Goal: Task Accomplishment & Management: Complete application form

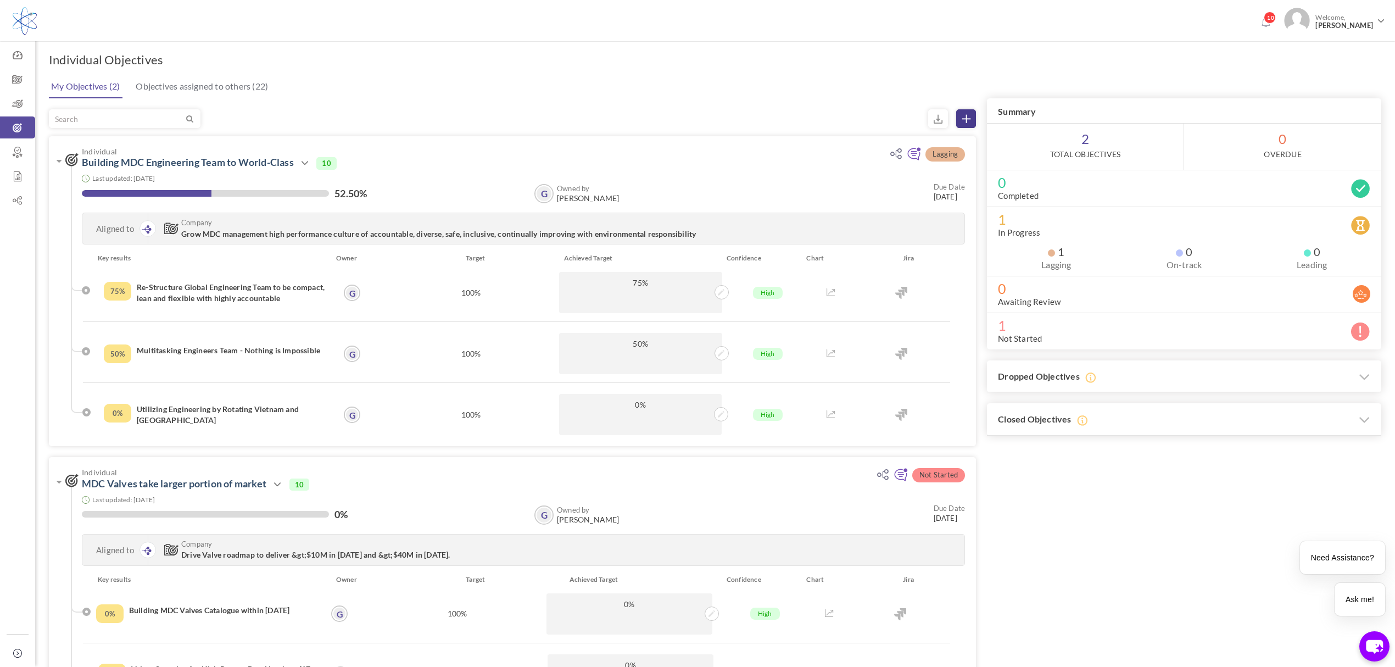
click at [971, 117] on link at bounding box center [966, 118] width 20 height 19
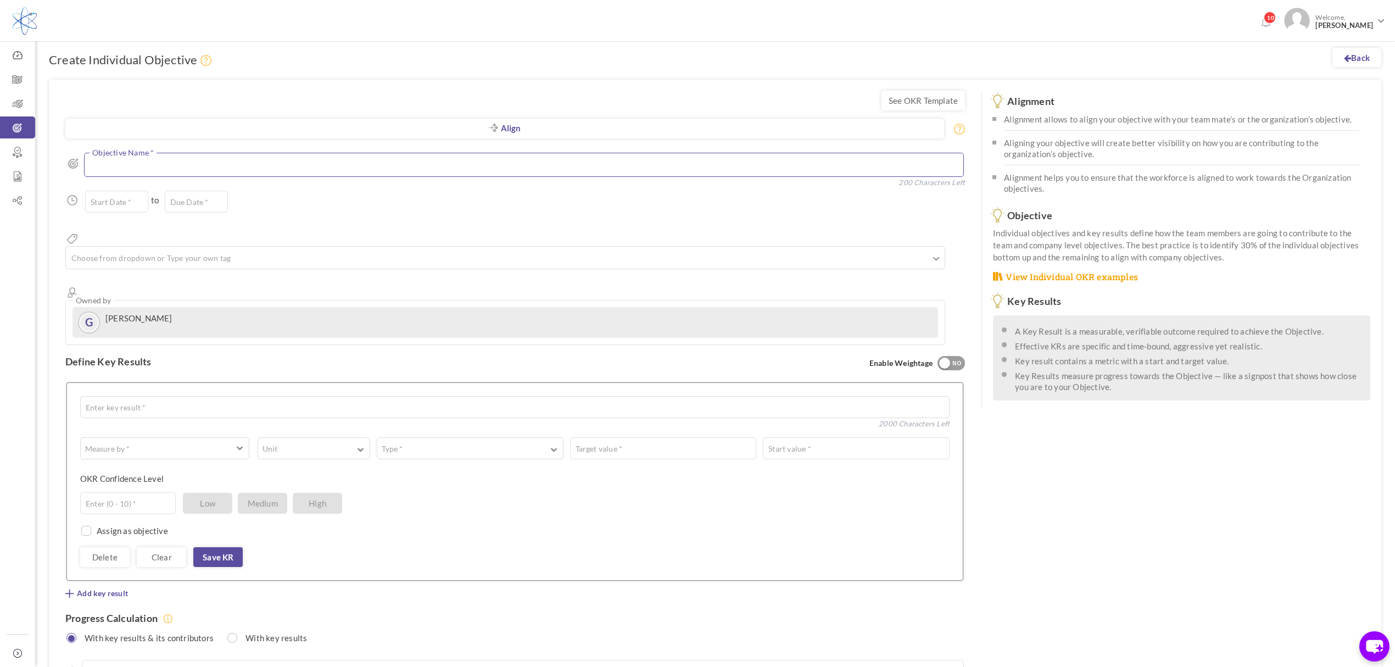
click at [187, 165] on textarea at bounding box center [524, 165] width 880 height 24
drag, startPoint x: 165, startPoint y: 365, endPoint x: 158, endPoint y: 365, distance: 6.6
click at [165, 396] on textarea at bounding box center [515, 407] width 870 height 22
click at [227, 393] on textarea "Develope Dashboard for Spend by Sitevs Suppliers" at bounding box center [515, 404] width 870 height 22
click at [110, 393] on textarea "Develope Dashboard for Spend by Site vs Suppliers" at bounding box center [515, 404] width 870 height 22
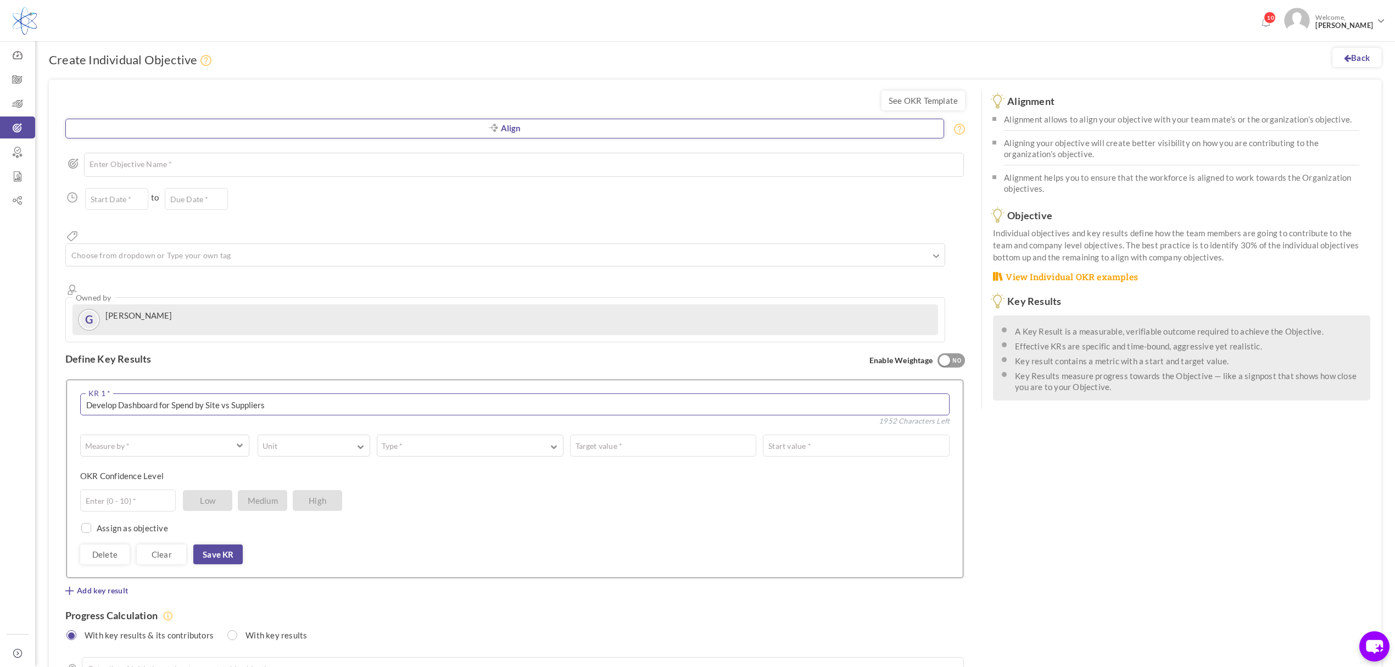
type textarea "Develop Dashboard for Spend by Site vs Suppliers"
click at [502, 130] on link "Align" at bounding box center [504, 129] width 879 height 20
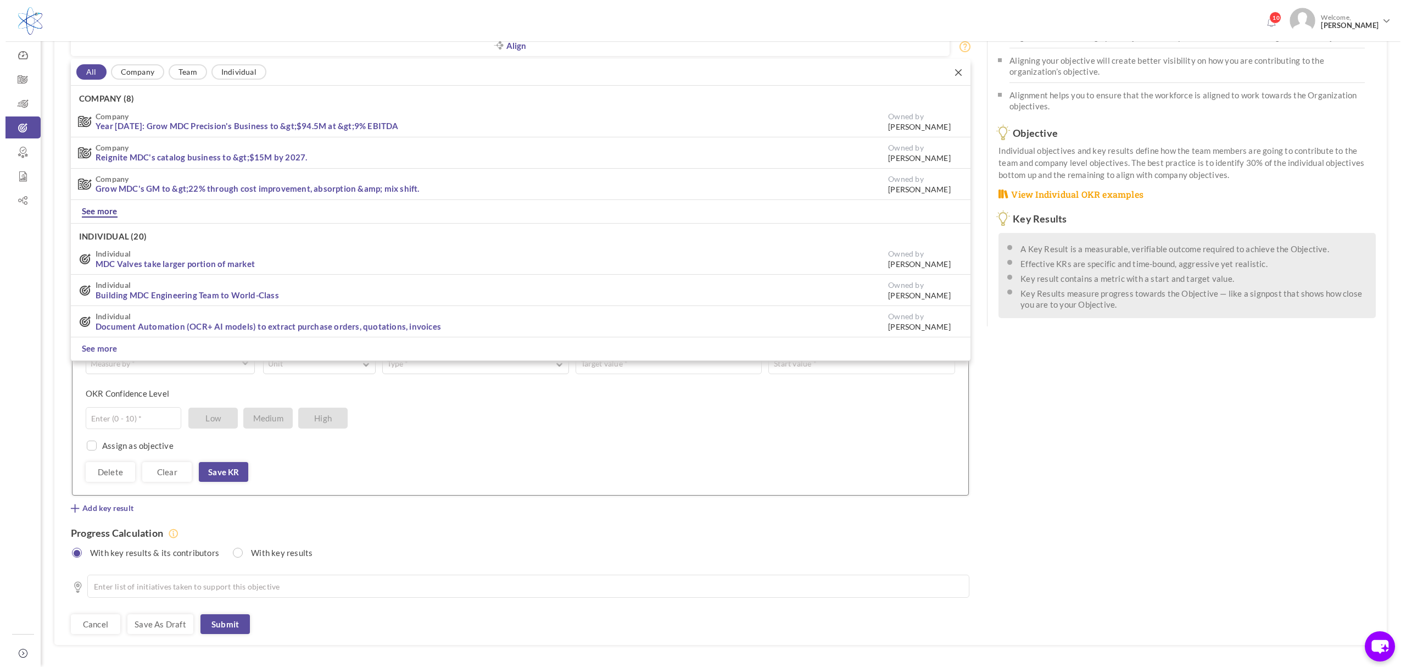
scroll to position [86, 0]
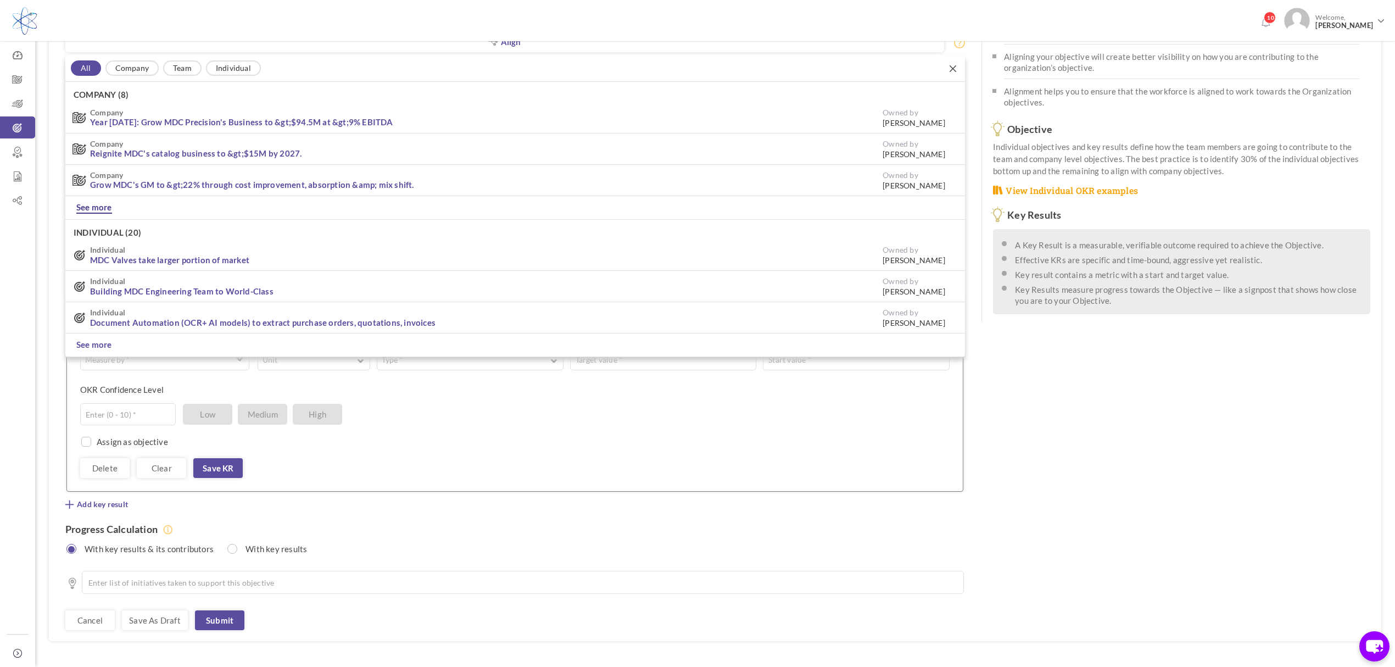
click at [104, 207] on link "See more" at bounding box center [94, 208] width 36 height 12
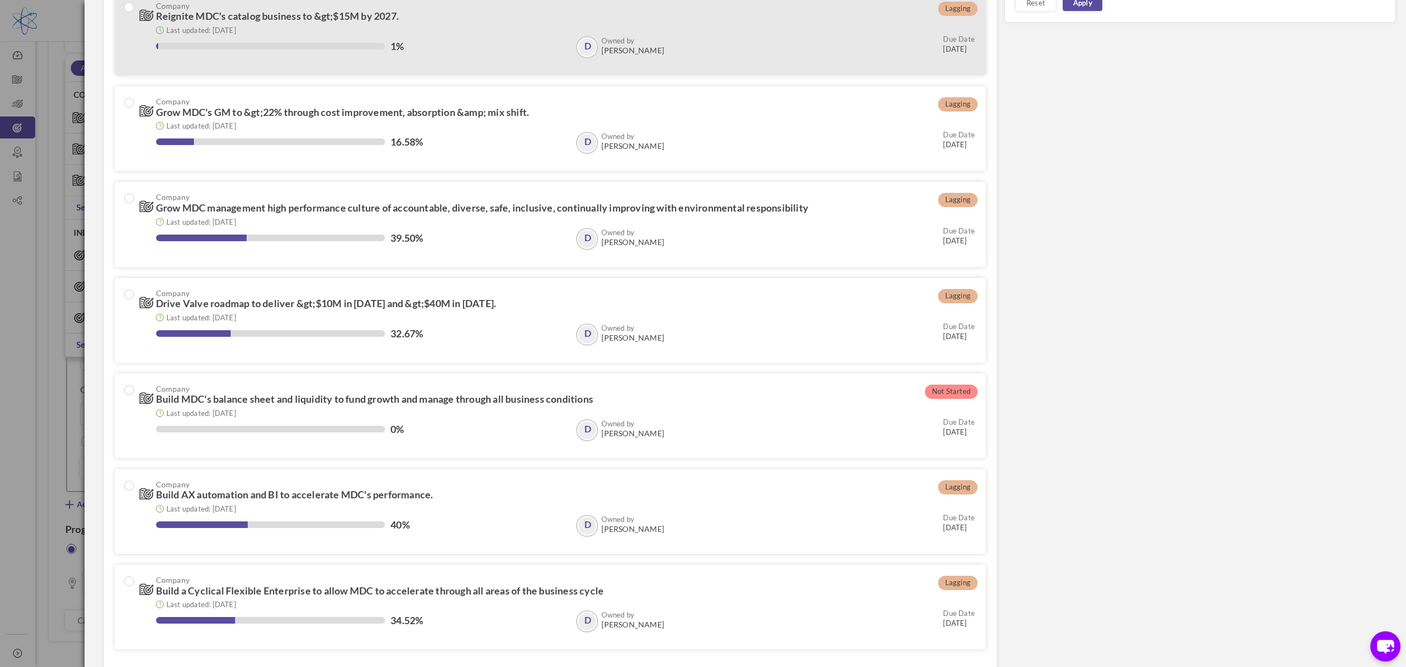
scroll to position [229, 0]
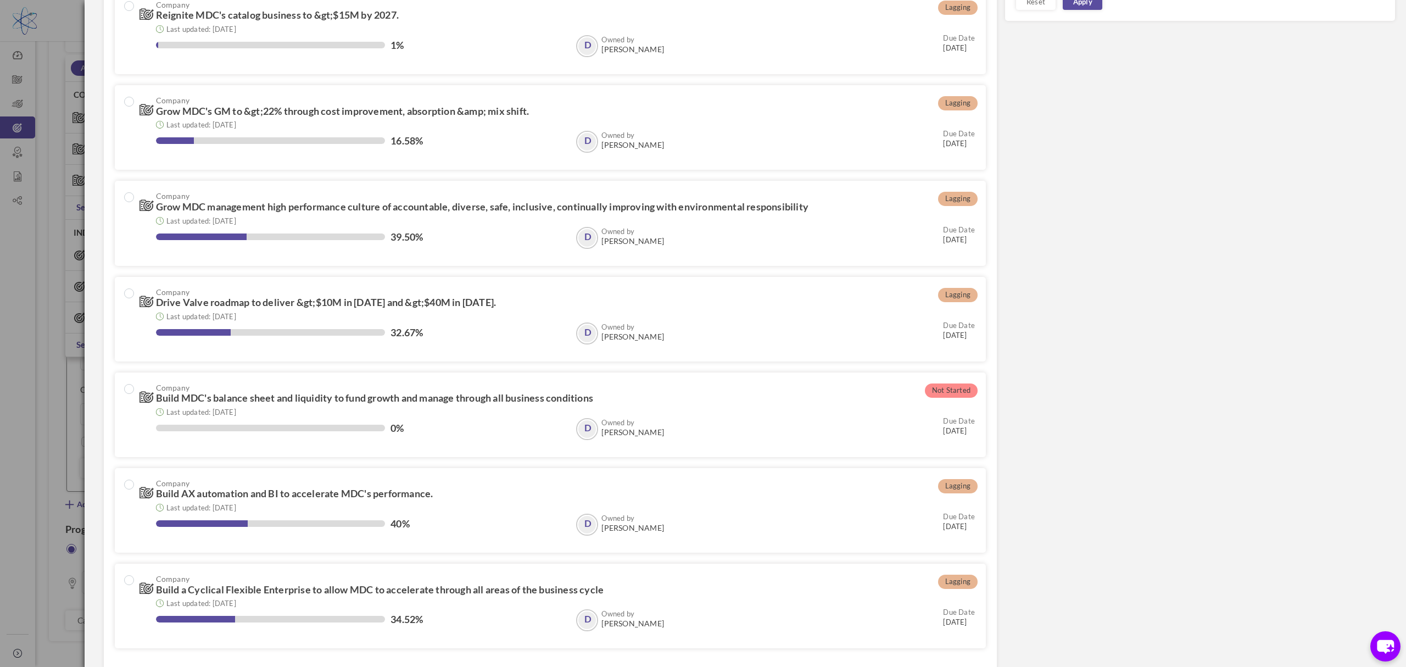
drag, startPoint x: 1117, startPoint y: 89, endPoint x: 1052, endPoint y: 138, distance: 82.4
click at [1119, 91] on div "Filter by Search by tags Search by user View directory Org Unit Reset Apply" at bounding box center [746, 239] width 1300 height 863
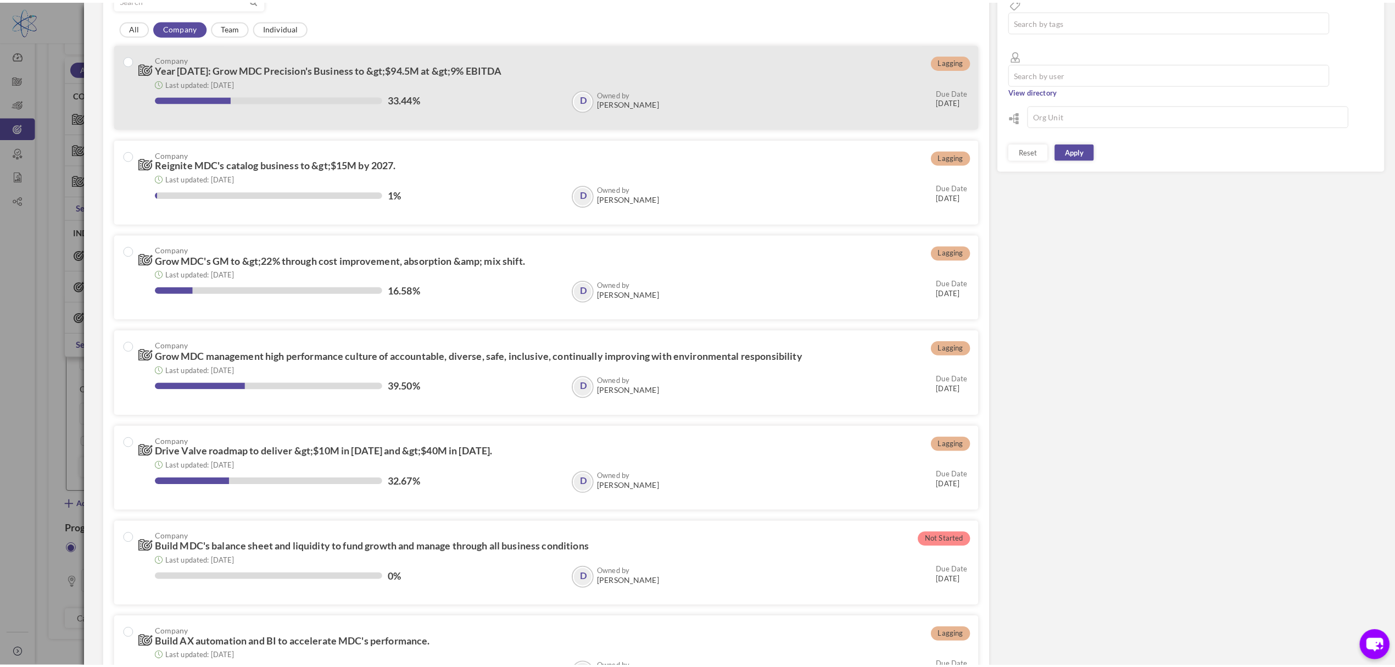
scroll to position [0, 0]
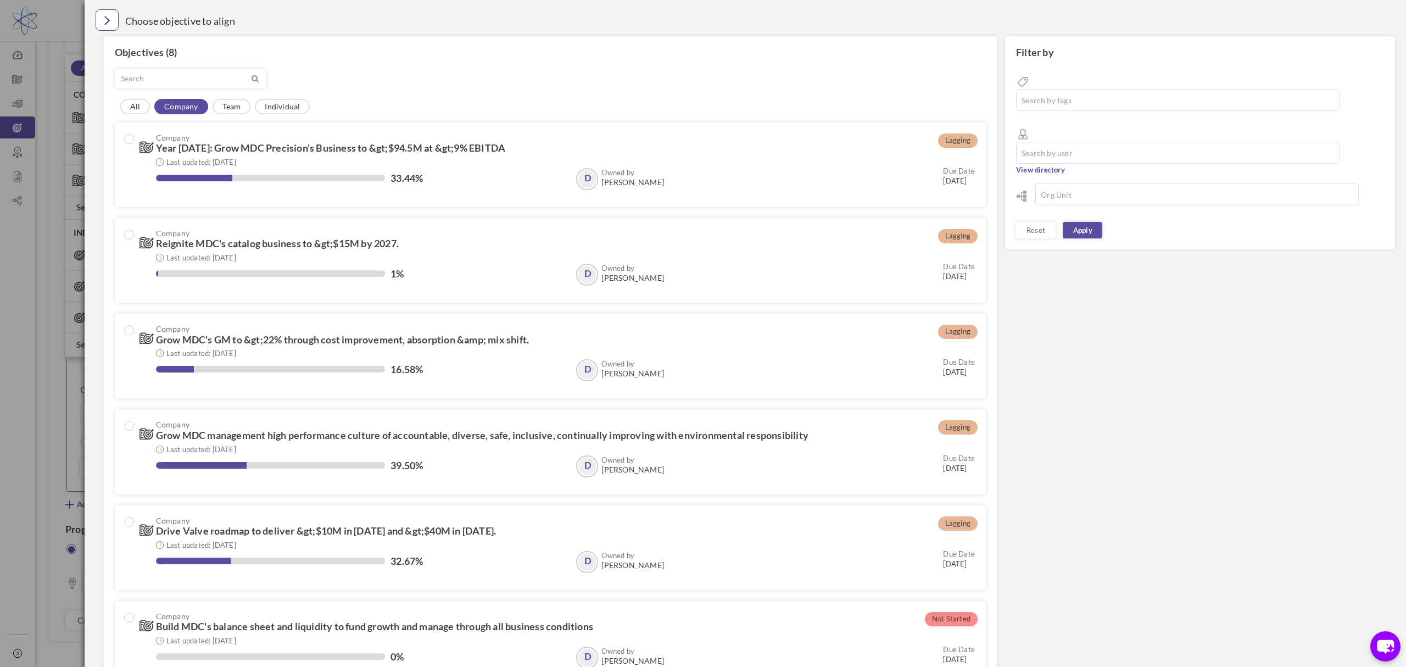
click at [112, 18] on link "Close" at bounding box center [107, 19] width 23 height 21
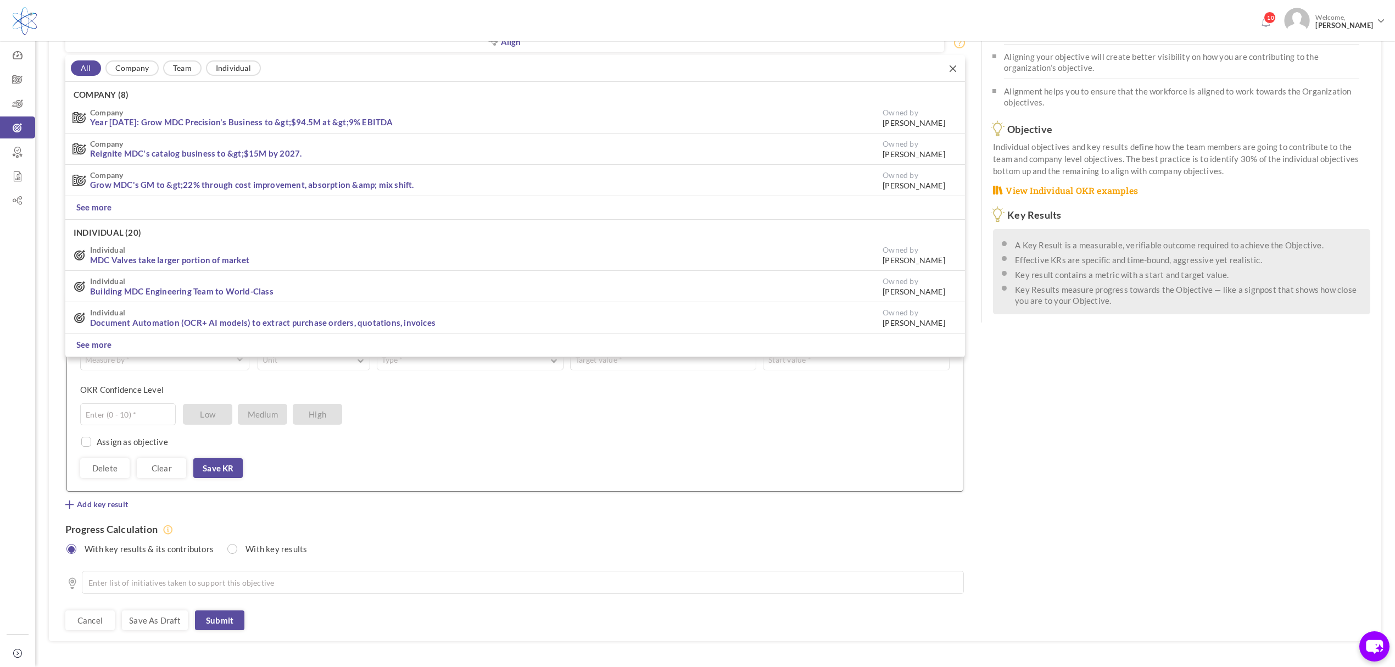
click at [1071, 494] on div "See OKR Template Align Align Objective All Company Team Individual Company (8) …" at bounding box center [715, 316] width 1333 height 647
click at [956, 67] on icon at bounding box center [953, 68] width 7 height 7
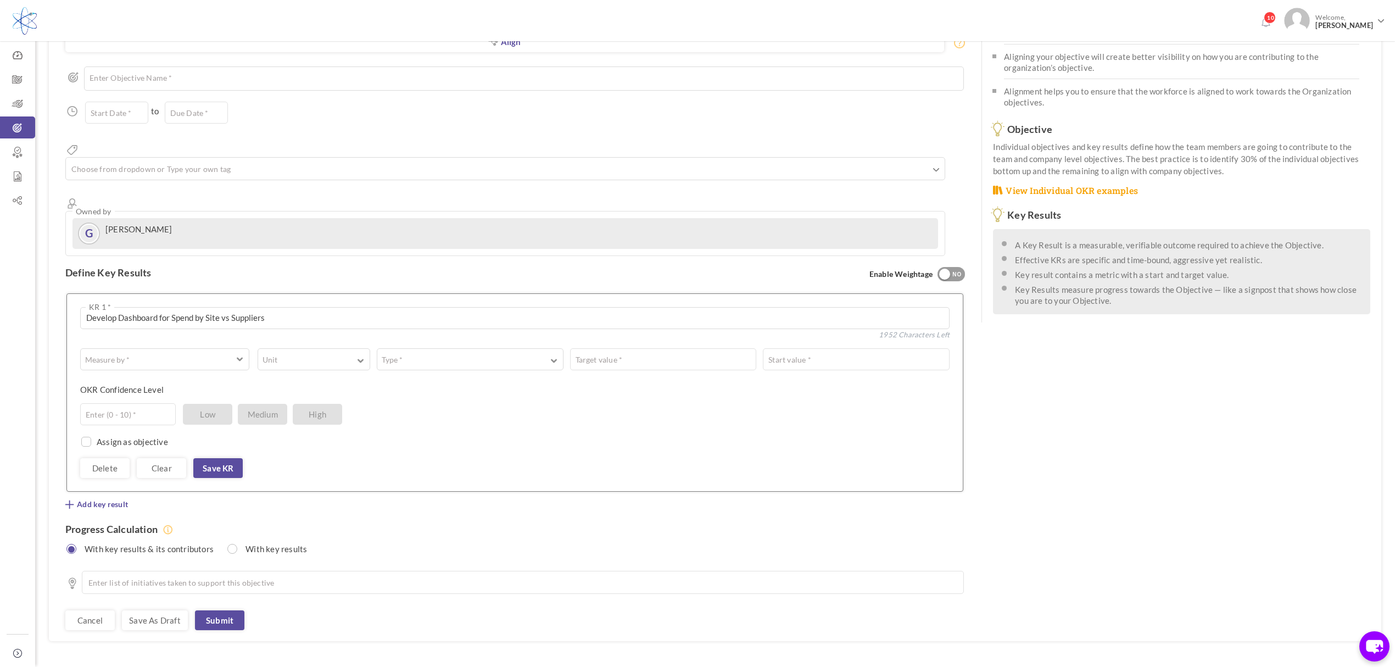
click at [1031, 448] on div "See OKR Template Align Align Objective All Company Team Individual Company (8) …" at bounding box center [715, 316] width 1333 height 647
click at [90, 610] on link "Cancel" at bounding box center [89, 620] width 49 height 20
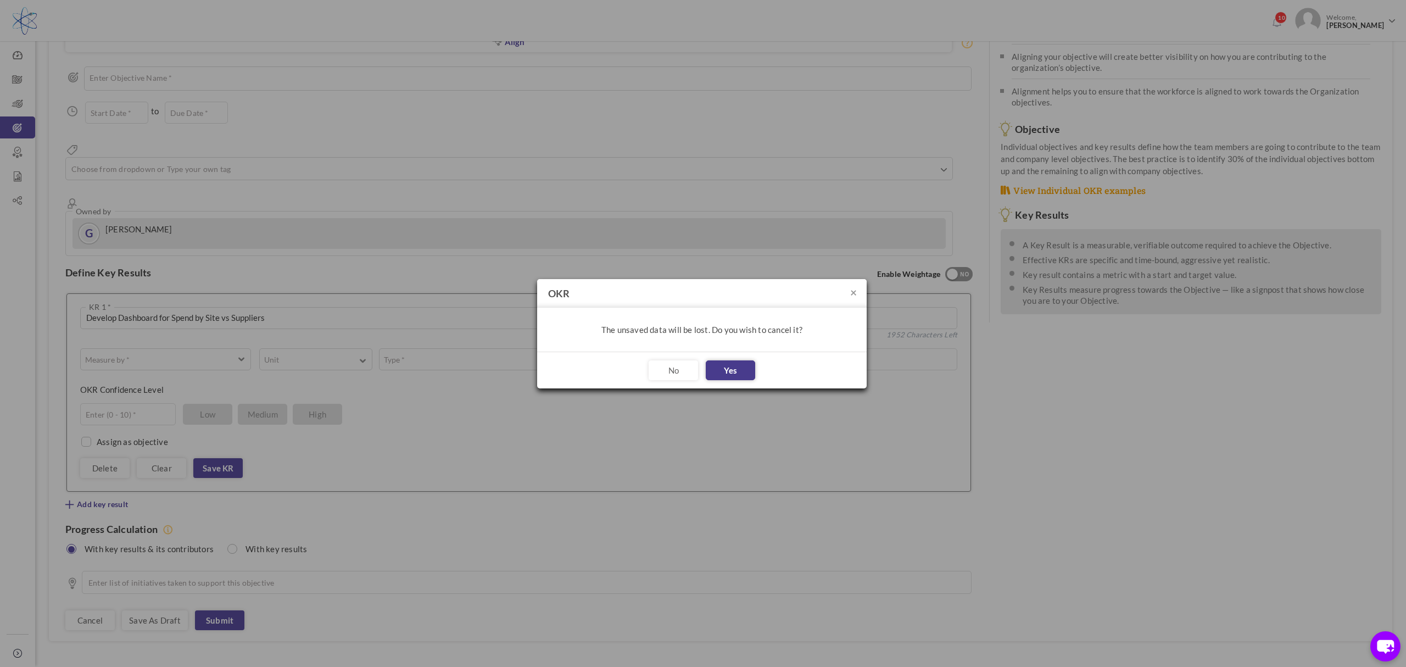
click at [726, 370] on button "Yes" at bounding box center [730, 370] width 49 height 20
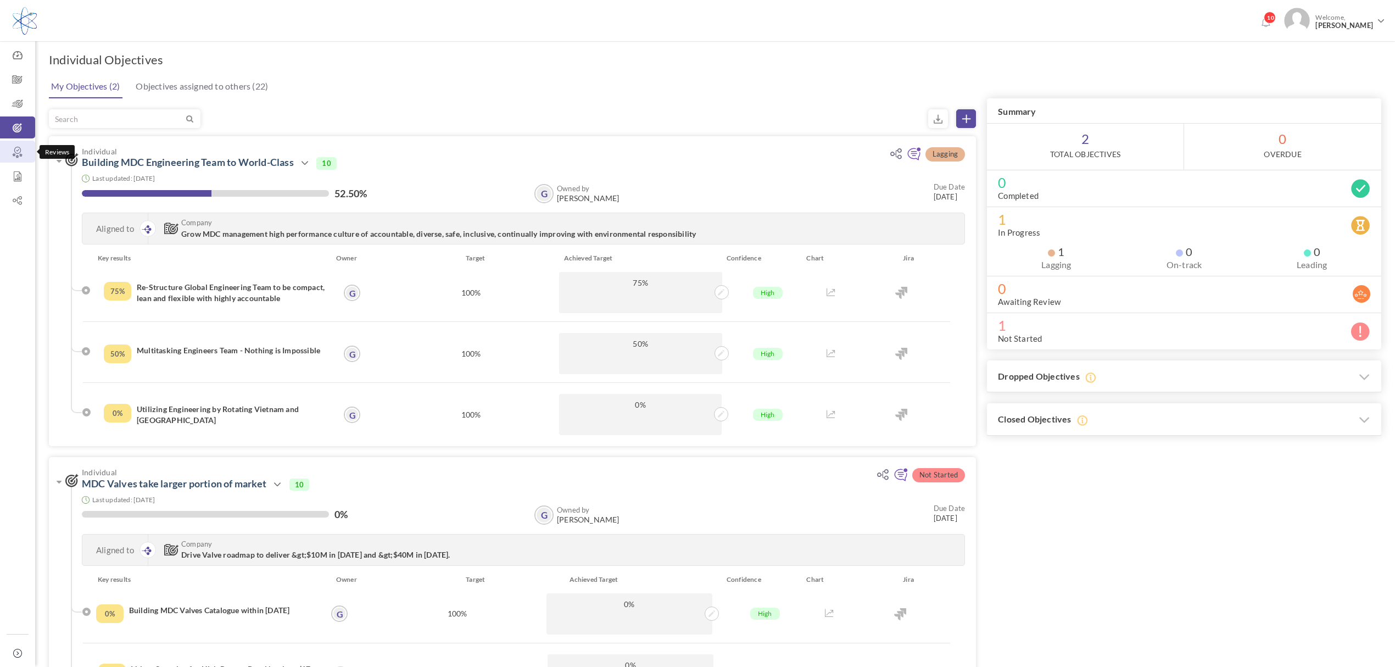
click at [18, 148] on icon at bounding box center [17, 152] width 35 height 11
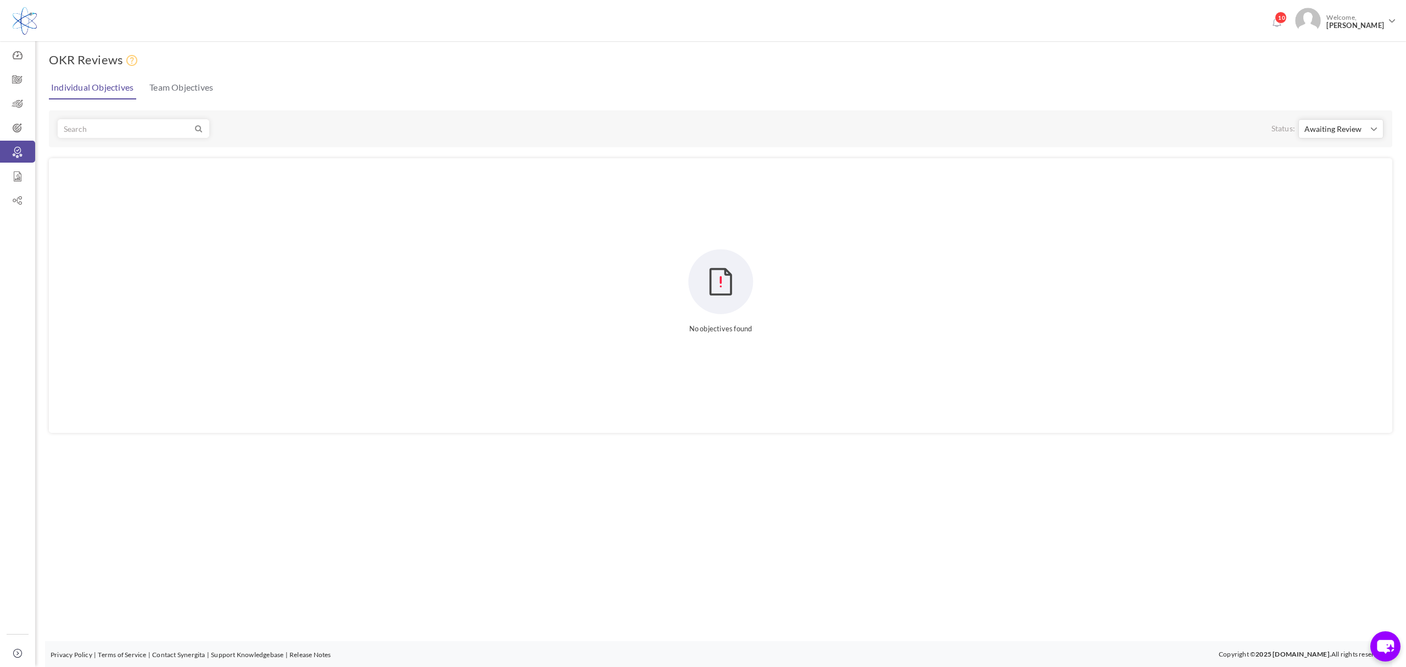
drag, startPoint x: 169, startPoint y: 85, endPoint x: 169, endPoint y: 114, distance: 29.7
click at [169, 84] on link "Team Objectives" at bounding box center [181, 87] width 69 height 22
click at [1357, 125] on div "Status: Awaiting Review Awaiting Review Awaiting Review" at bounding box center [721, 128] width 1344 height 37
click at [18, 100] on icon at bounding box center [17, 103] width 35 height 11
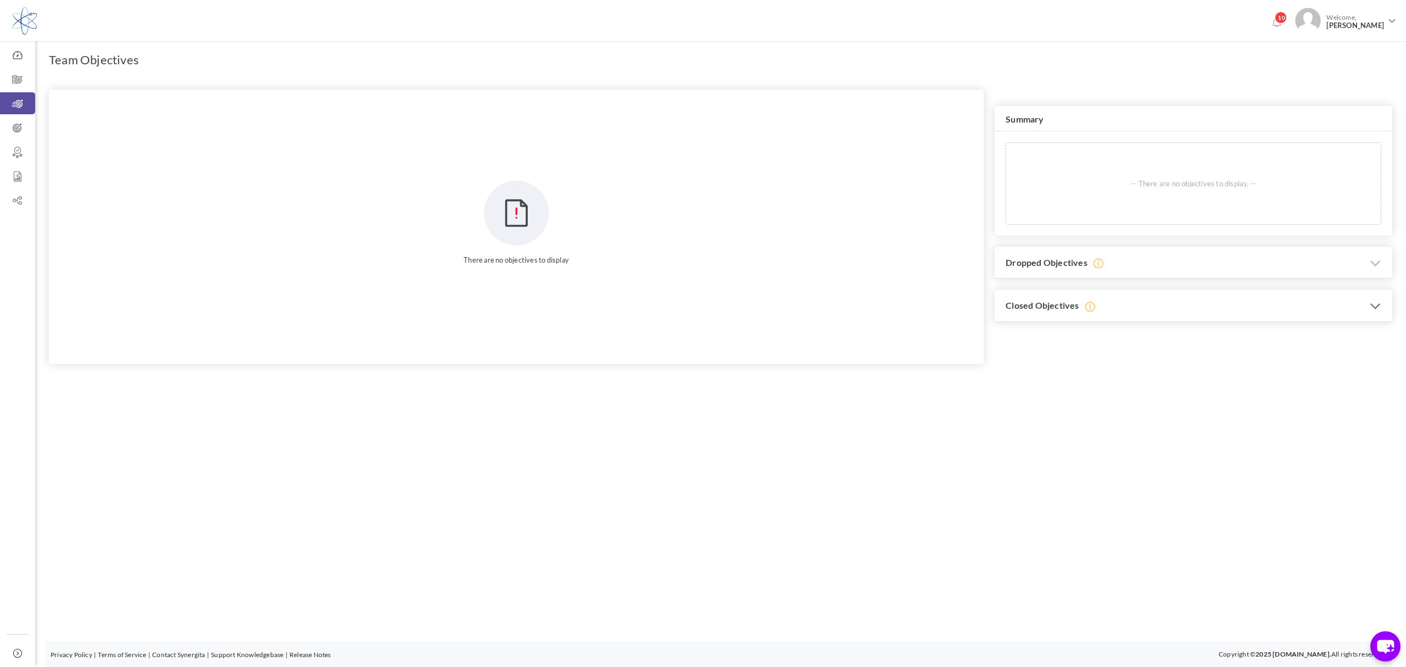
click at [1157, 307] on h3 "Closed Objectives" at bounding box center [1194, 306] width 398 height 32
click at [1194, 266] on h3 "Dropped Objectives" at bounding box center [1194, 263] width 398 height 32
click at [1286, 16] on span "10" at bounding box center [1281, 18] width 12 height 12
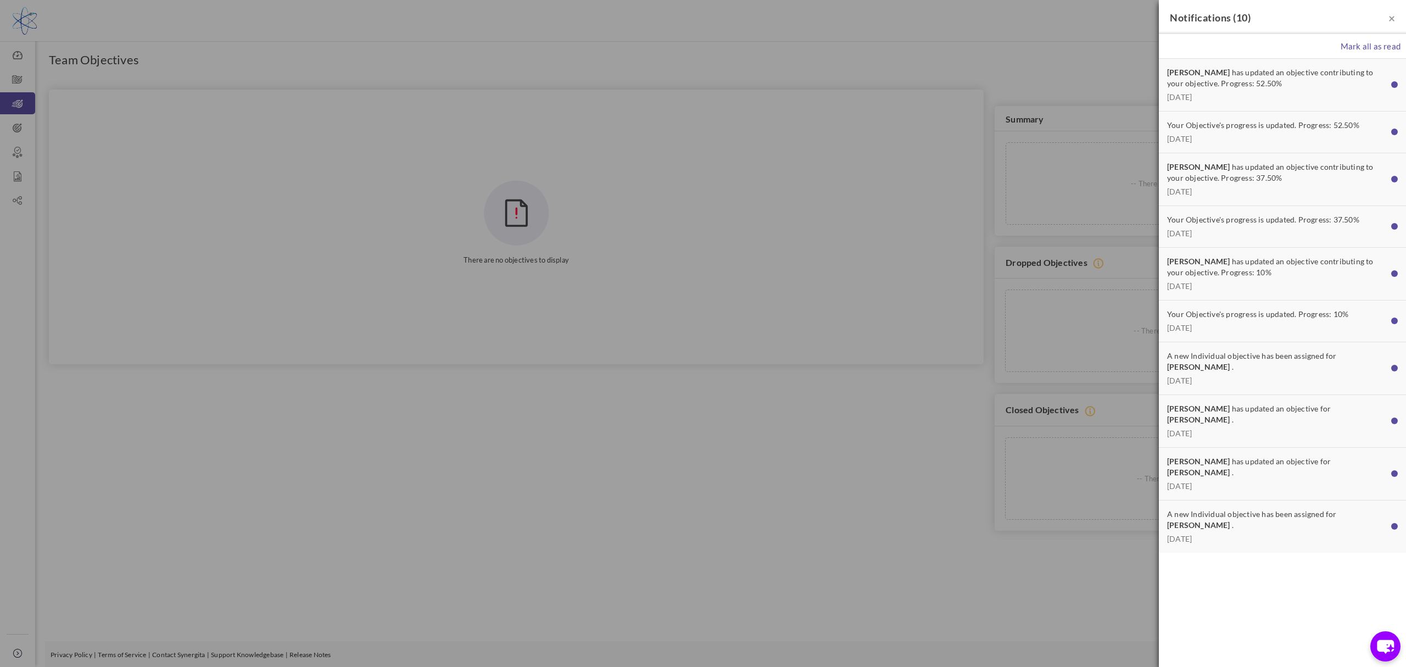
click at [661, 480] on div "× Notifications ( 10 ) Mark all as read Glenn Roberts has updated an objective …" at bounding box center [703, 333] width 1406 height 667
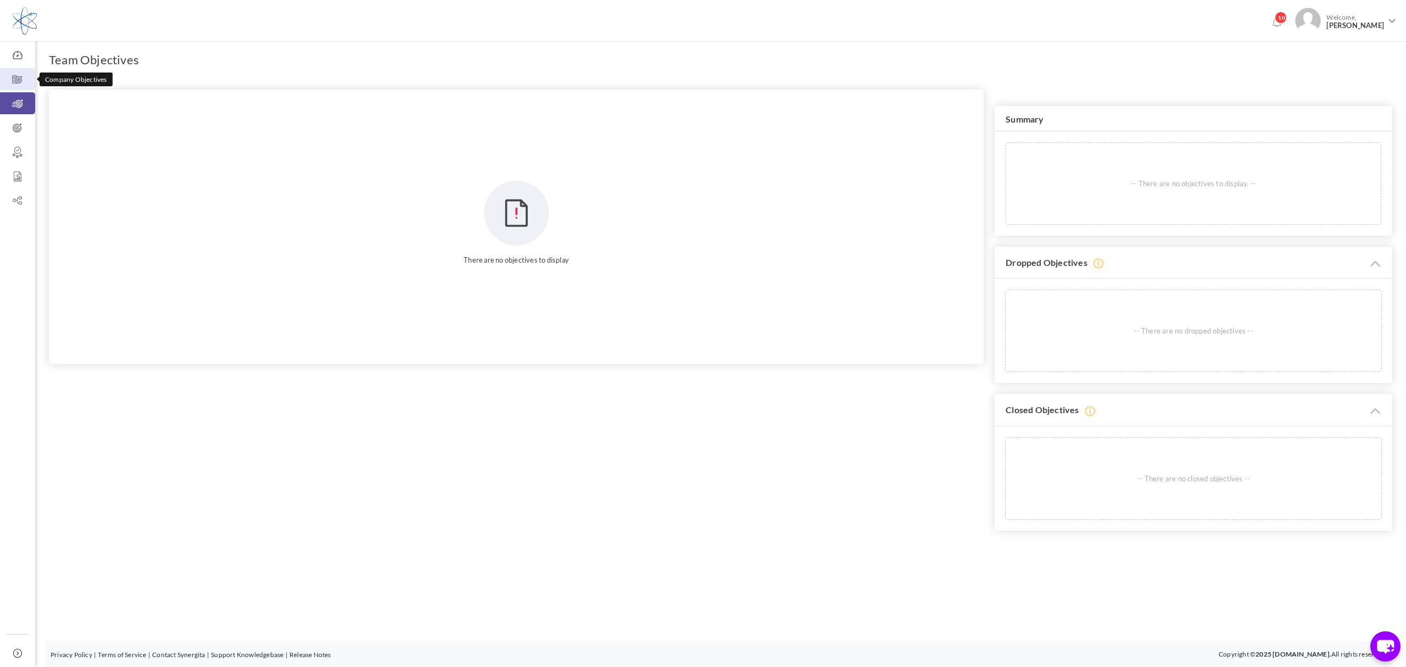
click at [23, 79] on icon at bounding box center [17, 79] width 35 height 11
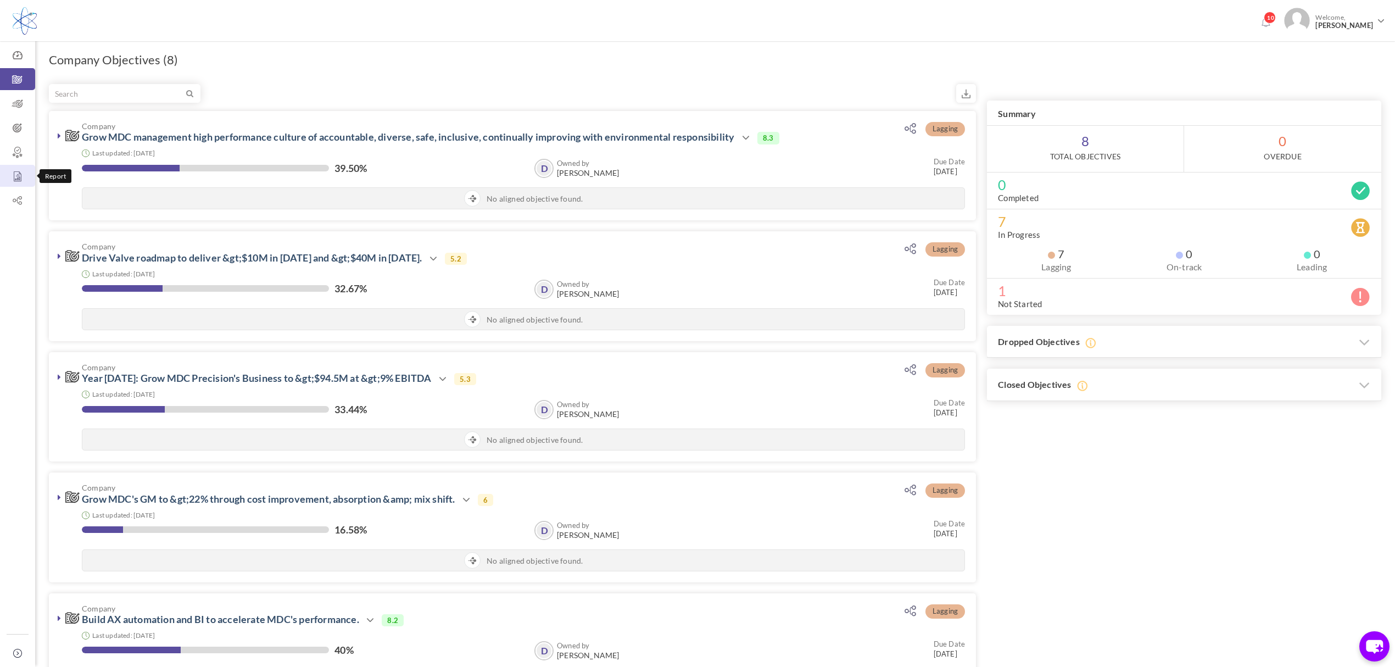
click at [21, 173] on icon at bounding box center [17, 176] width 35 height 11
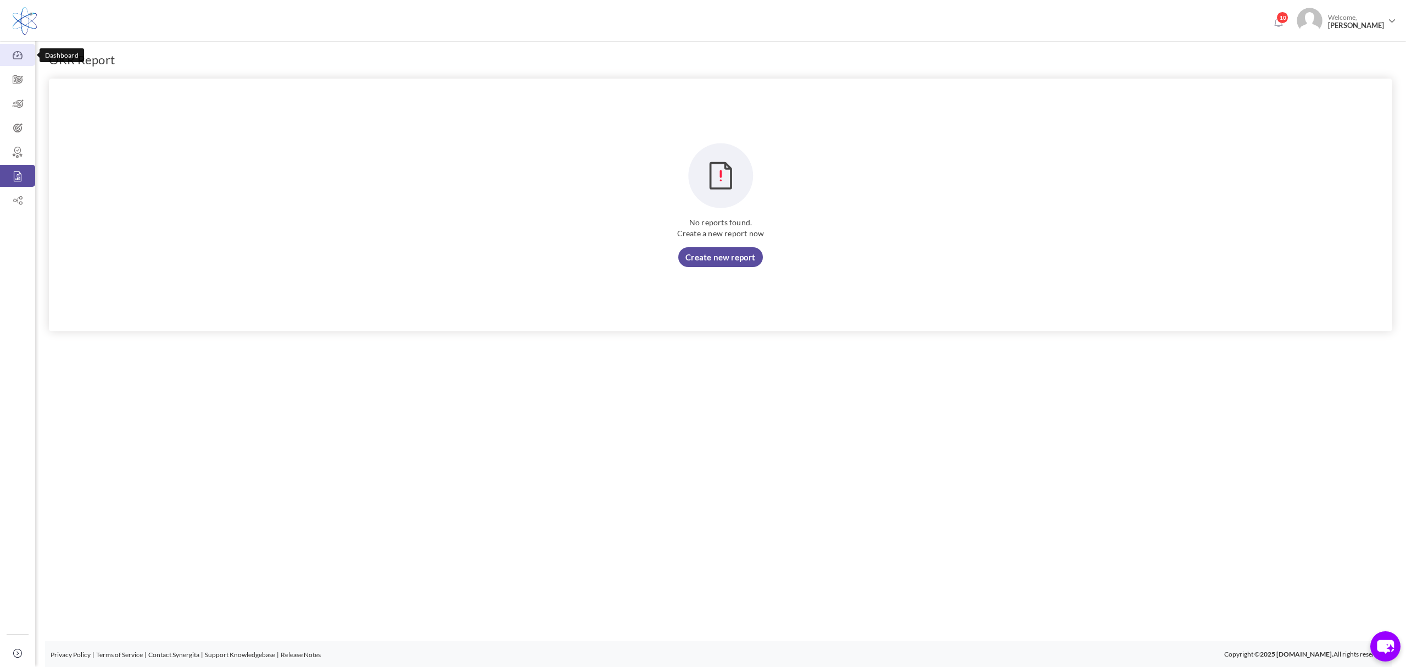
click at [19, 53] on icon at bounding box center [17, 55] width 35 height 11
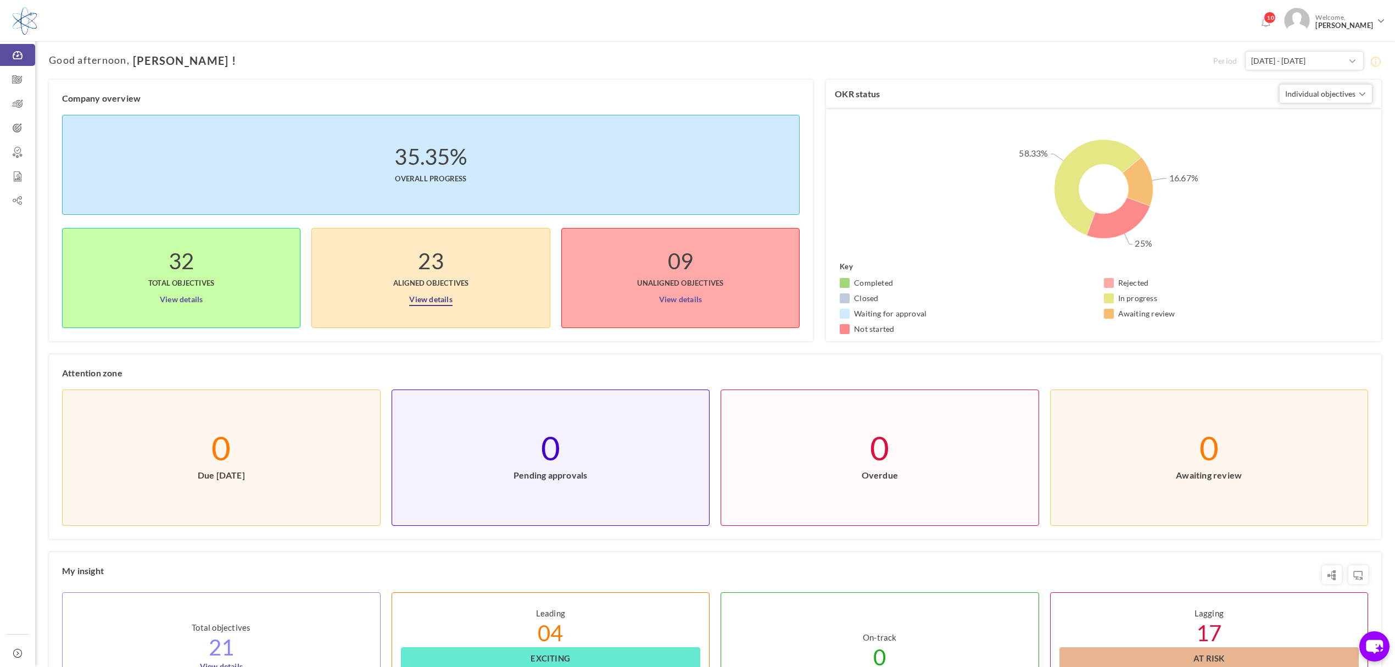
click at [425, 297] on link "View details" at bounding box center [430, 297] width 43 height 18
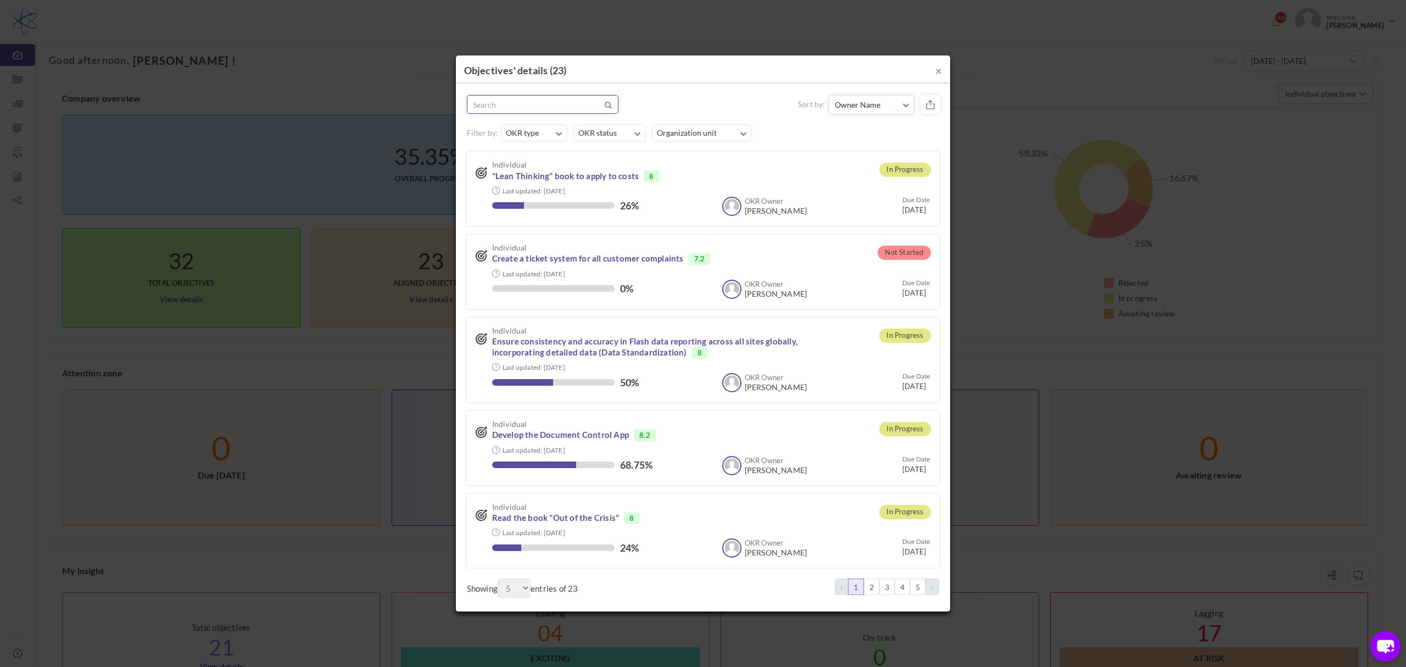
click at [563, 103] on input "text" at bounding box center [520, 105] width 104 height 18
type input "[PERSON_NAME]"
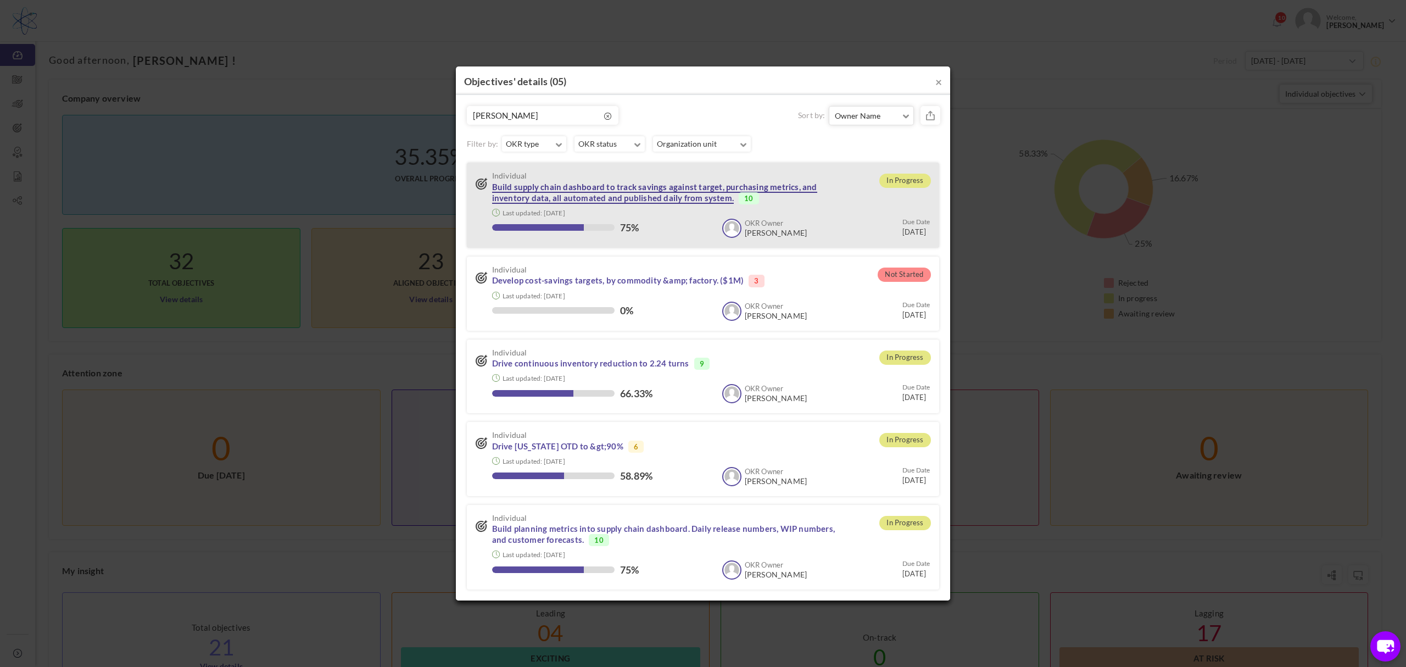
click at [706, 198] on link "Build supply chain dashboard to track savings against target, purchasing metric…" at bounding box center [654, 193] width 325 height 22
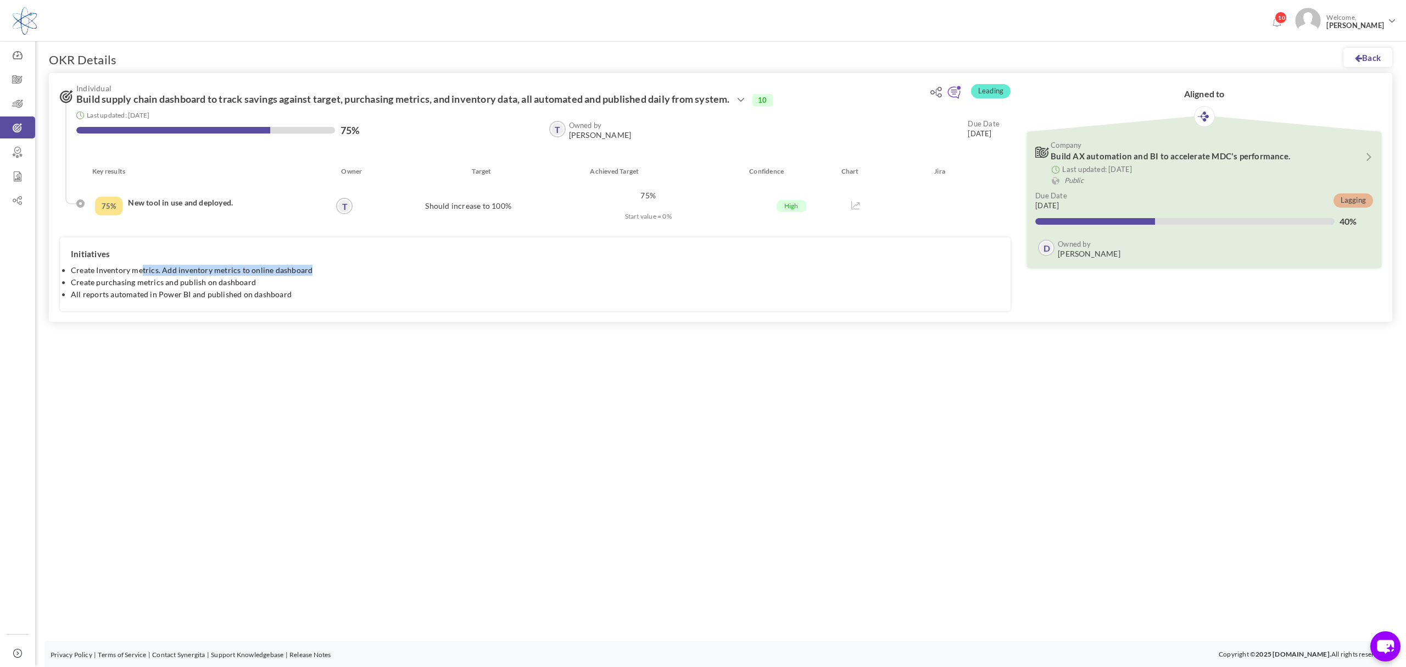
drag, startPoint x: 141, startPoint y: 270, endPoint x: 352, endPoint y: 269, distance: 210.4
click at [352, 269] on li "Create Inventory metrics. Add inventory metrics to online dashboard" at bounding box center [535, 270] width 929 height 11
click at [314, 283] on li "Create purchasing metrics and publish on dashboard" at bounding box center [535, 282] width 929 height 11
click at [592, 135] on span "Trevor Hohlstein" at bounding box center [600, 135] width 63 height 9
click at [570, 131] on span "Trevor Hohlstein" at bounding box center [600, 135] width 63 height 9
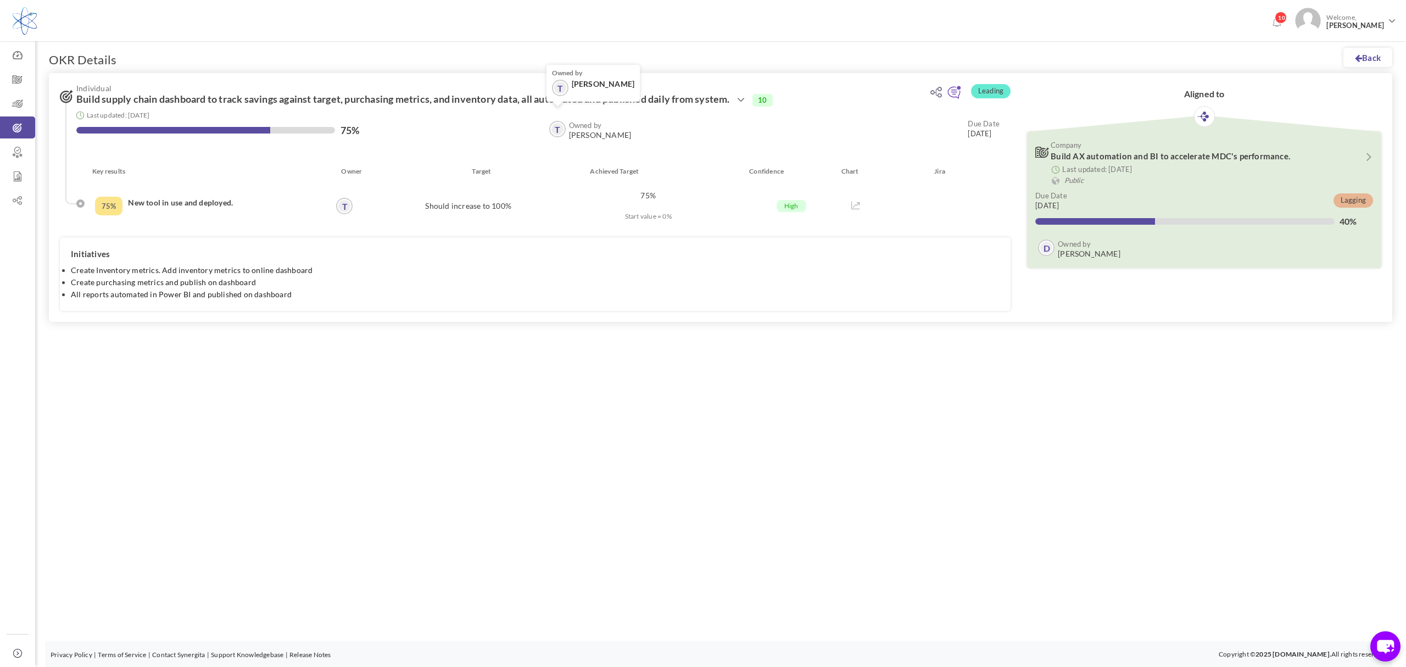
drag, startPoint x: 544, startPoint y: 130, endPoint x: 580, endPoint y: 126, distance: 36.5
click at [546, 130] on div "Owned by T Trevor Hohlstein T Owned by Trevor Hohlstein Due Date 31-Dec-2025" at bounding box center [769, 131] width 462 height 20
drag, startPoint x: 580, startPoint y: 126, endPoint x: 589, endPoint y: 127, distance: 8.9
click at [580, 125] on b "Owned by" at bounding box center [585, 125] width 33 height 9
click at [598, 129] on b "Owned by" at bounding box center [585, 125] width 33 height 9
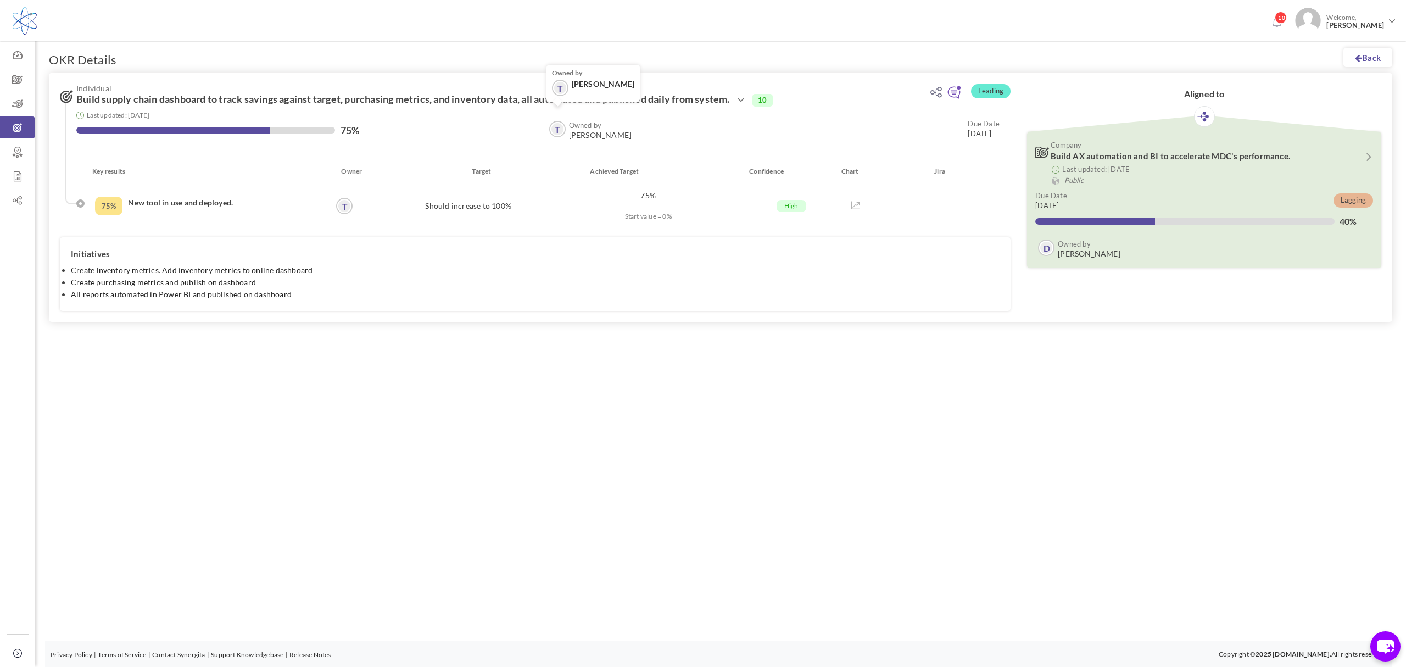
click at [588, 131] on span "Trevor Hohlstein" at bounding box center [600, 135] width 63 height 9
drag, startPoint x: 557, startPoint y: 130, endPoint x: 580, endPoint y: 126, distance: 23.3
click at [559, 128] on link "T" at bounding box center [557, 129] width 14 height 14
click at [623, 125] on div "Owned by Trevor Hohlstein" at bounding box center [600, 131] width 63 height 20
click at [596, 135] on span "Trevor Hohlstein" at bounding box center [600, 135] width 63 height 9
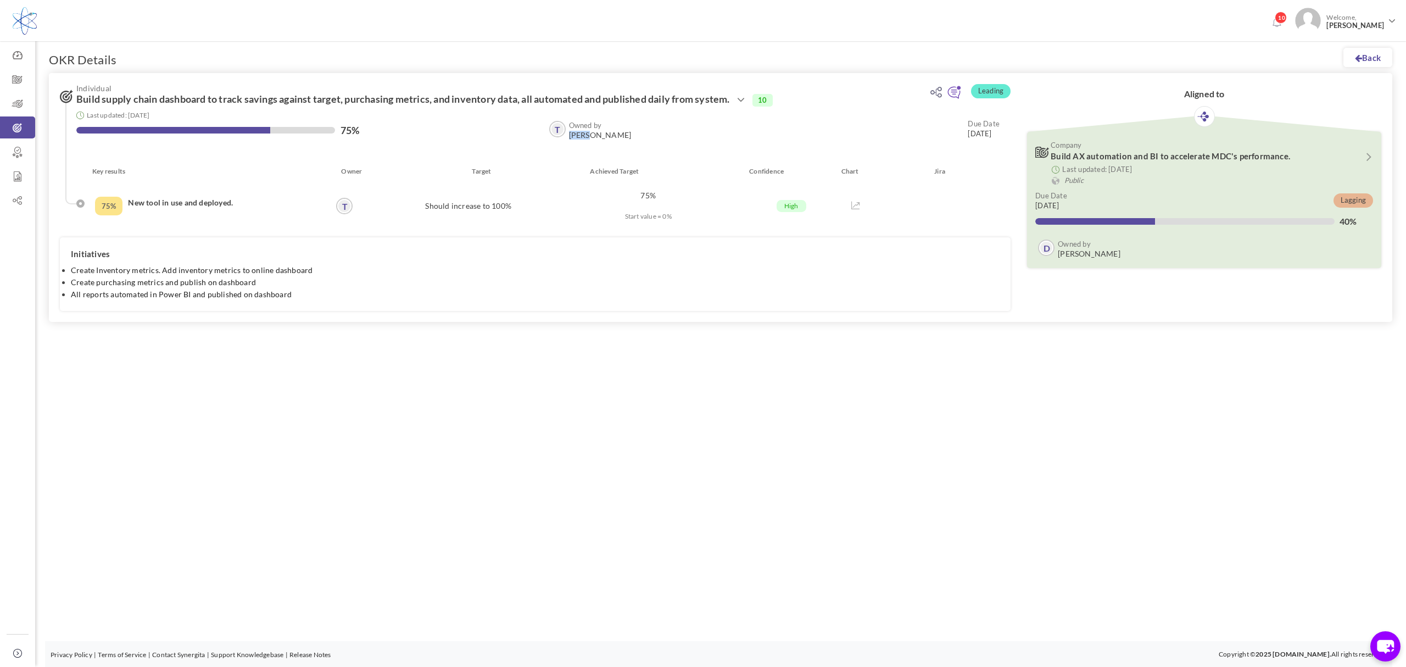
drag, startPoint x: 587, startPoint y: 131, endPoint x: 581, endPoint y: 119, distance: 13.3
click at [582, 129] on div "Owned by Trevor Hohlstein" at bounding box center [600, 131] width 63 height 20
click at [605, 137] on span "Trevor Hohlstein" at bounding box center [600, 135] width 63 height 9
click at [568, 127] on div "Owned by T Trevor Hohlstein T Owned by Trevor Hohlstein" at bounding box center [589, 131] width 85 height 20
drag, startPoint x: 557, startPoint y: 130, endPoint x: 594, endPoint y: 129, distance: 37.4
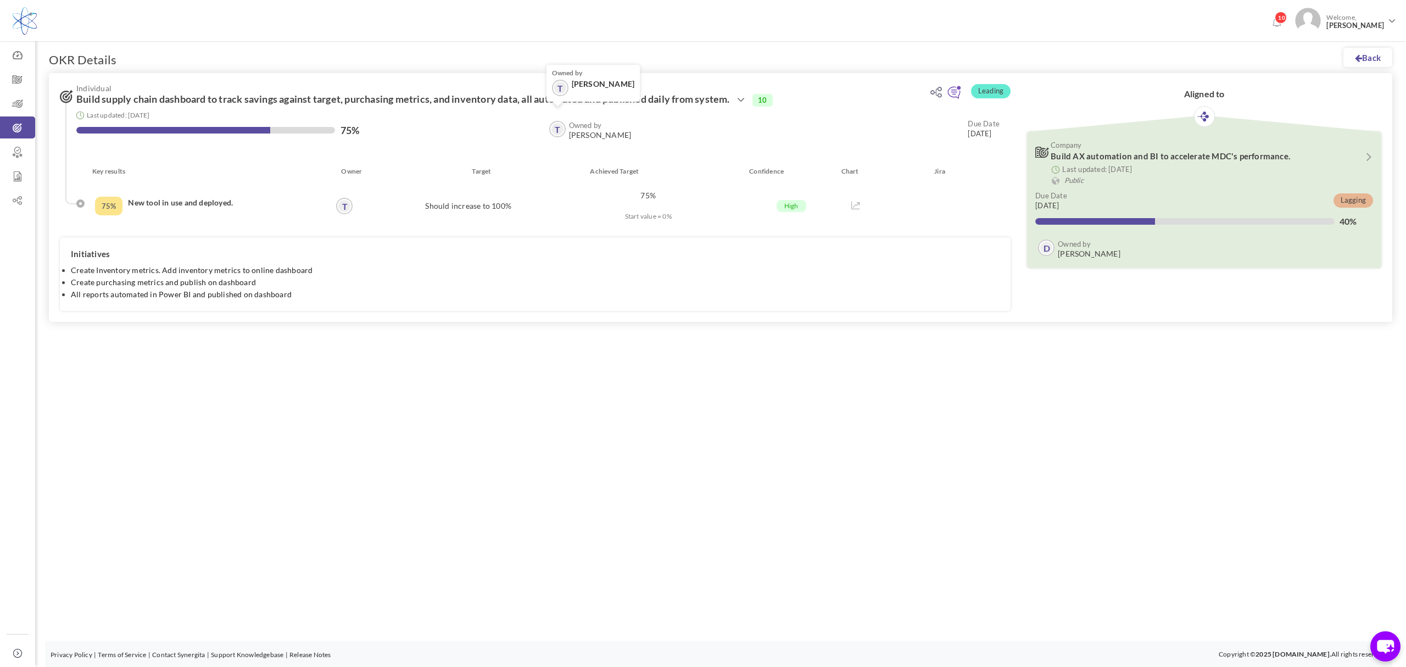
click at [557, 130] on link "T" at bounding box center [557, 129] width 14 height 14
click at [748, 99] on icon at bounding box center [741, 99] width 13 height 13
click at [748, 102] on icon at bounding box center [741, 99] width 13 height 13
click at [836, 92] on span "Individual" at bounding box center [491, 88] width 830 height 8
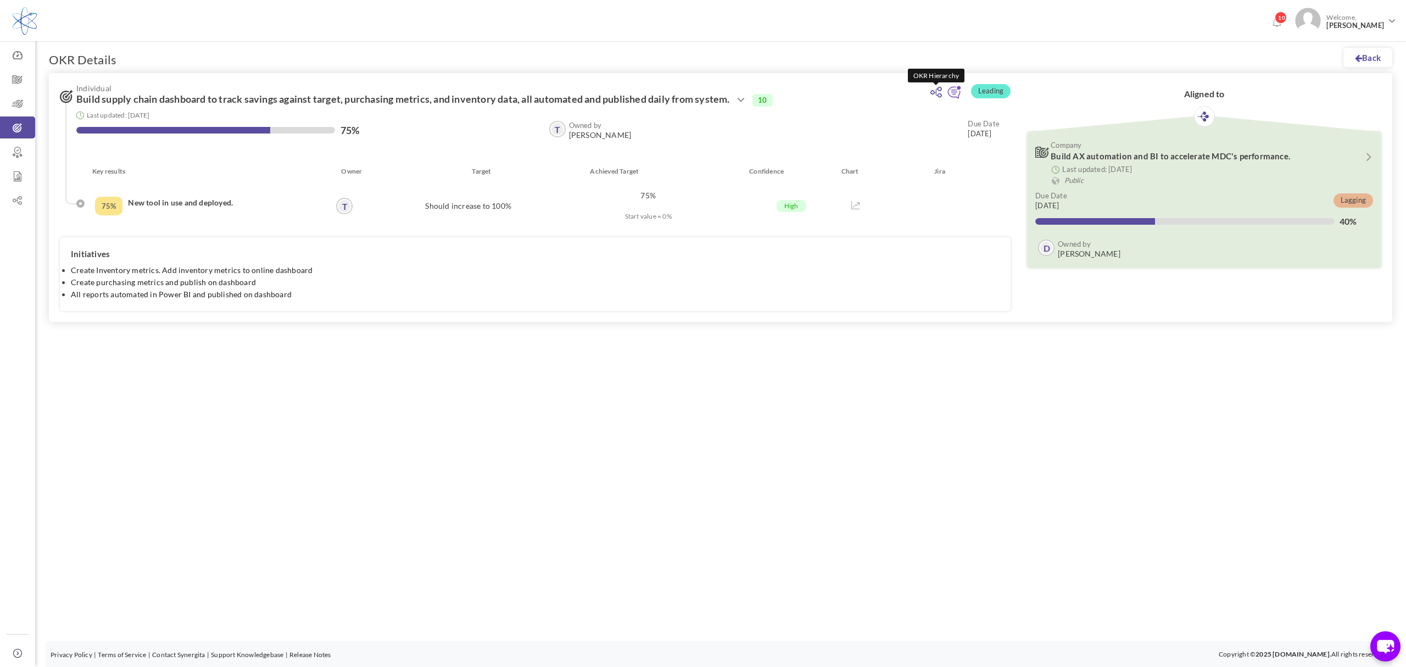
click at [934, 91] on icon at bounding box center [937, 92] width 12 height 11
click at [748, 102] on icon at bounding box center [741, 99] width 13 height 13
click at [585, 131] on span "[PERSON_NAME]" at bounding box center [600, 135] width 63 height 9
click at [602, 131] on span "[PERSON_NAME]" at bounding box center [600, 135] width 63 height 9
click at [616, 132] on span "[PERSON_NAME]" at bounding box center [600, 135] width 63 height 9
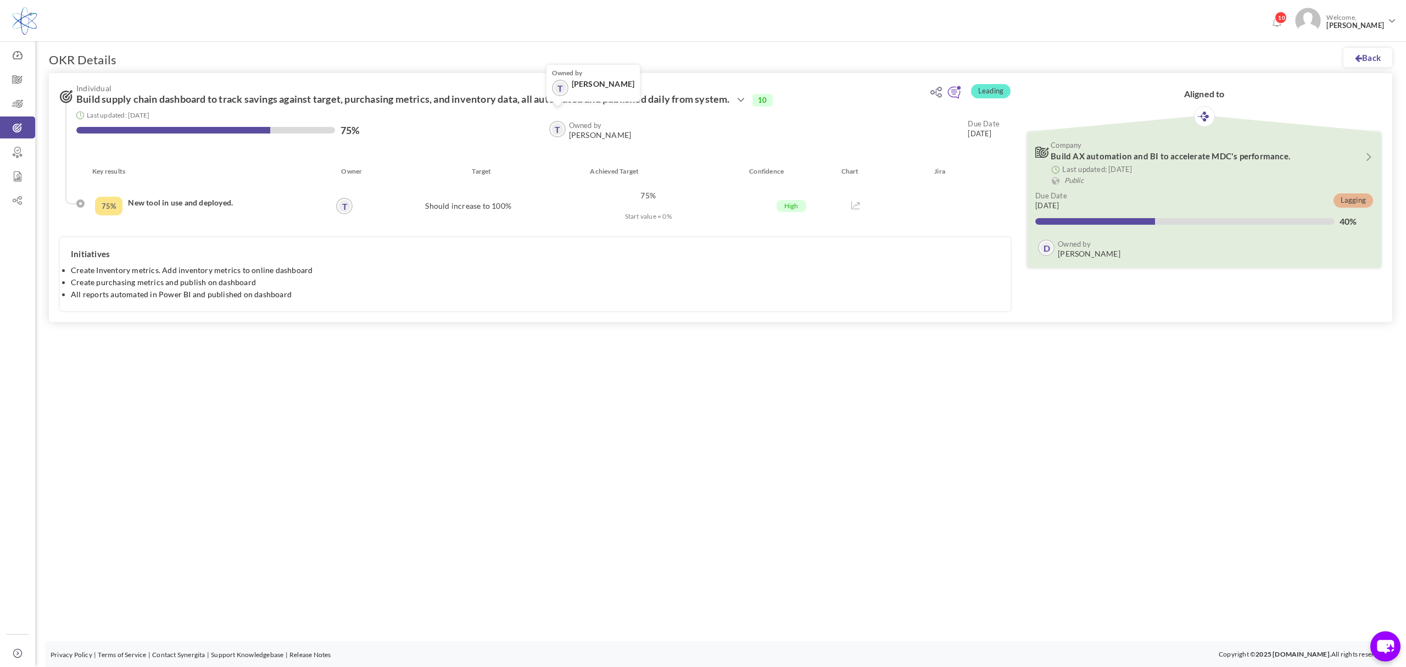
click at [577, 131] on span "[PERSON_NAME]" at bounding box center [600, 135] width 63 height 9
click at [600, 131] on span "[PERSON_NAME]" at bounding box center [600, 135] width 63 height 9
click at [616, 129] on div "Owned by Trevor Hohlstein" at bounding box center [600, 131] width 63 height 20
click at [593, 131] on span "[PERSON_NAME]" at bounding box center [600, 135] width 63 height 9
click at [611, 133] on span "[PERSON_NAME]" at bounding box center [600, 135] width 63 height 9
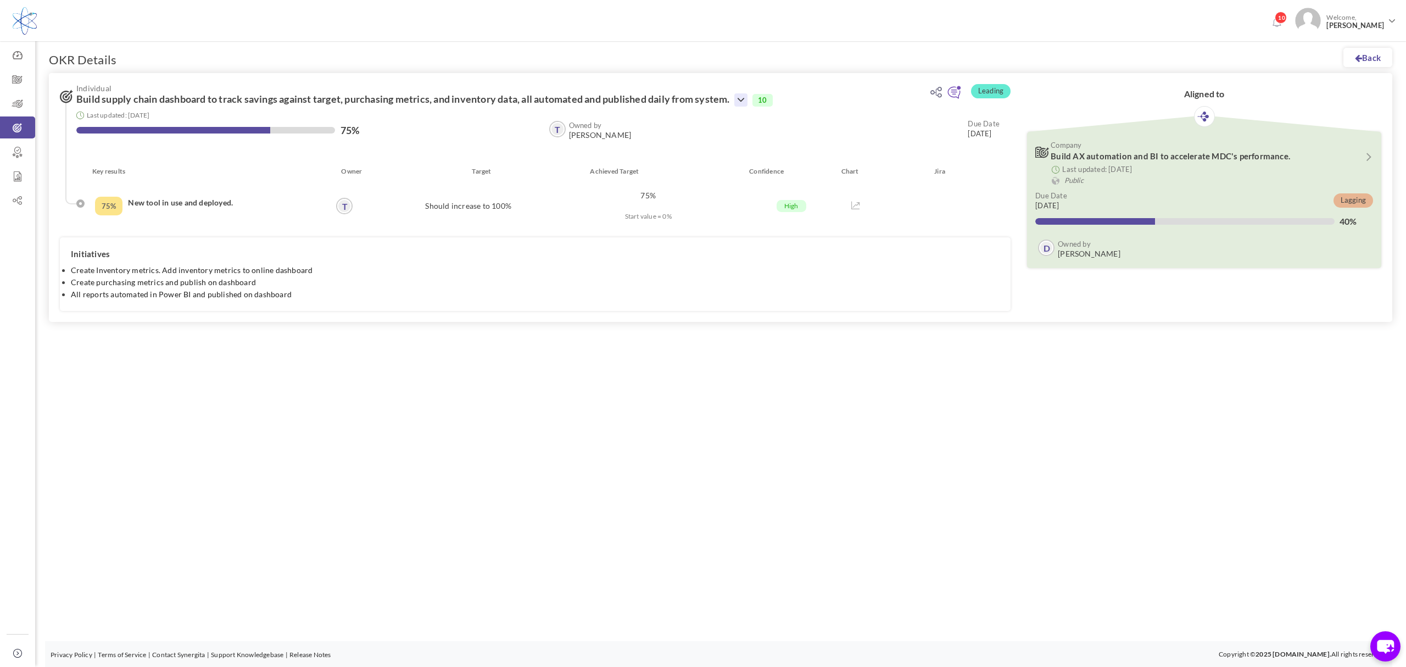
click at [748, 97] on icon at bounding box center [741, 99] width 13 height 13
click at [748, 98] on icon at bounding box center [741, 99] width 13 height 13
click at [786, 151] on link "Clone" at bounding box center [778, 151] width 64 height 19
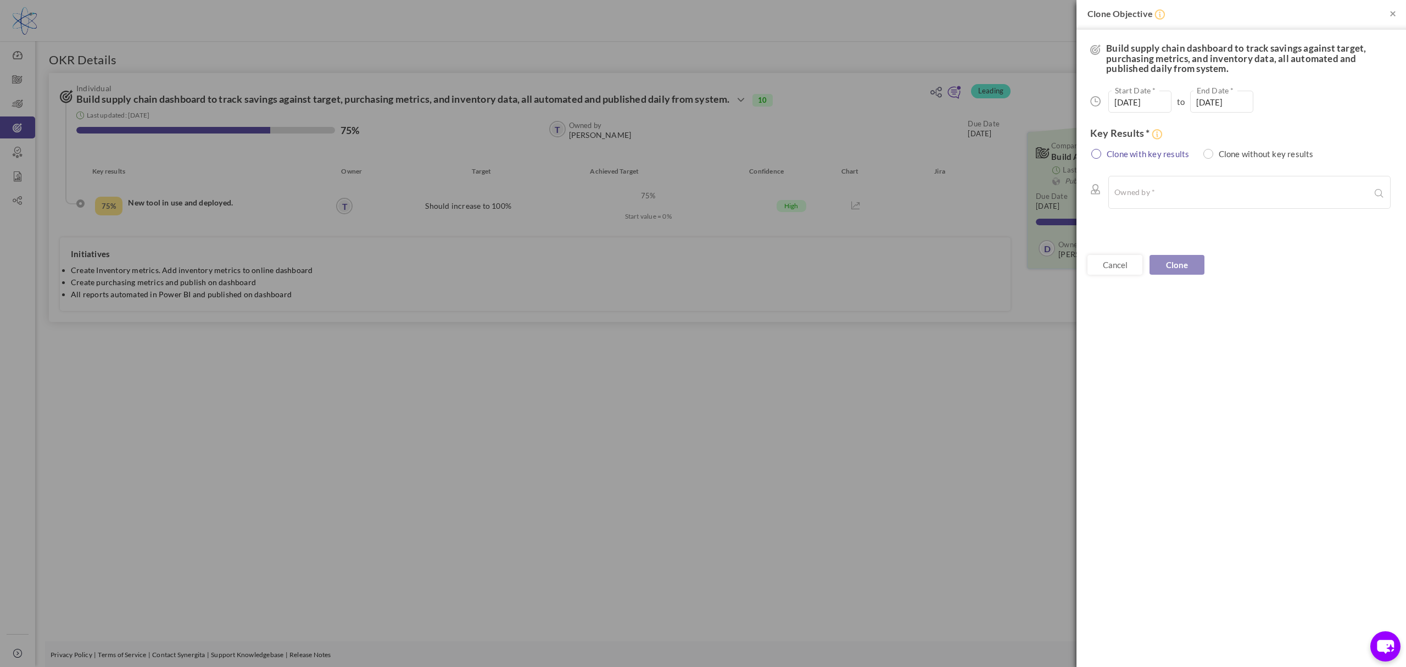
click at [1160, 157] on label "Clone with key results" at bounding box center [1144, 153] width 102 height 11
click at [1227, 191] on ul at bounding box center [1240, 192] width 251 height 21
type input "s"
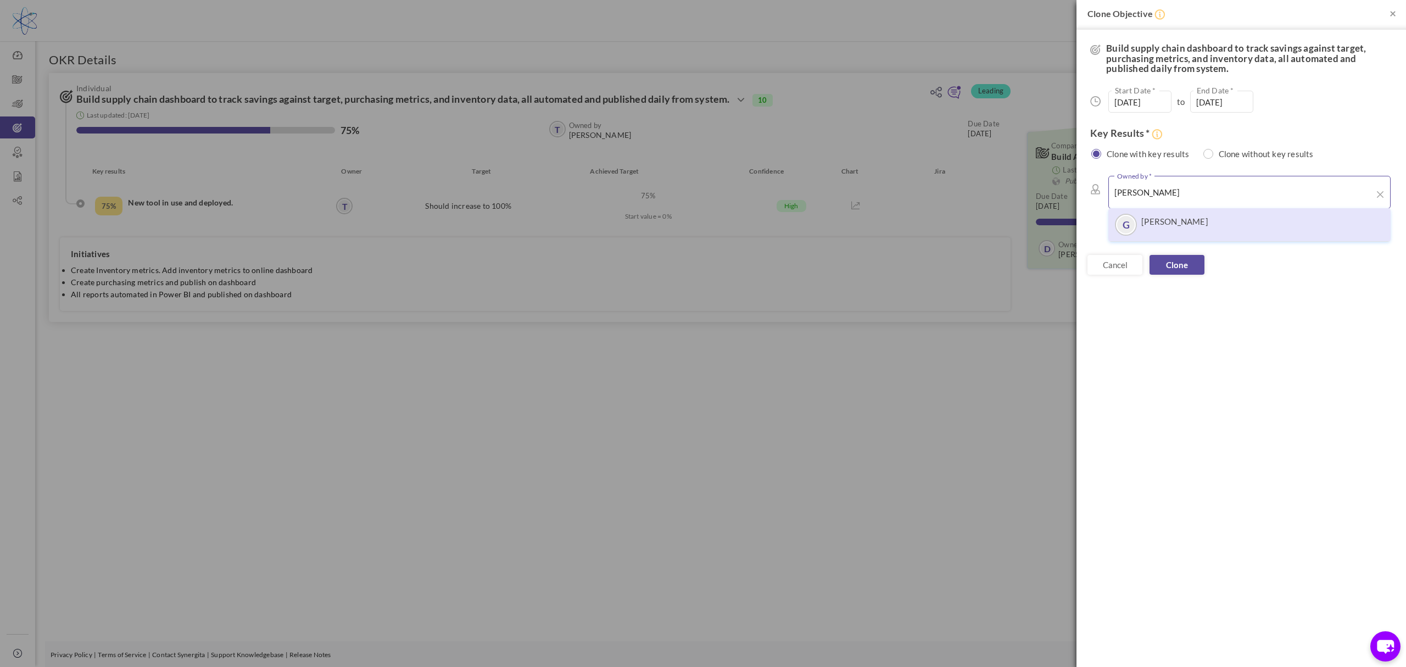
type input "glenn"
click at [1209, 230] on div "G Glenn Roberts" at bounding box center [1249, 225] width 271 height 22
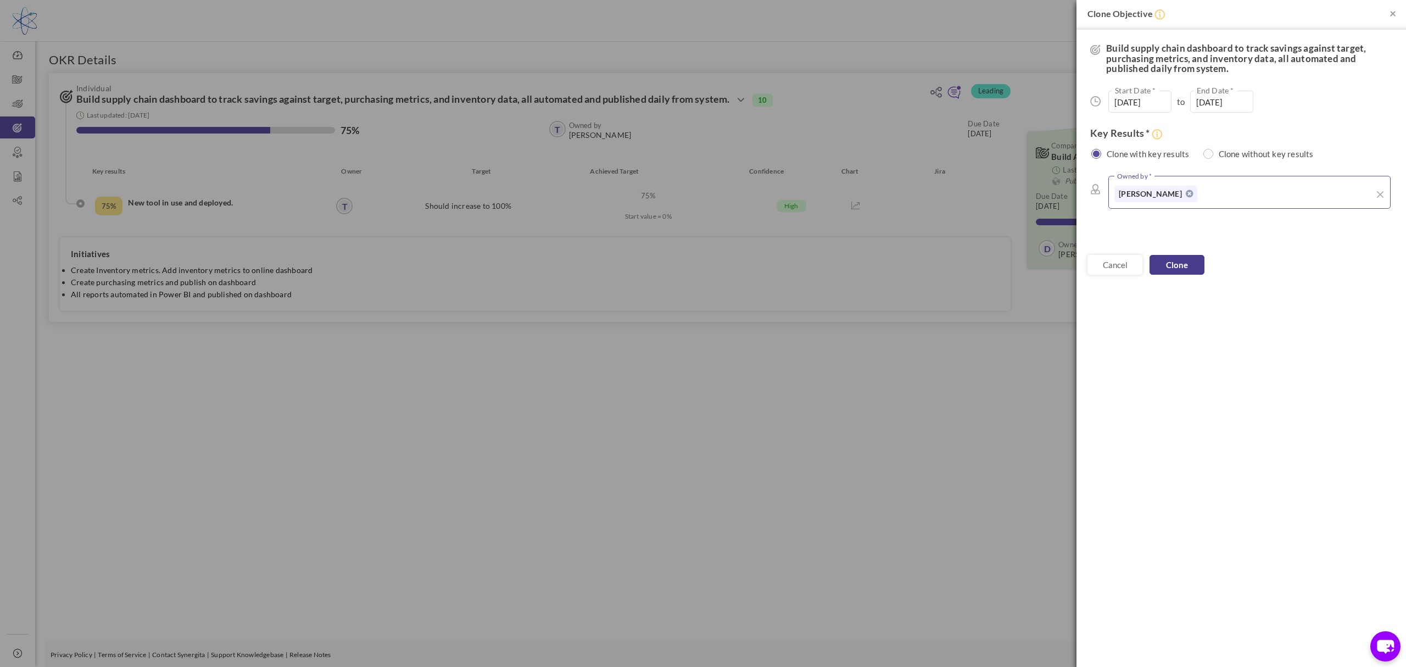
click at [1174, 264] on button "Clone" at bounding box center [1177, 265] width 55 height 20
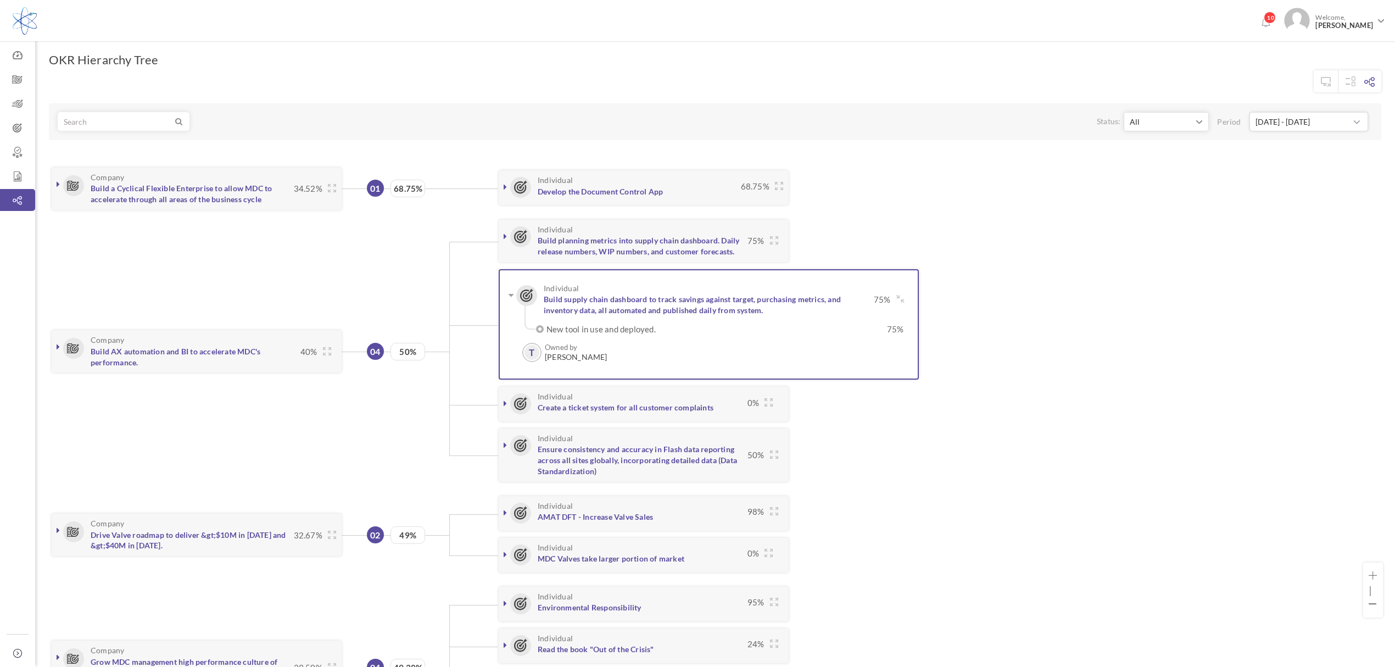
click at [1006, 231] on div "Company Build AX automation and BI to accelerate MDC's performance. 40%" at bounding box center [710, 352] width 1322 height 276
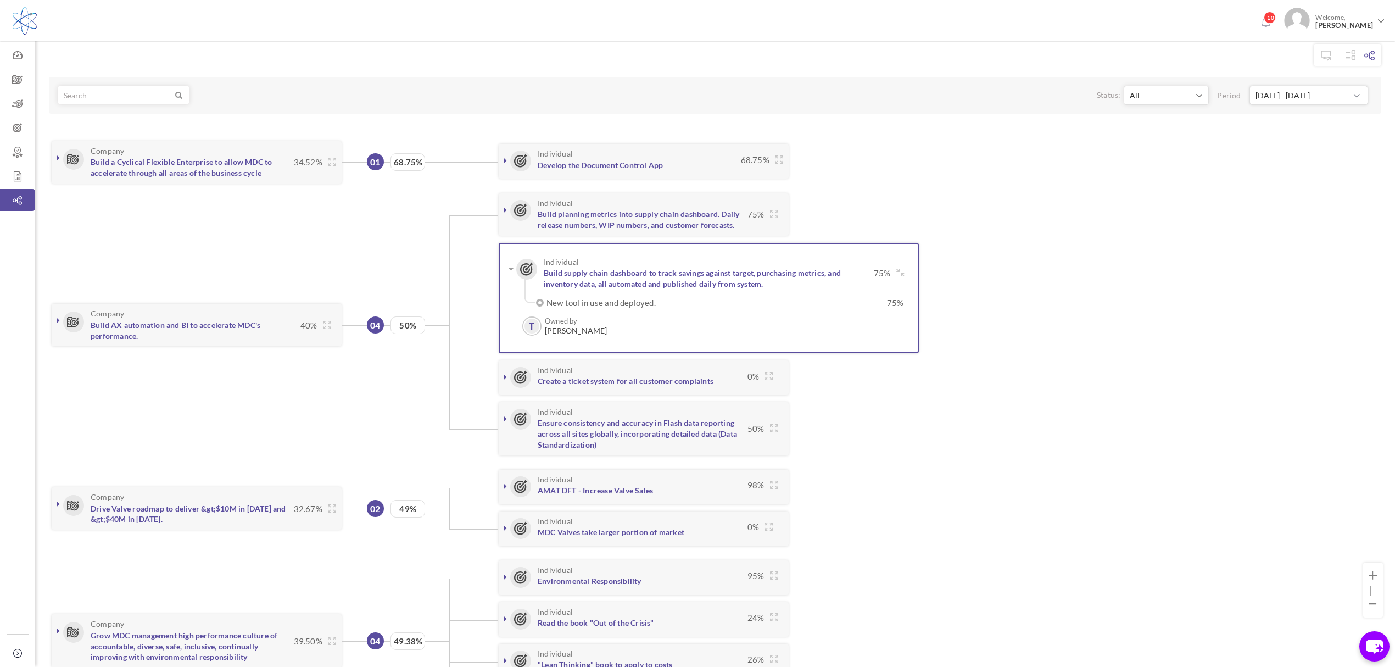
scroll to position [32, 0]
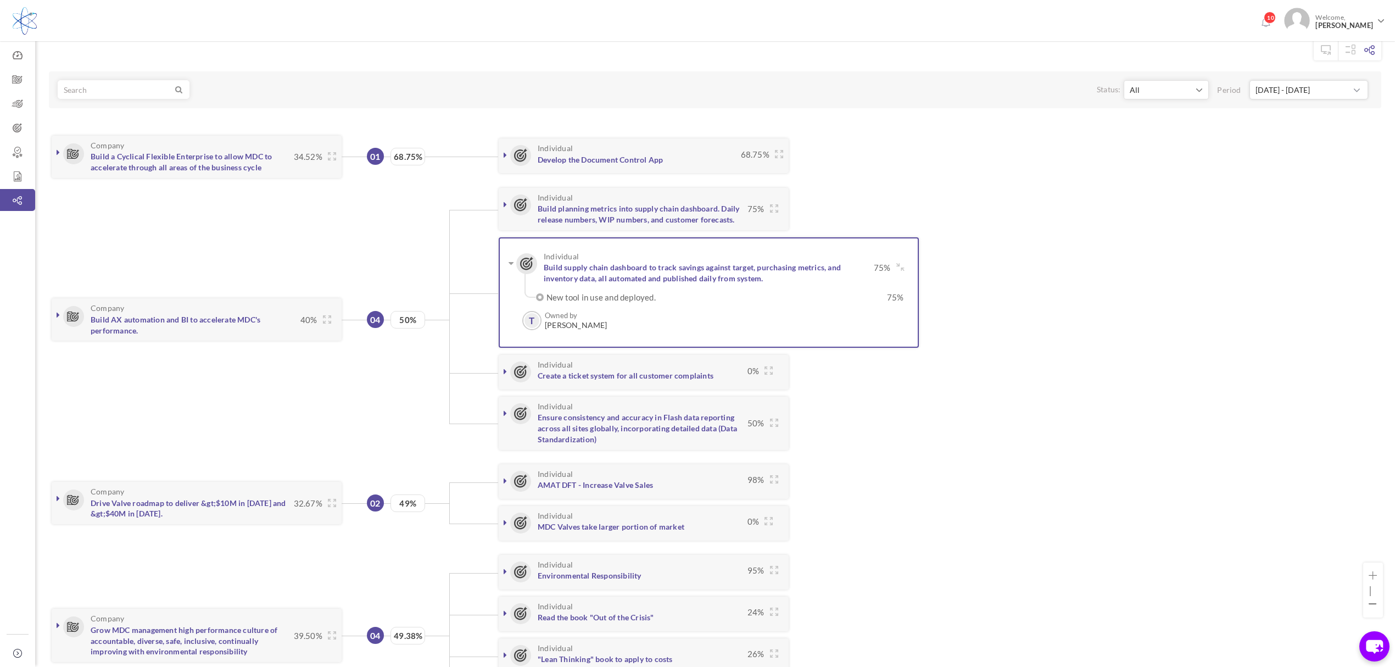
click at [680, 271] on span "Build supply chain dashboard to track savings against target, purchasing metric…" at bounding box center [692, 271] width 297 height 23
click at [699, 267] on link "Build supply chain dashboard to track savings against target, purchasing metric…" at bounding box center [692, 273] width 297 height 20
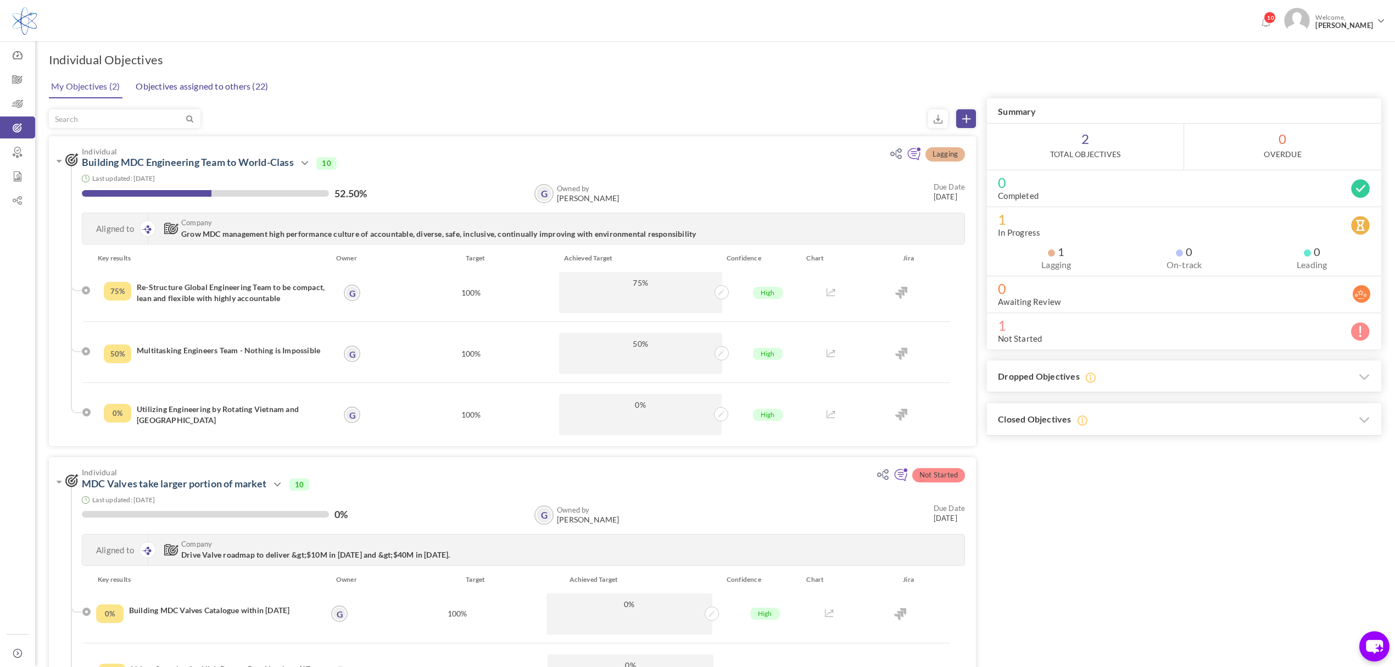
click at [209, 84] on link "Objectives assigned to others (22)" at bounding box center [202, 86] width 138 height 22
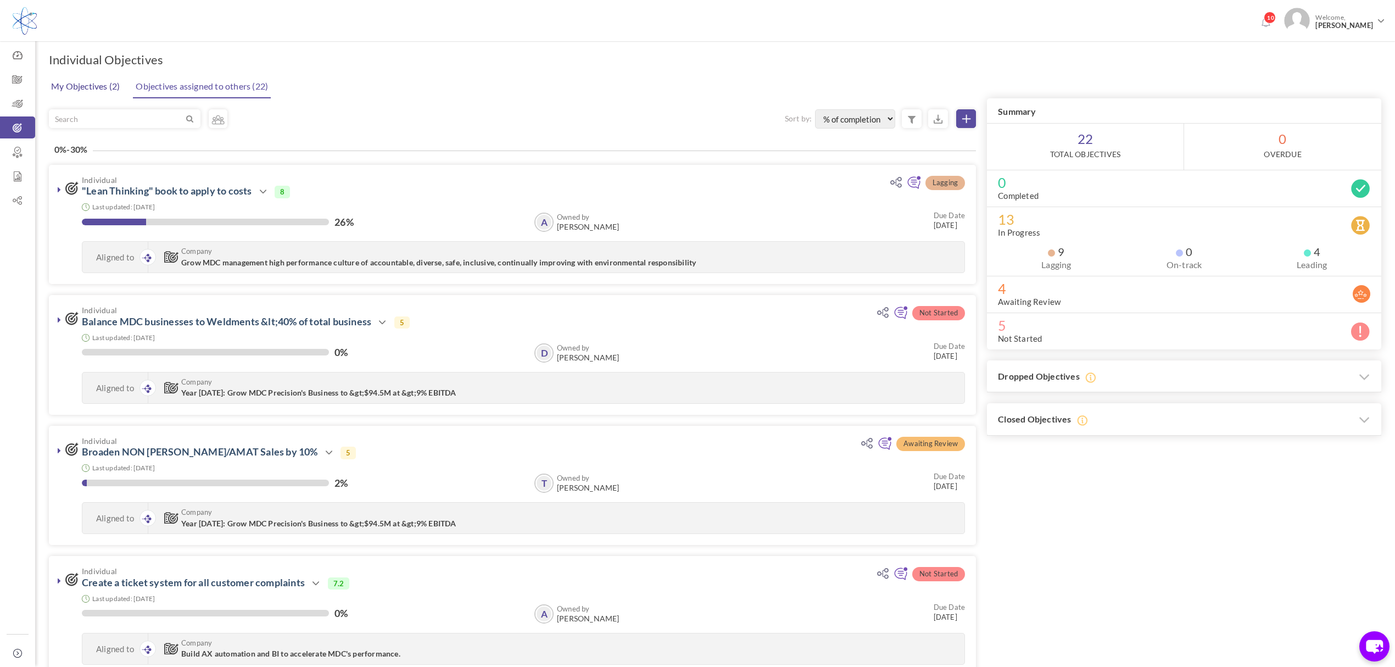
click at [93, 88] on link "My Objectives (2)" at bounding box center [85, 86] width 74 height 22
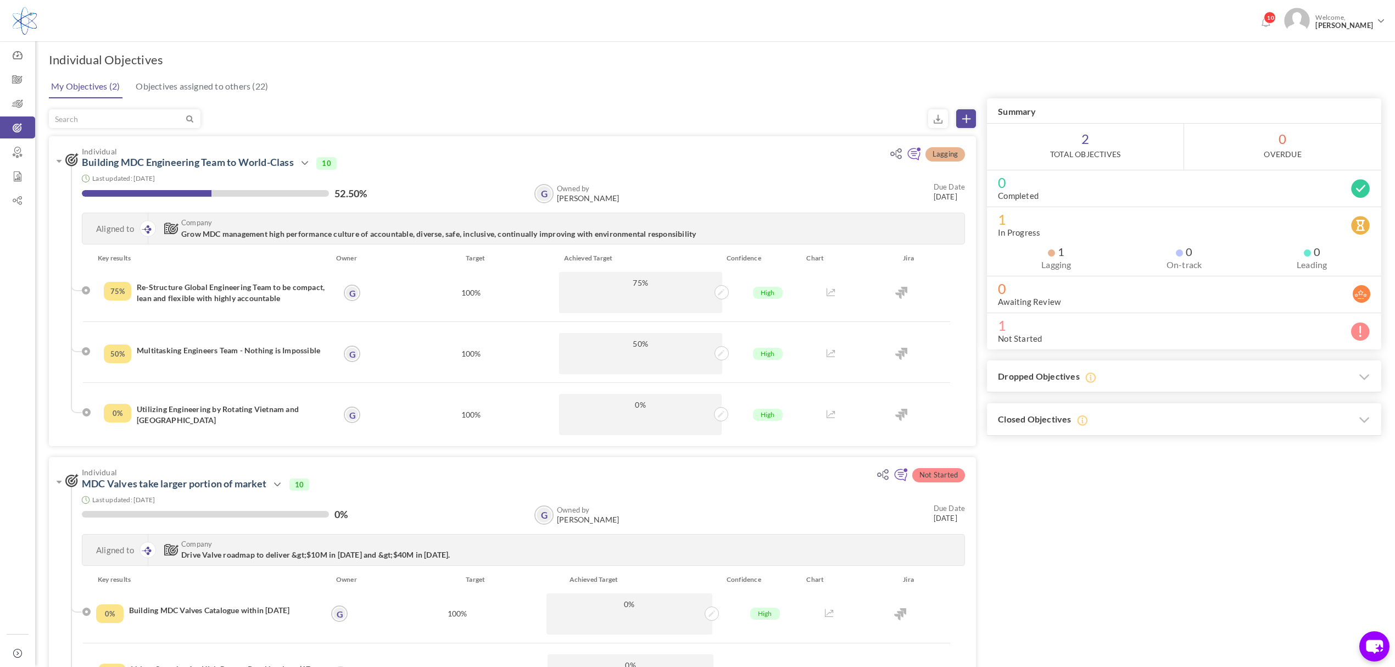
click at [1357, 332] on icon at bounding box center [1361, 331] width 20 height 20
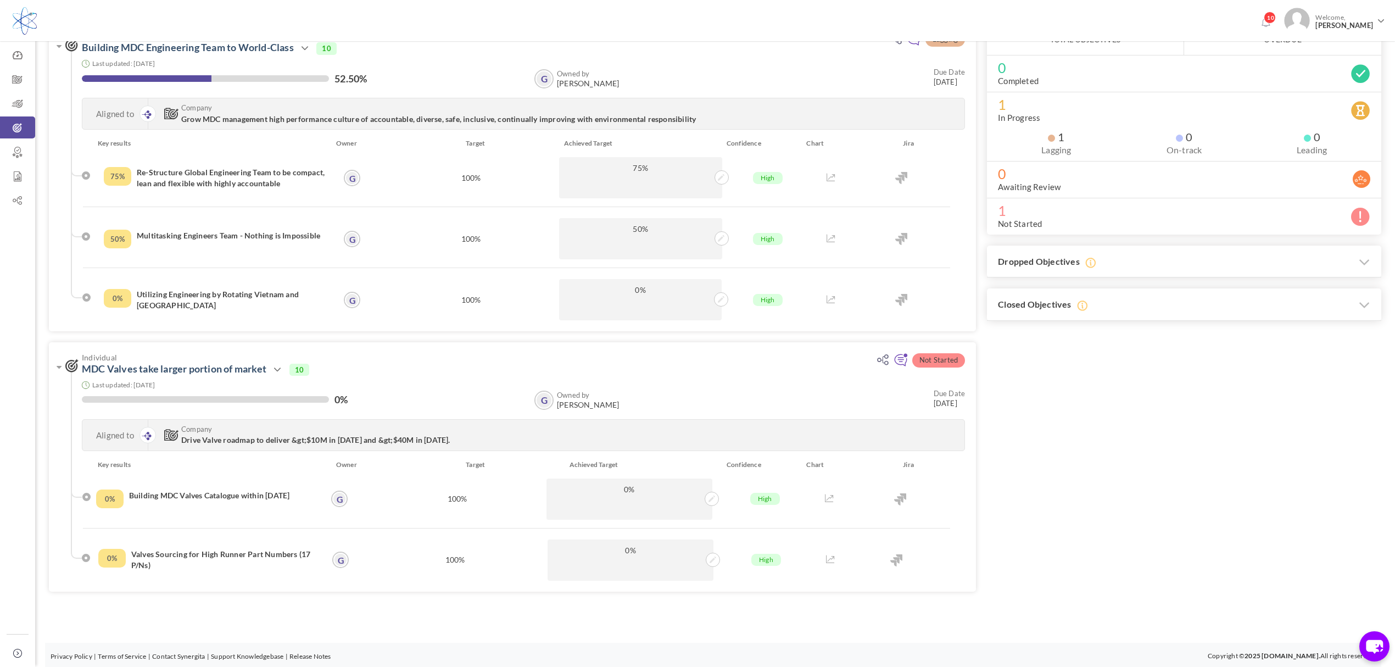
scroll to position [116, 0]
click at [1203, 262] on h3 "Dropped Objectives" at bounding box center [1184, 260] width 394 height 32
click at [1117, 398] on h3 "Closed Objectives" at bounding box center [1184, 407] width 394 height 32
click at [1134, 167] on span "0" at bounding box center [1184, 171] width 372 height 11
click at [1058, 132] on span "1" at bounding box center [1056, 135] width 16 height 11
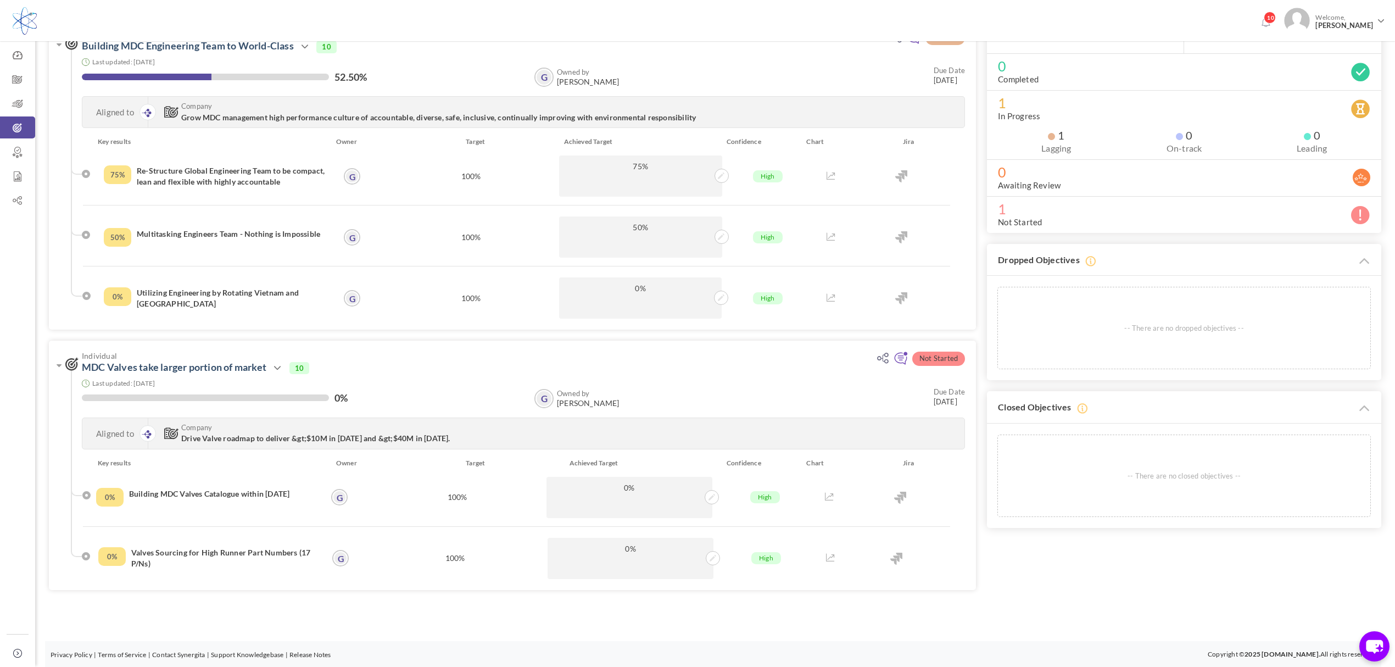
click at [1058, 152] on label "Lagging" at bounding box center [1056, 148] width 117 height 11
click at [1058, 146] on label "Lagging" at bounding box center [1056, 148] width 117 height 11
click at [1015, 115] on label "In Progress" at bounding box center [1019, 115] width 42 height 11
click at [1004, 85] on li "0 Completed" at bounding box center [1184, 71] width 394 height 37
drag, startPoint x: 1016, startPoint y: 66, endPoint x: 1060, endPoint y: 70, distance: 44.7
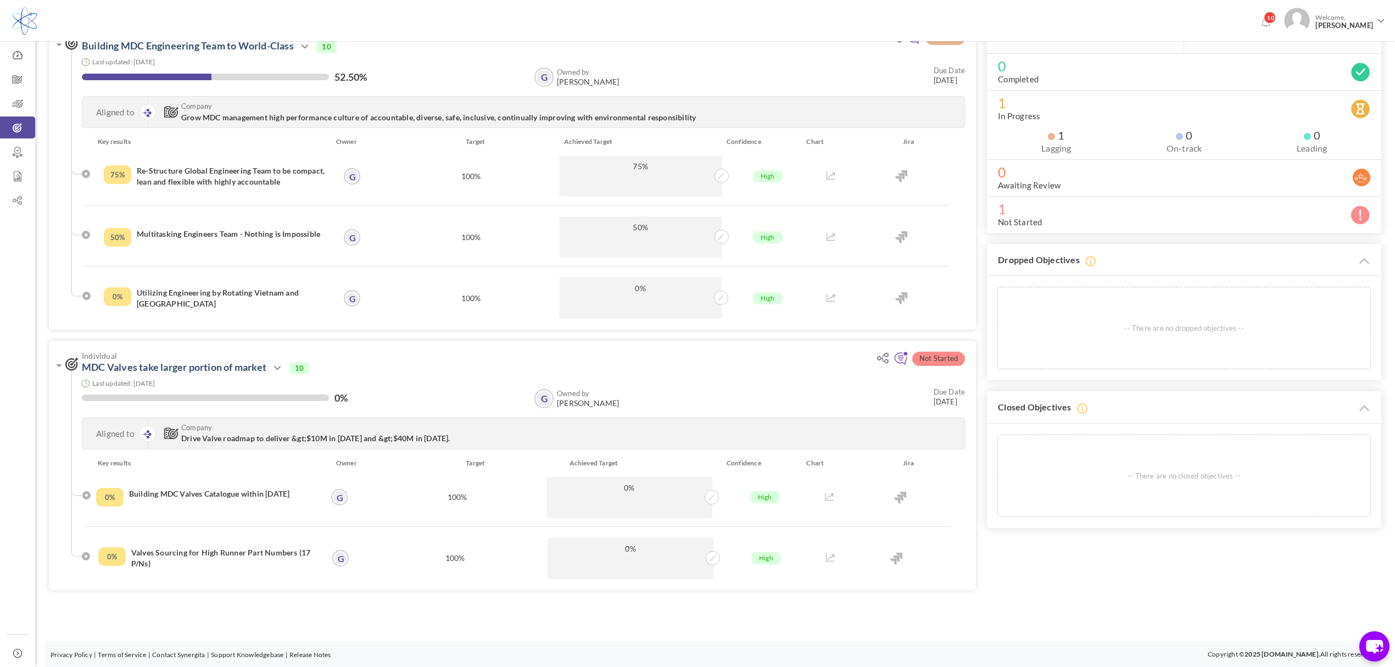
click at [1020, 66] on span "0" at bounding box center [1184, 65] width 372 height 11
drag, startPoint x: 1359, startPoint y: 66, endPoint x: 1332, endPoint y: 97, distance: 40.5
click at [1359, 68] on icon at bounding box center [1361, 72] width 20 height 20
click at [1306, 117] on li "1 In Progress 1 Lagging 0 On-track 0 Leading" at bounding box center [1184, 124] width 394 height 69
click at [998, 134] on div "1 Lagging" at bounding box center [1057, 142] width 128 height 24
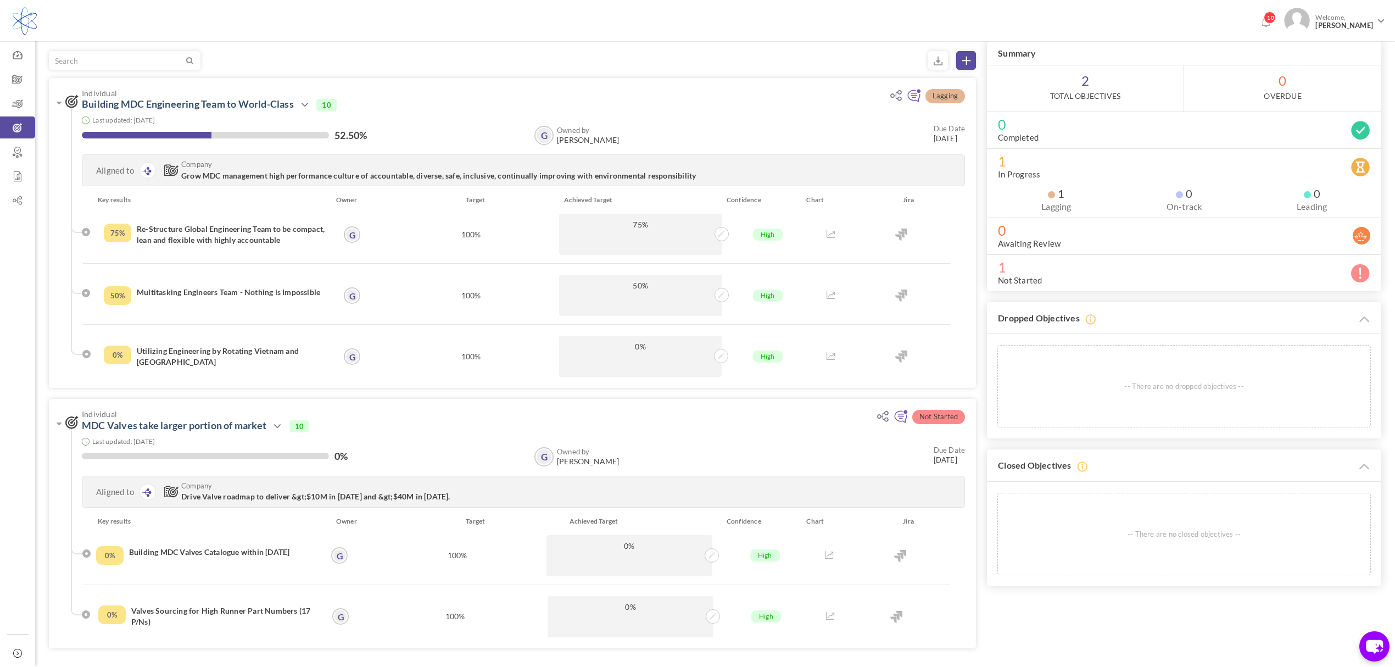
scroll to position [0, 0]
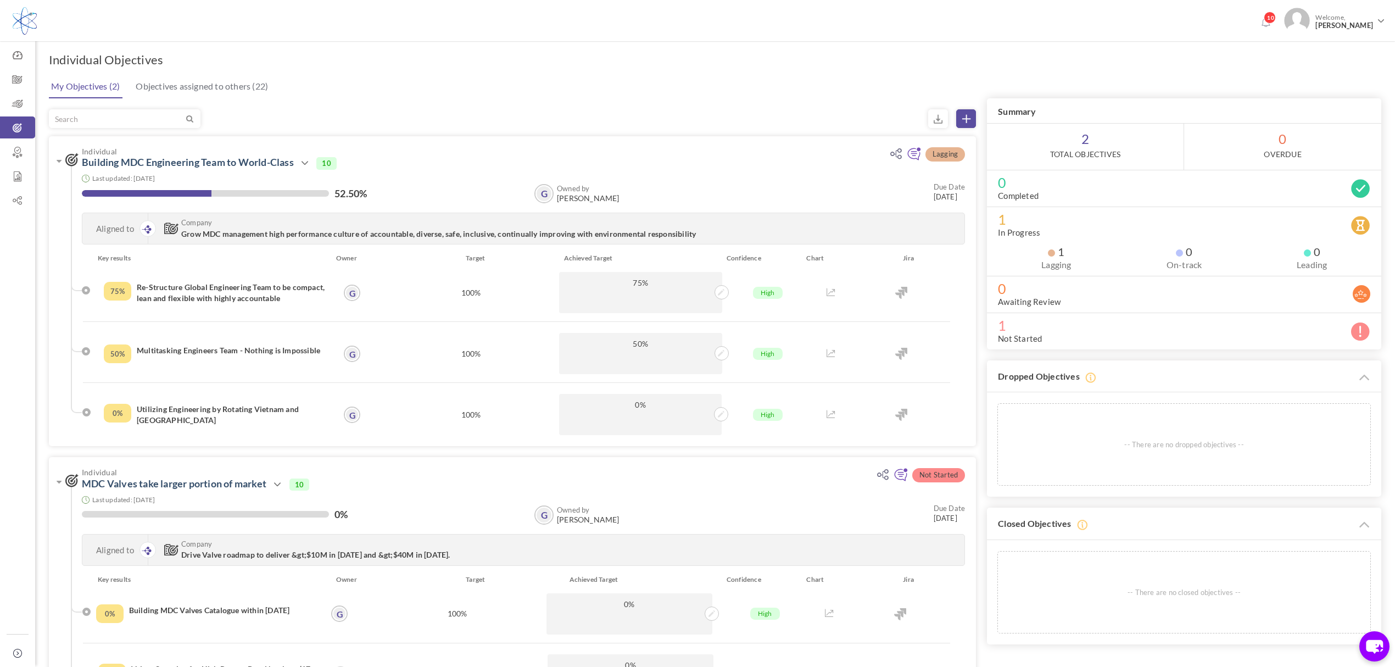
click at [1094, 147] on span "2 Total Objectives" at bounding box center [1085, 147] width 197 height 46
drag, startPoint x: 1071, startPoint y: 138, endPoint x: 1084, endPoint y: 141, distance: 12.8
click at [1081, 141] on span "2 Total Objectives" at bounding box center [1085, 147] width 197 height 46
click at [1333, 152] on span "0 OverDue" at bounding box center [1282, 147] width 197 height 46
click at [1084, 127] on span "2 Total Objectives" at bounding box center [1085, 147] width 197 height 46
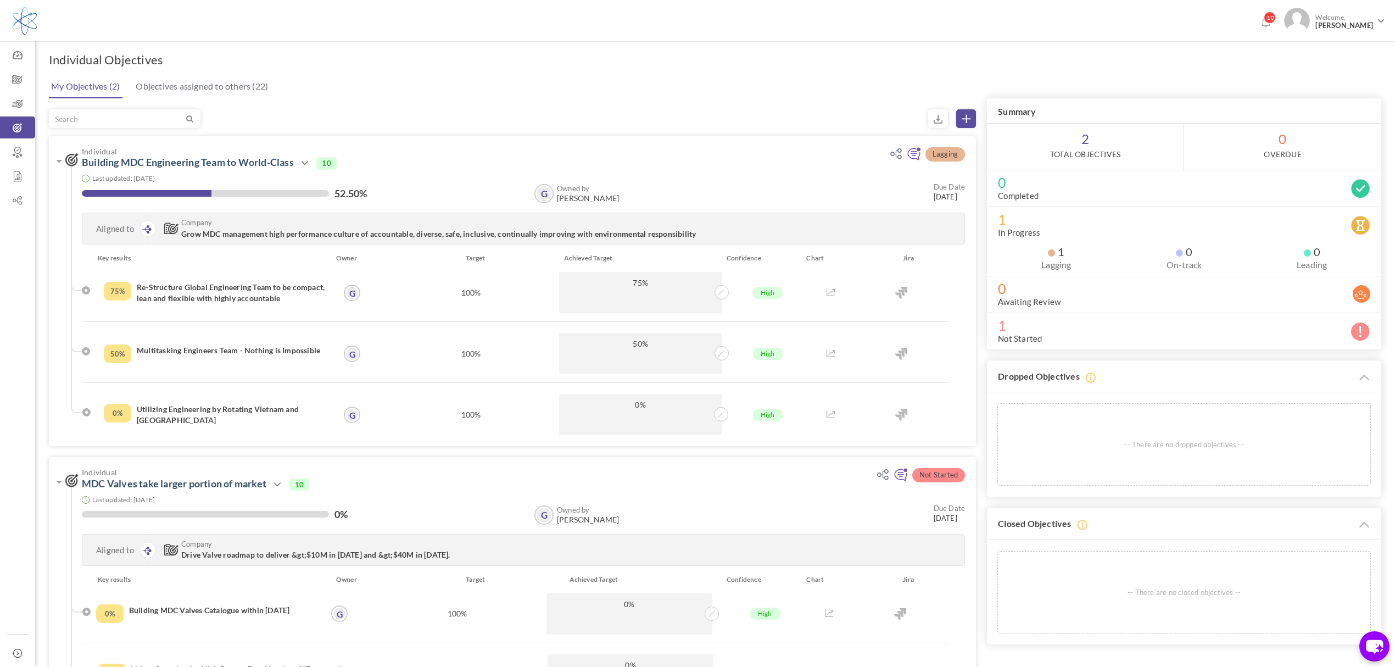
click at [722, 66] on div "Individual Objectives × Upgrade your account Objective cloning is available onl…" at bounding box center [715, 406] width 1360 height 753
click at [776, 147] on span "Individual" at bounding box center [477, 151] width 790 height 8
click at [649, 220] on span "Company" at bounding box center [526, 223] width 690 height 8
click at [480, 353] on div "100%" at bounding box center [471, 353] width 170 height 41
click at [466, 403] on div "100%" at bounding box center [471, 414] width 170 height 41
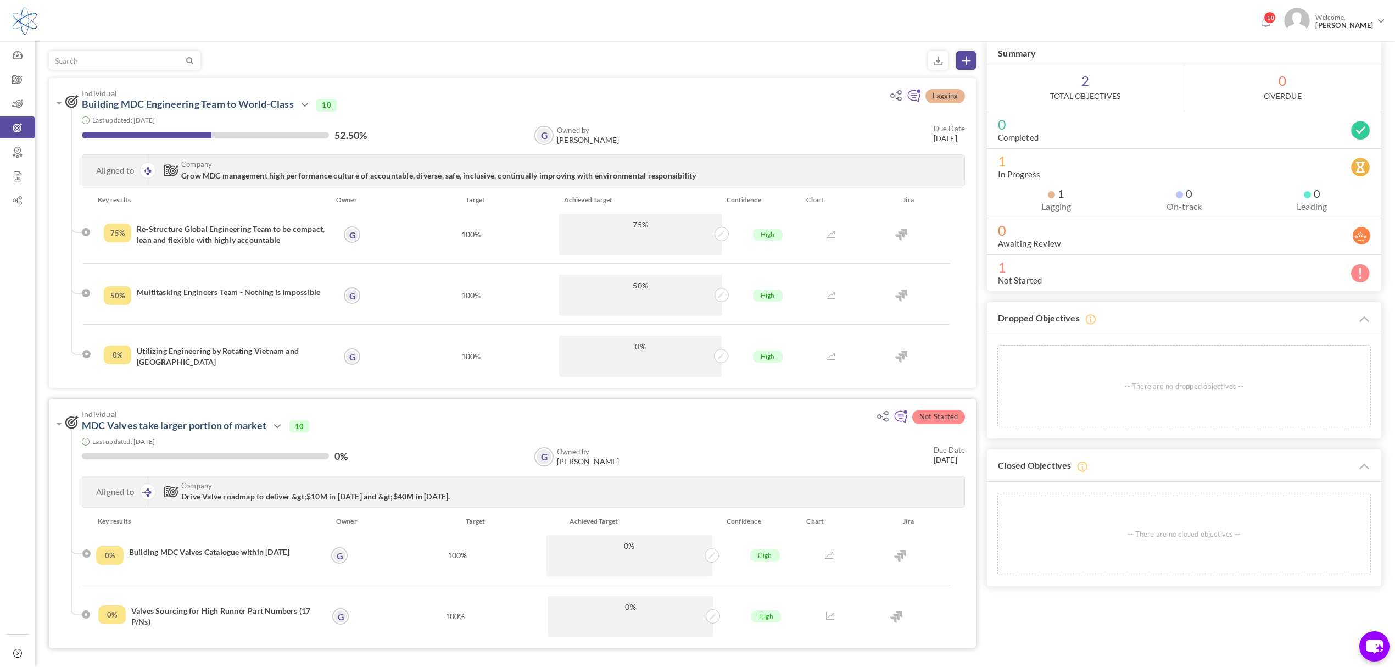
scroll to position [116, 0]
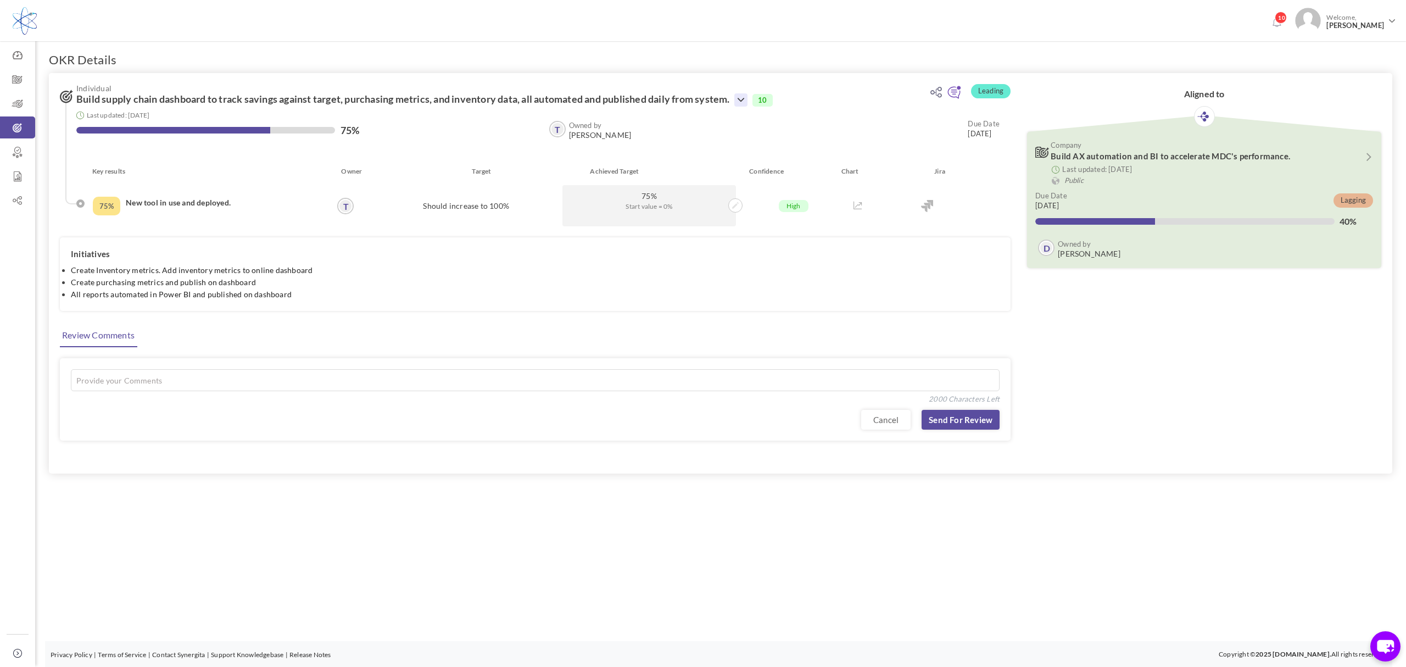
click at [748, 99] on icon at bounding box center [741, 99] width 13 height 13
click at [768, 152] on link "Edit" at bounding box center [778, 151] width 64 height 19
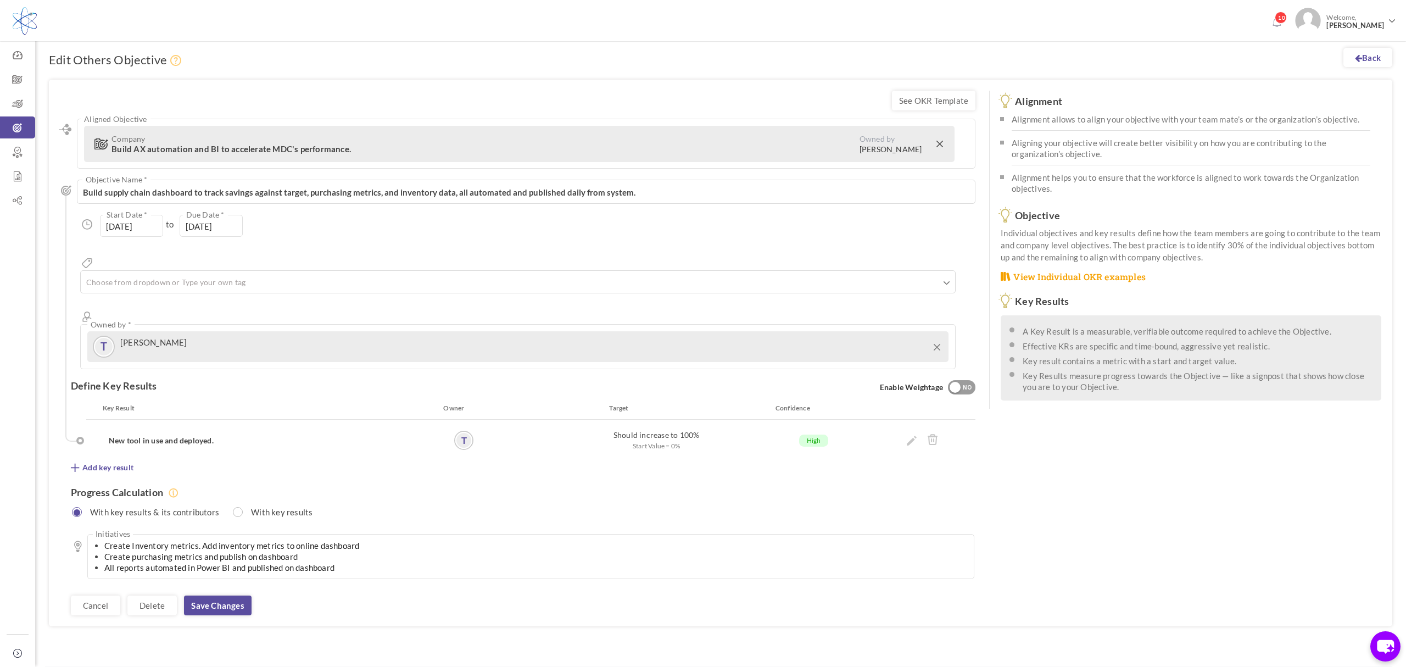
click at [322, 337] on div "T [PERSON_NAME]" at bounding box center [518, 347] width 850 height 20
click at [941, 344] on icon at bounding box center [937, 347] width 7 height 7
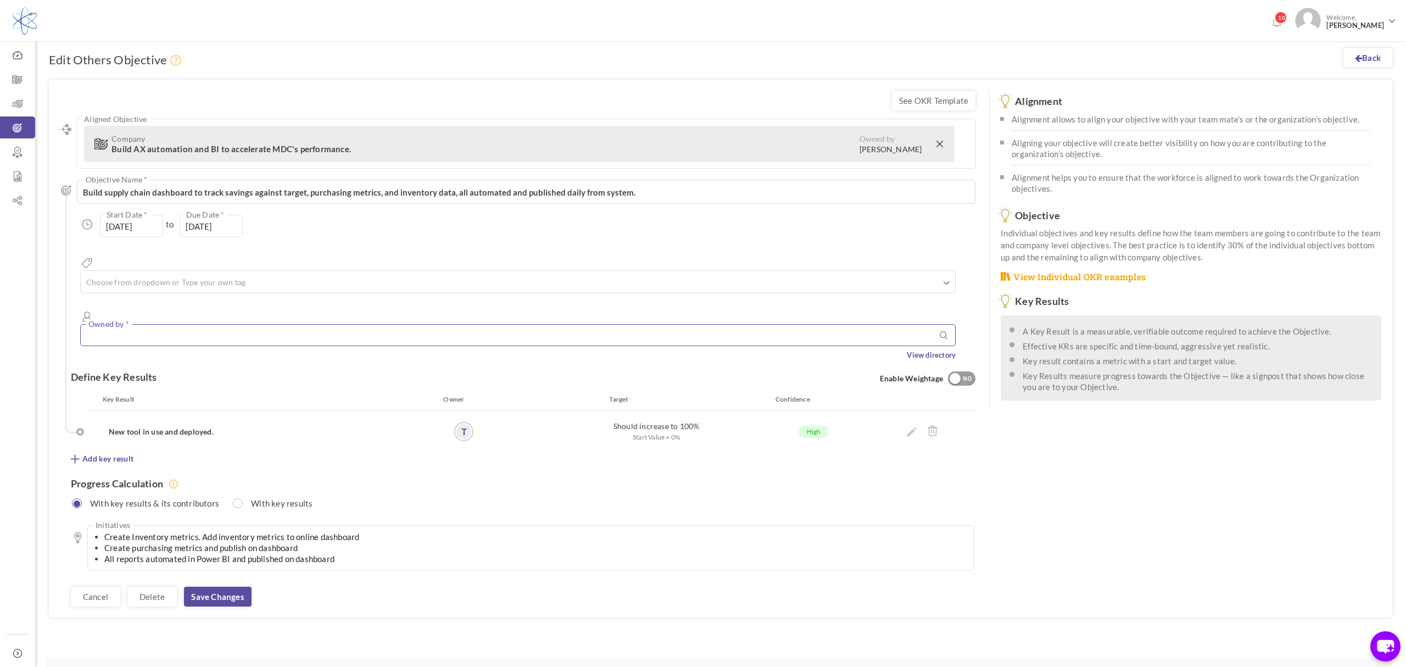
click at [700, 324] on input "text" at bounding box center [518, 335] width 876 height 22
drag, startPoint x: 137, startPoint y: 299, endPoint x: 101, endPoint y: 303, distance: 36.0
click at [94, 307] on div "glenn Owned by * T Trevor Hohlstein No Records Found View directory" at bounding box center [528, 333] width 896 height 53
click at [165, 324] on input "glenn" at bounding box center [518, 335] width 876 height 22
type input "d"
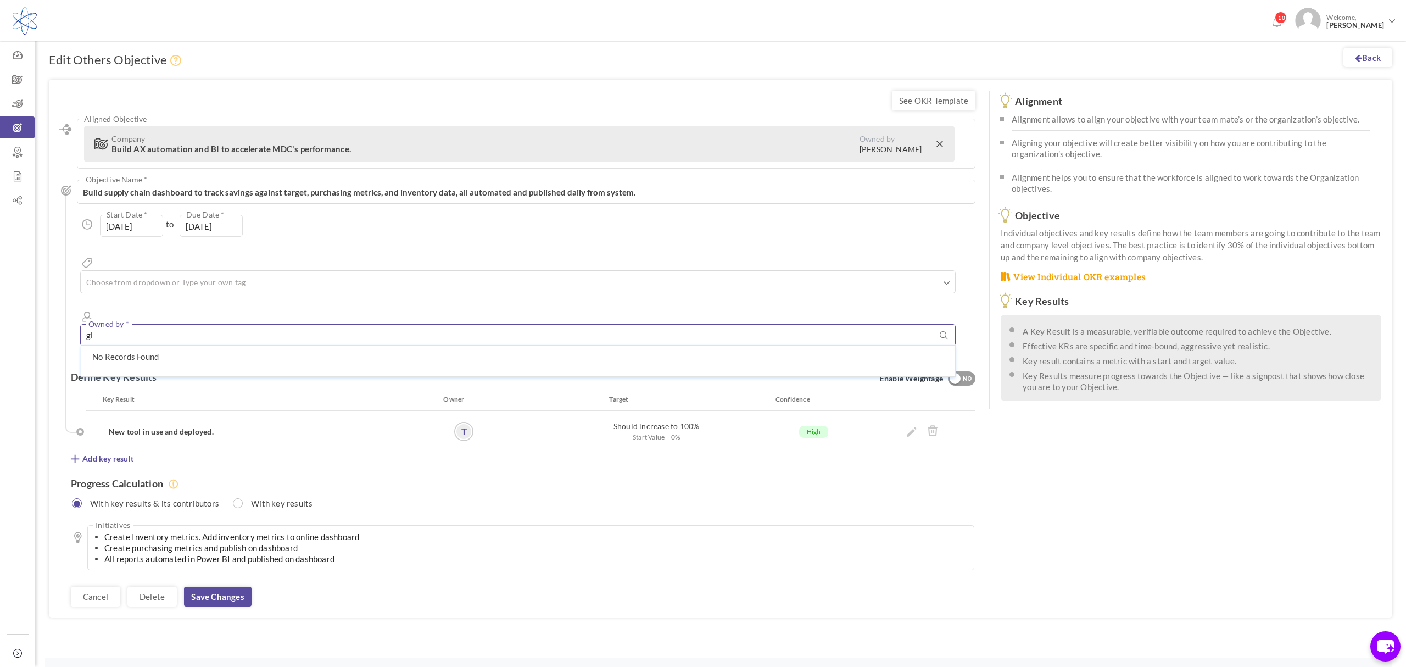
type input "g"
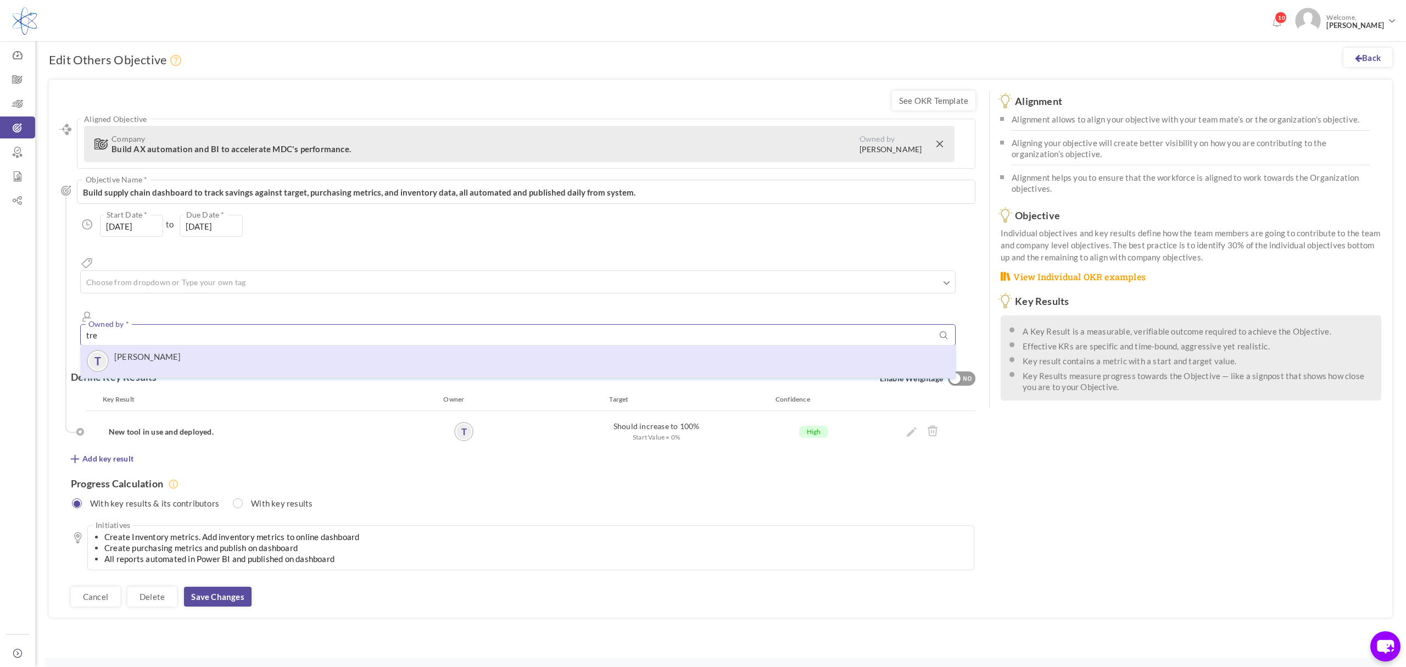
type input "tre"
click at [314, 351] on div "T Trevor Hohlstein" at bounding box center [518, 361] width 863 height 20
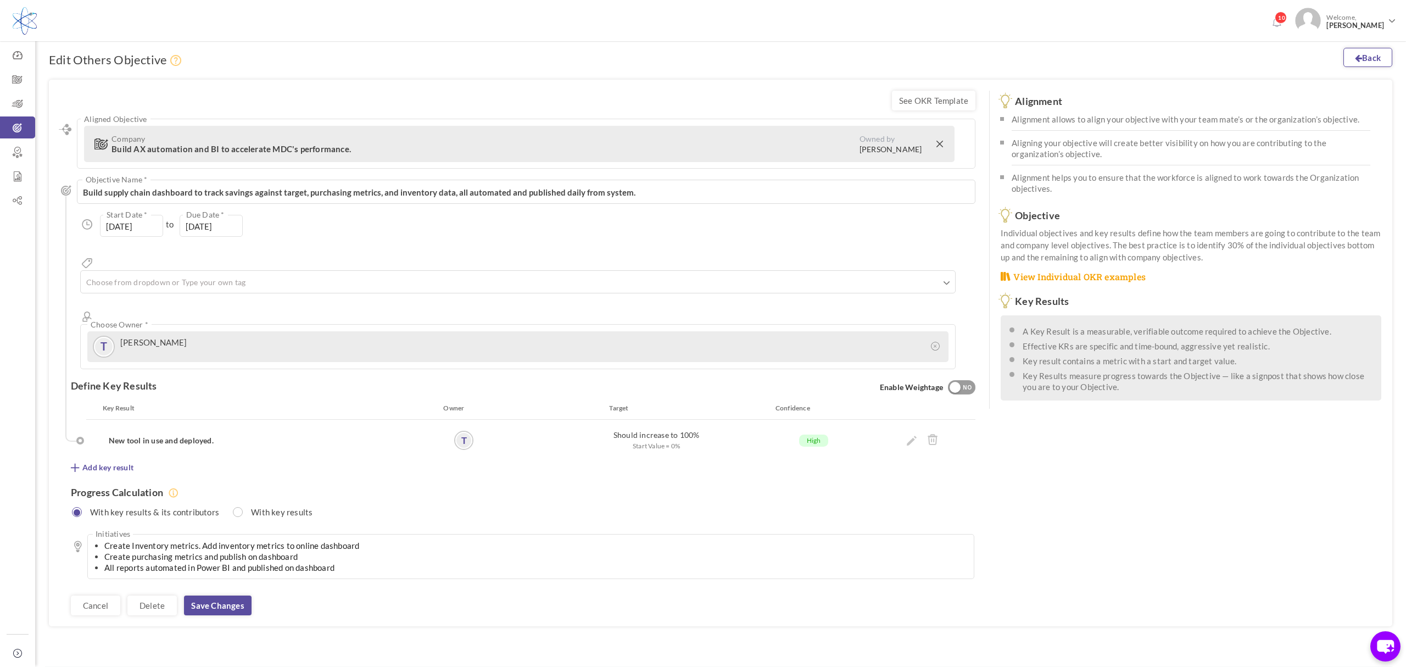
drag, startPoint x: 1365, startPoint y: 60, endPoint x: 763, endPoint y: 49, distance: 602.8
click at [1366, 60] on link "Back" at bounding box center [1368, 57] width 49 height 19
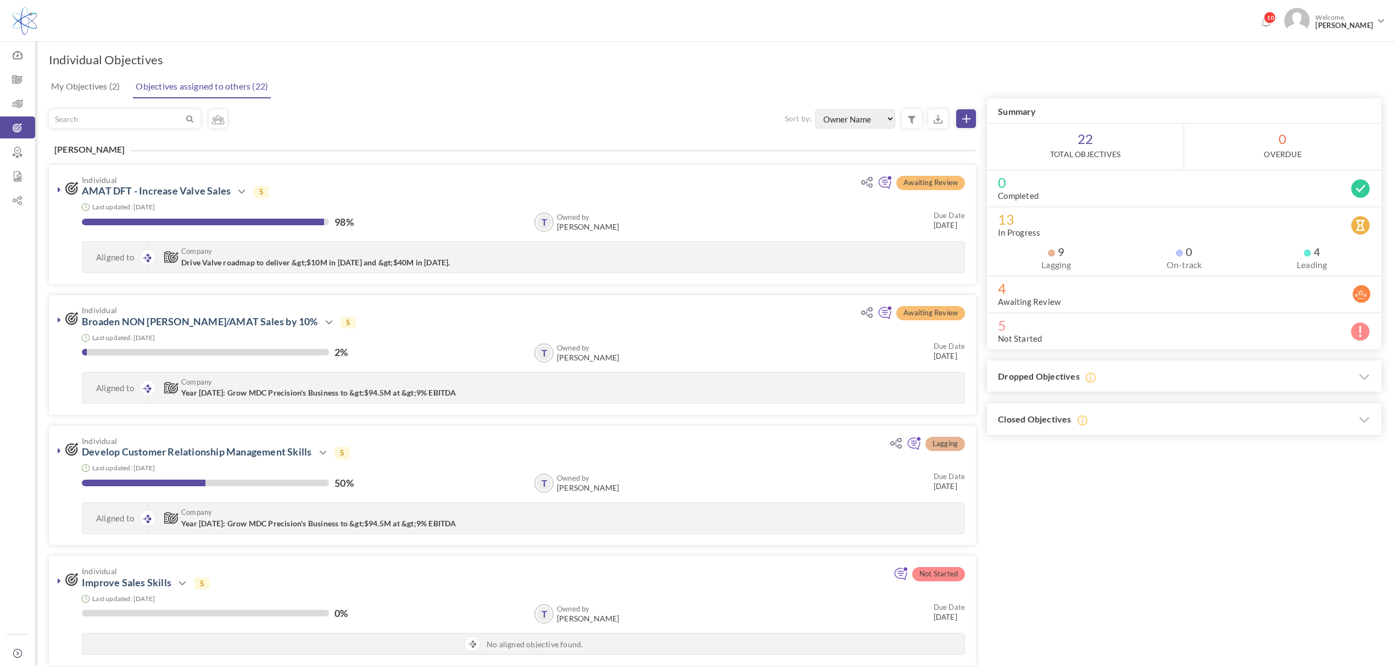
select select "FirstName"
click at [178, 89] on link "Objectives assigned to others (22)" at bounding box center [202, 86] width 138 height 23
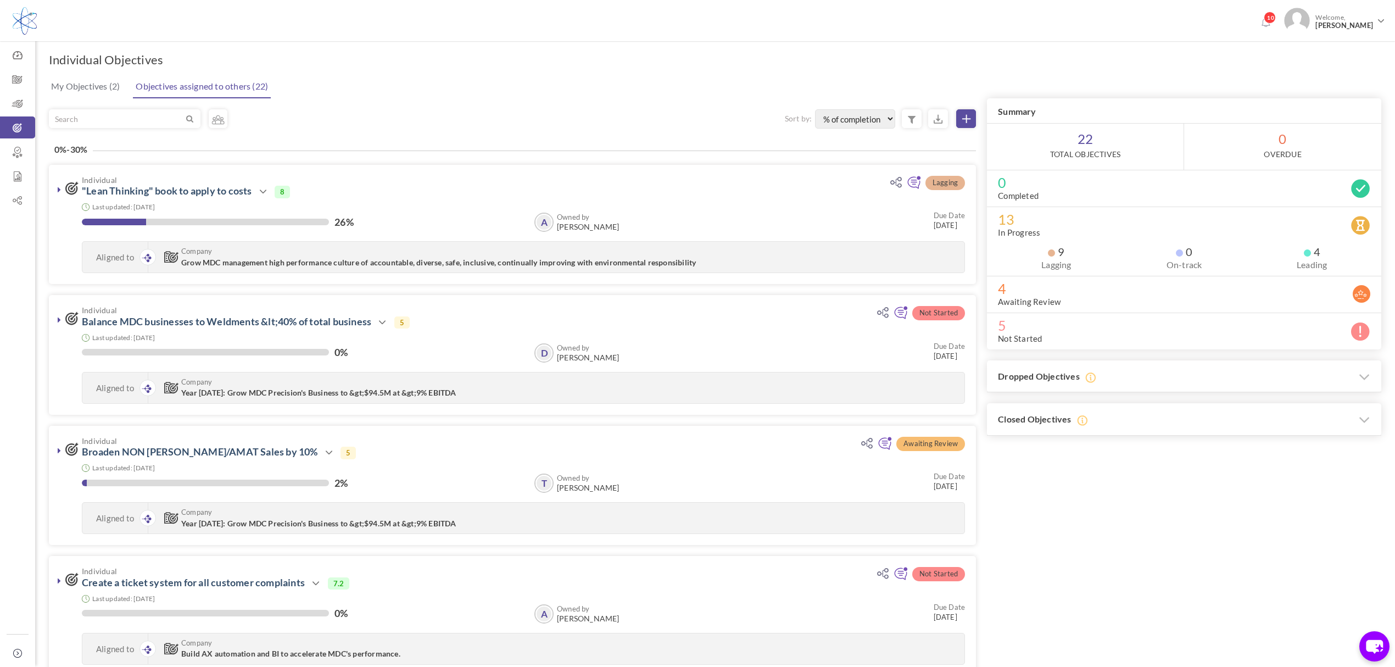
click at [1306, 256] on span "4" at bounding box center [1312, 251] width 16 height 11
click at [121, 121] on input "text" at bounding box center [116, 119] width 135 height 18
type input "trevor"
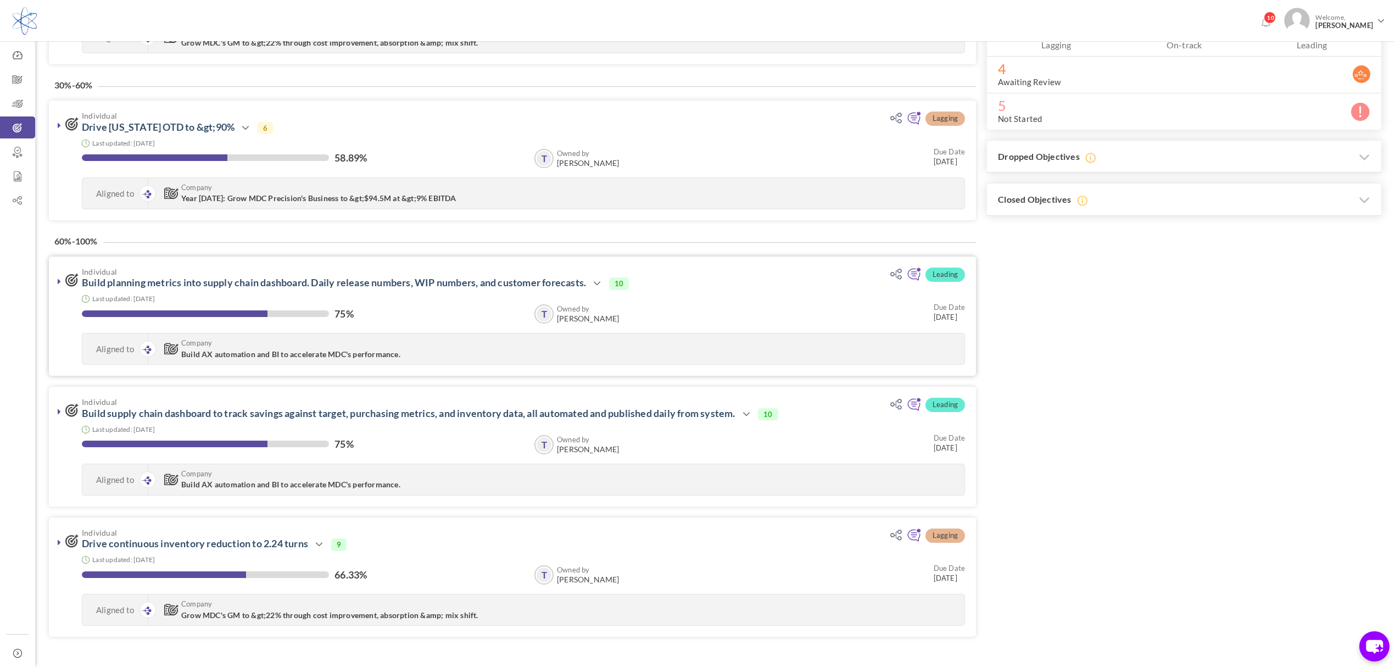
scroll to position [271, 0]
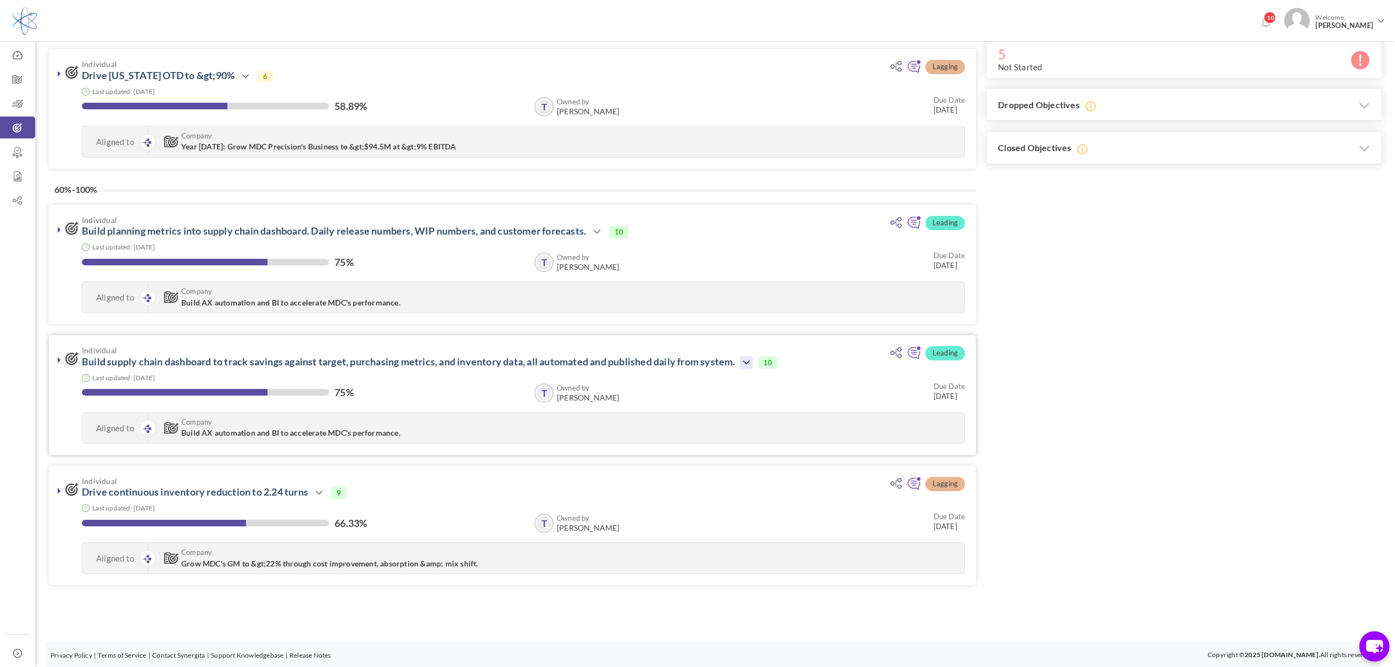
click at [753, 361] on icon at bounding box center [746, 362] width 13 height 13
click at [790, 454] on link "Clone" at bounding box center [784, 453] width 64 height 19
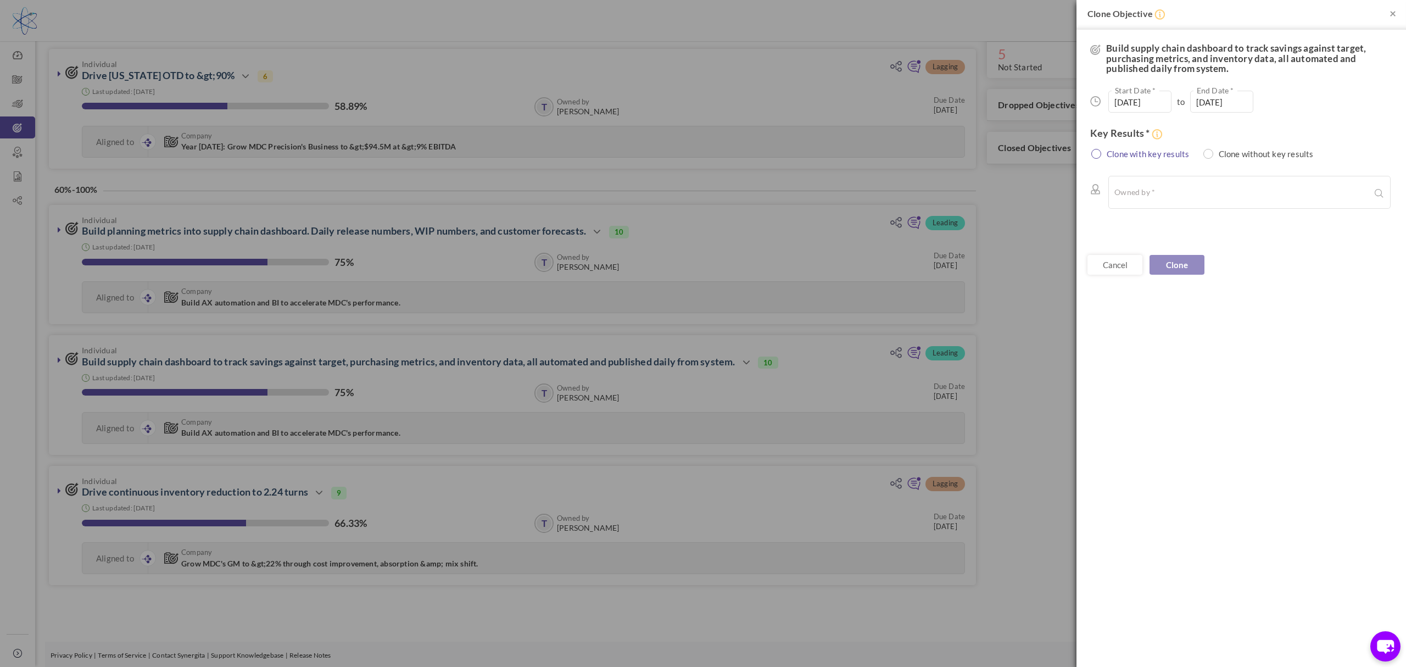
click at [1159, 155] on label "Clone with key results" at bounding box center [1144, 153] width 102 height 11
click at [1167, 196] on input "text" at bounding box center [1159, 192] width 88 height 21
type input "g"
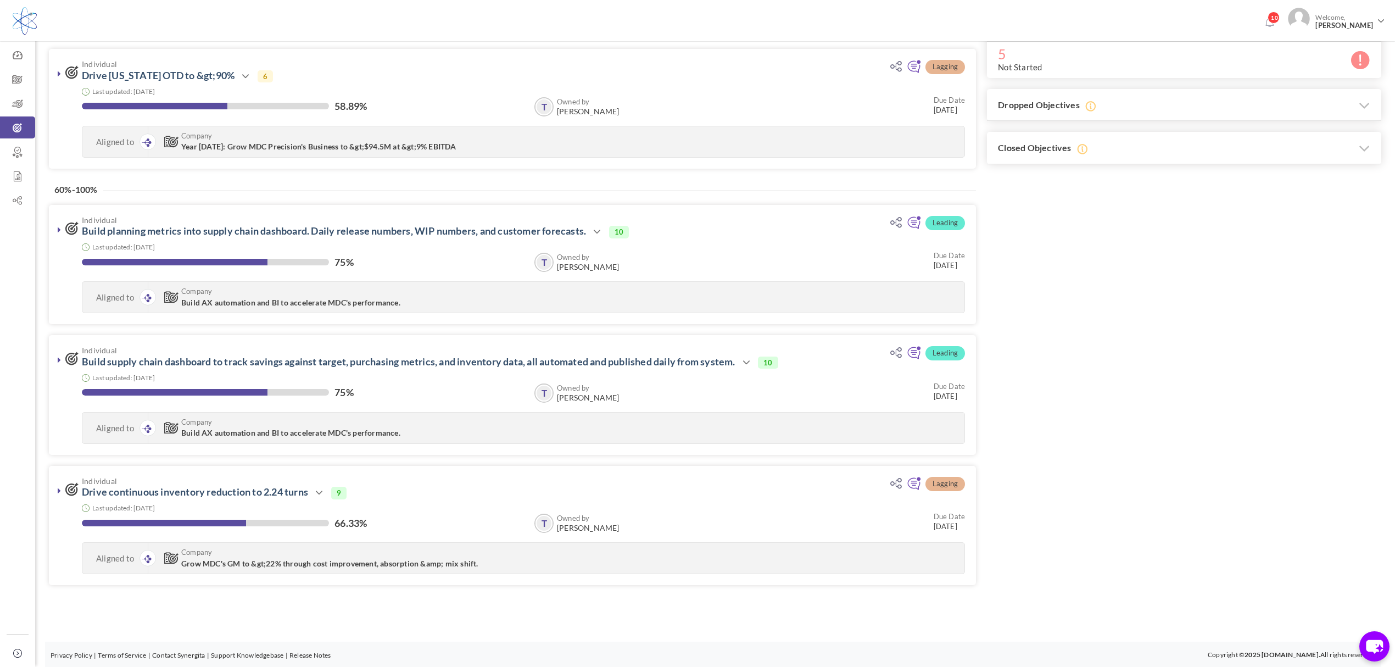
click at [1222, 281] on div "Filter trevor Sort by: % of completion Owner Name Due Date Status % of completi…" at bounding box center [715, 220] width 1333 height 764
click at [915, 350] on icon at bounding box center [914, 353] width 14 height 14
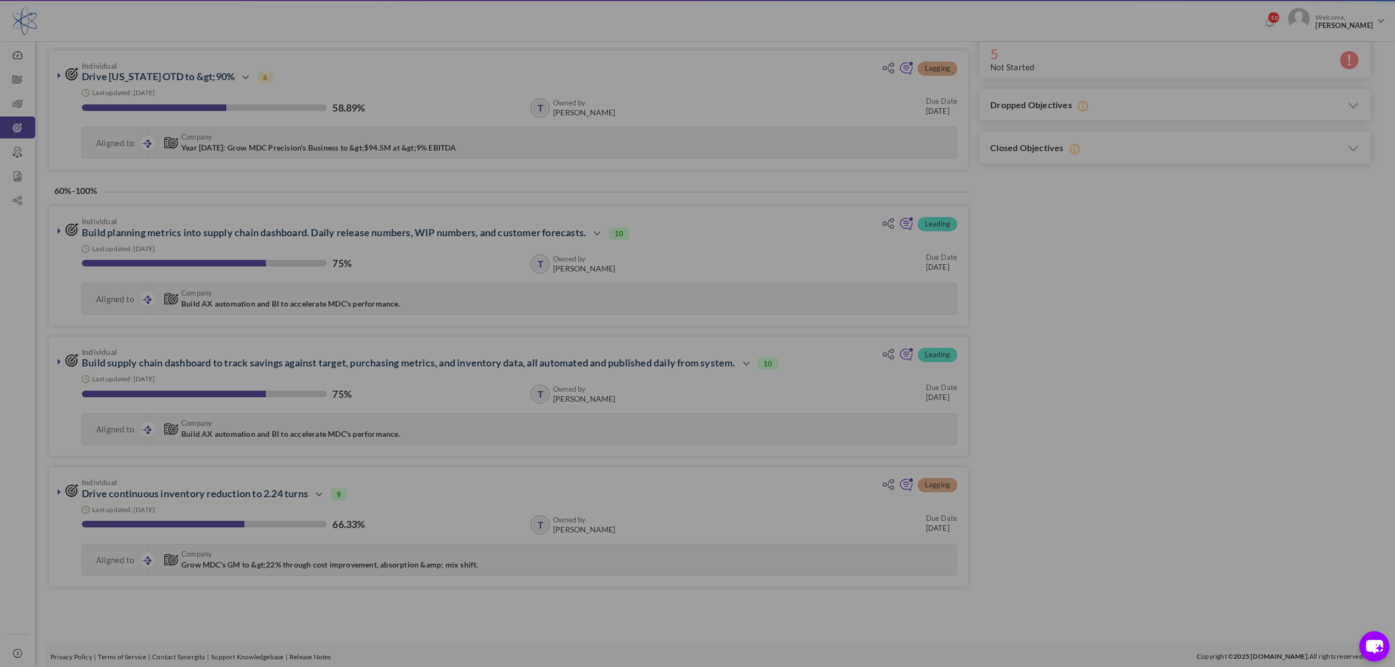
scroll to position [272, 0]
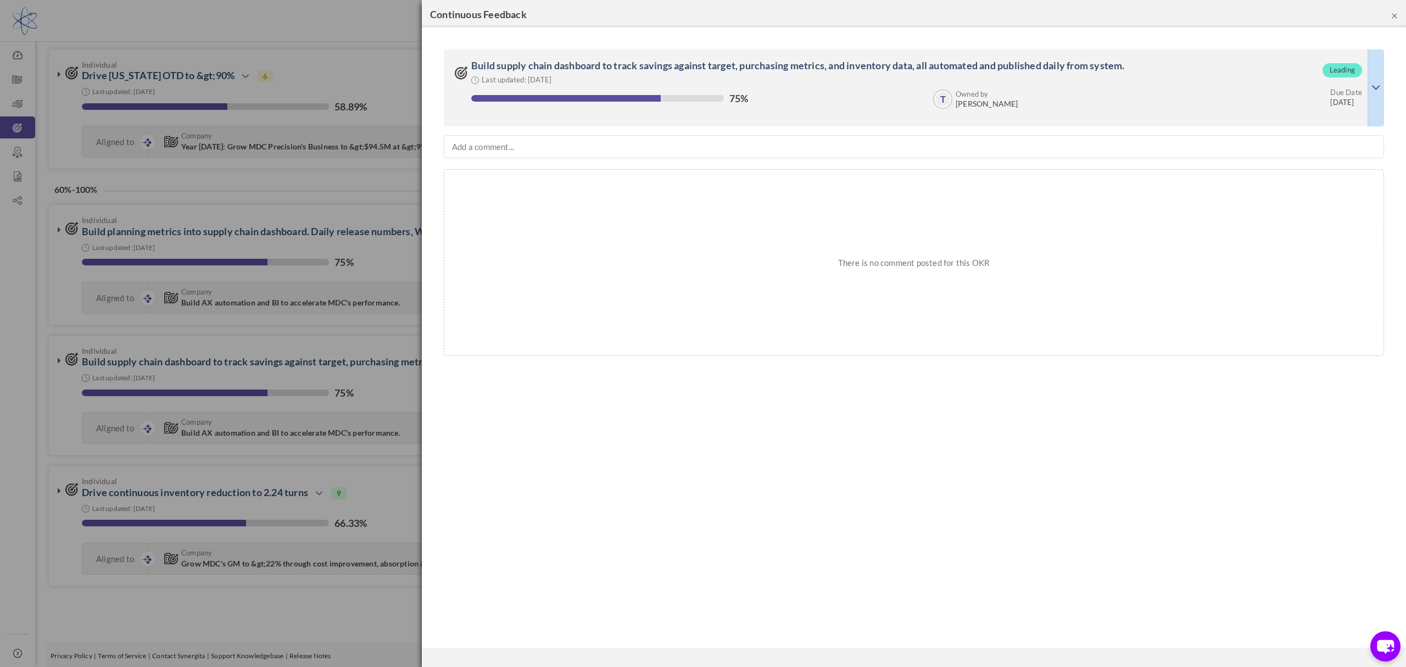
click at [1394, 15] on button "×" at bounding box center [1395, 15] width 7 height 12
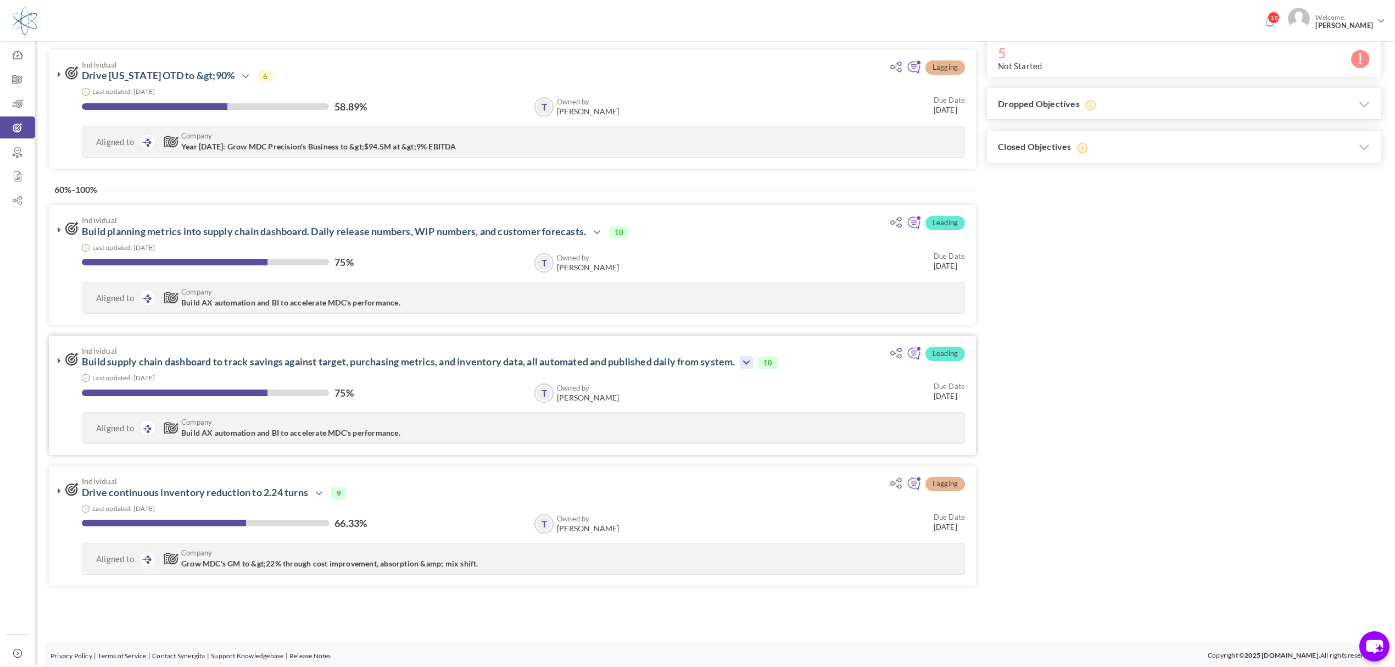
click at [753, 360] on icon at bounding box center [746, 362] width 13 height 13
click at [753, 361] on icon at bounding box center [746, 362] width 13 height 13
click at [786, 470] on link "Review" at bounding box center [784, 472] width 64 height 19
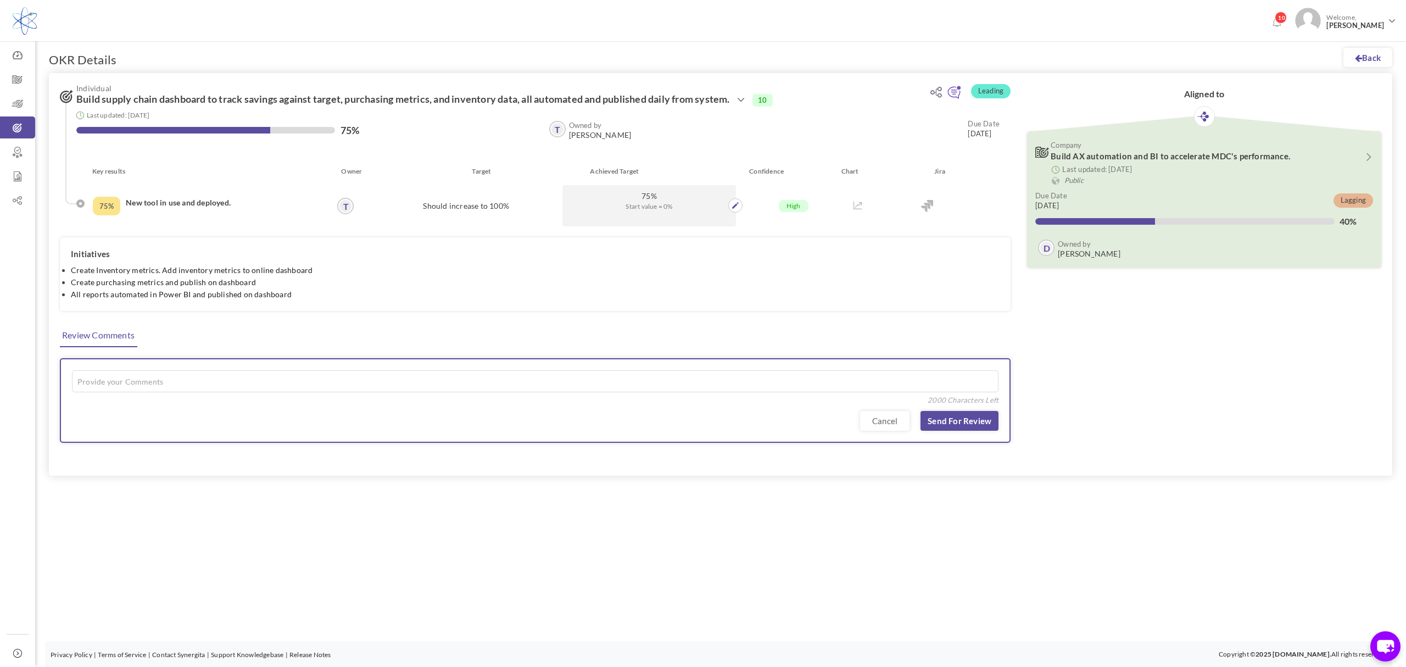
click at [655, 198] on span "75%" at bounding box center [649, 196] width 162 height 10
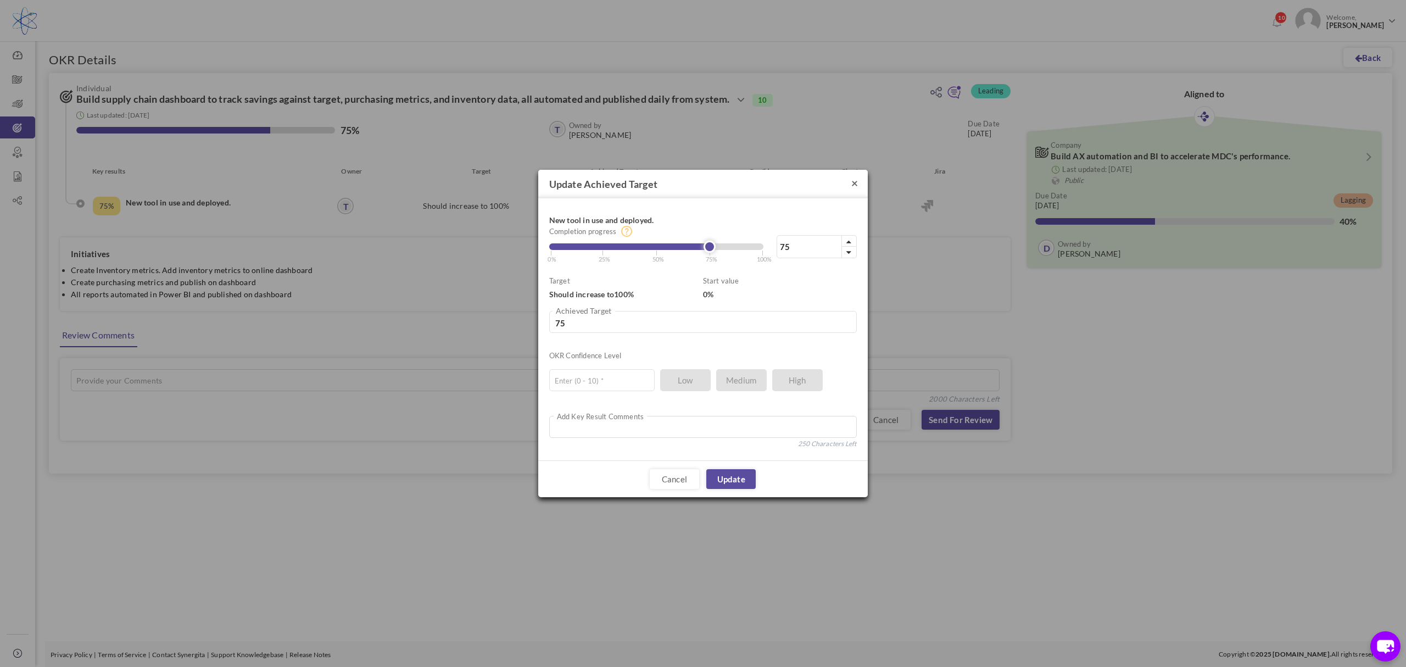
click at [855, 183] on button "×" at bounding box center [855, 183] width 7 height 12
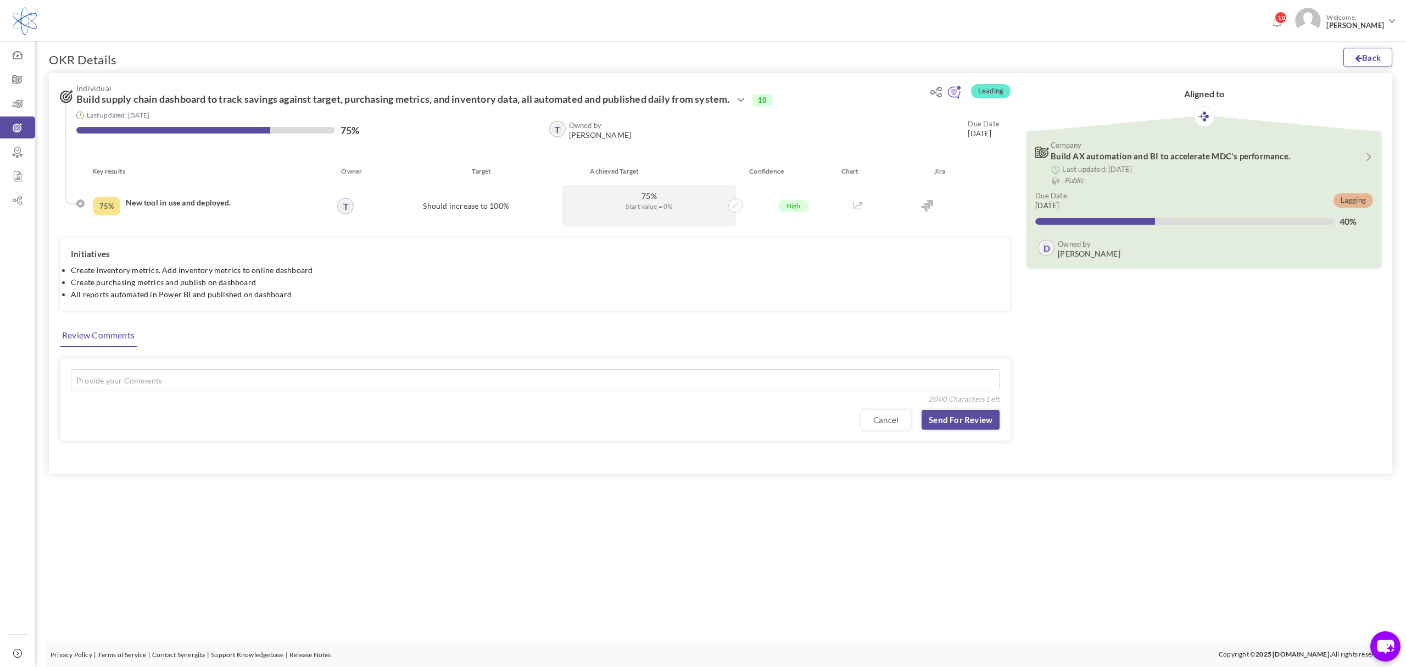
click at [1371, 53] on link "Back" at bounding box center [1368, 57] width 49 height 19
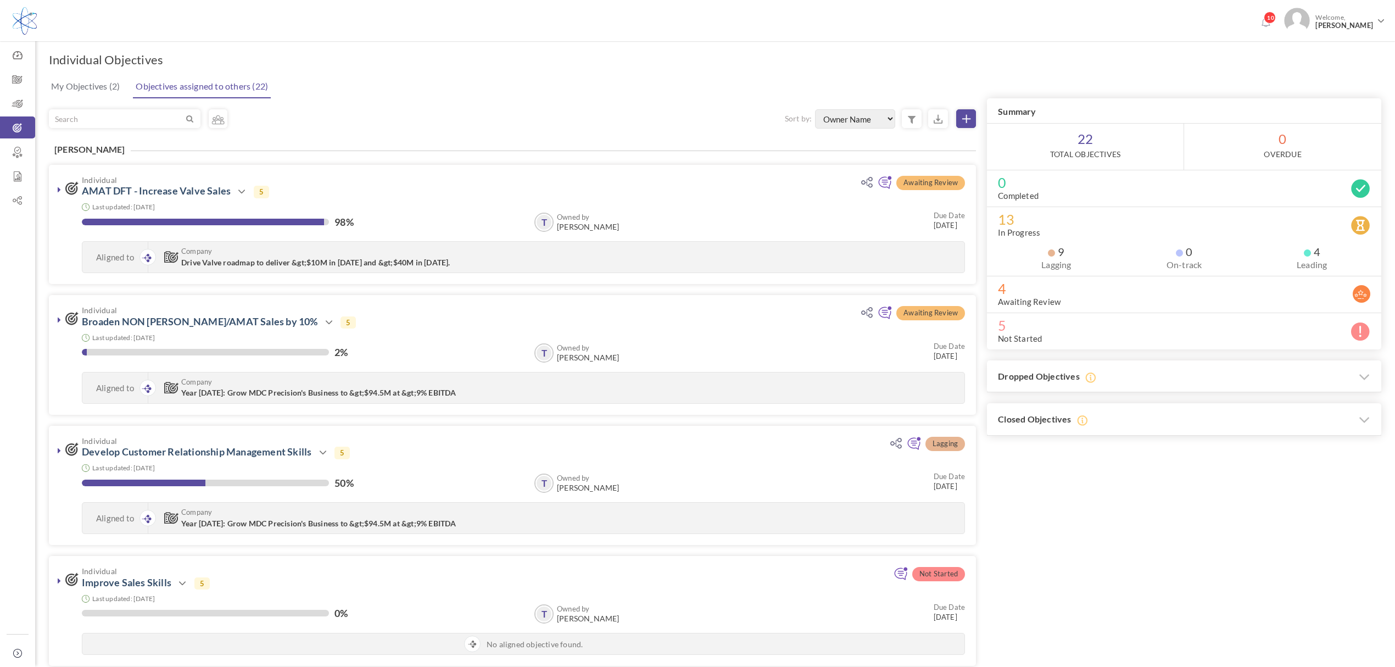
select select "FirstName"
click at [558, 97] on div "My Objectives (2) Objectives assigned to others (22)" at bounding box center [714, 85] width 1335 height 25
click at [99, 85] on link "My Objectives (2)" at bounding box center [85, 86] width 74 height 22
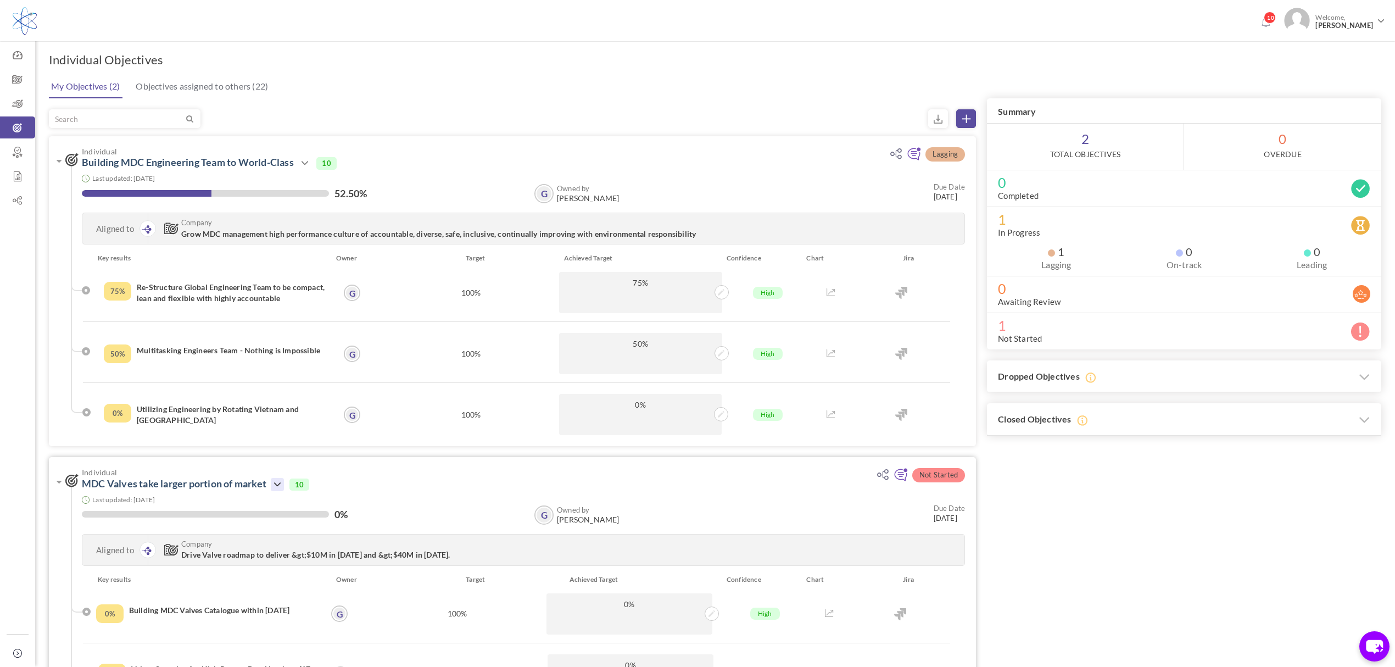
click at [274, 482] on icon at bounding box center [277, 484] width 13 height 13
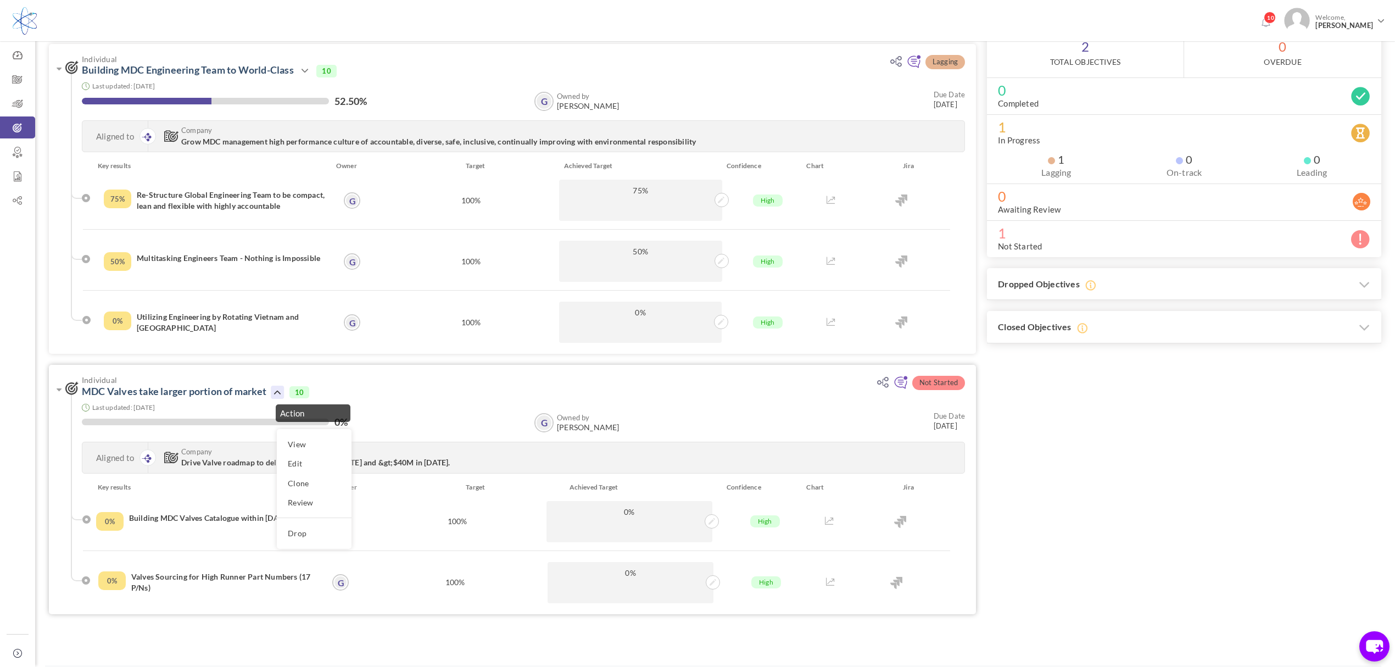
scroll to position [116, 0]
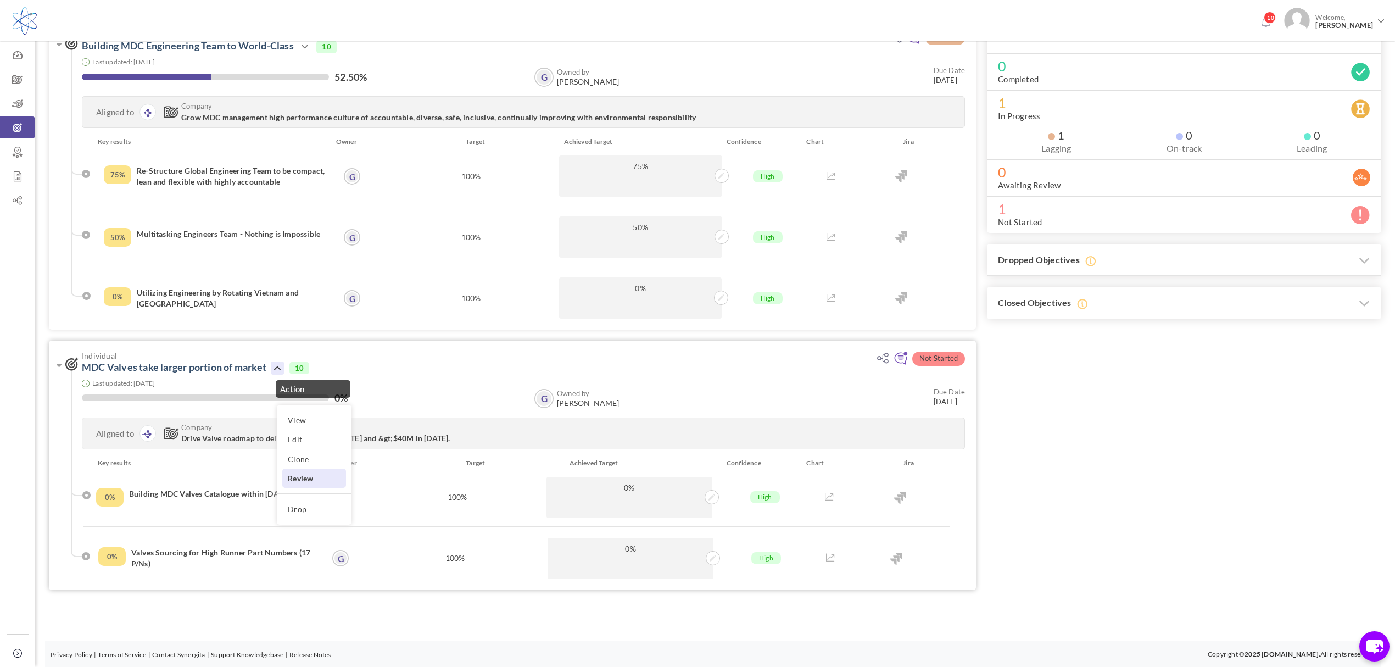
click at [319, 471] on link "Review" at bounding box center [314, 478] width 64 height 19
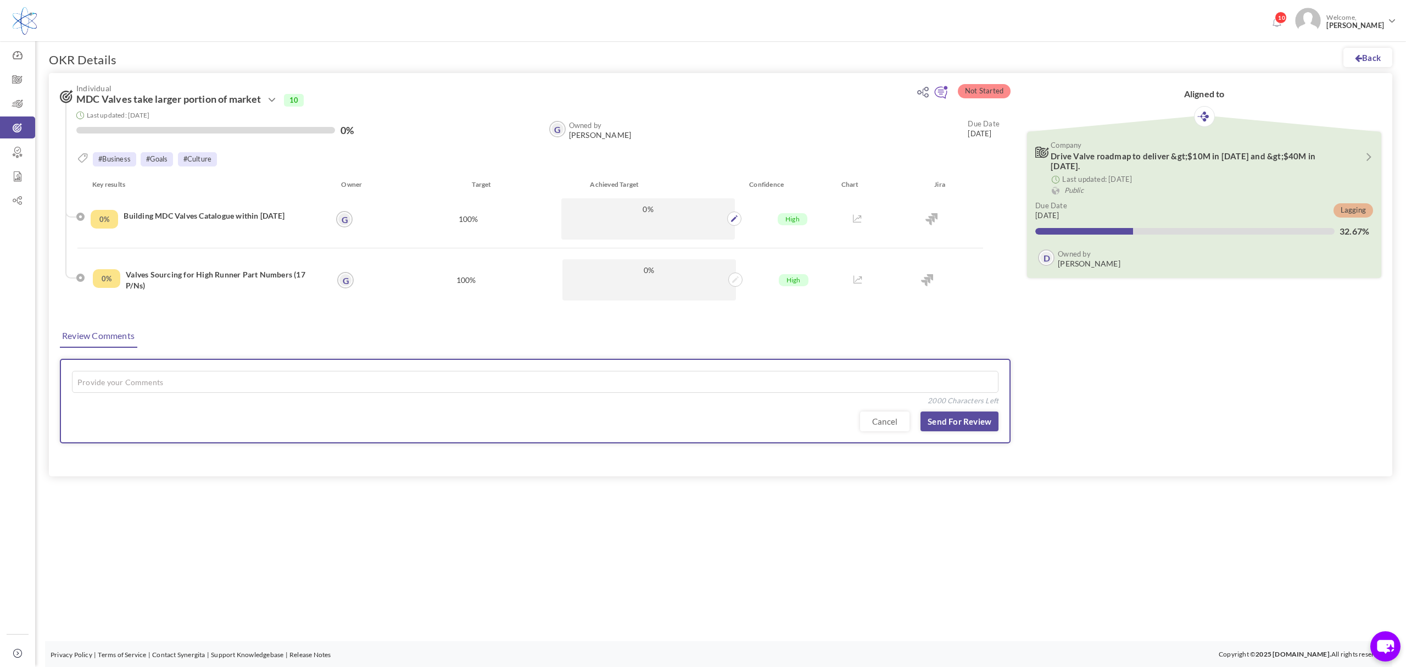
click at [680, 212] on span "0%" at bounding box center [648, 209] width 162 height 10
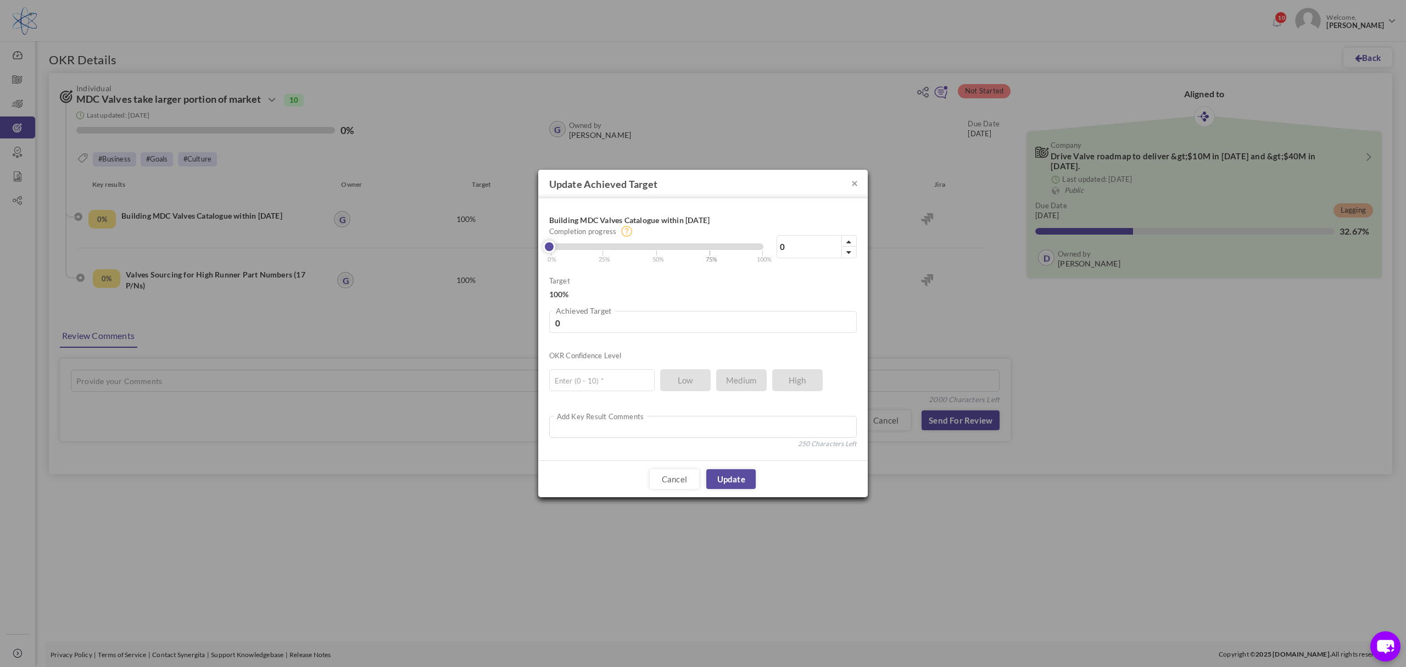
click at [710, 249] on span "| 75%" at bounding box center [713, 256] width 9 height 18
type input "75"
click at [615, 381] on input "text" at bounding box center [601, 380] width 105 height 22
type input "10"
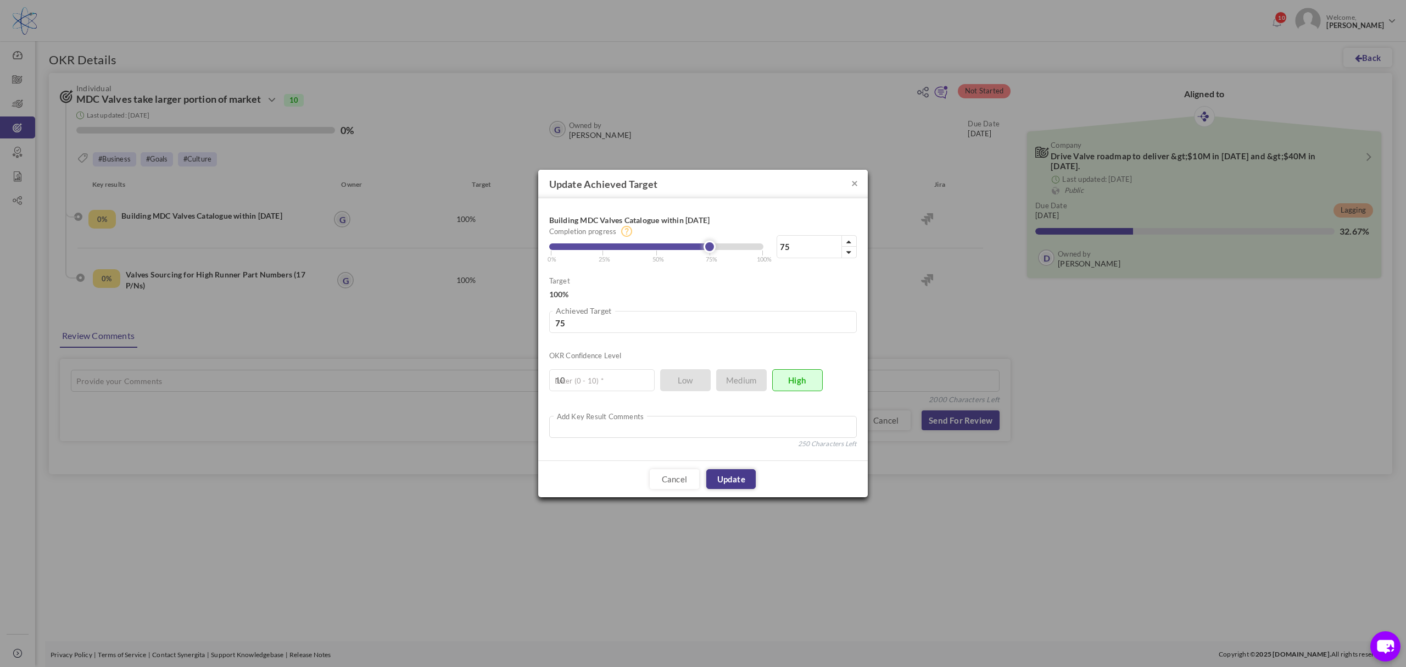
click at [738, 481] on link "Update" at bounding box center [731, 479] width 49 height 20
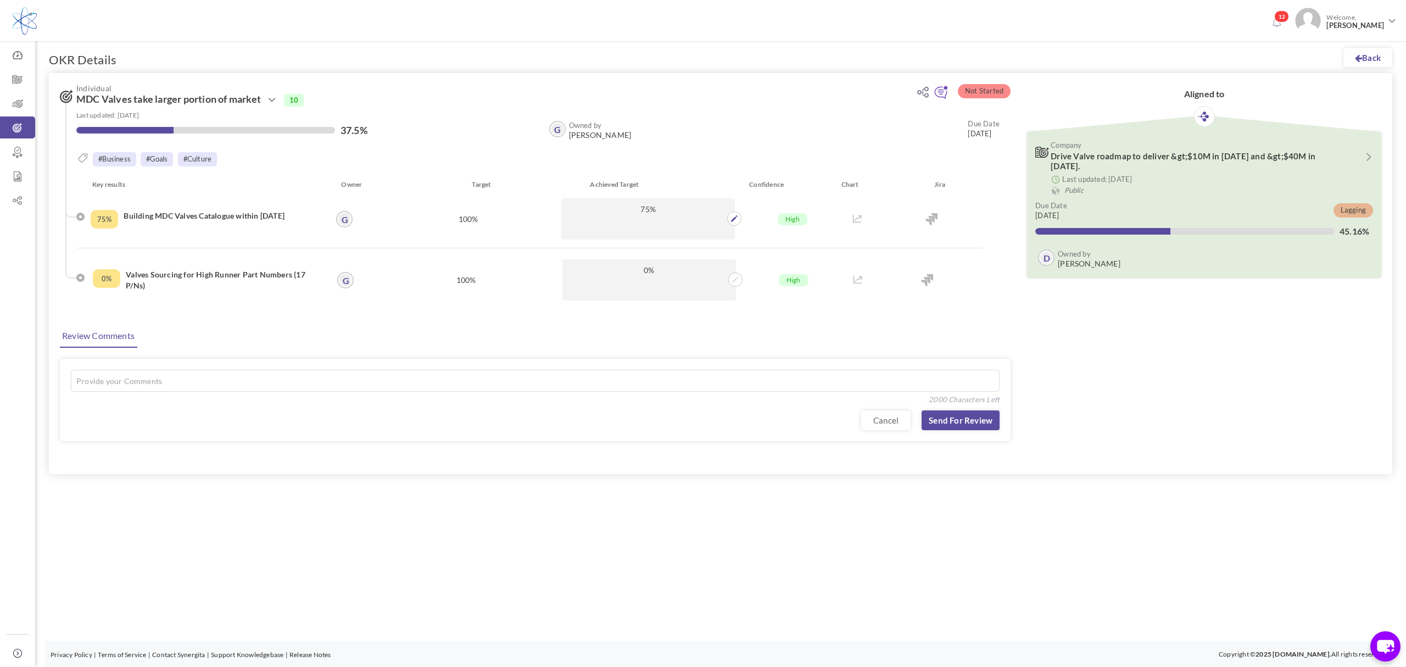
click at [684, 220] on p "75%" at bounding box center [647, 218] width 173 height 41
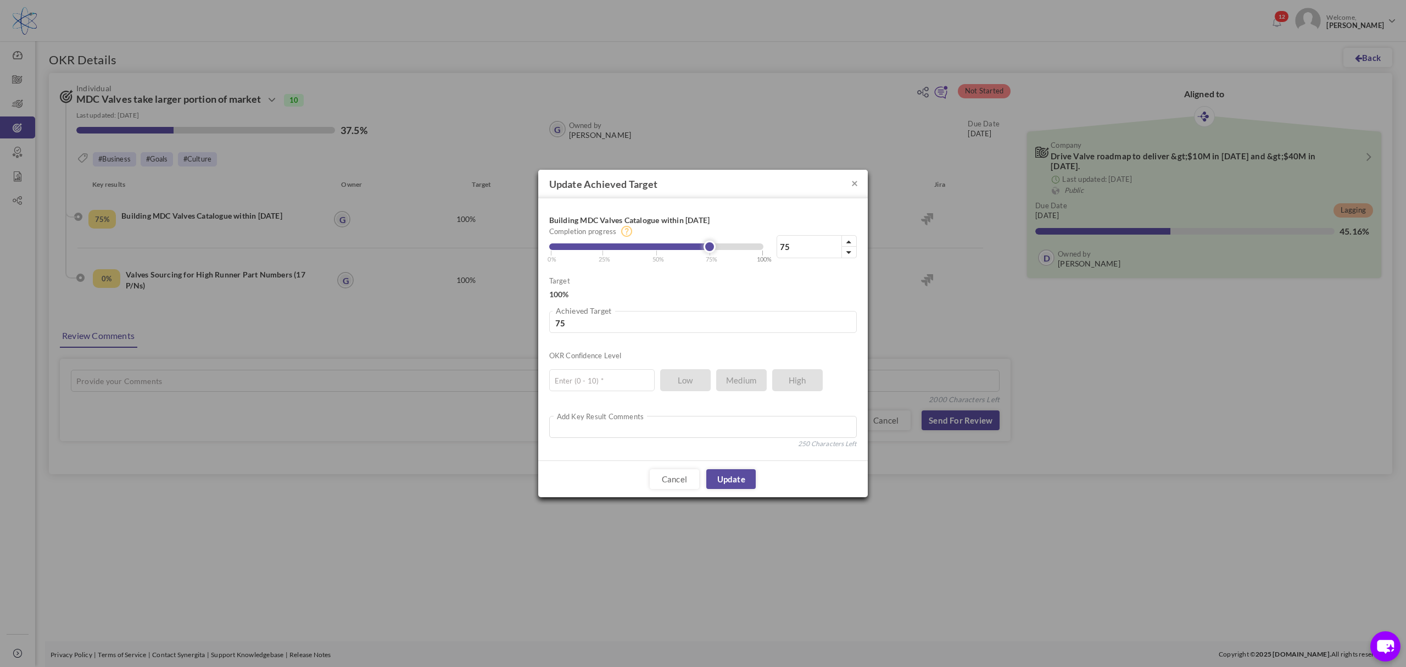
click at [762, 248] on span "| 100%" at bounding box center [767, 256] width 10 height 18
type input "100"
click at [630, 383] on input "text" at bounding box center [601, 380] width 105 height 22
type input "10"
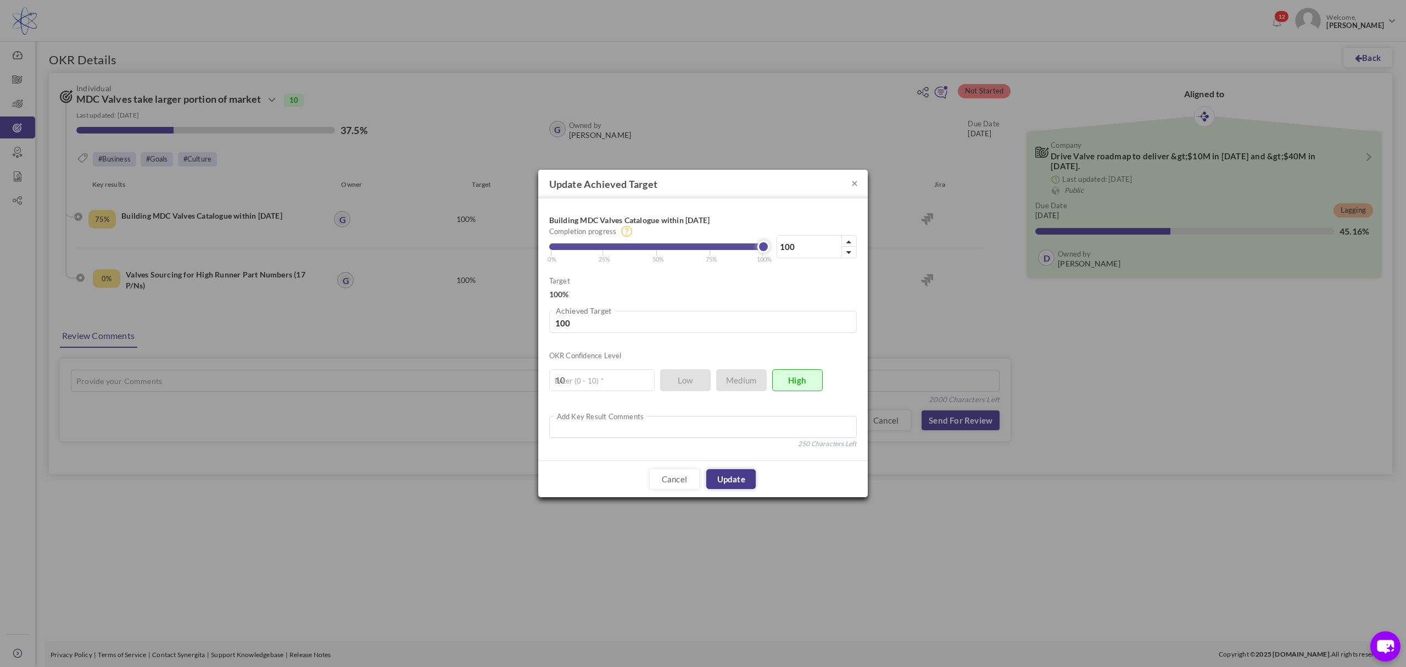
click at [737, 481] on link "Update" at bounding box center [731, 479] width 49 height 20
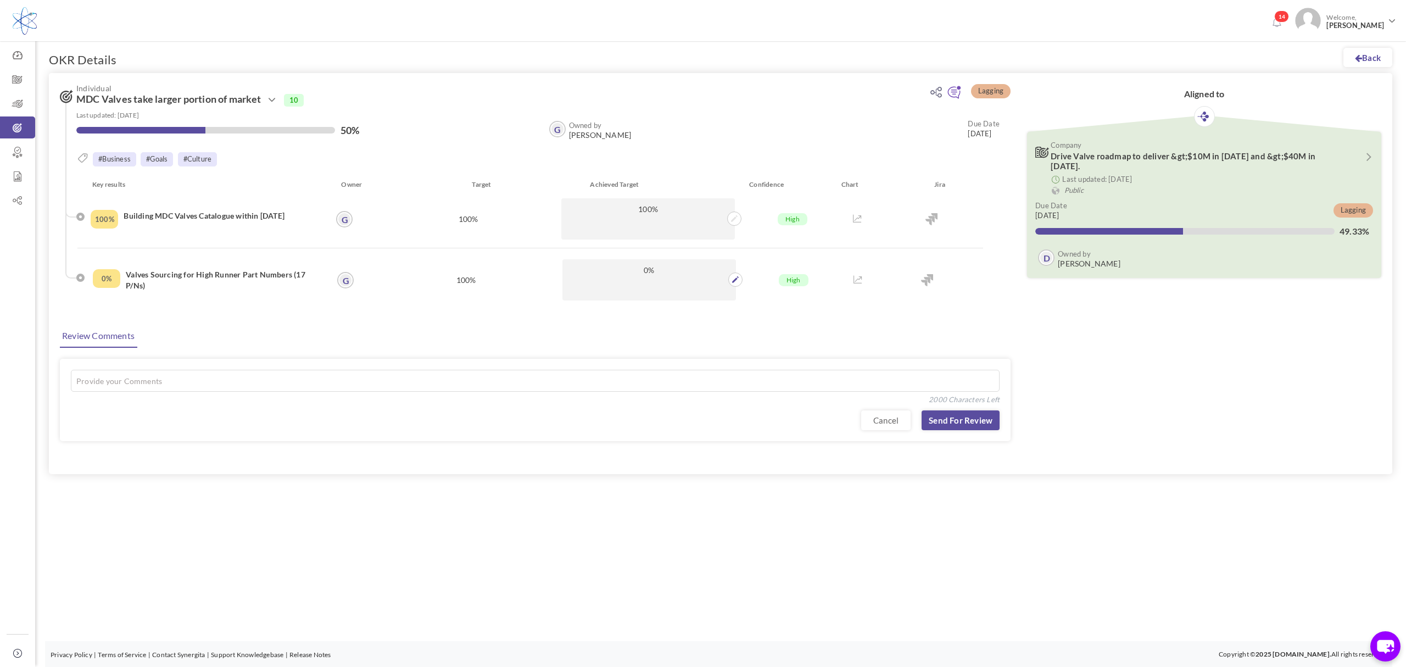
click at [671, 277] on p "0%" at bounding box center [649, 279] width 173 height 41
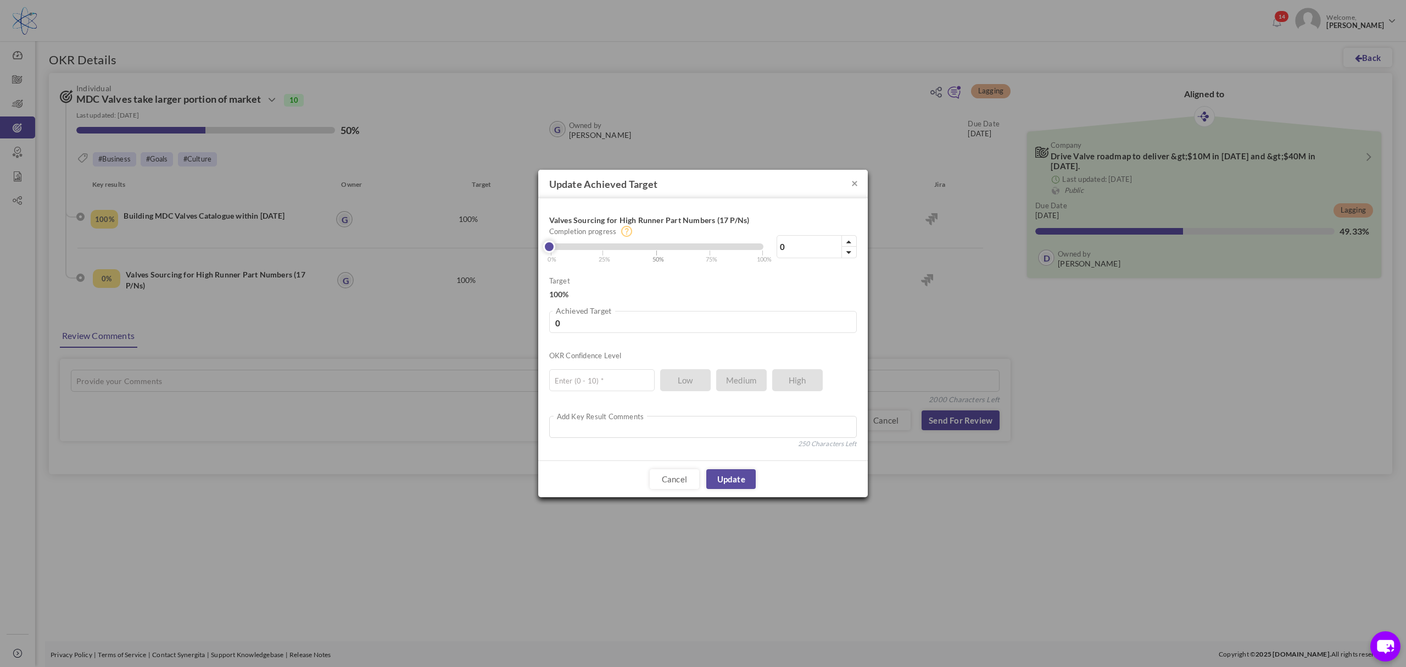
click at [658, 248] on span "| 50%" at bounding box center [660, 256] width 9 height 18
type input "50"
click at [613, 381] on input "text" at bounding box center [601, 380] width 105 height 22
type input "10"
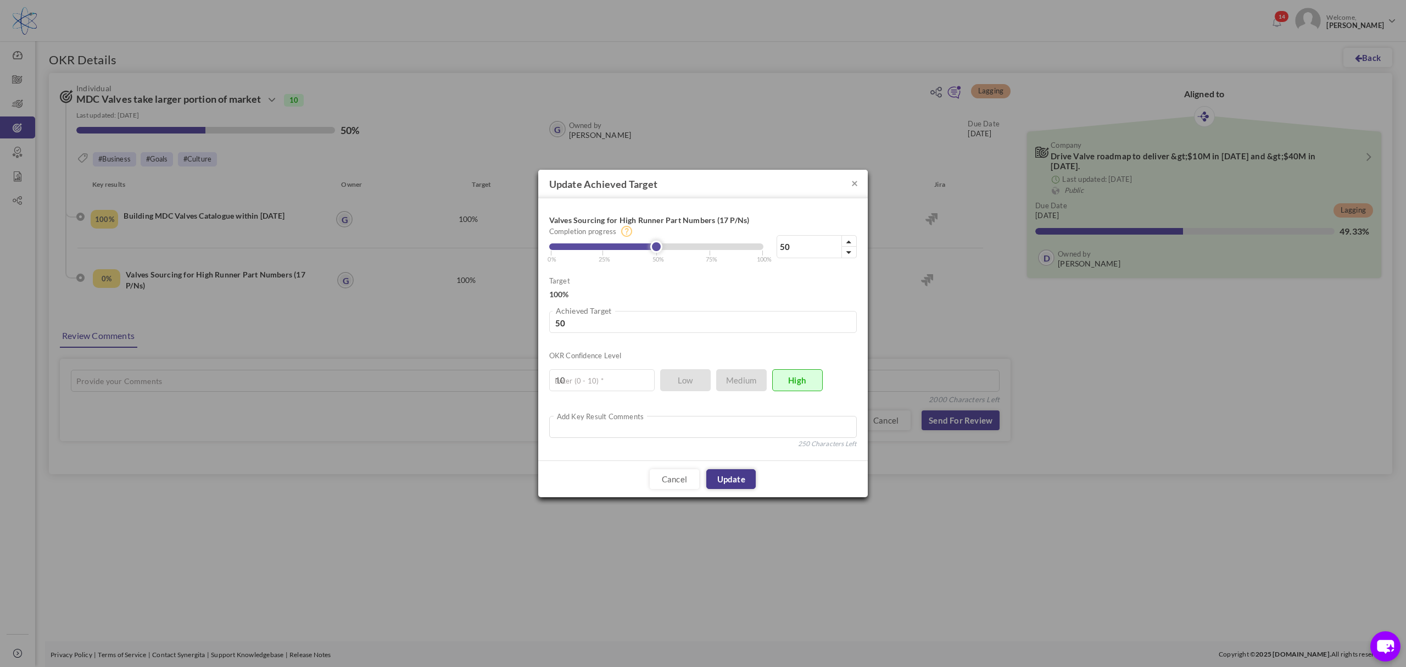
click at [738, 477] on link "Update" at bounding box center [731, 479] width 49 height 20
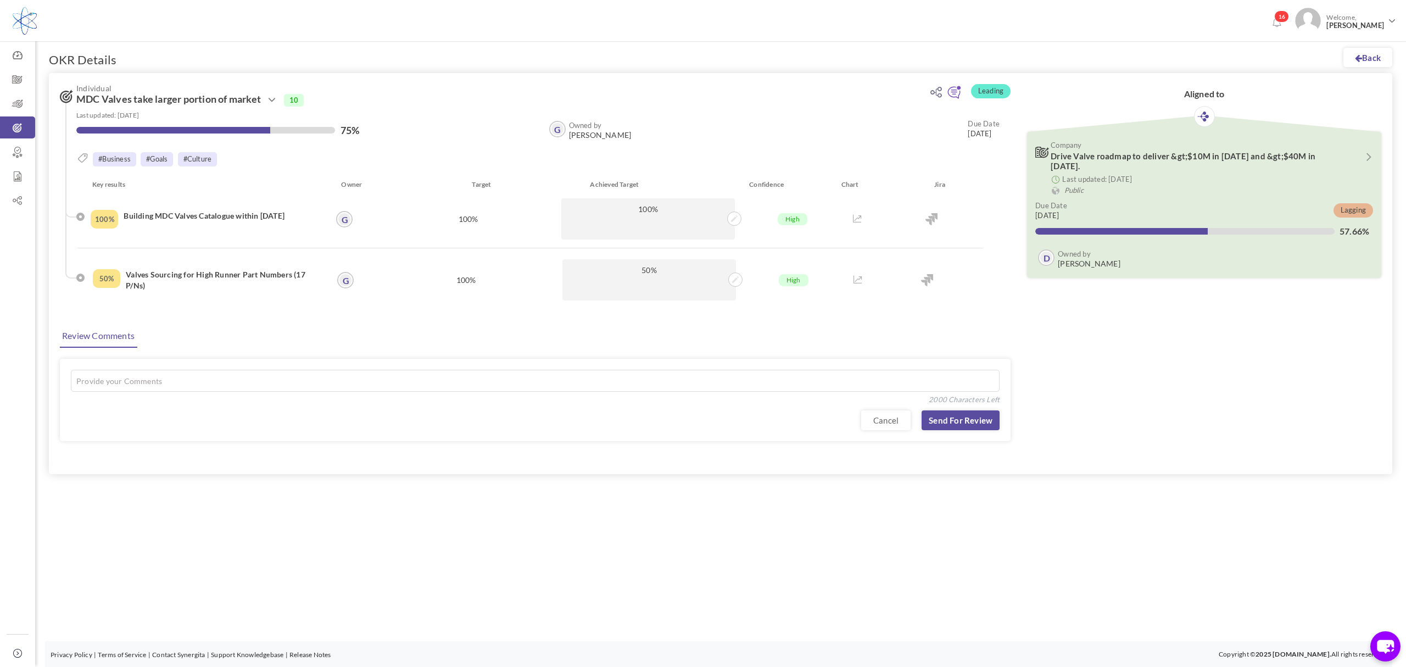
drag, startPoint x: 1358, startPoint y: 55, endPoint x: 1156, endPoint y: 111, distance: 209.7
click at [1358, 55] on icon at bounding box center [1358, 58] width 7 height 8
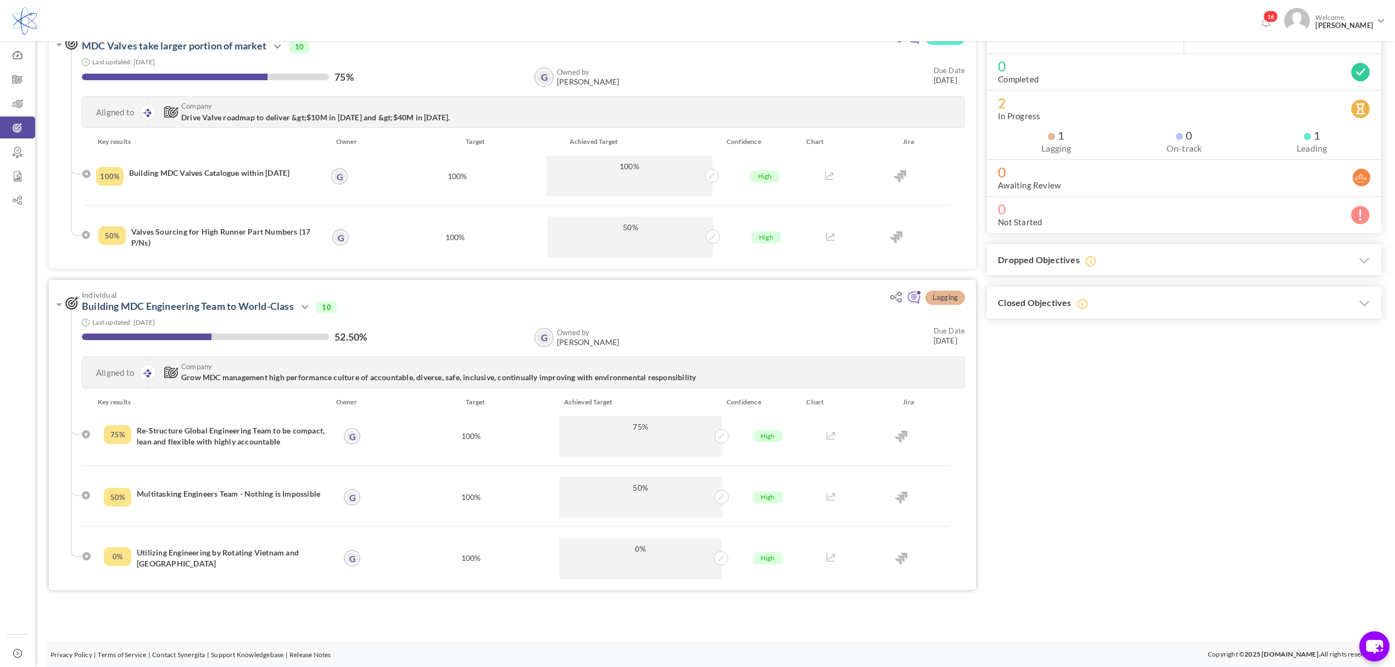
scroll to position [43, 0]
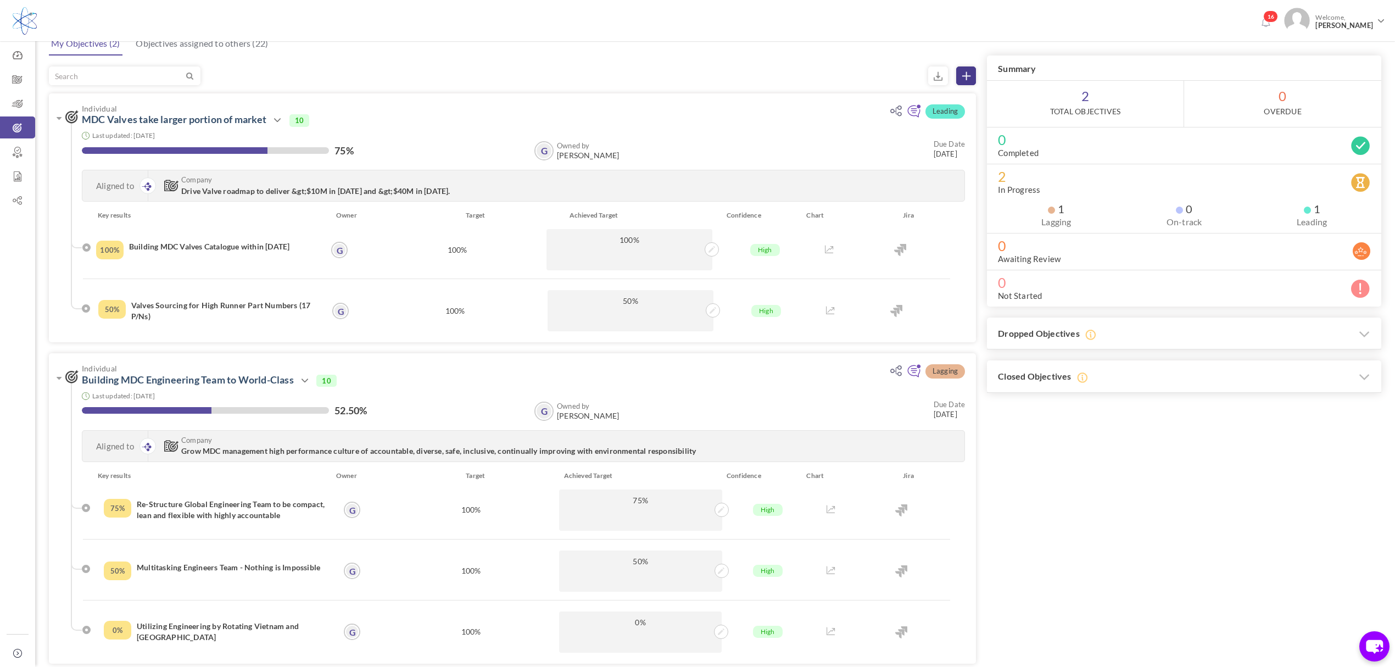
click at [970, 72] on icon at bounding box center [967, 76] width 8 height 8
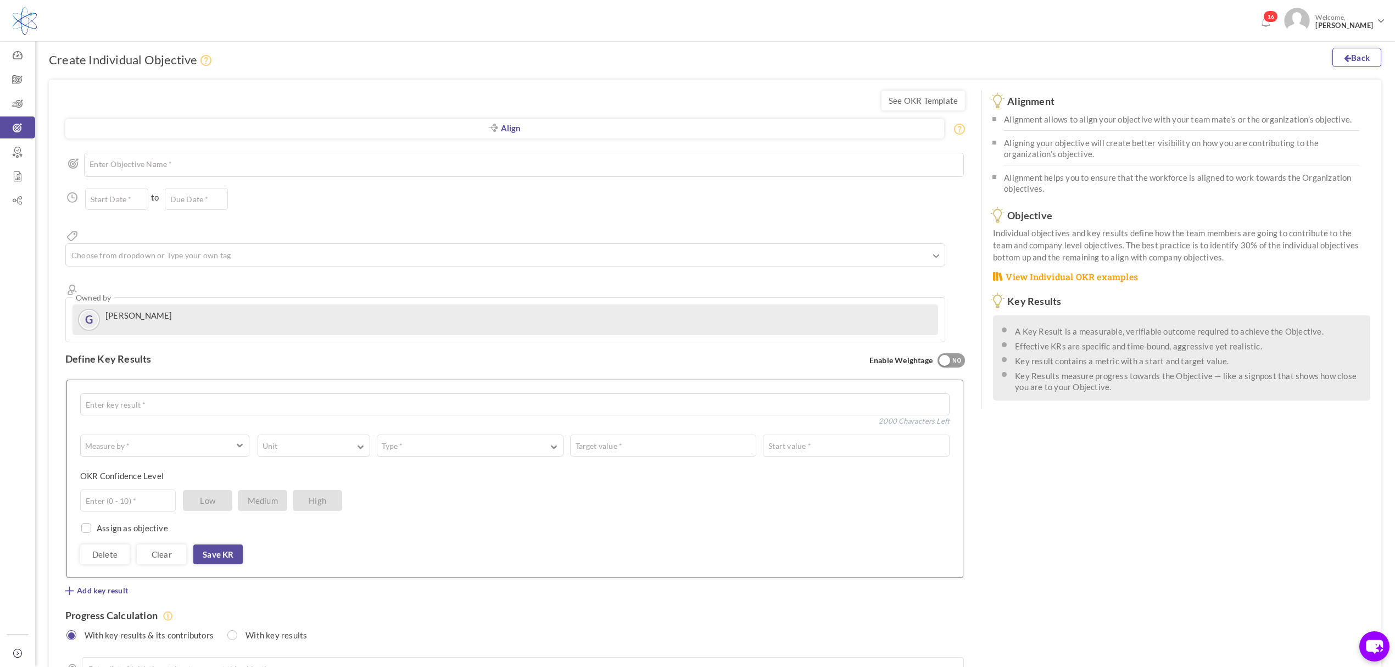
click at [1357, 59] on link "Back" at bounding box center [1357, 57] width 49 height 19
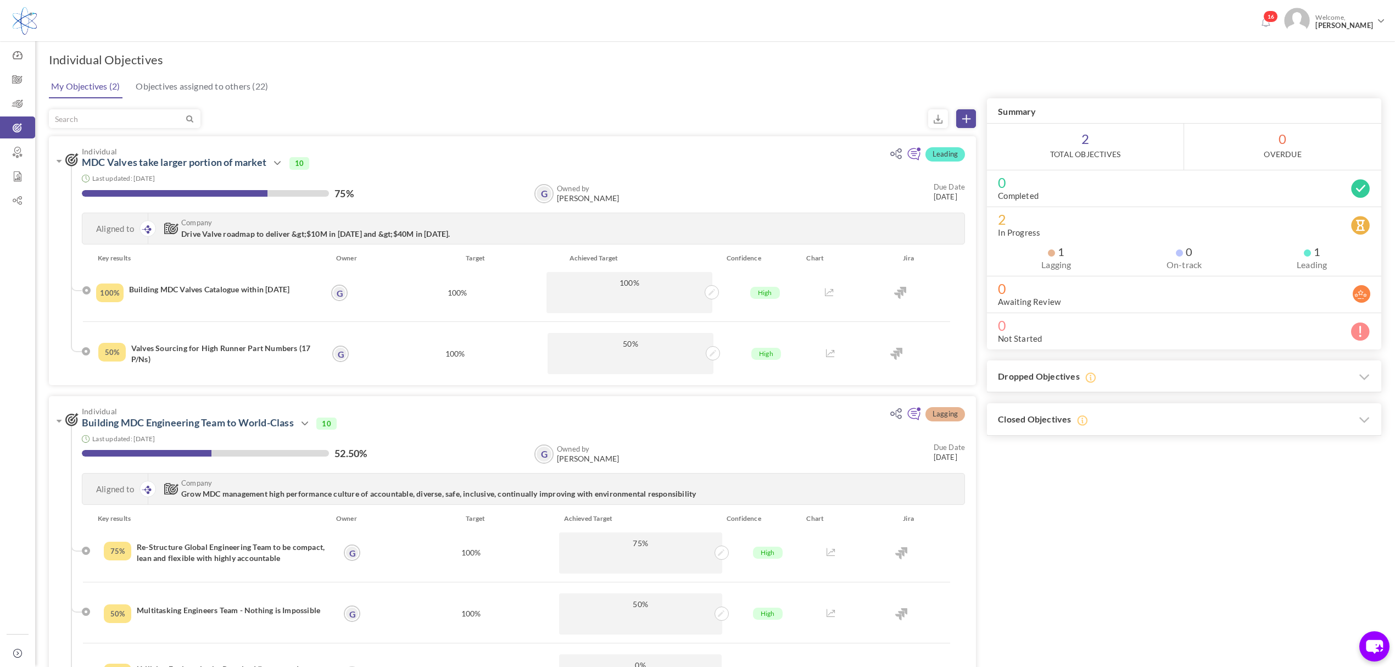
click at [847, 103] on div "My Objectives (2) Objectives assigned to others (22) Leading Individual MDC Val…" at bounding box center [715, 395] width 1333 height 644
click at [968, 117] on icon at bounding box center [967, 119] width 8 height 8
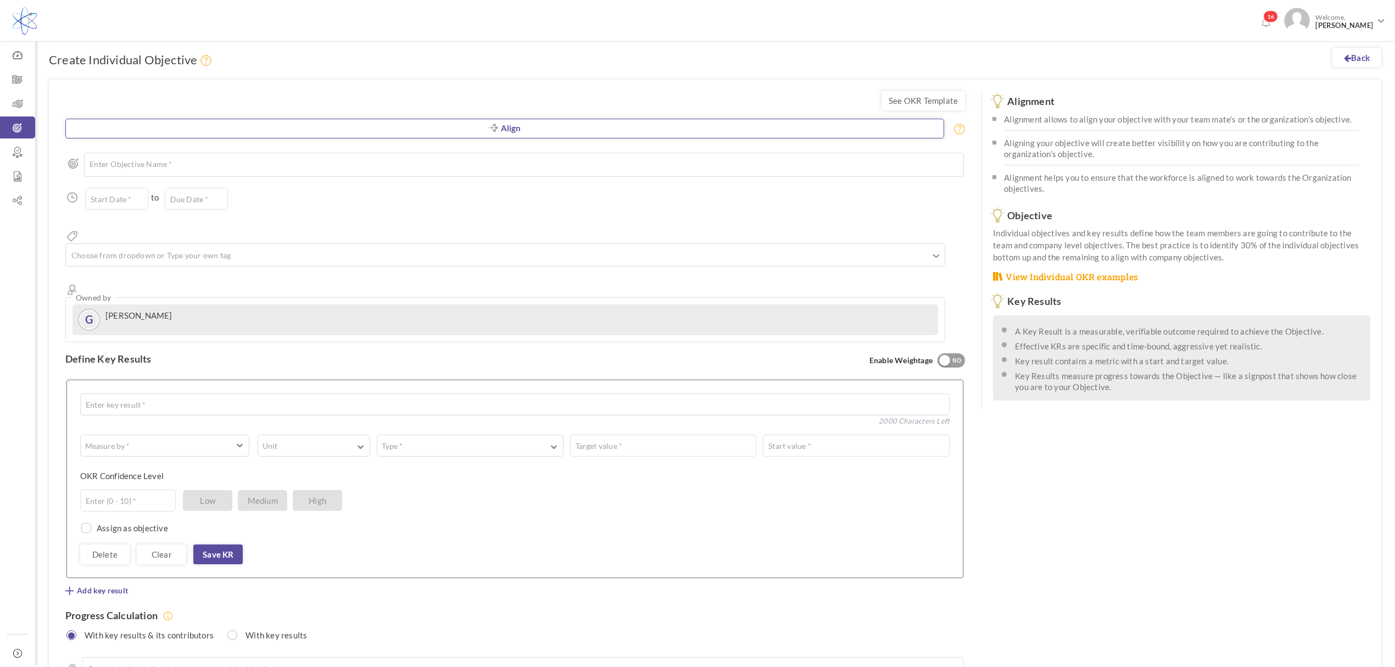
click at [487, 126] on link "Align" at bounding box center [504, 129] width 879 height 20
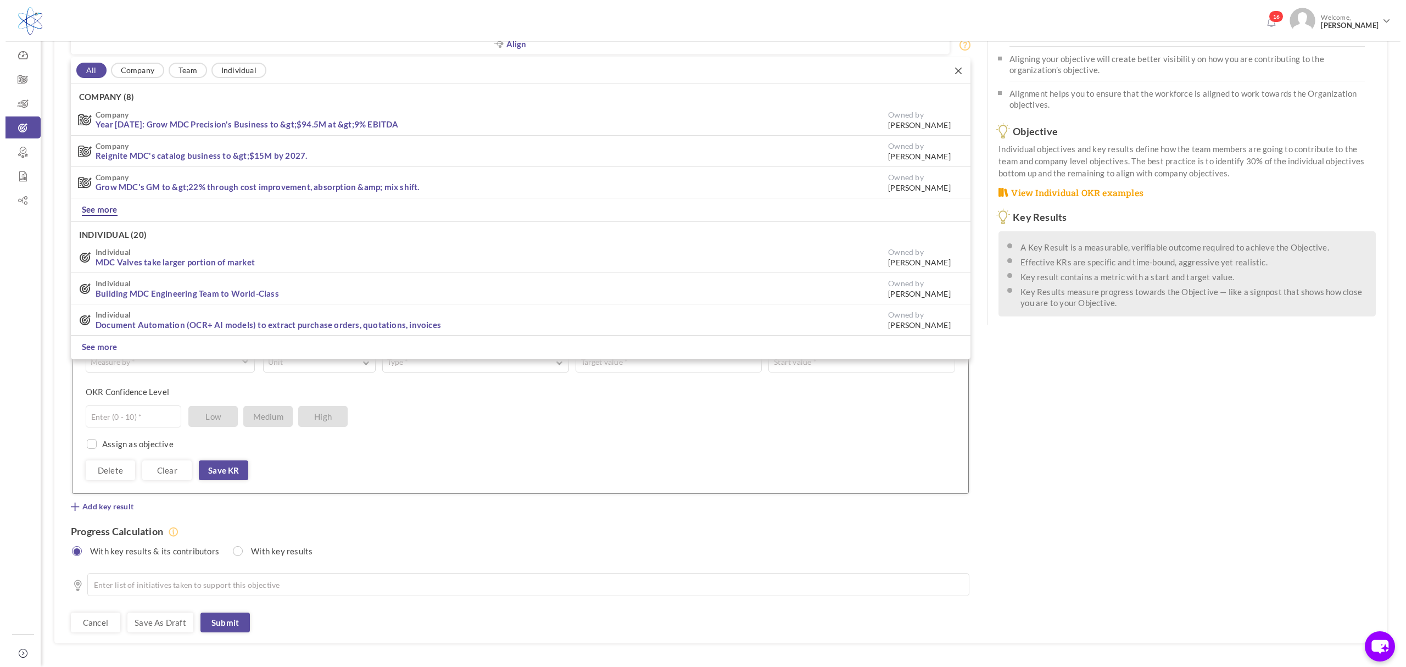
scroll to position [86, 0]
click at [97, 205] on link "See more" at bounding box center [94, 208] width 36 height 12
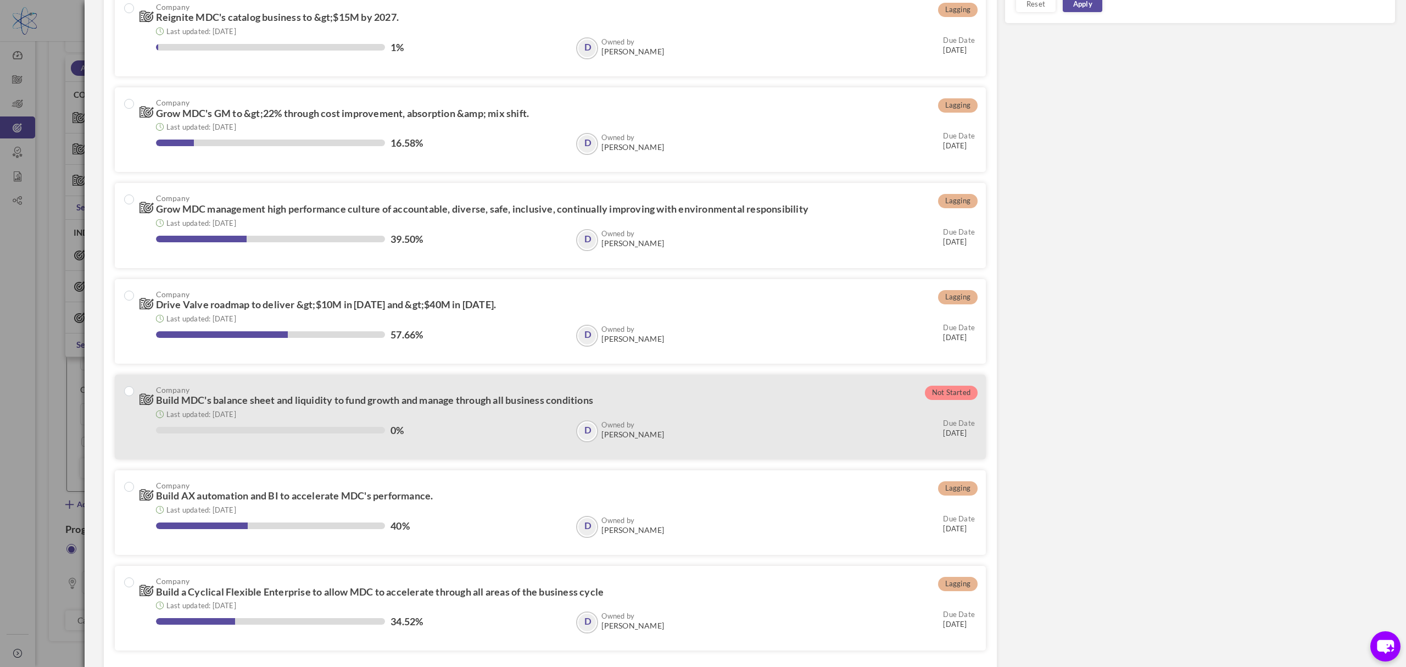
scroll to position [229, 0]
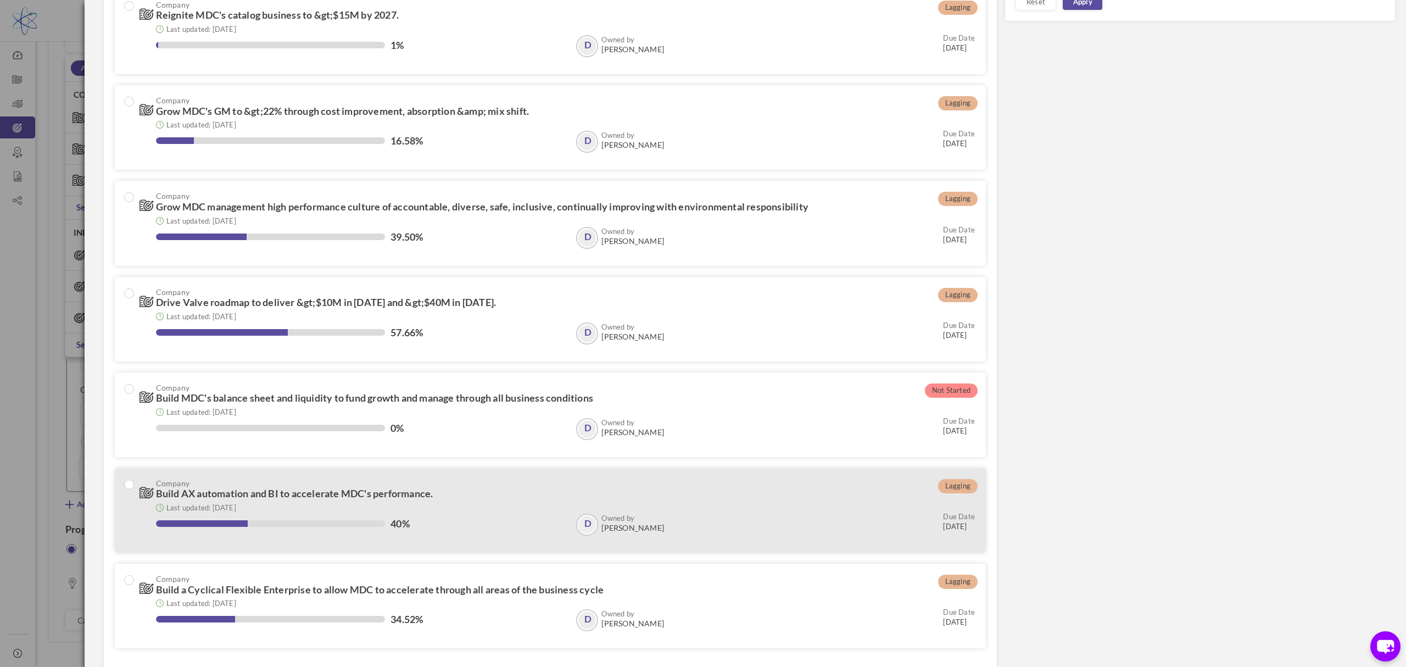
click at [308, 492] on span "Build AX automation and BI to accelerate MDC's performance." at bounding box center [294, 493] width 277 height 12
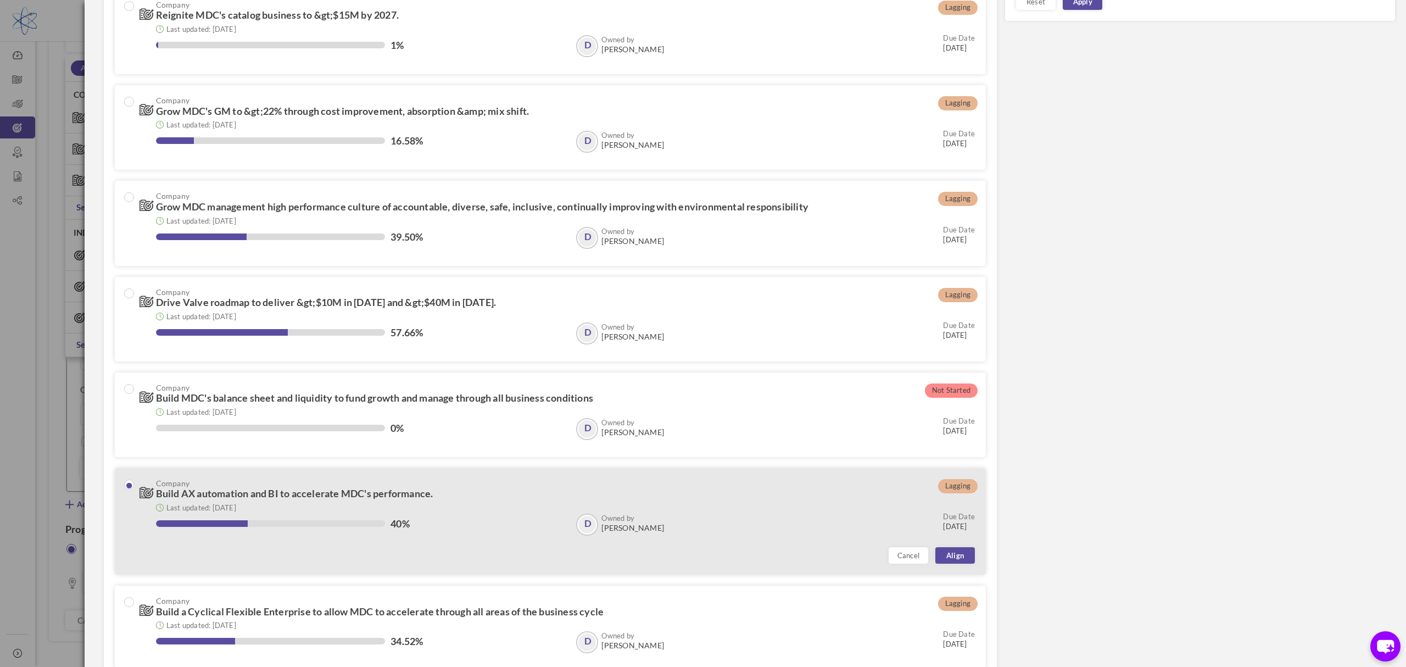
click at [739, 514] on div "Owned by D David Dutton D Owned by David Dutton Due Date 31-Dec-2025" at bounding box center [770, 525] width 410 height 22
click at [519, 502] on div "Last updated: 27-Aug-2025" at bounding box center [565, 507] width 819 height 10
click at [519, 502] on div "Last updated: [DATE]" at bounding box center [565, 507] width 819 height 10
click at [501, 507] on div "Last updated: [DATE]" at bounding box center [565, 507] width 819 height 10
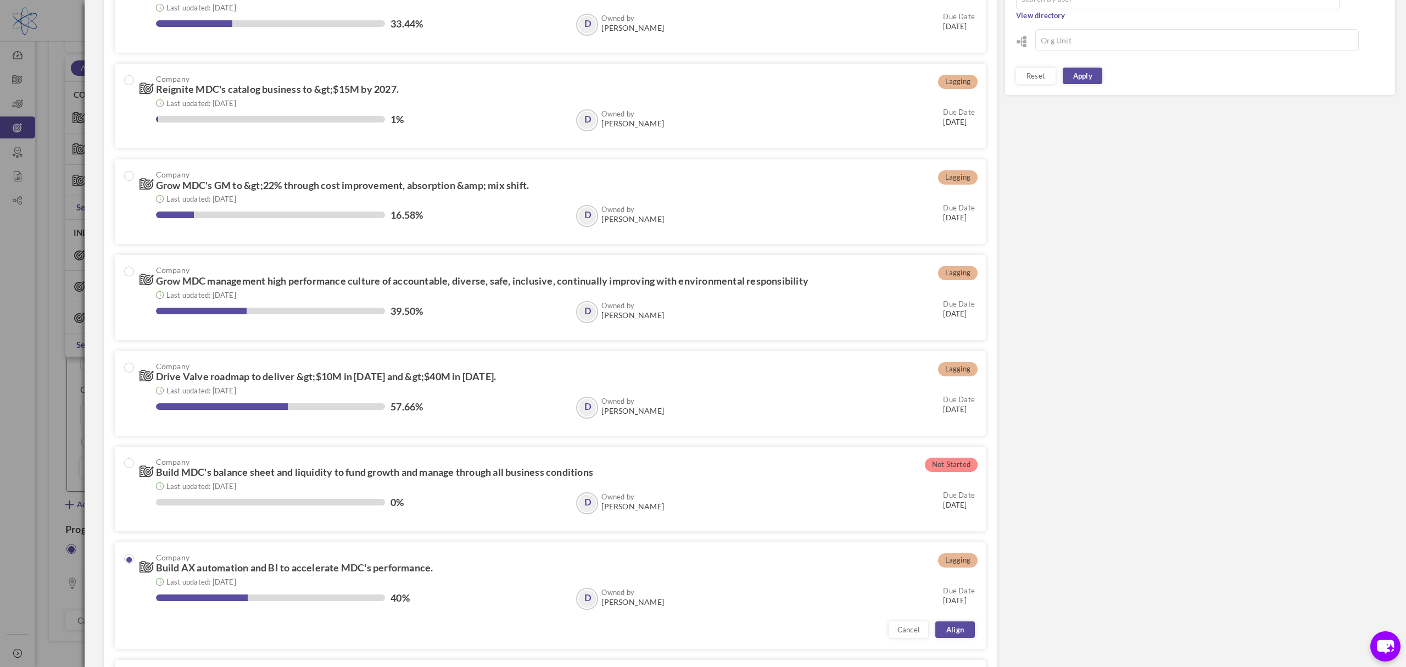
scroll to position [0, 0]
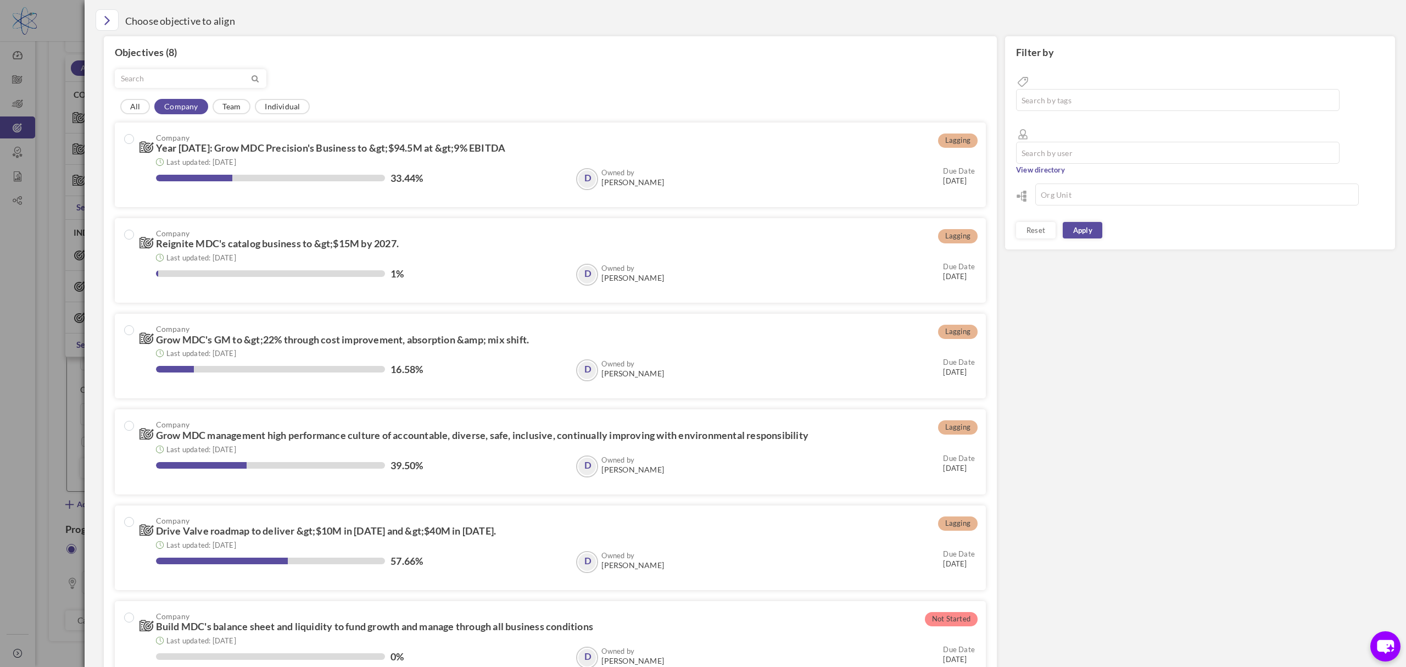
click at [1108, 371] on div "Filter by Search by tags Search by user View directory All" at bounding box center [746, 478] width 1300 height 885
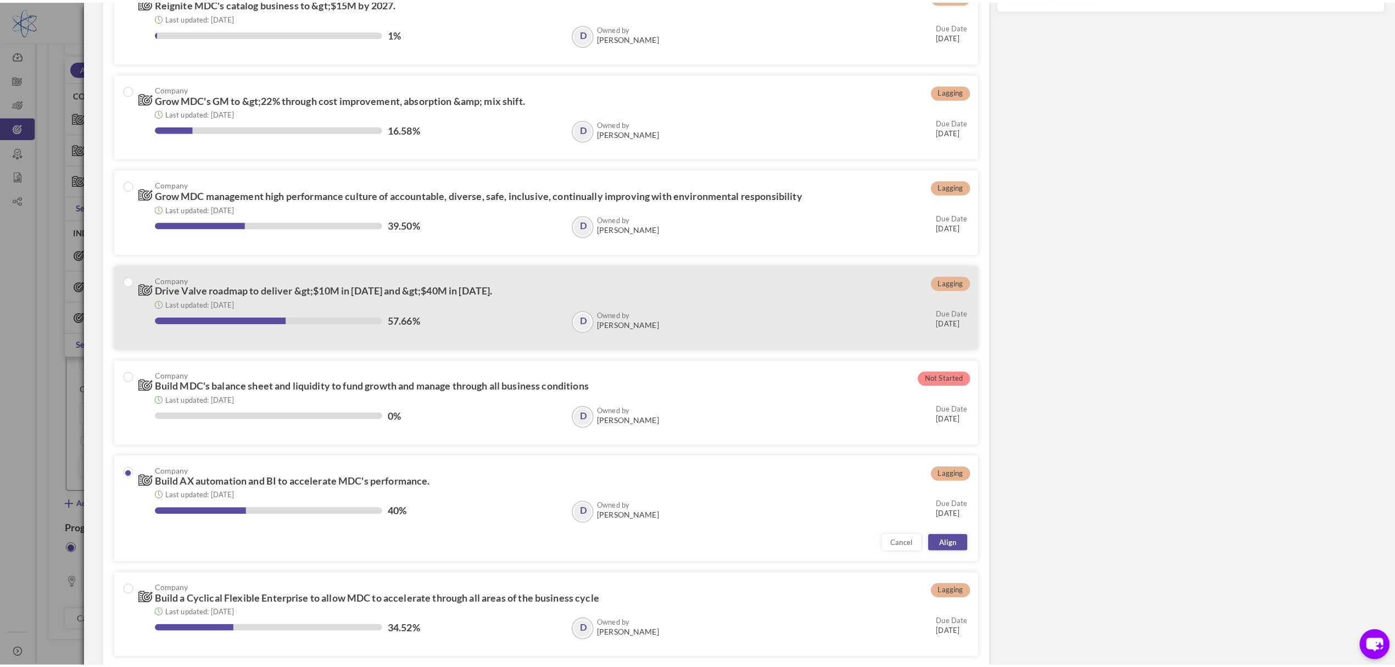
scroll to position [251, 0]
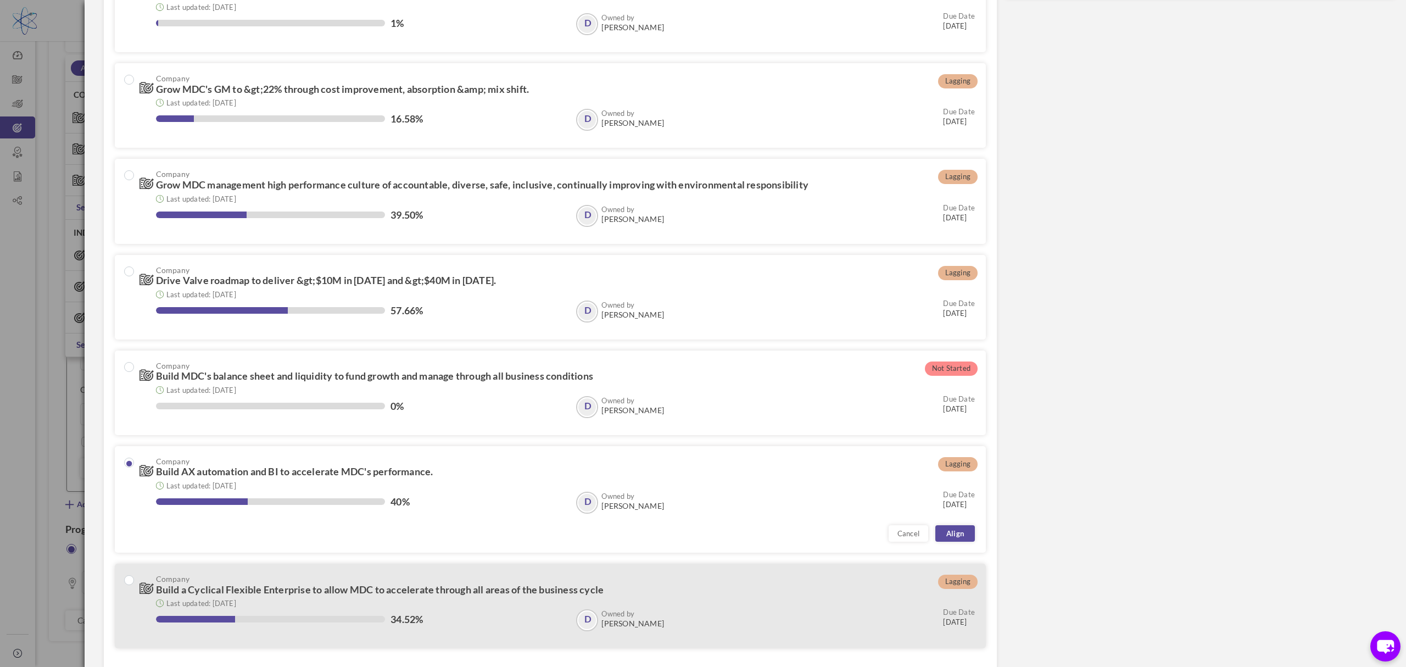
click at [510, 587] on span "Build a Cyclical Flexible Enterprise to allow MDC to accelerate through all are…" at bounding box center [380, 589] width 448 height 12
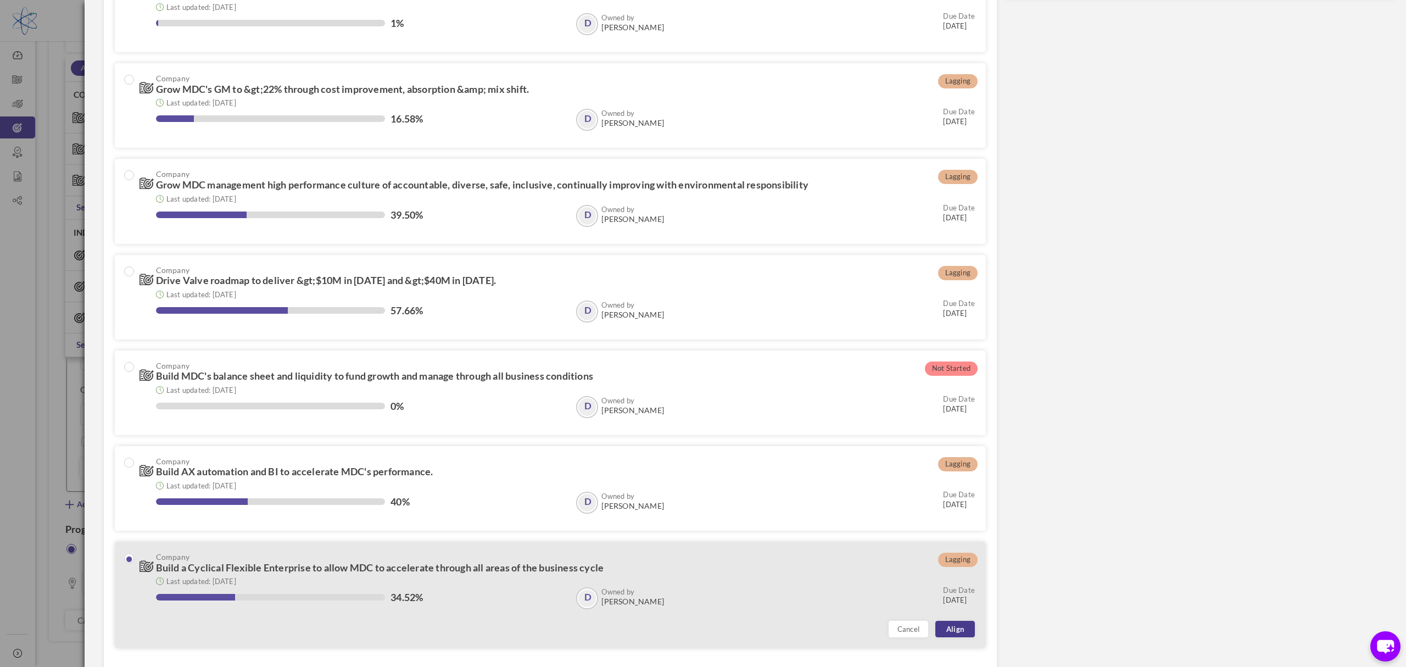
click at [961, 625] on link "Align" at bounding box center [956, 629] width 40 height 16
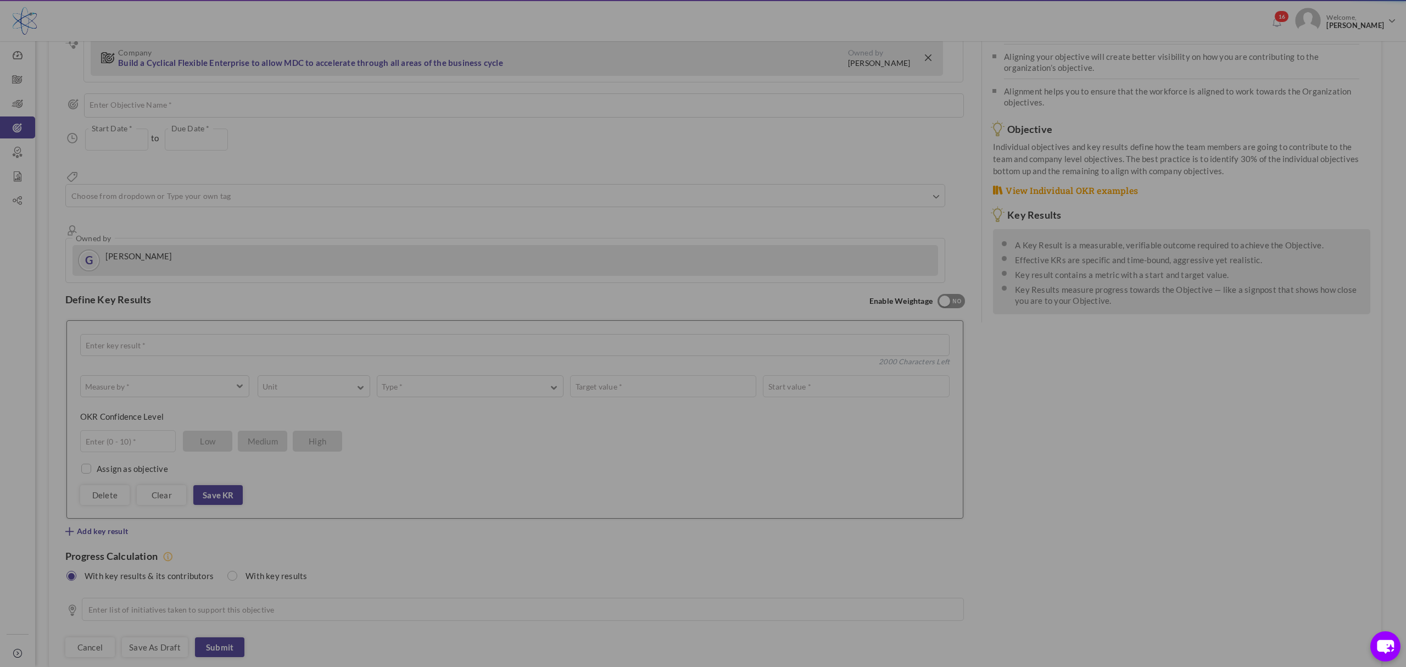
type input "01-Jan-2025"
type input "[DATE]"
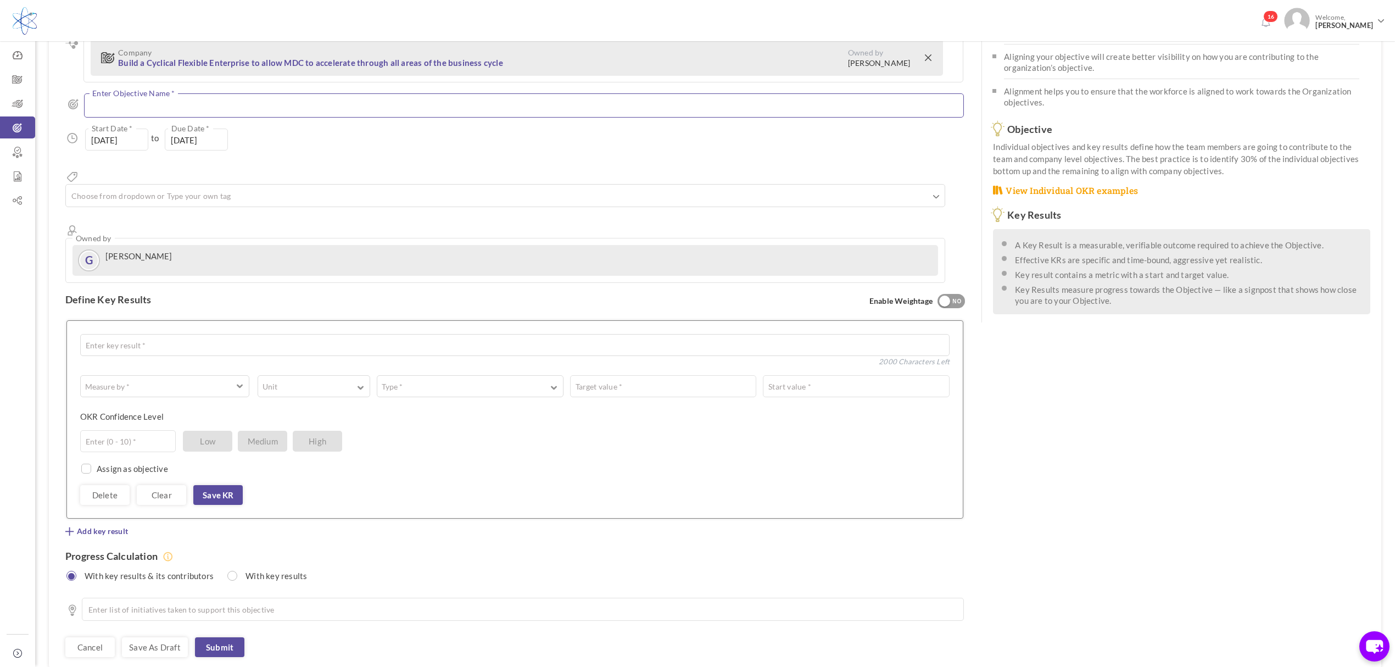
click at [734, 104] on textarea at bounding box center [524, 105] width 880 height 24
click at [386, 100] on textarea "Increasing poductivitive through" at bounding box center [524, 105] width 880 height 24
drag, startPoint x: 165, startPoint y: 103, endPoint x: 315, endPoint y: 100, distance: 150.0
click at [427, 98] on textarea "Increasing productivities through Revenue vs Working Hour" at bounding box center [524, 105] width 880 height 24
click at [181, 105] on textarea "Increasing productivities through Revenue vs Working Hour" at bounding box center [524, 105] width 880 height 24
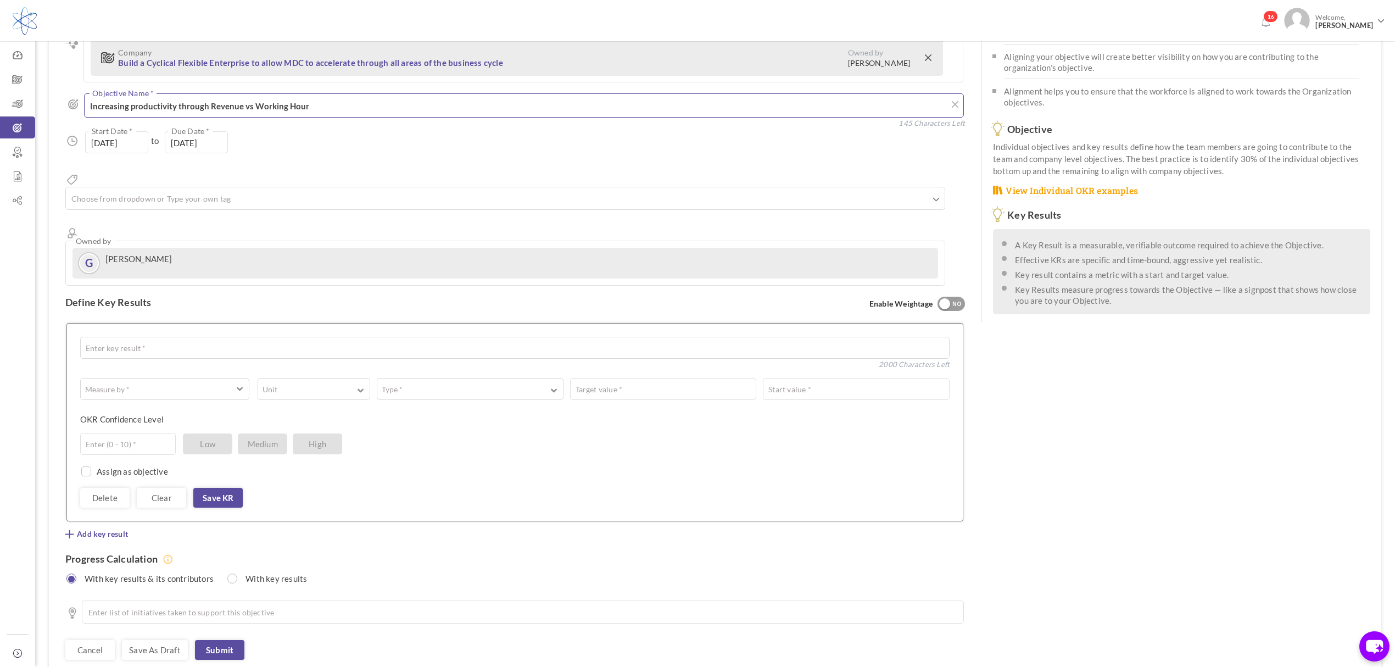
click at [314, 102] on textarea "Increasing productivity through Revenue vs Working Hour" at bounding box center [524, 105] width 880 height 24
type textarea "Increasing productivity through Revenue vs Working Hour"
click at [145, 337] on textarea at bounding box center [515, 348] width 870 height 22
drag, startPoint x: 135, startPoint y: 309, endPoint x: 141, endPoint y: 307, distance: 6.9
click at [137, 337] on textarea "Measuring REvenue per Hour" at bounding box center [515, 348] width 870 height 22
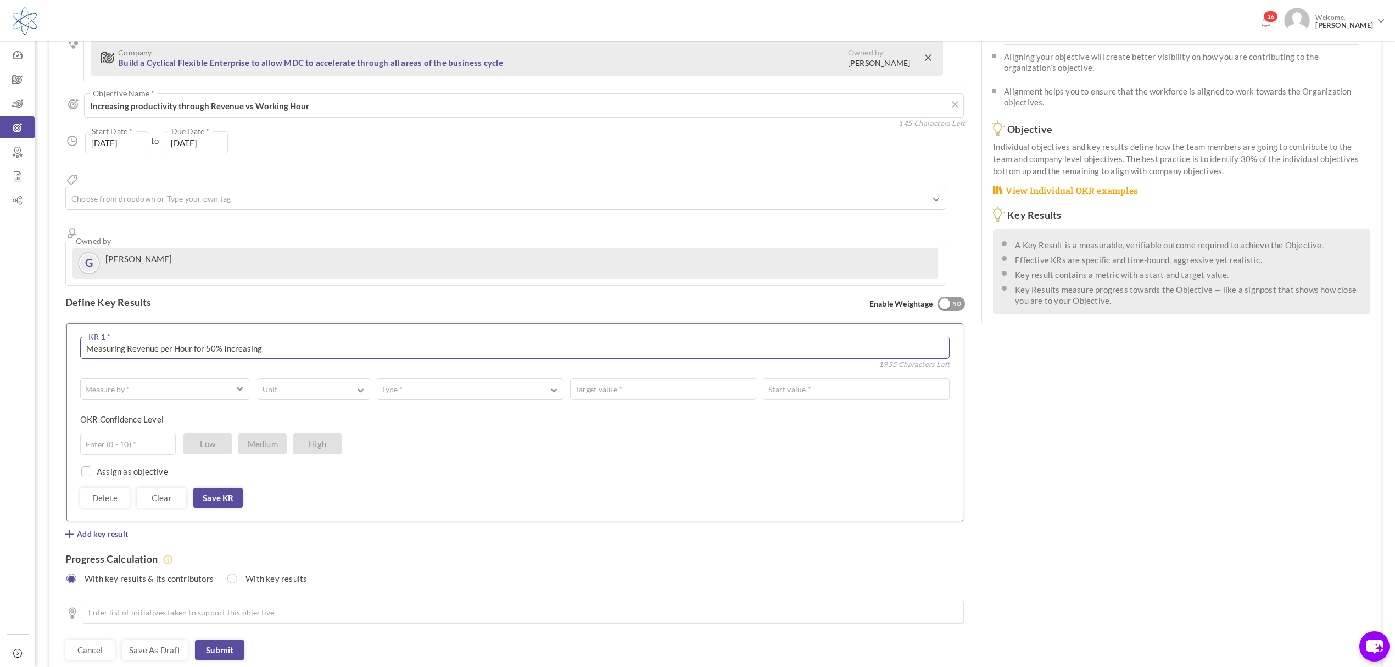
click at [314, 337] on textarea "Measuring Revenue per Hour for 50% Increasing" at bounding box center [515, 348] width 870 height 22
type textarea "Measuring Revenue per Hour for 50% Increasing"
click at [794, 447] on div "Measure by * # Number A Text ☑ Boolean Unit # % $ ₹ £ Custom Type * Equal to Sh…" at bounding box center [515, 443] width 870 height 130
click at [452, 414] on div "OKR Confidence Level Enter (0 - 10) * Low Medium High" at bounding box center [510, 423] width 861 height 19
click at [225, 378] on button "Measure by *" at bounding box center [164, 389] width 169 height 22
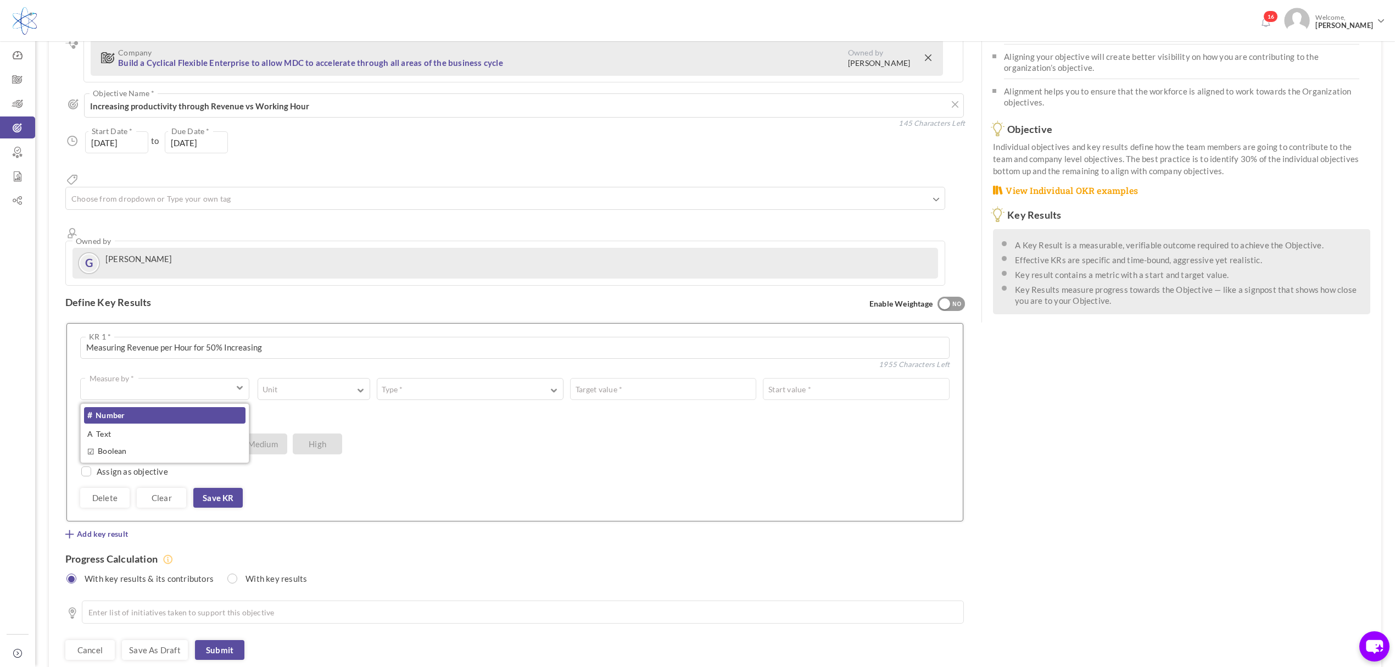
click at [176, 407] on link "# Number" at bounding box center [165, 415] width 162 height 16
click at [316, 391] on span "button" at bounding box center [302, 392] width 77 height 2
click at [305, 426] on link "%" at bounding box center [314, 434] width 105 height 16
click at [521, 378] on button "Type *" at bounding box center [470, 389] width 187 height 22
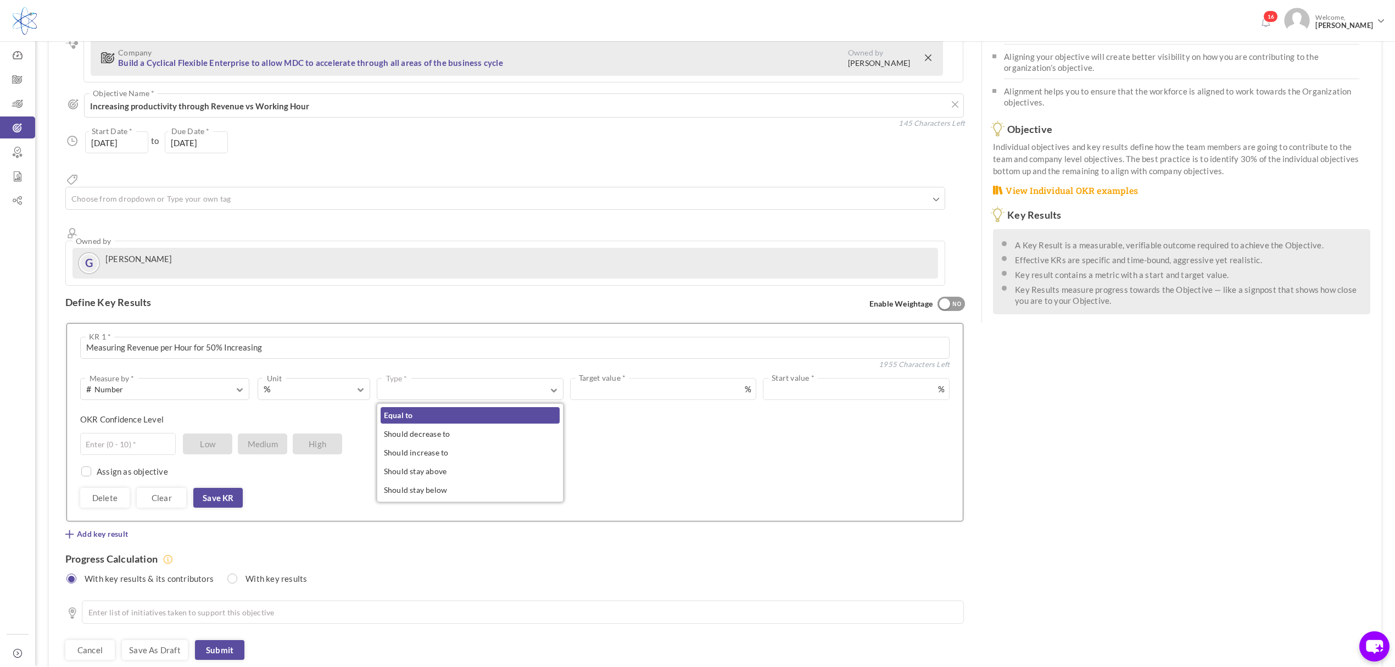
click at [463, 407] on link "Equal to" at bounding box center [470, 415] width 179 height 16
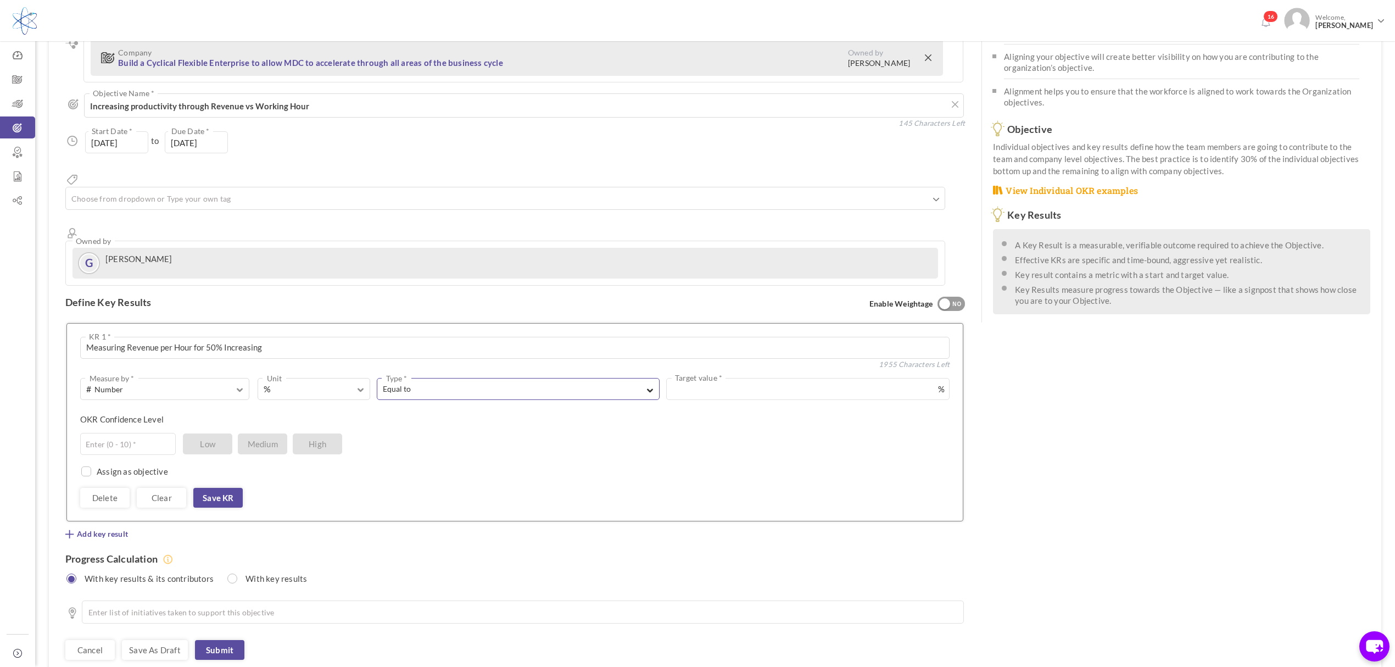
click at [631, 378] on button "Equal to Type *" at bounding box center [518, 389] width 283 height 22
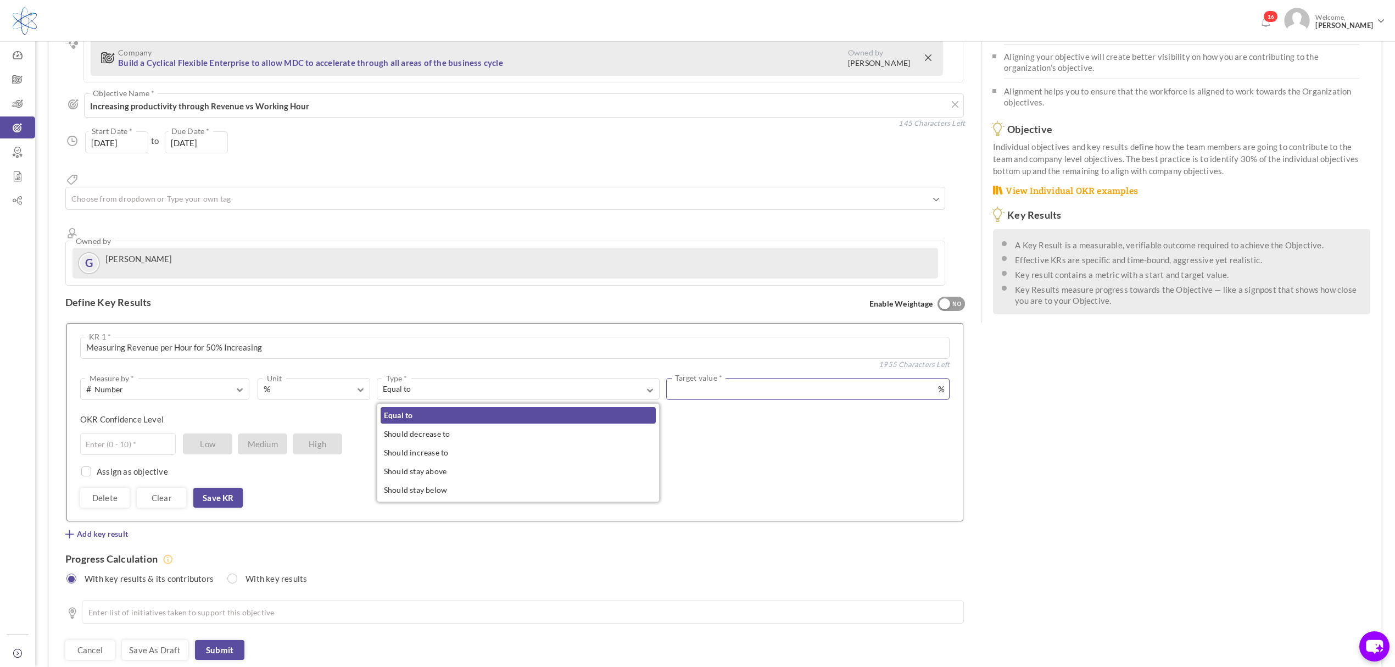
click at [780, 337] on div "# Number Measure by * # Number A Text ☑ Boolean % Unit # % $ ₹ £ Custom Equal t…" at bounding box center [515, 422] width 870 height 171
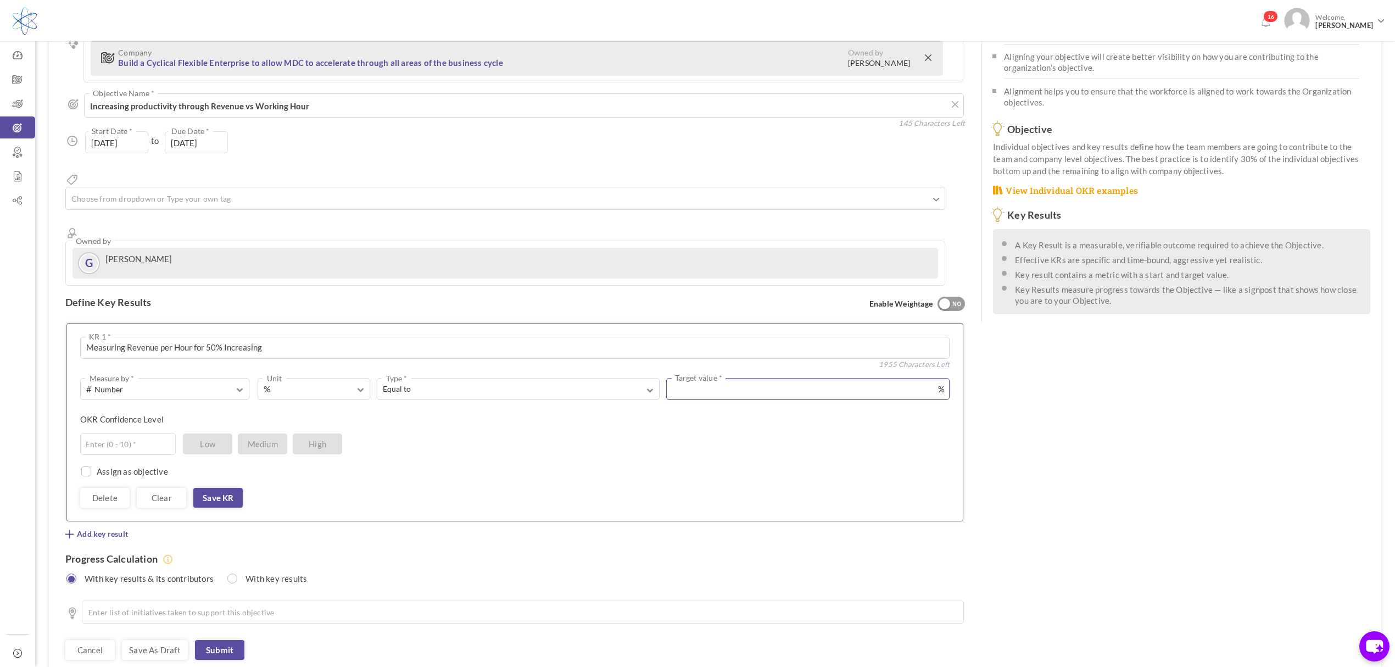
click at [781, 378] on input "text" at bounding box center [807, 389] width 283 height 22
type input "100"
drag, startPoint x: 579, startPoint y: 462, endPoint x: 330, endPoint y: 399, distance: 256.8
click at [576, 488] on div "Delete Clear Save KR" at bounding box center [515, 498] width 870 height 20
click at [144, 433] on input "text" at bounding box center [128, 444] width 96 height 22
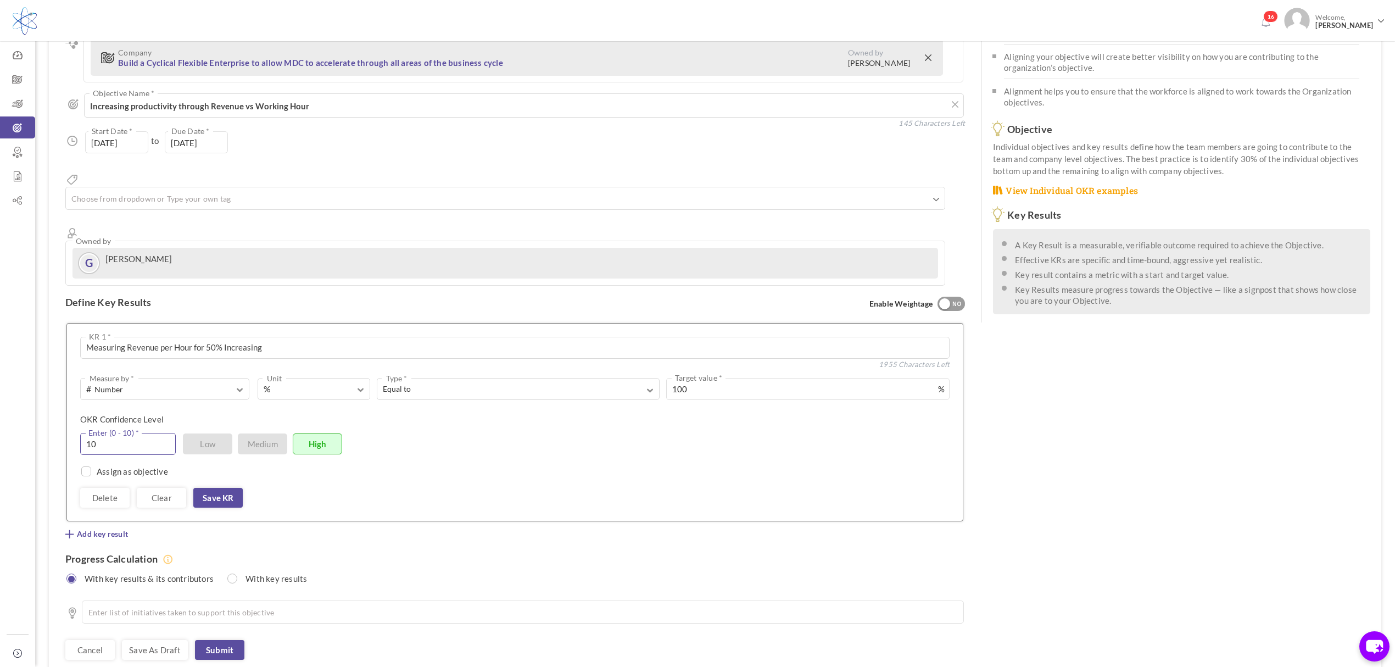
drag, startPoint x: 110, startPoint y: 403, endPoint x: 74, endPoint y: 402, distance: 36.3
click at [74, 402] on div "Measuring Revenue per Hour for 50% Increasing KR 1 * 1955 Characters Left 0 Wei…" at bounding box center [514, 422] width 897 height 198
drag, startPoint x: 104, startPoint y: 407, endPoint x: 22, endPoint y: 405, distance: 81.9
click at [22, 405] on div "Trial Extended! Subscribe to continue using all the features. 16 Welcome, Glenn…" at bounding box center [697, 325] width 1395 height 823
type input "8"
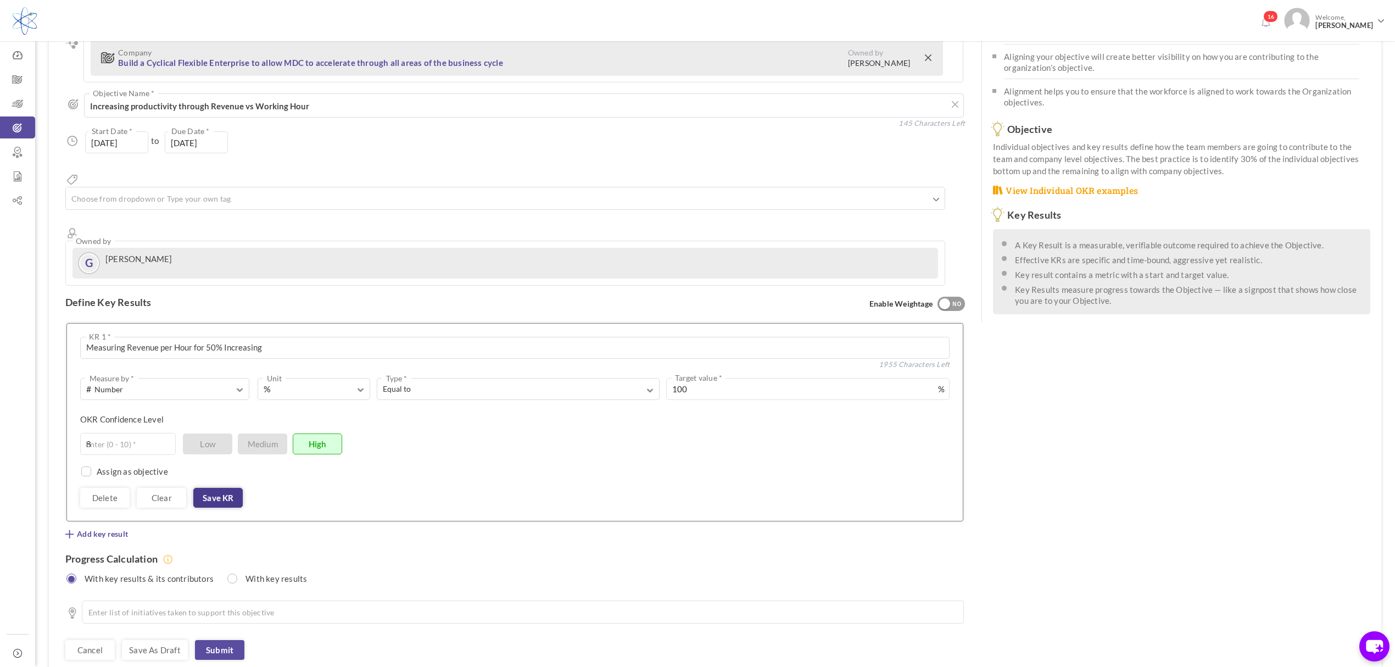
click at [225, 488] on link "Save KR" at bounding box center [217, 498] width 49 height 20
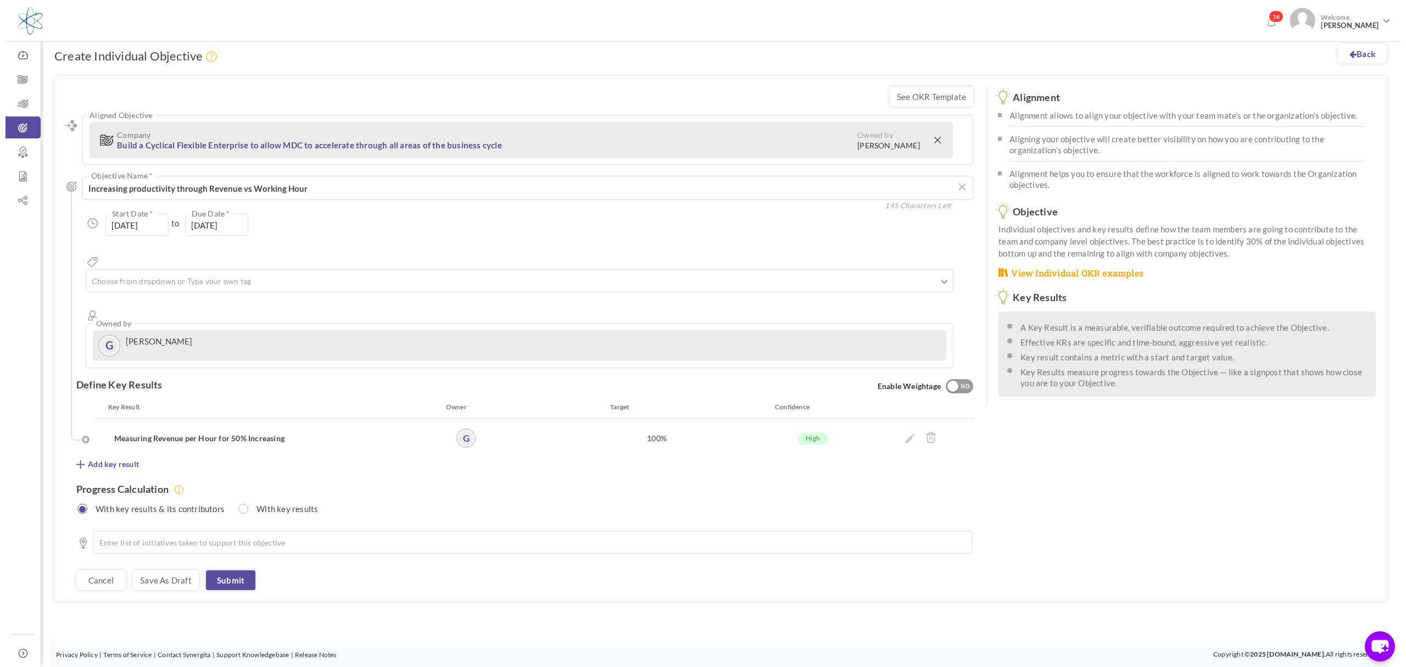
scroll to position [0, 0]
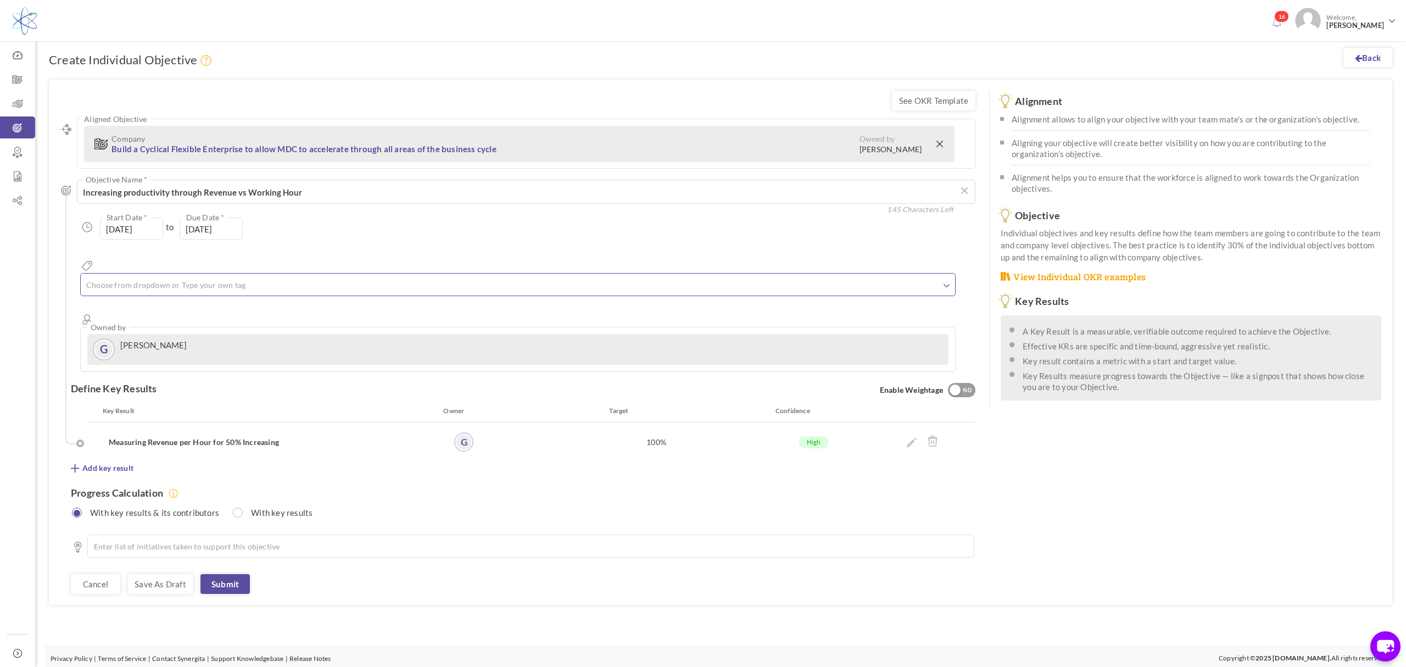
click at [297, 277] on ul at bounding box center [518, 286] width 875 height 18
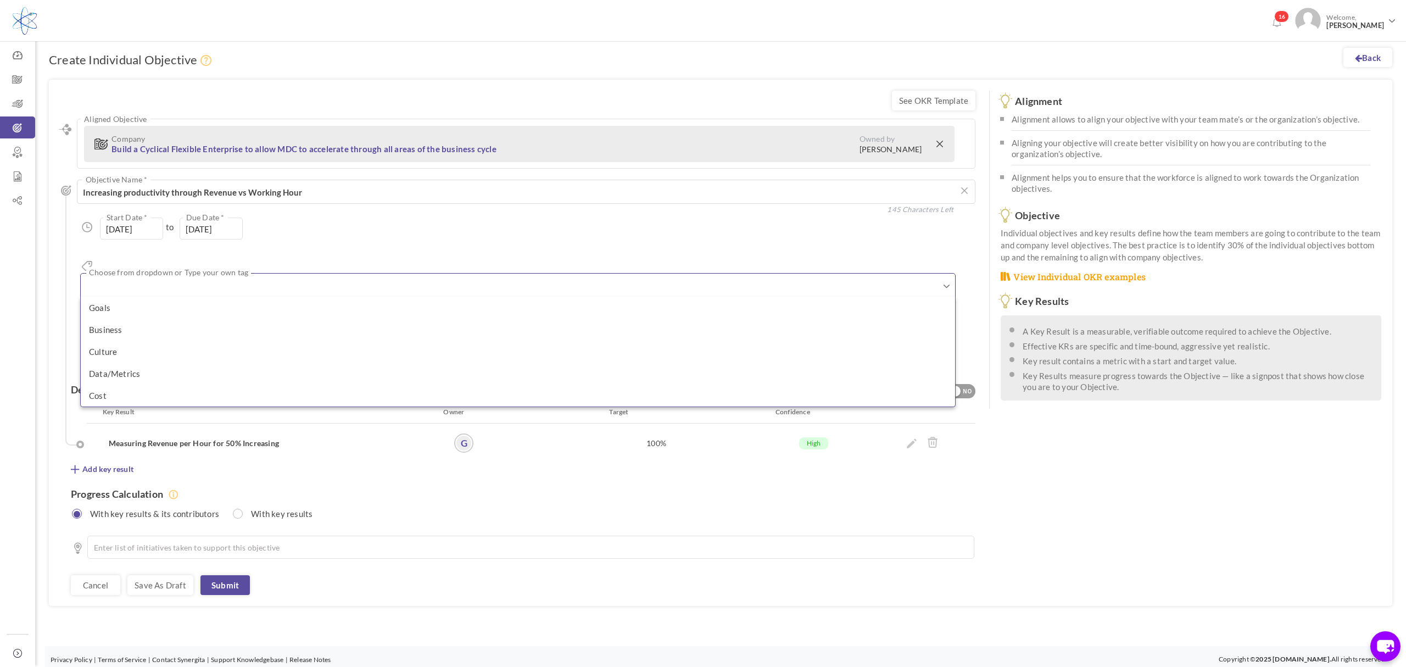
click at [179, 279] on input "text" at bounding box center [140, 286] width 110 height 14
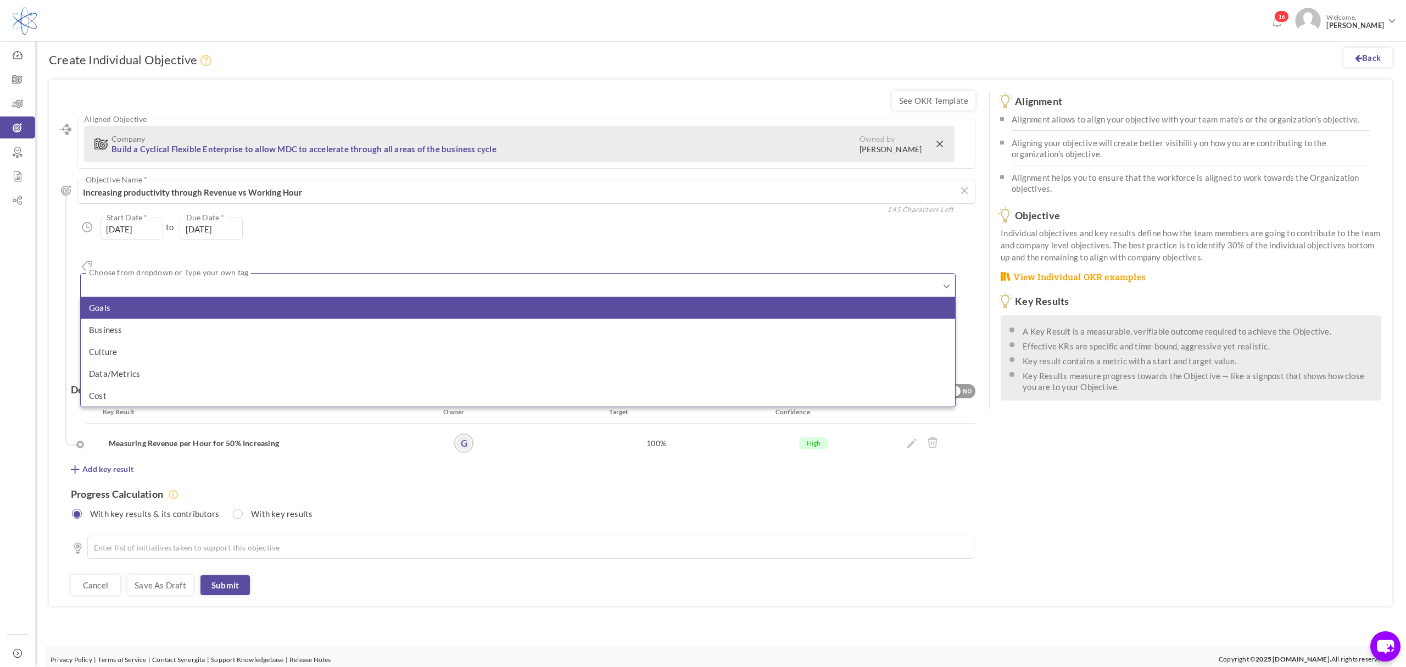
click at [137, 297] on li "Goals" at bounding box center [518, 308] width 875 height 22
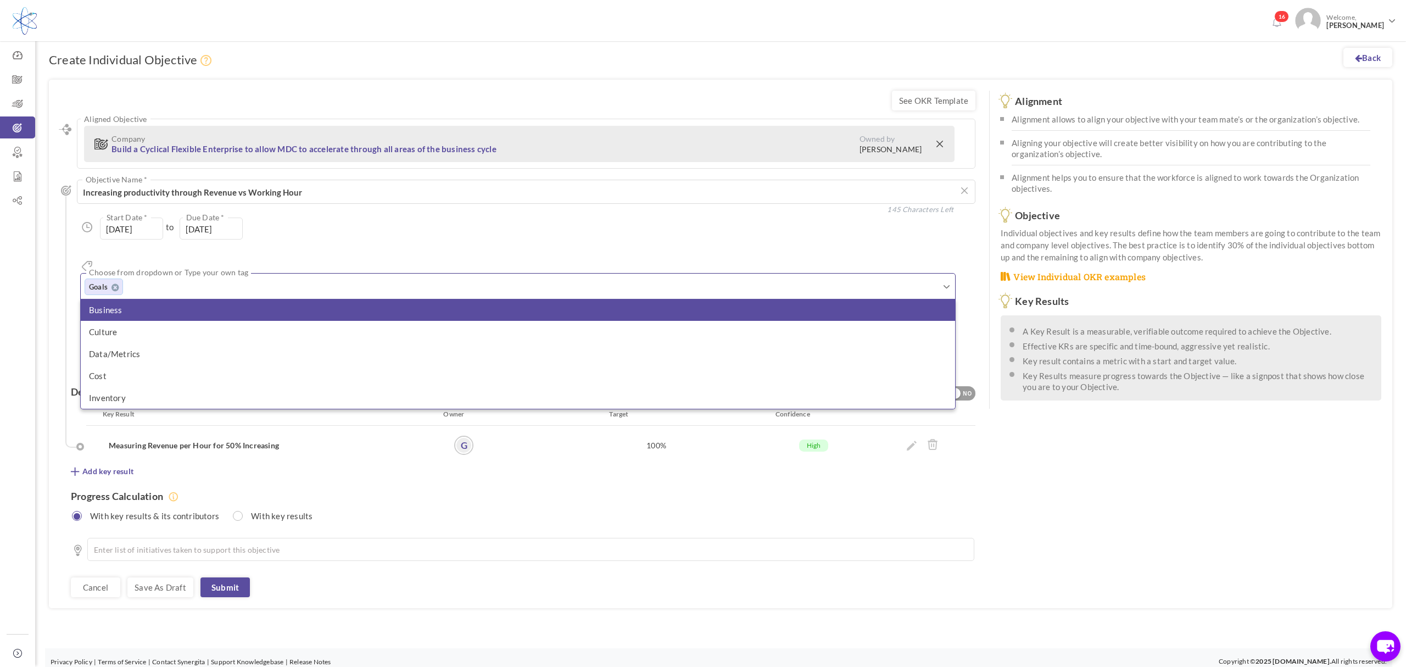
click at [146, 299] on li "Business" at bounding box center [518, 310] width 875 height 22
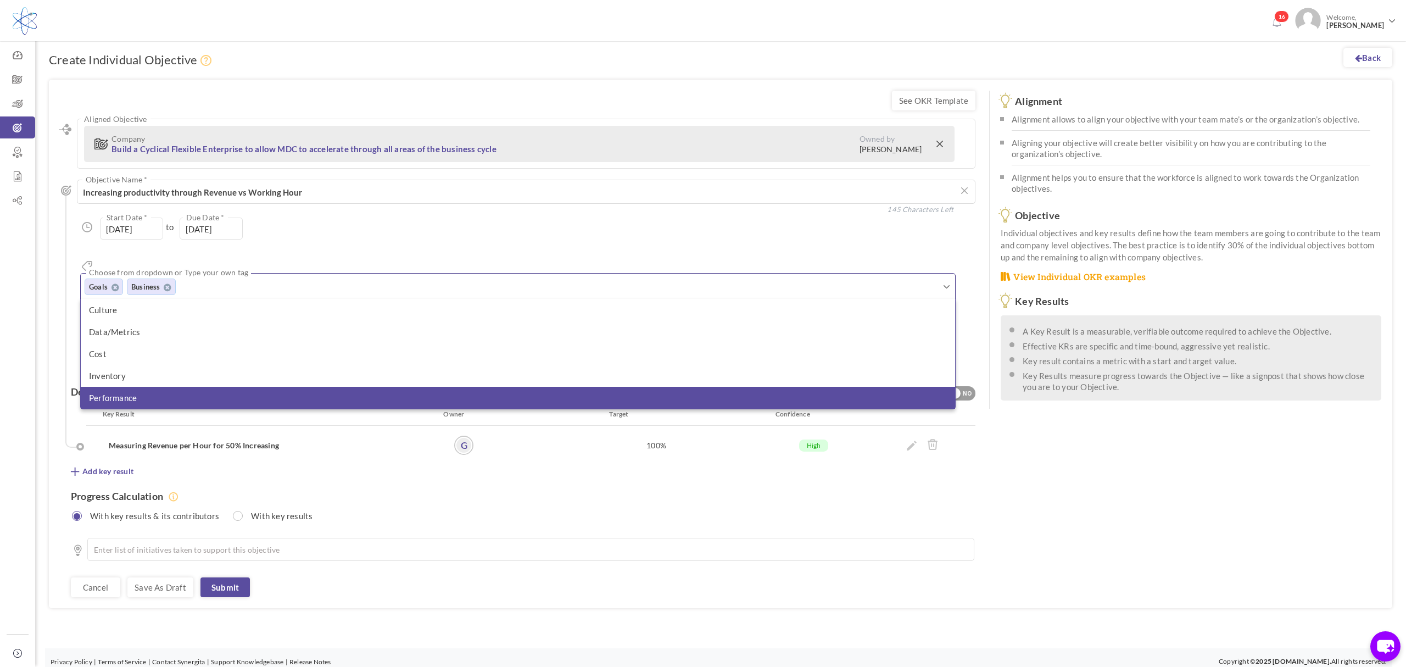
click at [168, 387] on li "Performance" at bounding box center [518, 398] width 875 height 22
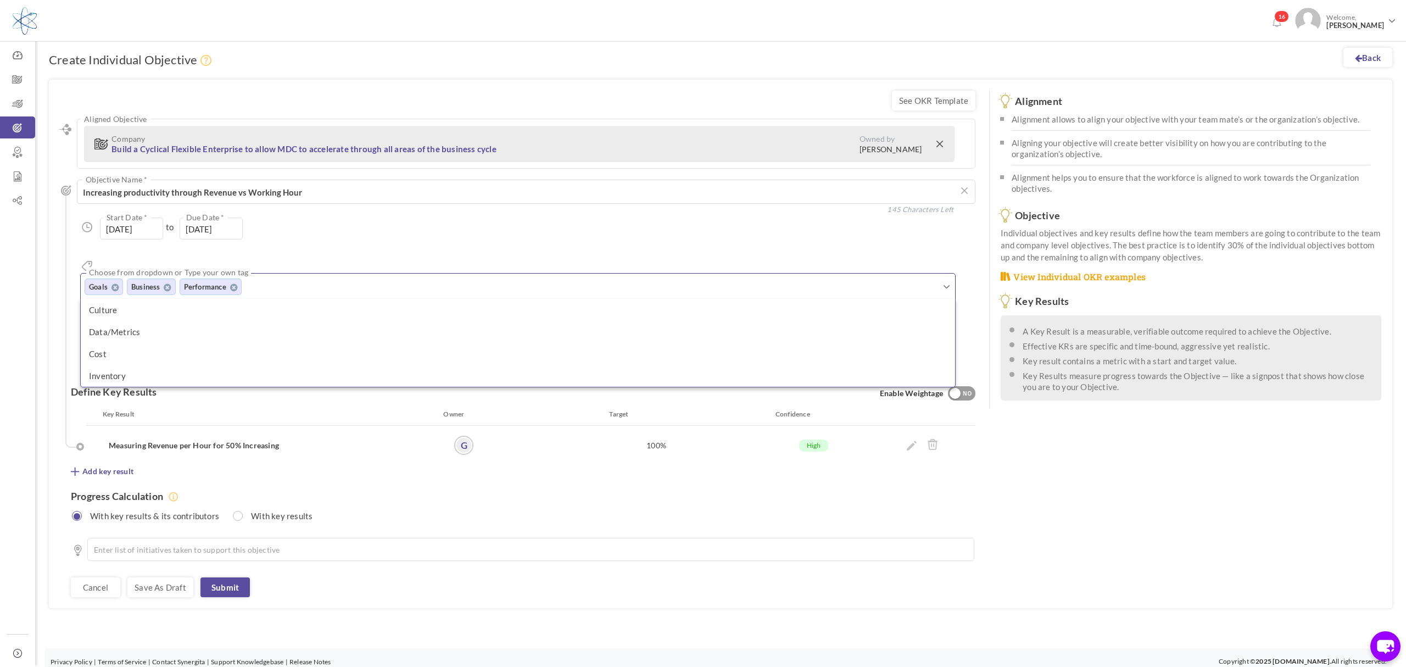
click at [1069, 474] on div "See OKR Template Align Aligned Objective Company Build a Cyclical Flexible Ente…" at bounding box center [721, 344] width 1344 height 528
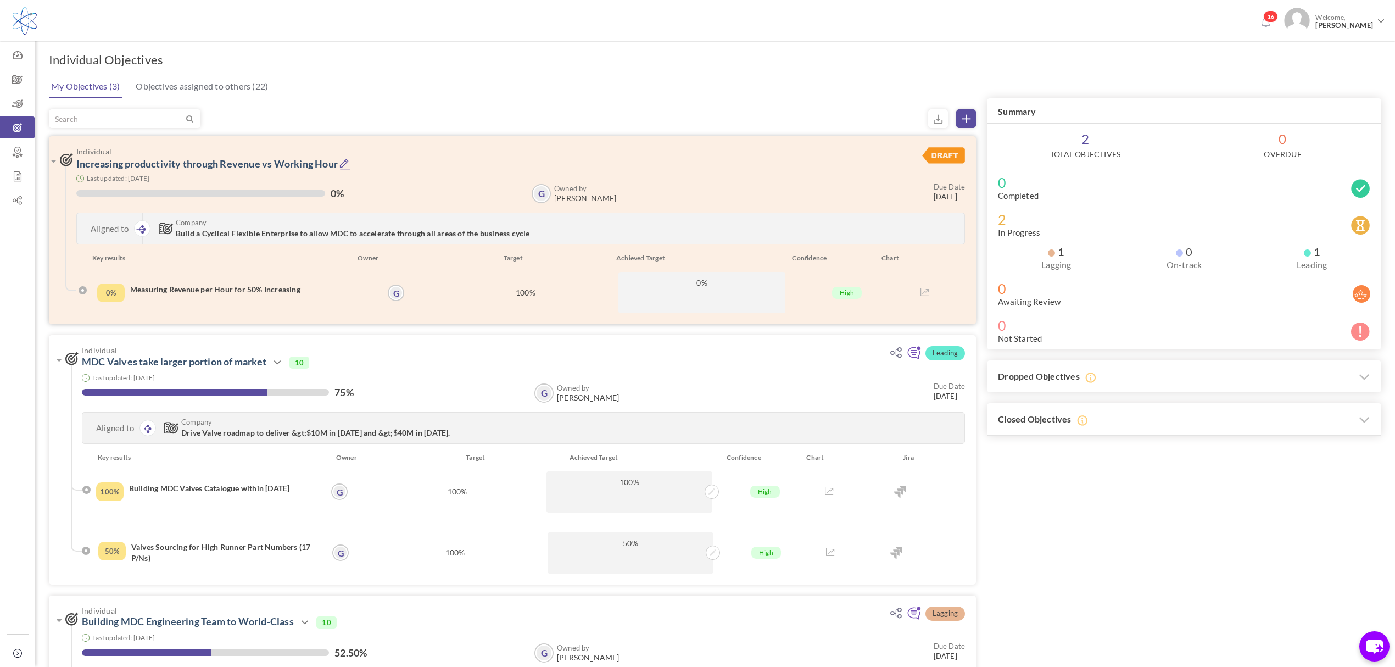
click at [346, 162] on icon at bounding box center [346, 164] width 12 height 12
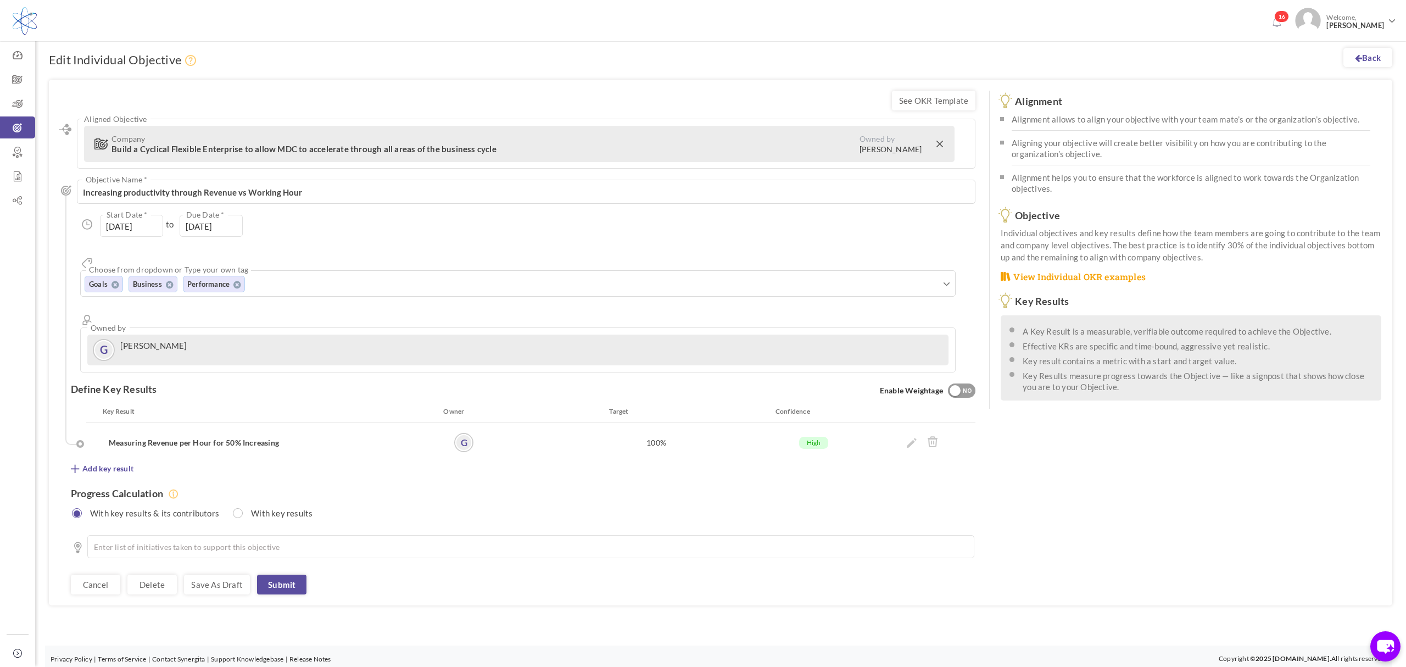
click at [110, 463] on span "Add key result" at bounding box center [107, 468] width 51 height 11
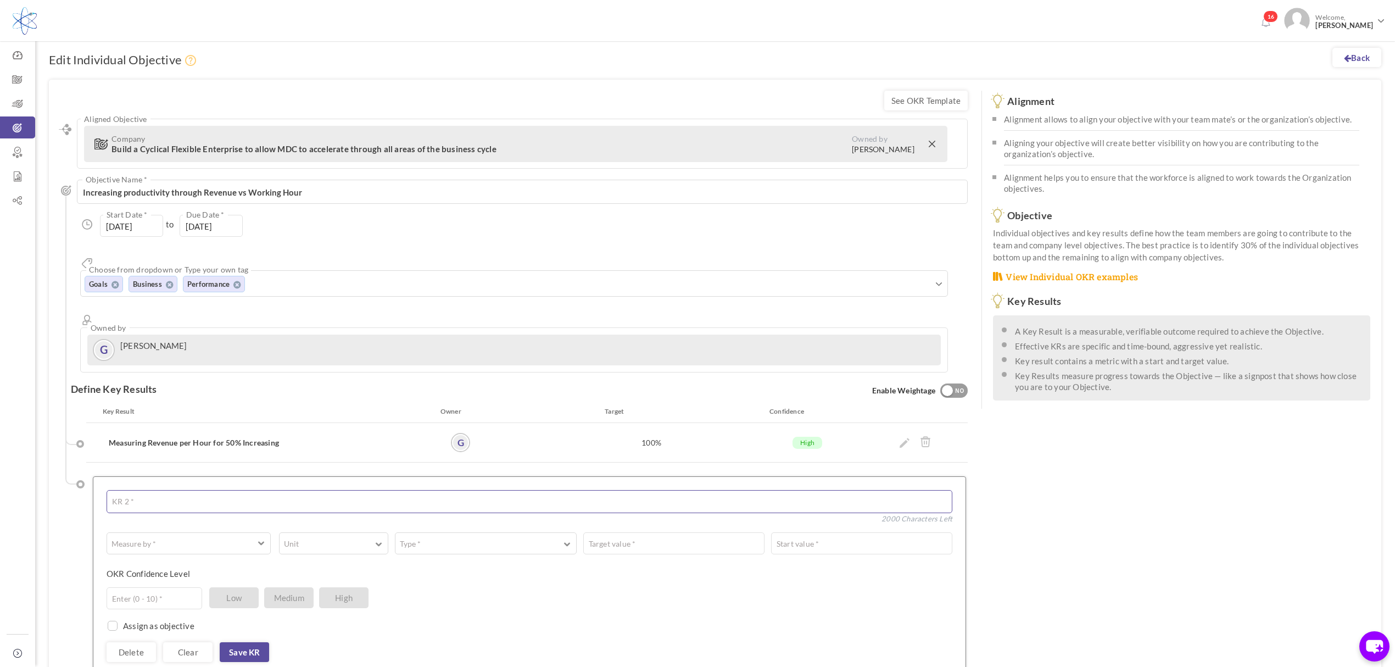
click at [138, 490] on textarea at bounding box center [530, 501] width 846 height 23
type textarea "Productivity Improvement"
click at [248, 532] on button "Measure by *" at bounding box center [189, 543] width 164 height 22
click at [177, 561] on link "# Number" at bounding box center [188, 569] width 157 height 16
click at [363, 532] on button "Unit" at bounding box center [333, 543] width 109 height 22
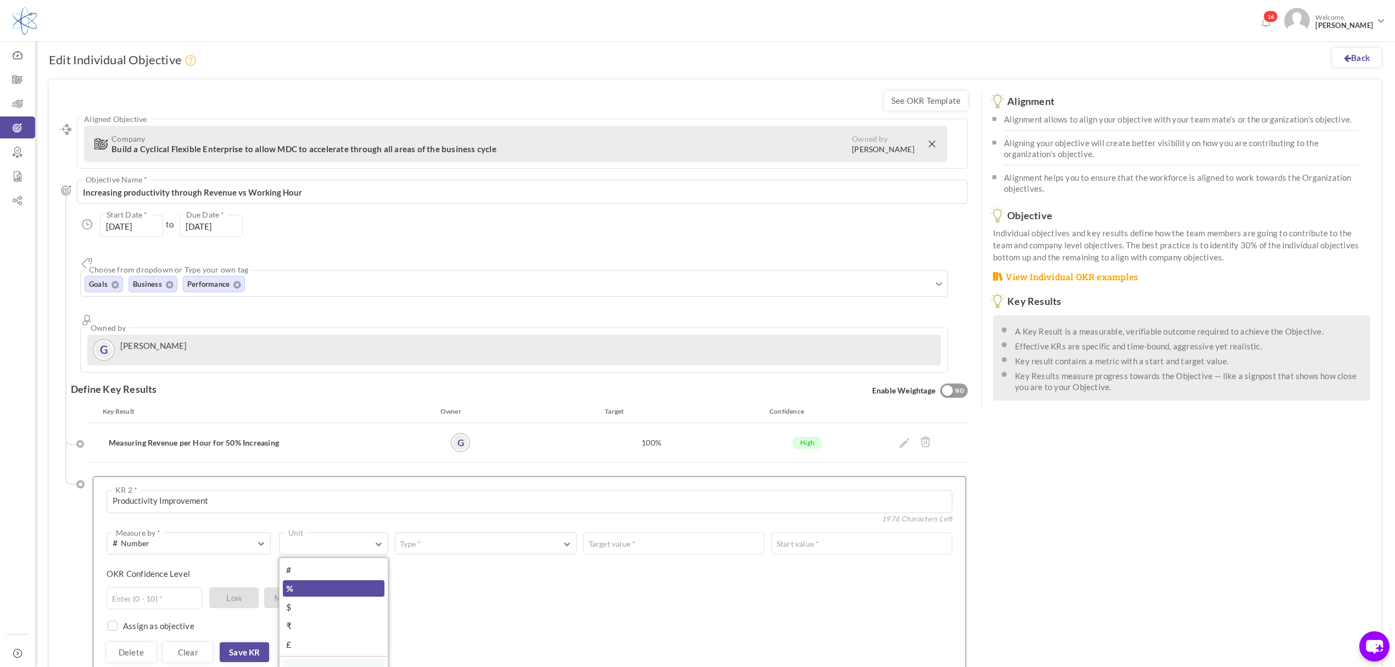
click at [313, 580] on link "%" at bounding box center [334, 588] width 102 height 16
click at [557, 532] on button "Type *" at bounding box center [485, 543] width 181 height 22
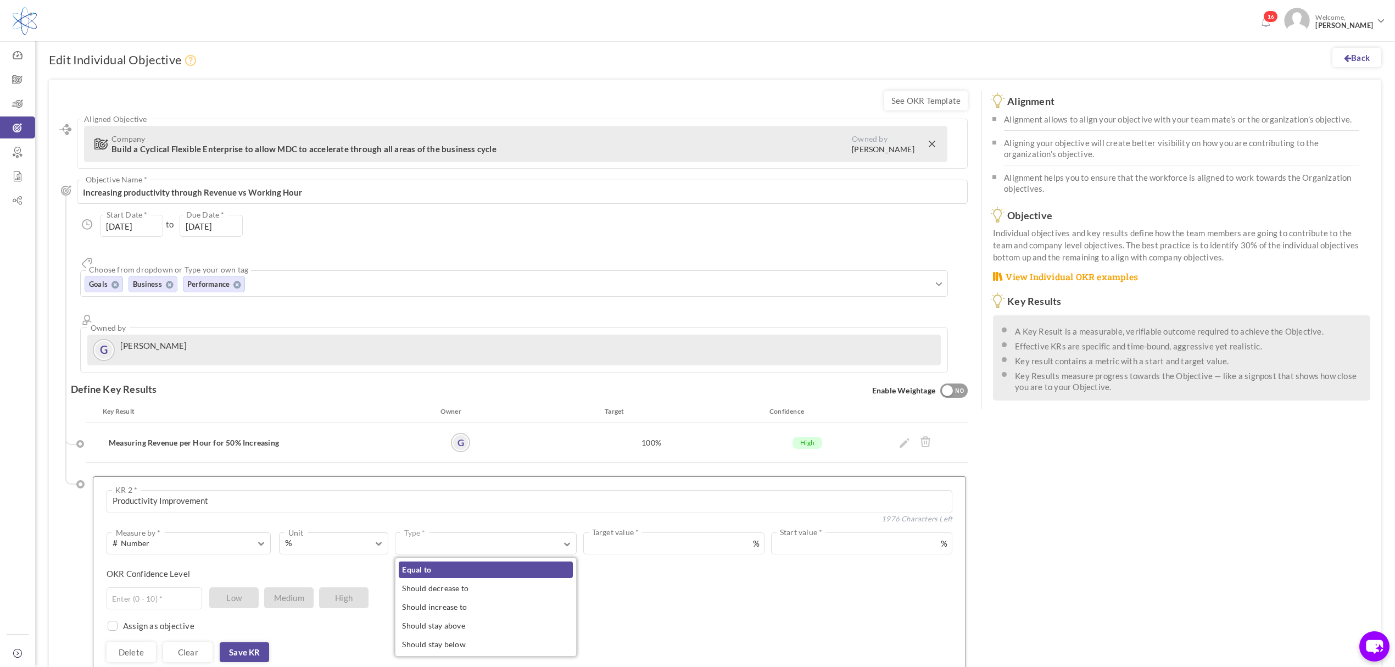
click at [493, 561] on link "Equal to" at bounding box center [486, 569] width 174 height 16
click at [716, 532] on input "text" at bounding box center [814, 543] width 275 height 22
type input "100"
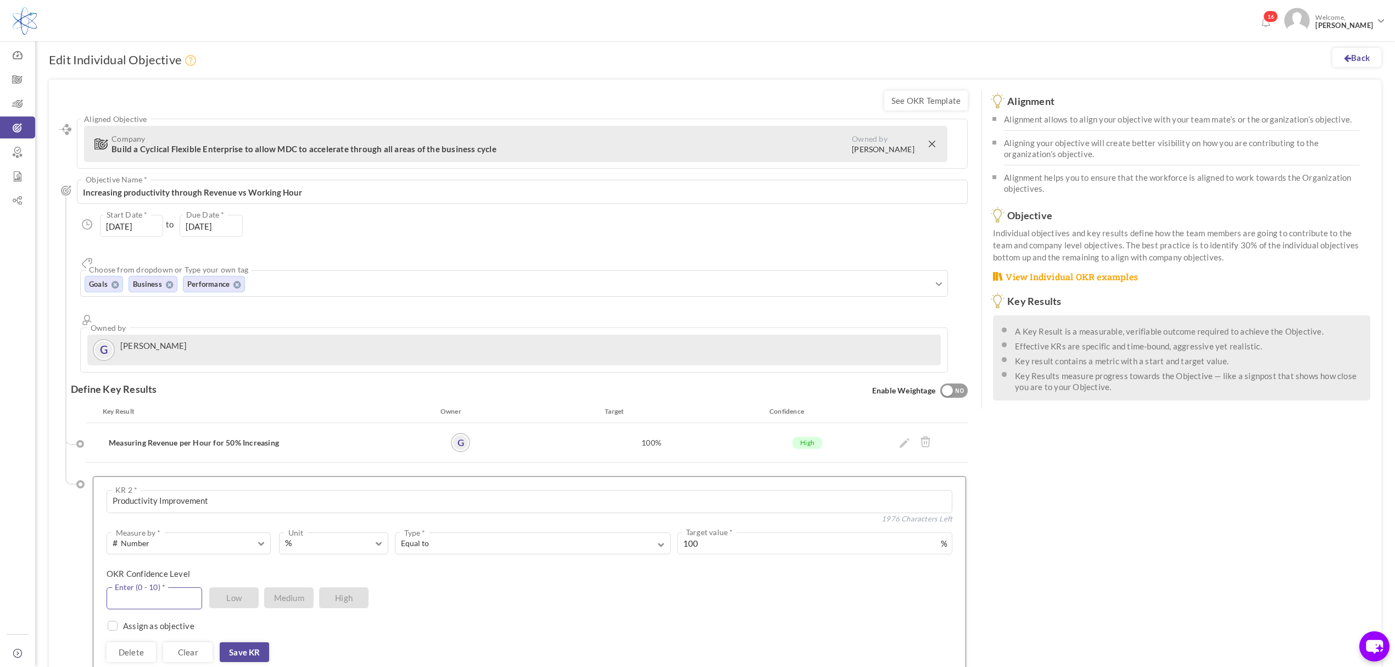
click at [188, 587] on input "text" at bounding box center [155, 598] width 96 height 22
type input "8"
click at [257, 642] on link "Save KR" at bounding box center [244, 652] width 49 height 20
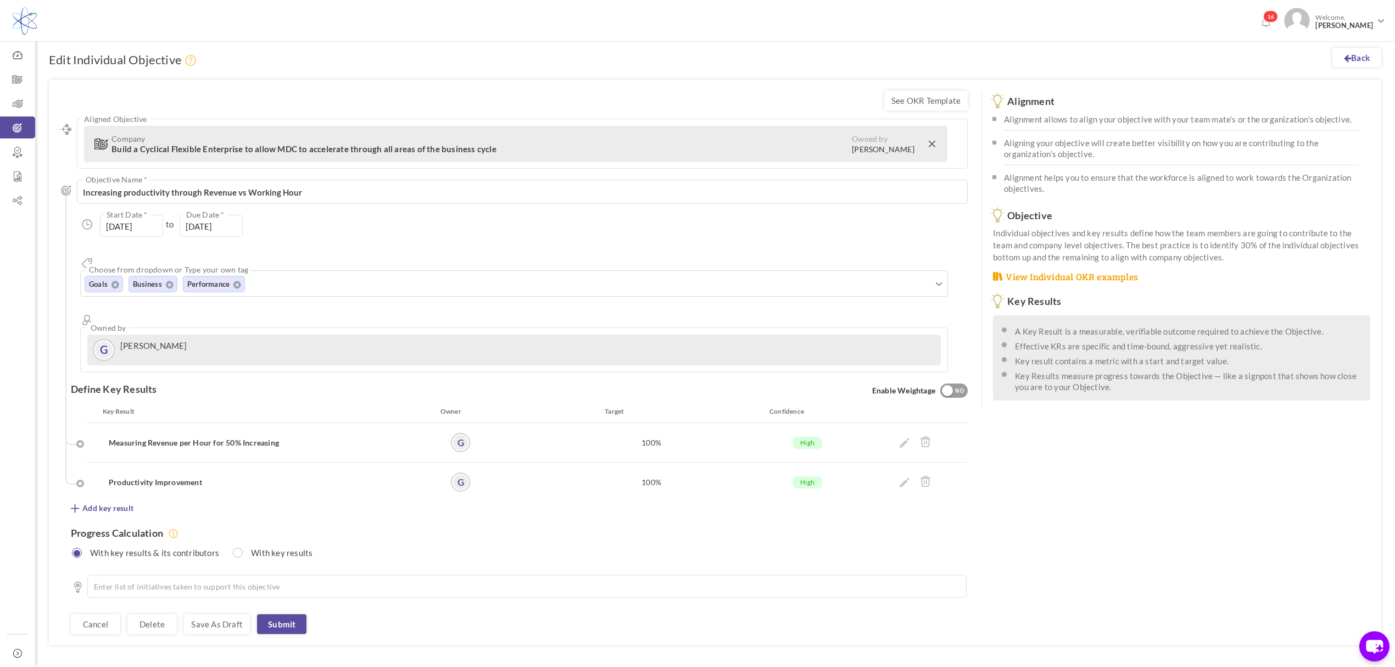
scroll to position [3, 0]
click at [1177, 465] on div "See OKR Template Align Aligned Objective Company Build a Cyclical Flexible Ente…" at bounding box center [715, 358] width 1333 height 565
drag, startPoint x: 211, startPoint y: 577, endPoint x: 341, endPoint y: 580, distance: 129.7
click at [211, 611] on link "Save as draft" at bounding box center [217, 621] width 66 height 20
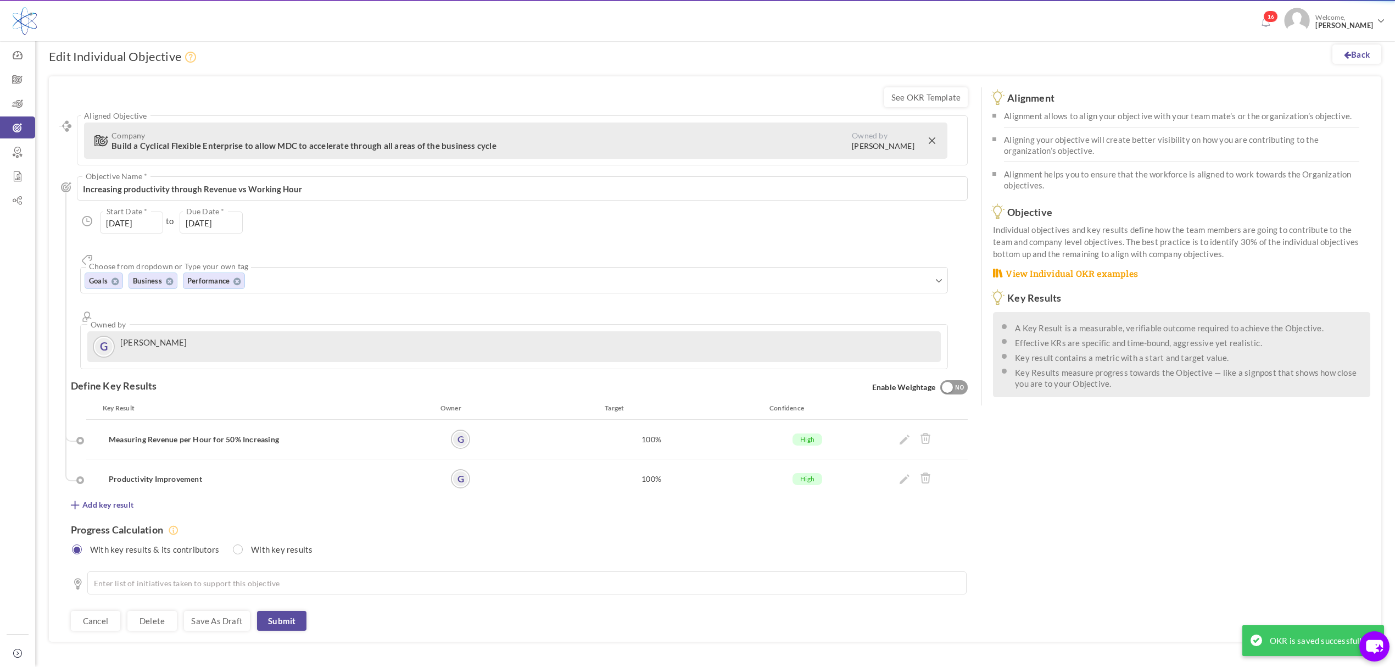
scroll to position [0, 0]
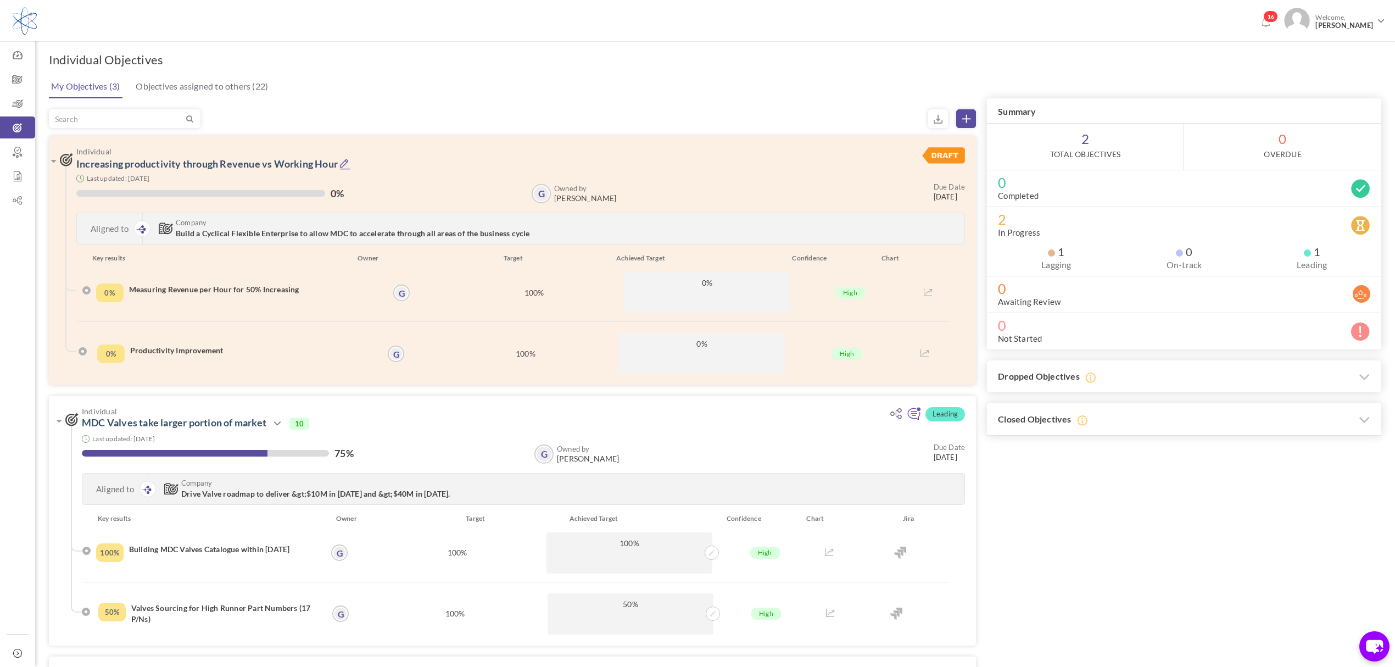
click at [968, 119] on icon at bounding box center [967, 119] width 8 height 8
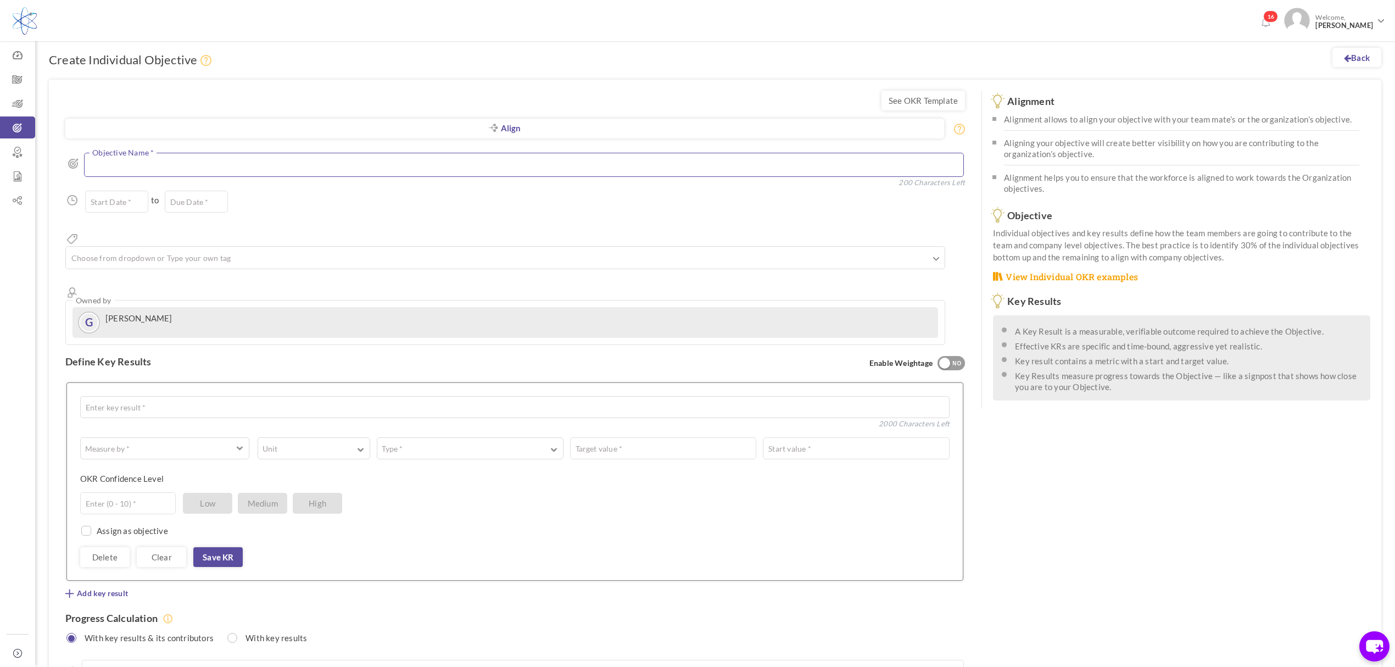
click at [484, 170] on textarea at bounding box center [524, 165] width 880 height 24
drag, startPoint x: 155, startPoint y: 168, endPoint x: 147, endPoint y: 162, distance: 10.1
click at [155, 168] on textarea at bounding box center [524, 165] width 880 height 24
paste textarea "Manufacturing environments like MDC Precision."
click at [91, 164] on textarea "Manufacturing environments like MDC Precision." at bounding box center [524, 165] width 880 height 24
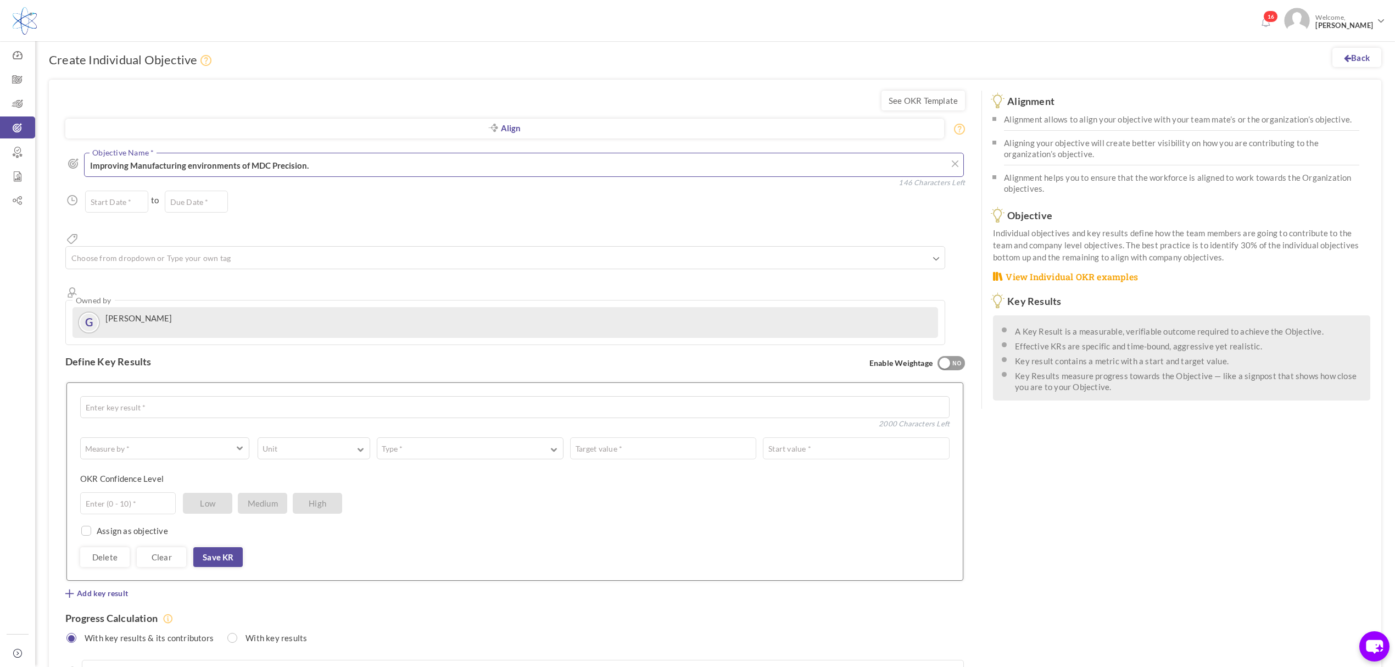
click at [343, 163] on textarea "Improving Manufacturing environments of MDC Precision." at bounding box center [524, 165] width 880 height 24
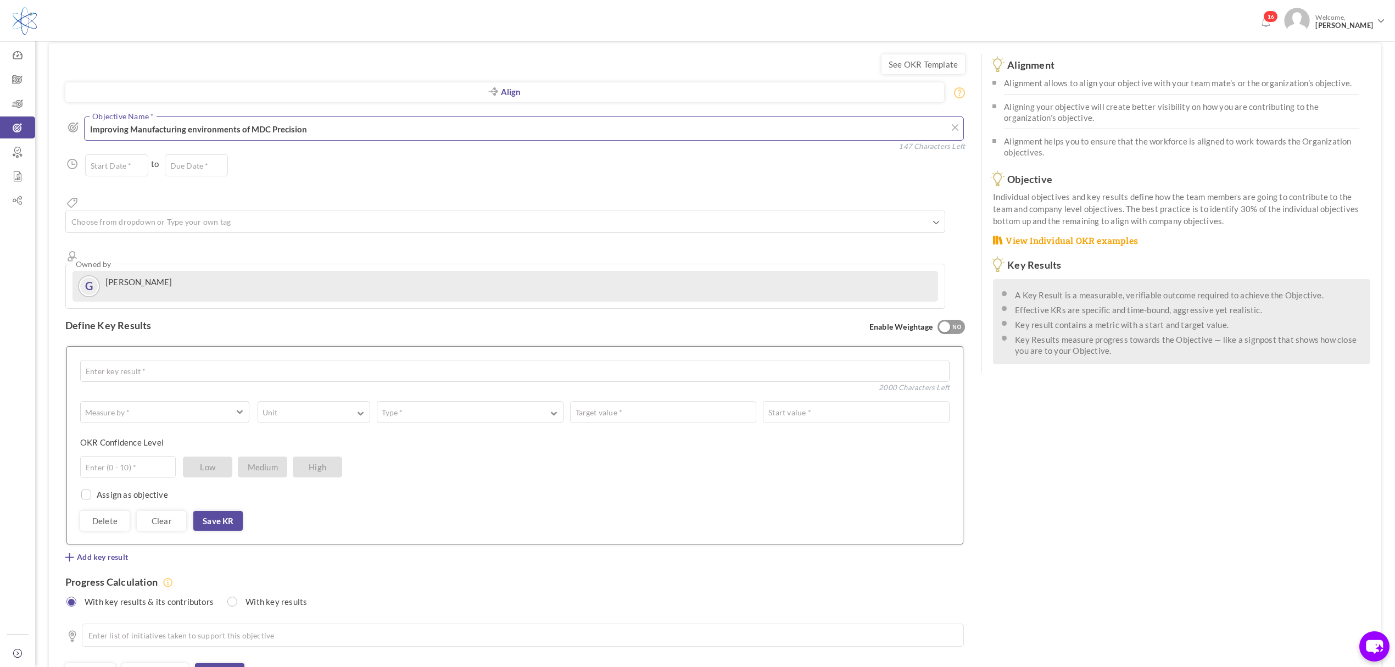
scroll to position [73, 0]
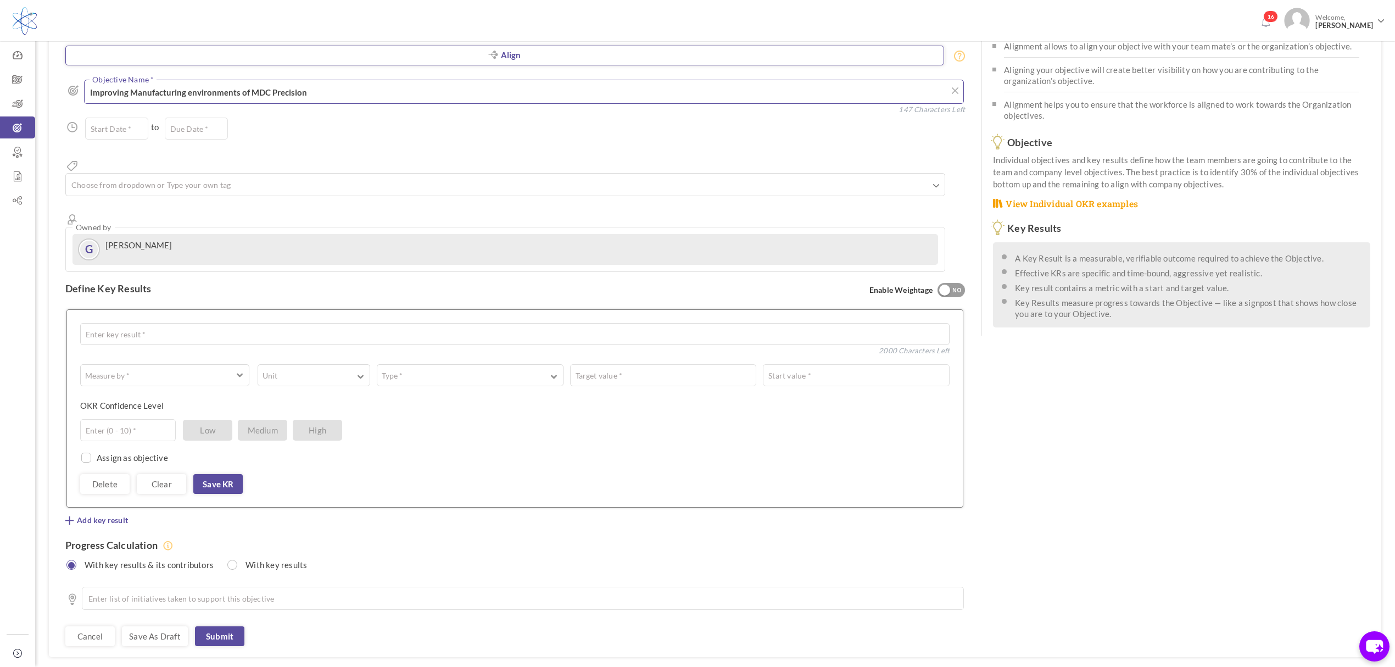
type textarea "Improving Manufacturing environments of MDC Precision"
click at [527, 55] on link "Align" at bounding box center [504, 56] width 879 height 20
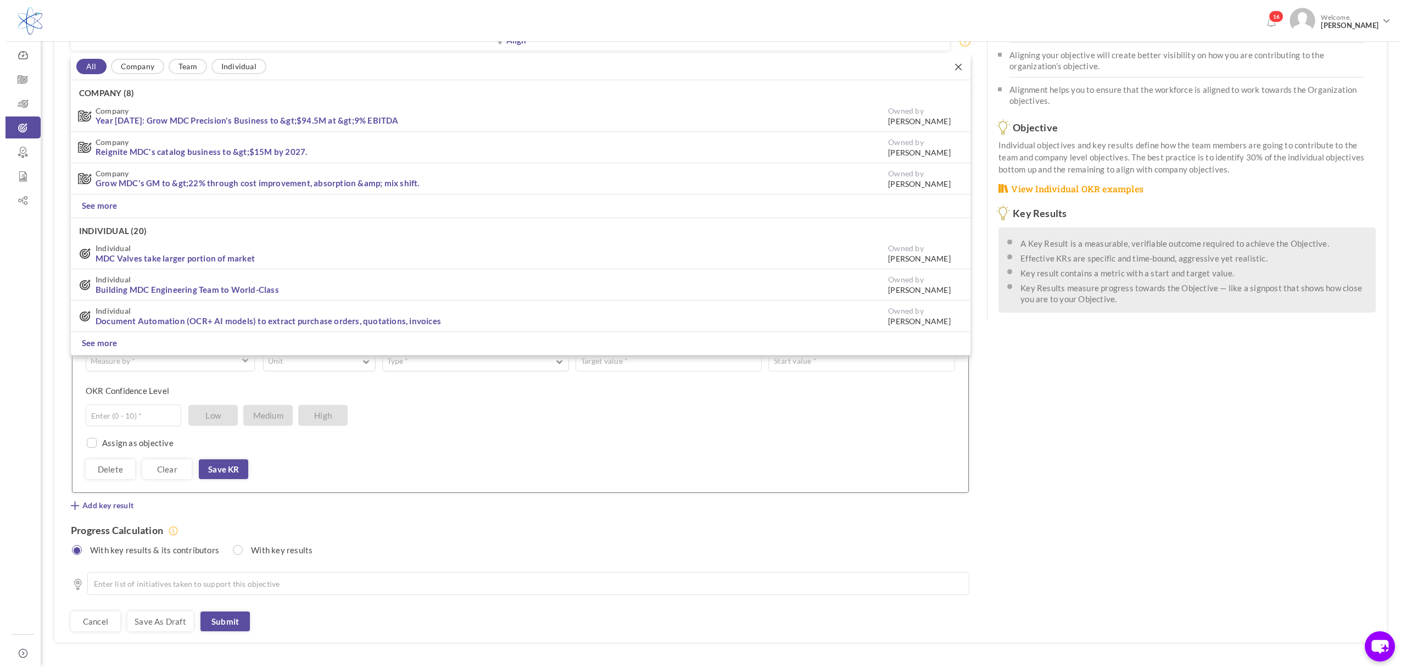
scroll to position [89, 0]
click at [161, 203] on li "See more" at bounding box center [515, 205] width 900 height 24
click at [101, 201] on link "See more" at bounding box center [94, 205] width 36 height 12
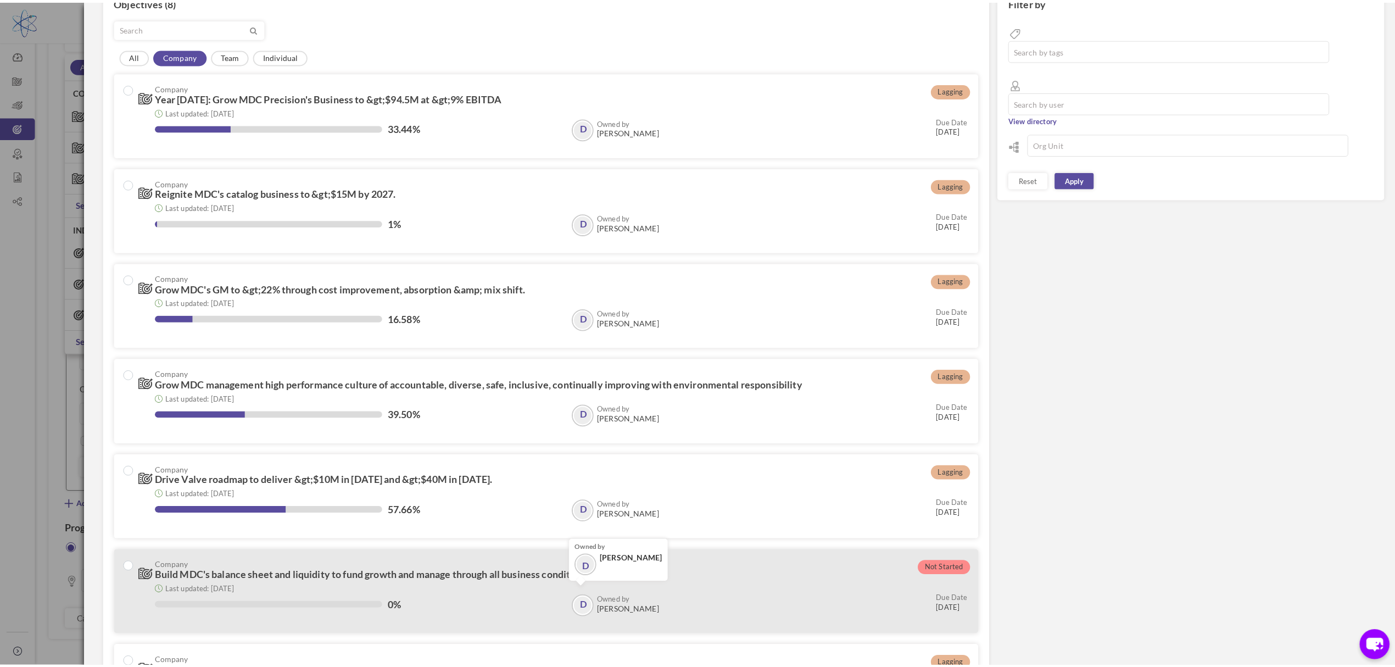
scroll to position [229, 0]
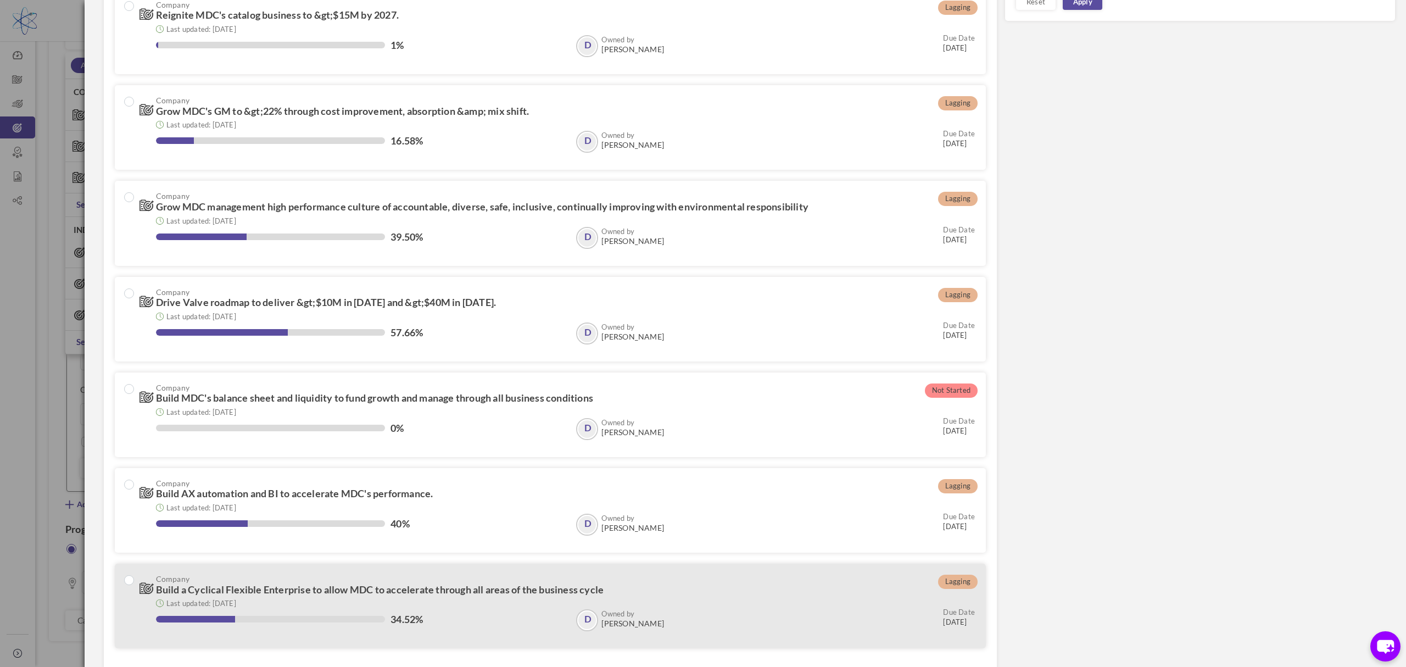
click at [329, 595] on div "Last updated: 25-Aug-2025 34.52% Owned by D David Dutton D Owned by David Dutto…" at bounding box center [558, 616] width 836 height 42
click at [954, 648] on link "Align" at bounding box center [956, 651] width 40 height 16
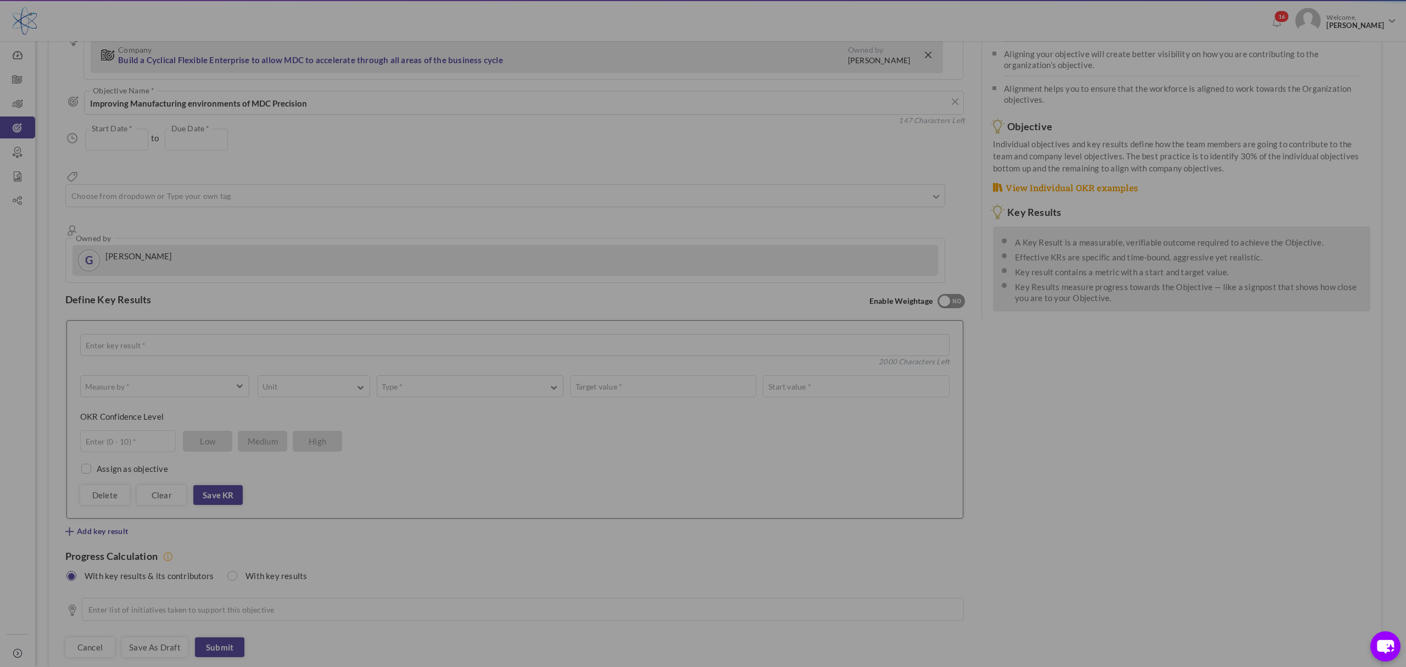
type input "01-Jan-2025"
type input "[DATE]"
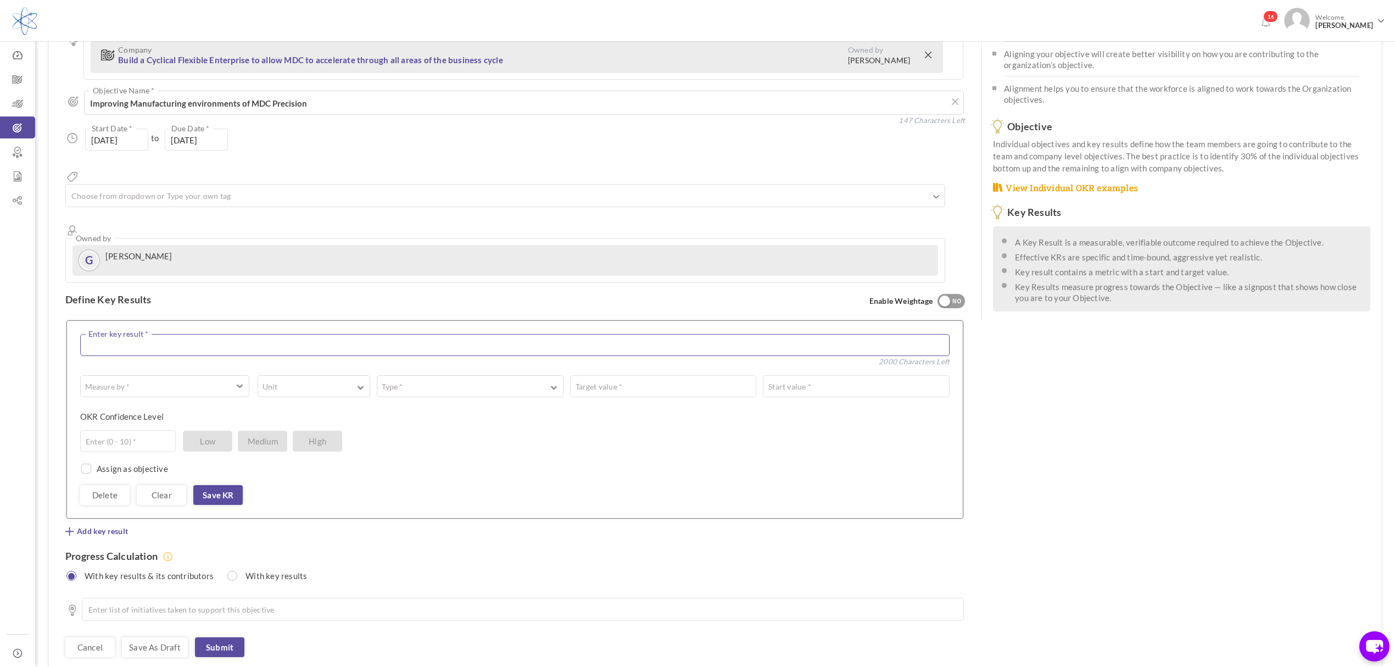
click at [135, 334] on textarea at bounding box center [515, 345] width 870 height 22
click at [148, 334] on textarea at bounding box center [515, 345] width 870 height 22
paste textarea "Units produced per hour/day/week"
type textarea "Imrpving Units produced per hour/day/week"
click at [165, 375] on button "Measure by *" at bounding box center [164, 386] width 169 height 22
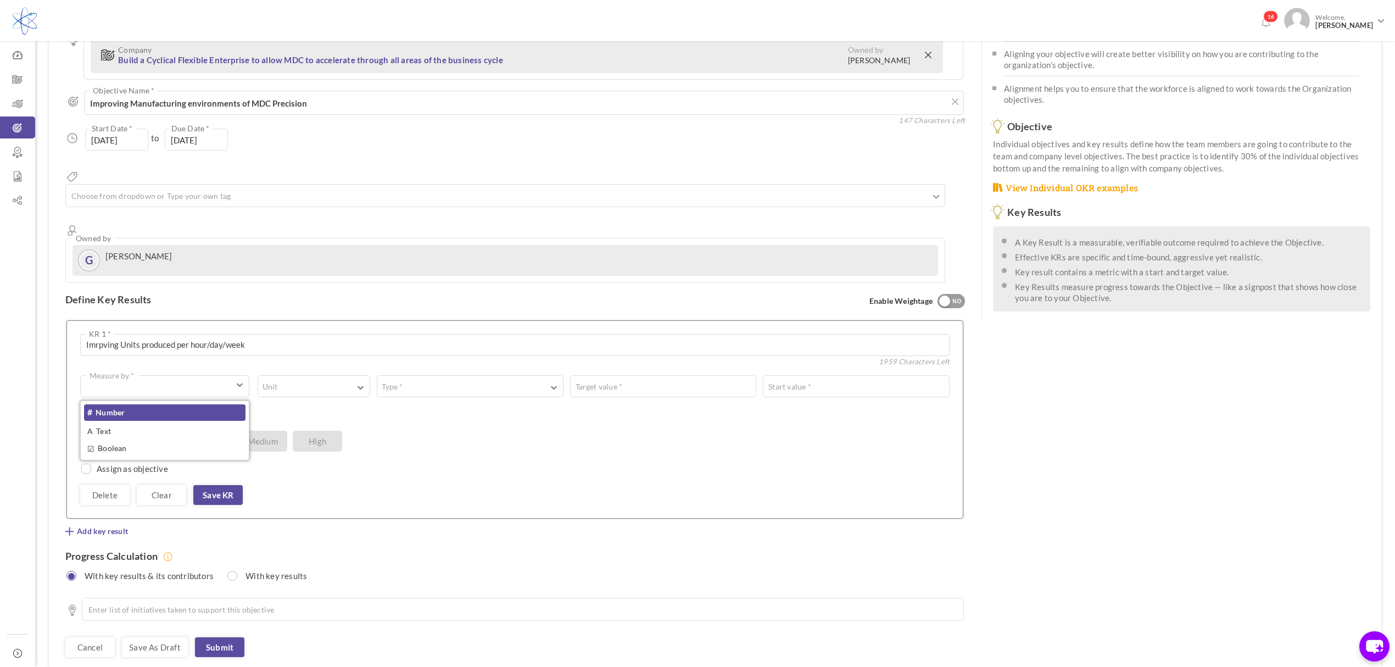
click at [130, 404] on link "# Number" at bounding box center [165, 412] width 162 height 16
drag, startPoint x: 326, startPoint y: 346, endPoint x: 332, endPoint y: 363, distance: 17.8
click at [326, 375] on button "Unit" at bounding box center [314, 386] width 113 height 22
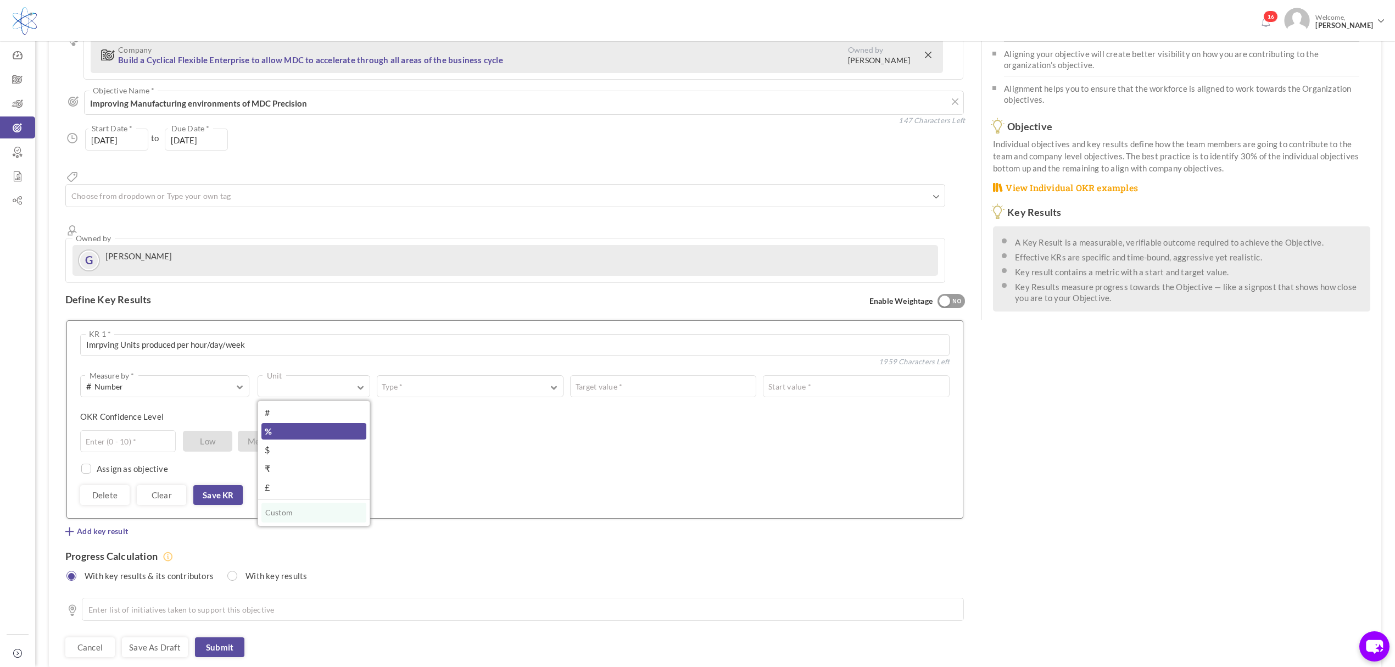
click at [281, 423] on link "%" at bounding box center [314, 431] width 105 height 16
click at [475, 375] on button "Type *" at bounding box center [470, 386] width 187 height 22
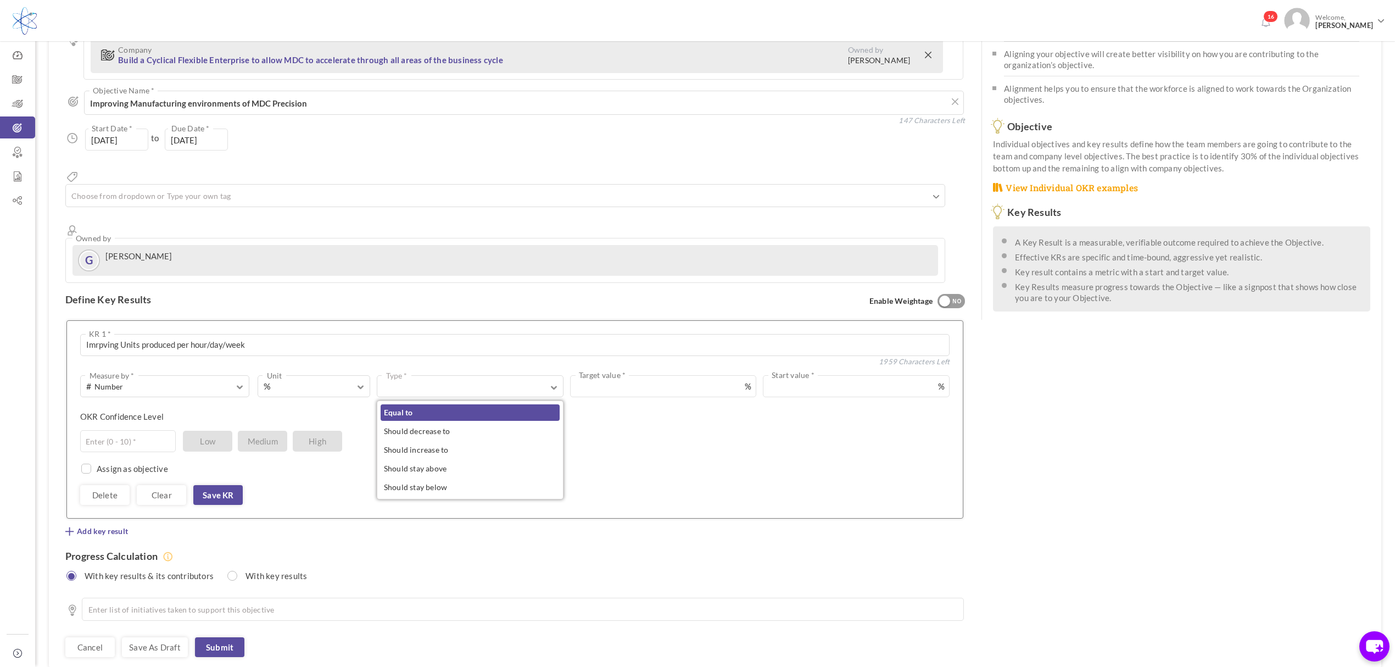
drag, startPoint x: 425, startPoint y: 374, endPoint x: 471, endPoint y: 377, distance: 46.8
click at [425, 404] on link "Equal to" at bounding box center [470, 412] width 179 height 16
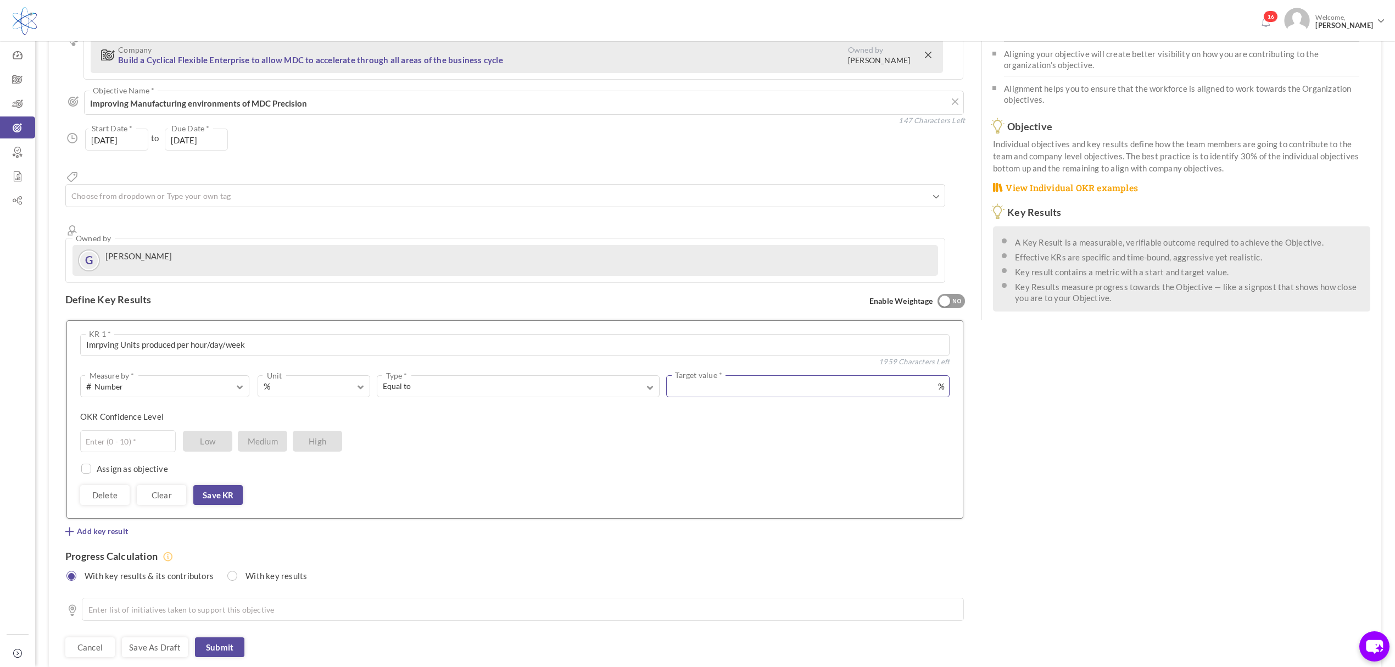
click at [702, 375] on input "text" at bounding box center [807, 386] width 283 height 22
type input "100"
click at [154, 430] on input "text" at bounding box center [128, 441] width 96 height 22
type input "8"
click at [227, 485] on link "Save KR" at bounding box center [217, 495] width 49 height 20
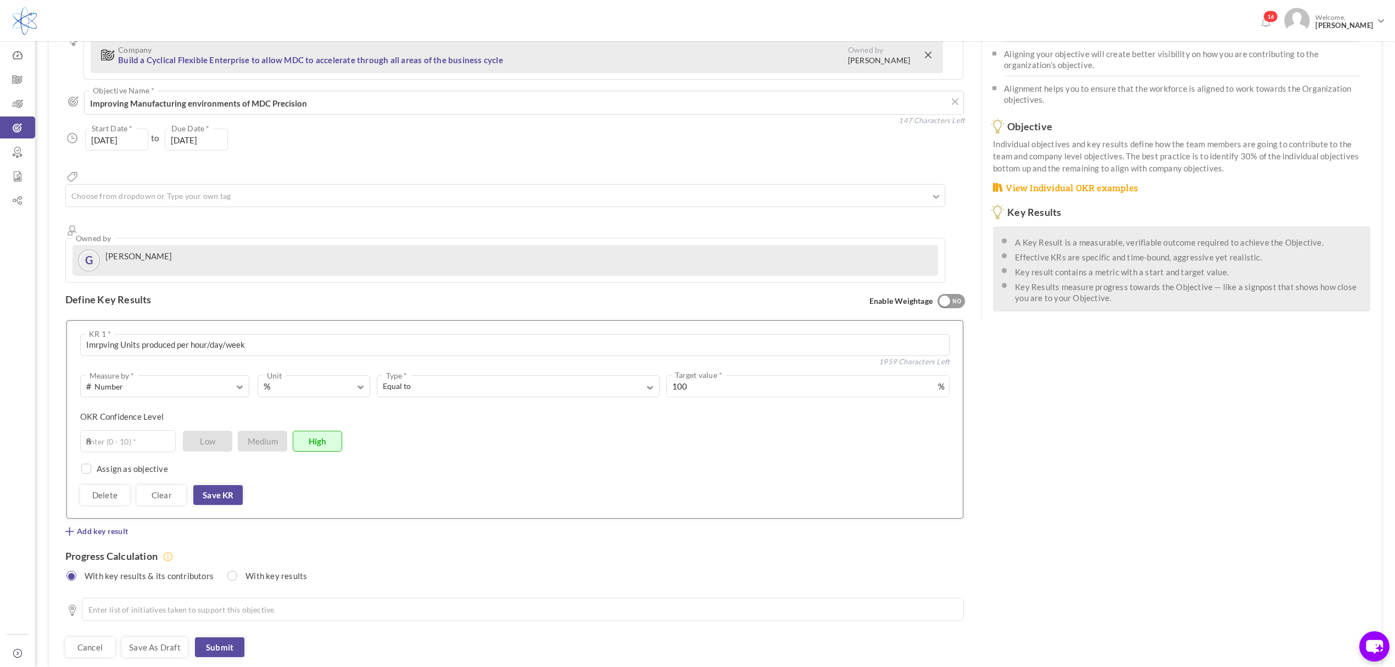
scroll to position [0, 0]
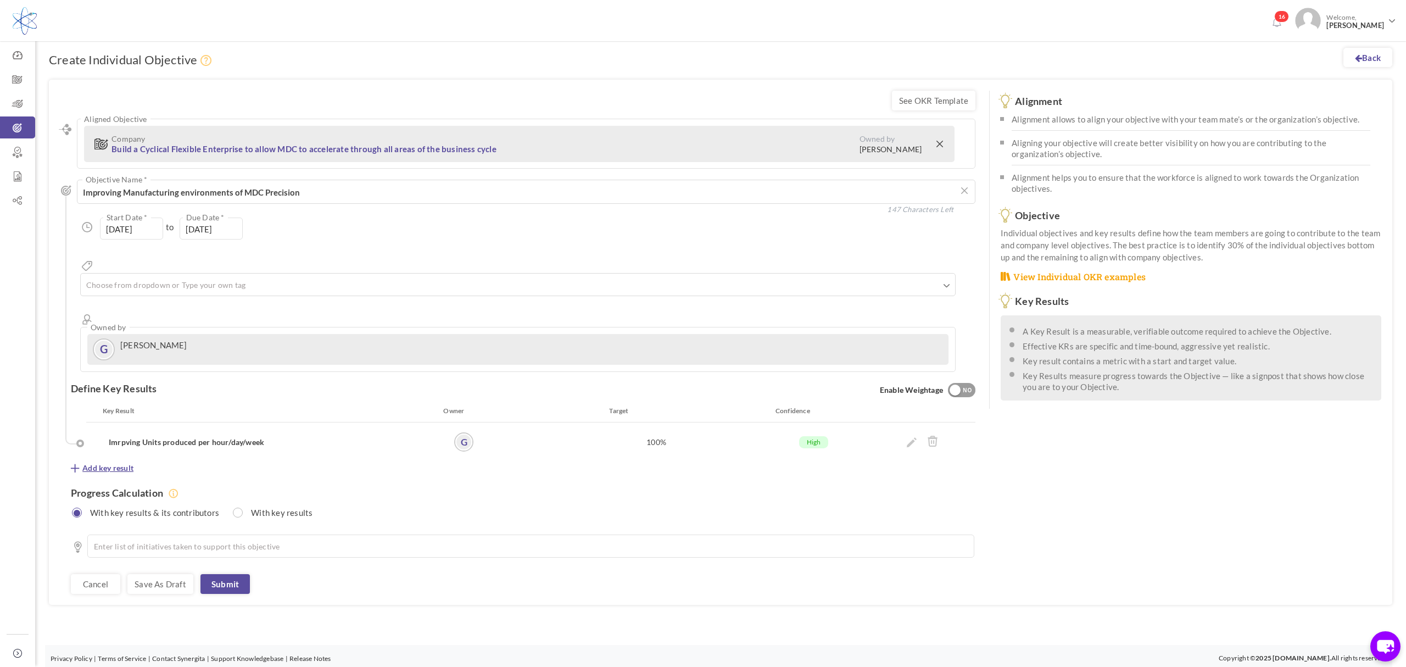
click at [92, 463] on span "Add key result" at bounding box center [107, 468] width 51 height 11
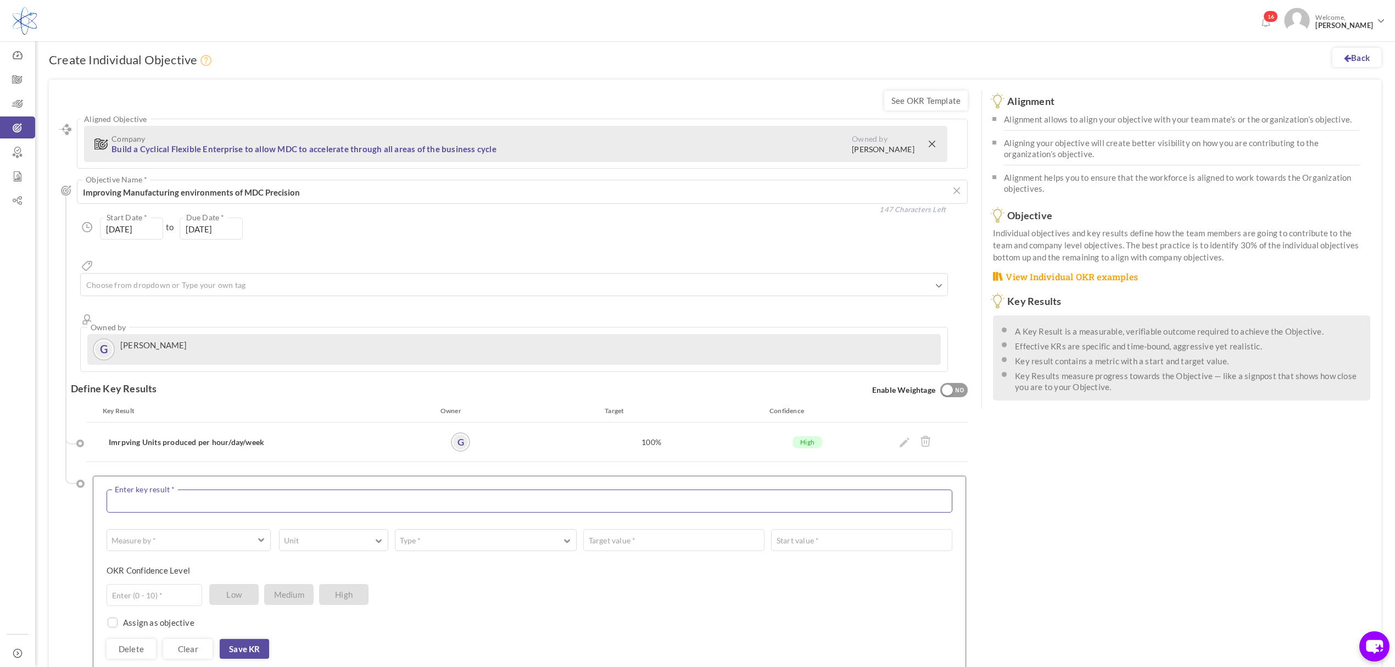
click at [140, 490] on textarea at bounding box center [530, 501] width 846 height 23
paste textarea "Jobs completed per shift"
click at [112, 490] on textarea "Jobs completed per shift" at bounding box center [530, 501] width 846 height 23
type textarea "Measuring Jobs completed per shift"
click at [193, 537] on span "button" at bounding box center [178, 542] width 131 height 11
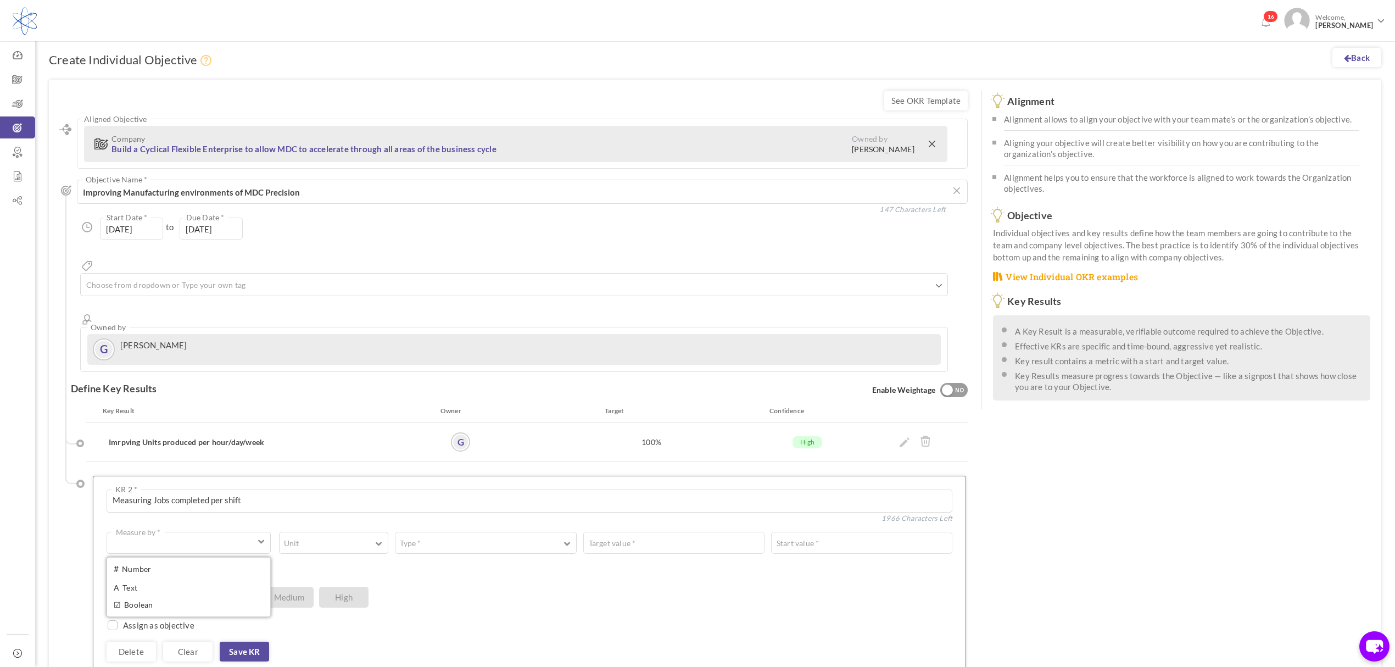
drag, startPoint x: 163, startPoint y: 529, endPoint x: 327, endPoint y: 520, distance: 165.1
click at [163, 561] on link "# Number" at bounding box center [188, 569] width 157 height 16
click at [349, 544] on span "button" at bounding box center [322, 545] width 75 height 2
click at [319, 580] on link "%" at bounding box center [334, 588] width 102 height 16
click at [476, 532] on button "Type *" at bounding box center [485, 543] width 181 height 22
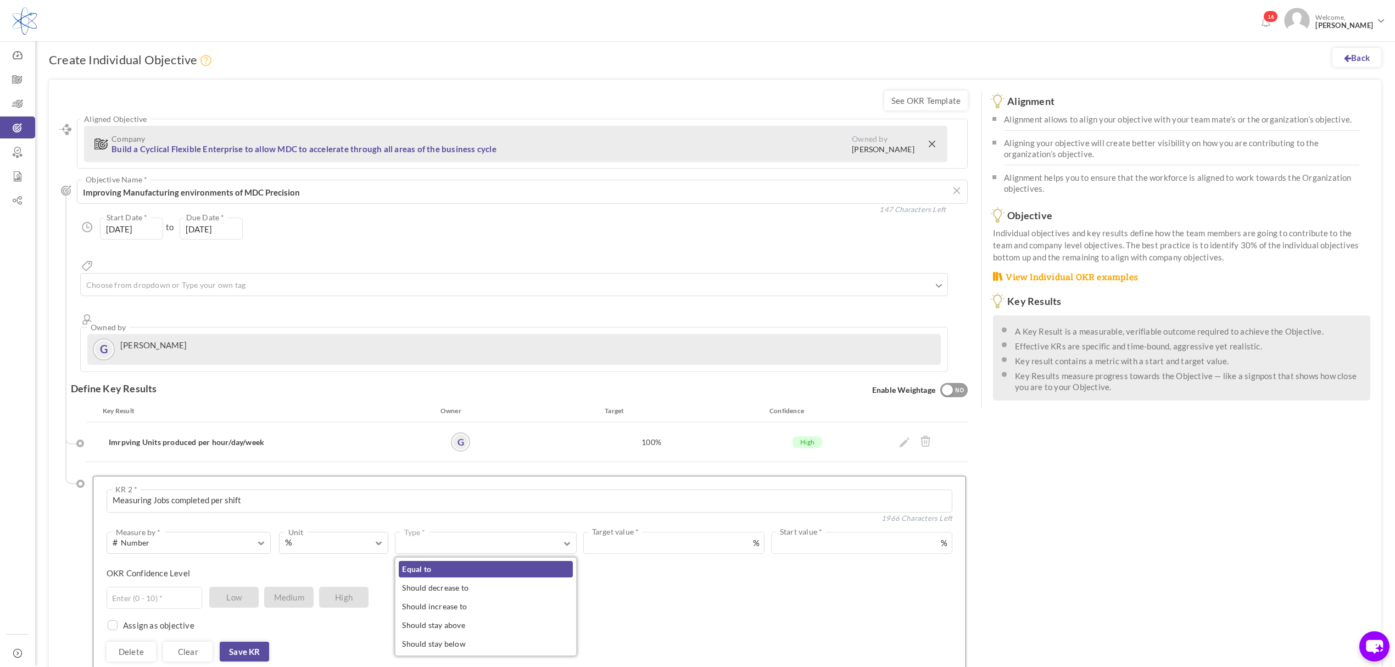
click at [457, 561] on link "Equal to" at bounding box center [486, 569] width 174 height 16
click at [703, 532] on input "text" at bounding box center [814, 543] width 275 height 22
type input "100"
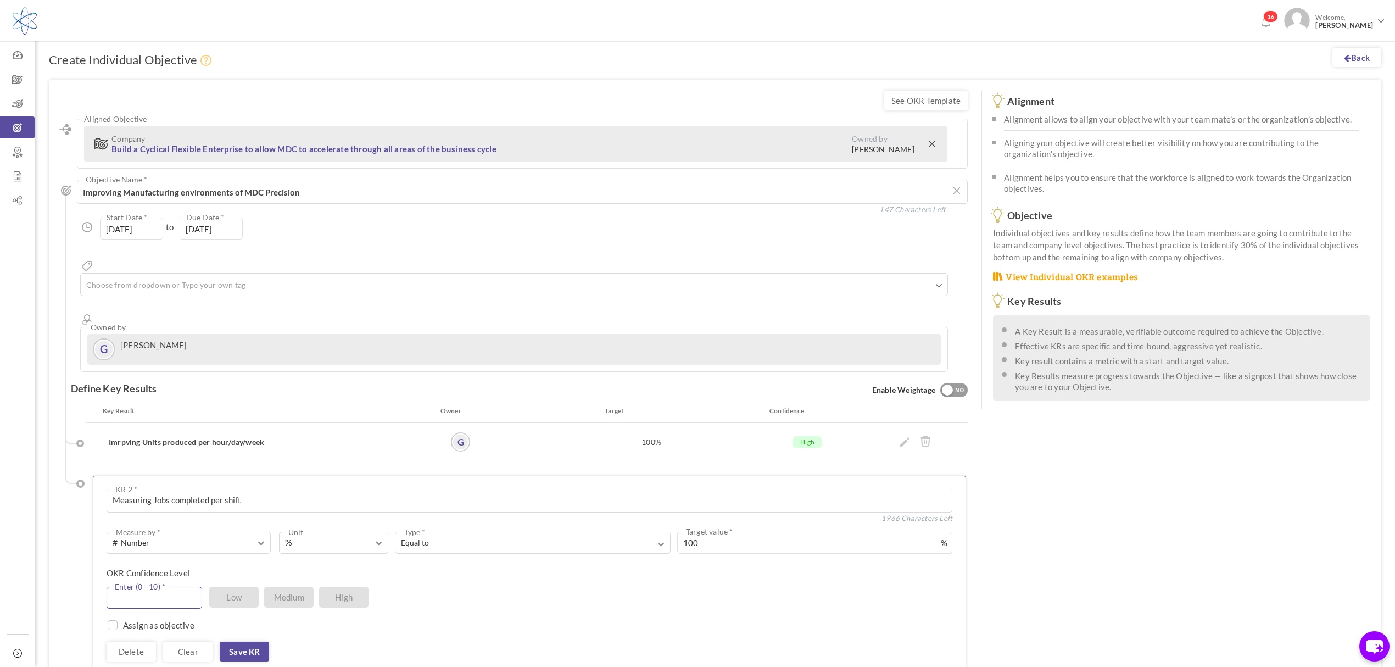
click at [155, 587] on input "text" at bounding box center [155, 598] width 96 height 22
type input "9"
click at [253, 642] on link "Save KR" at bounding box center [244, 652] width 49 height 20
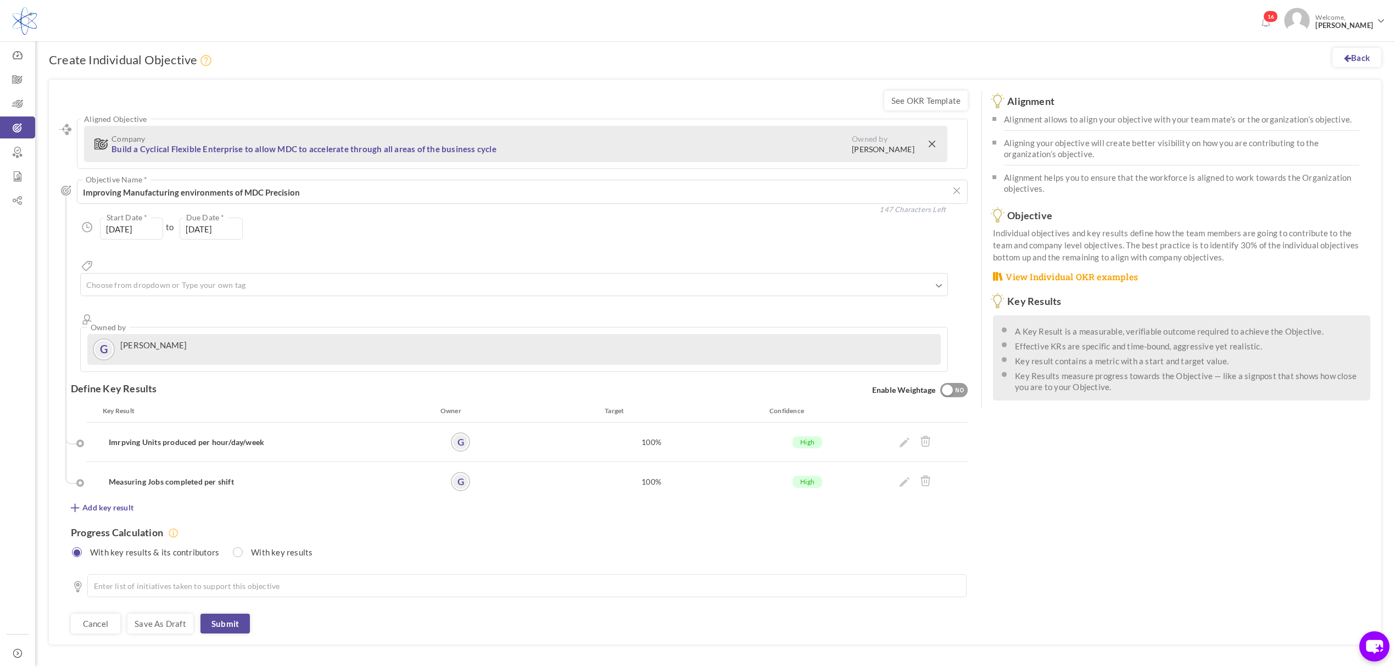
scroll to position [3, 0]
click at [107, 499] on span "Add key result" at bounding box center [107, 504] width 51 height 11
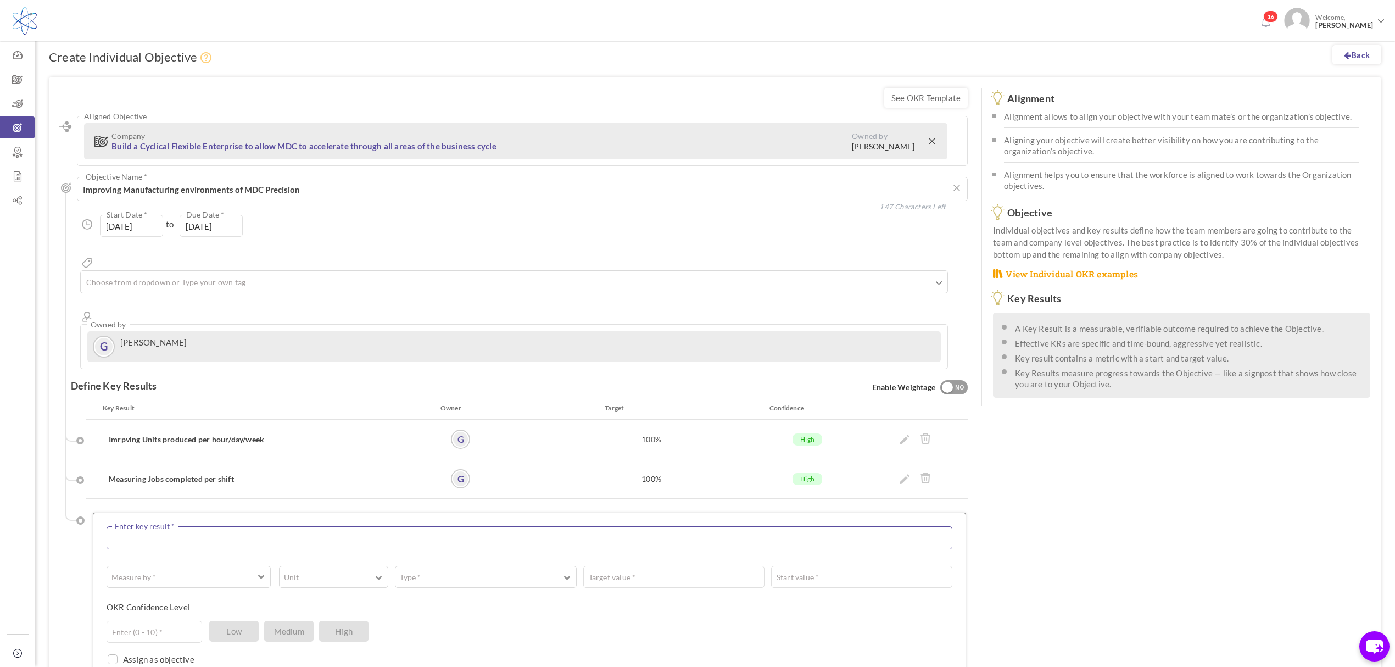
drag, startPoint x: 266, startPoint y: 502, endPoint x: 280, endPoint y: 494, distance: 16.2
click at [266, 526] on textarea at bounding box center [530, 537] width 846 height 23
paste textarea "Revenue per employee"
click at [113, 526] on textarea "Revenue per employee" at bounding box center [530, 537] width 846 height 23
type textarea "Improving Revenue per employee"
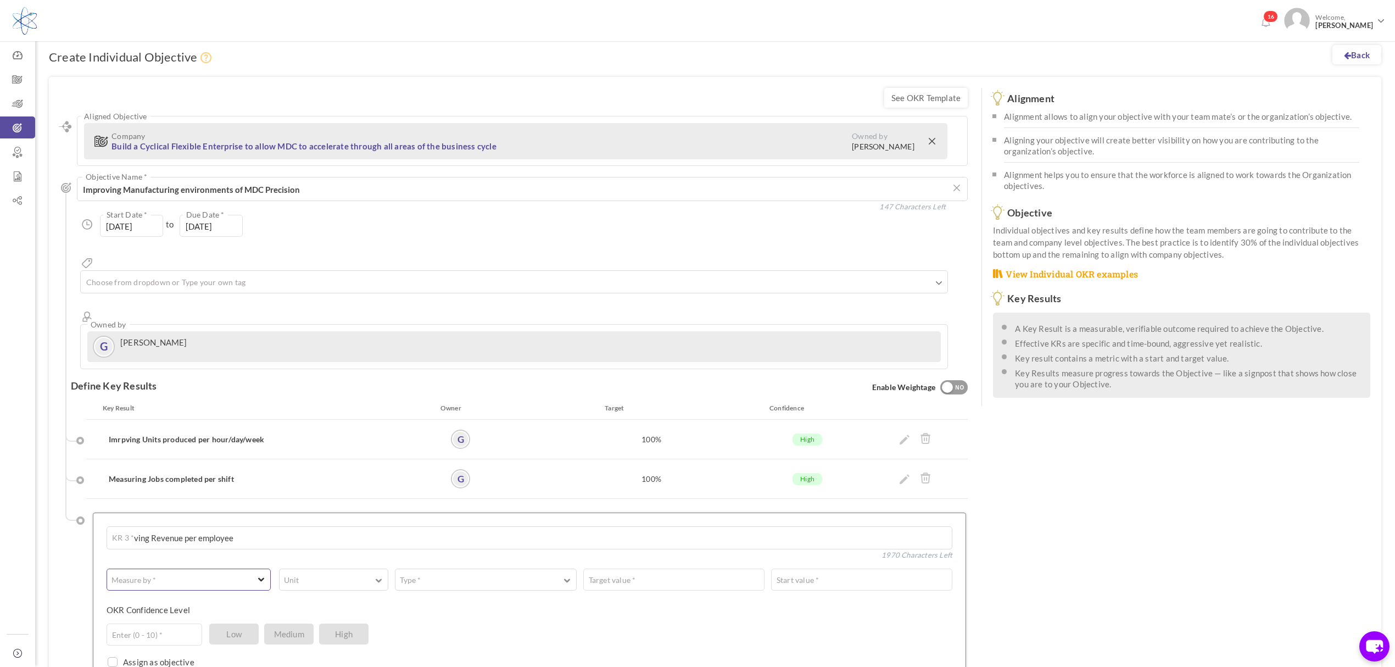
click at [219, 569] on button "Measure by *" at bounding box center [189, 580] width 164 height 22
click at [148, 598] on link "# Number" at bounding box center [188, 606] width 157 height 16
drag, startPoint x: 359, startPoint y: 526, endPoint x: 359, endPoint y: 532, distance: 5.5
click at [359, 527] on div "# Number Measure by * # Number A Text ☑ Boolean Unit # % $ ₹ £ Custom Type * Eq…" at bounding box center [530, 612] width 846 height 172
click at [351, 581] on span "button" at bounding box center [322, 582] width 75 height 2
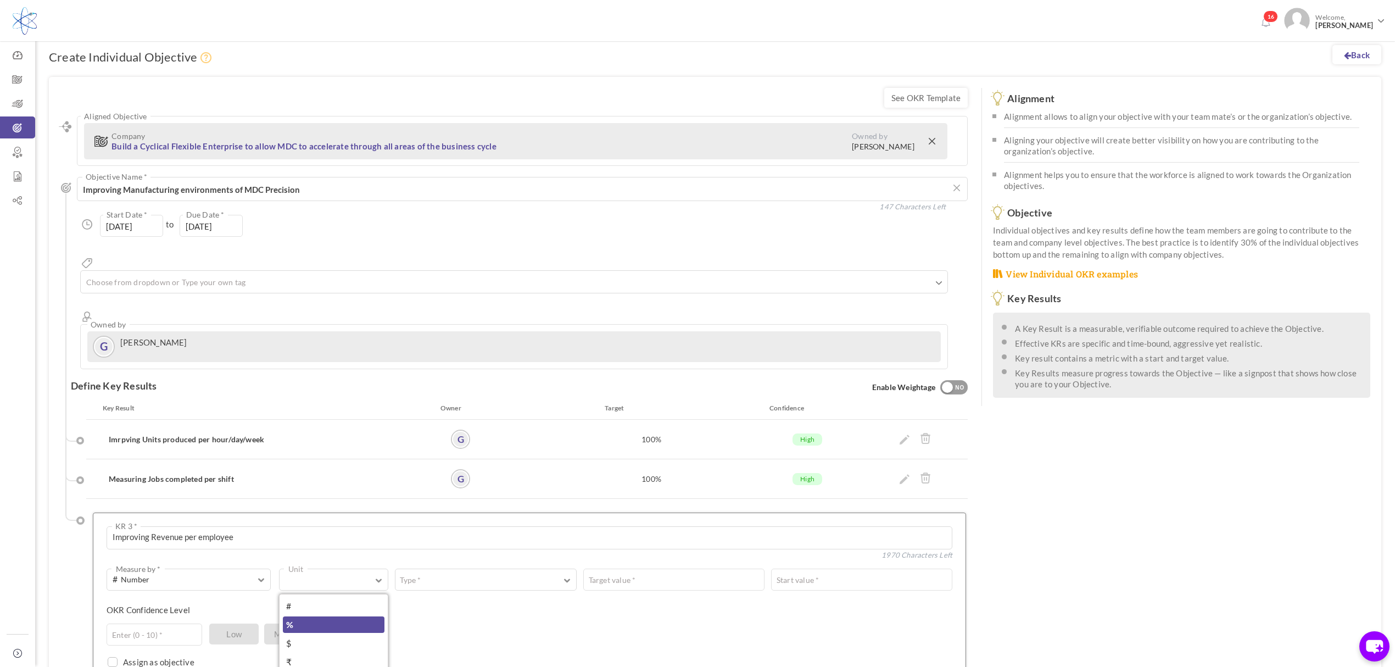
click at [302, 616] on link "%" at bounding box center [334, 624] width 102 height 16
click at [453, 569] on button "Type *" at bounding box center [485, 580] width 181 height 22
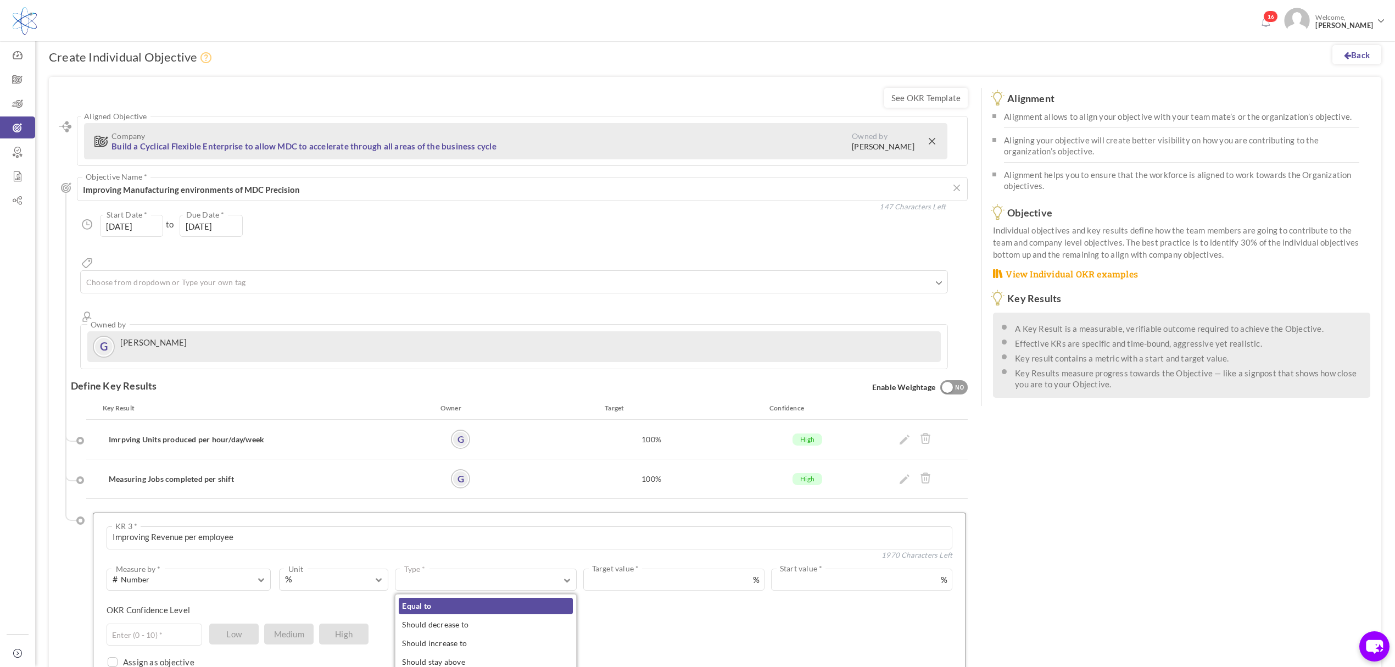
click at [455, 598] on link "Equal to" at bounding box center [486, 606] width 174 height 16
click at [725, 569] on input "text" at bounding box center [814, 580] width 275 height 22
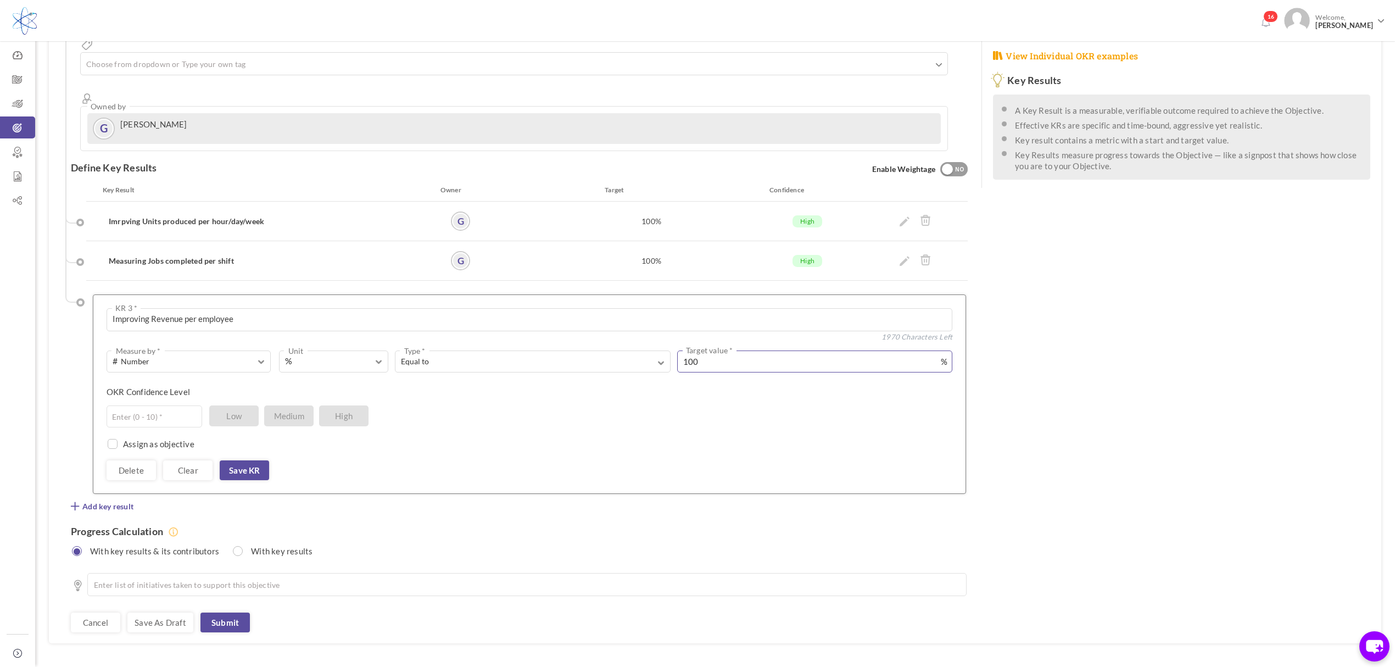
scroll to position [223, 0]
type input "100"
click at [170, 404] on input "text" at bounding box center [155, 415] width 96 height 22
type input "8"
click at [258, 459] on link "Save KR" at bounding box center [244, 469] width 49 height 20
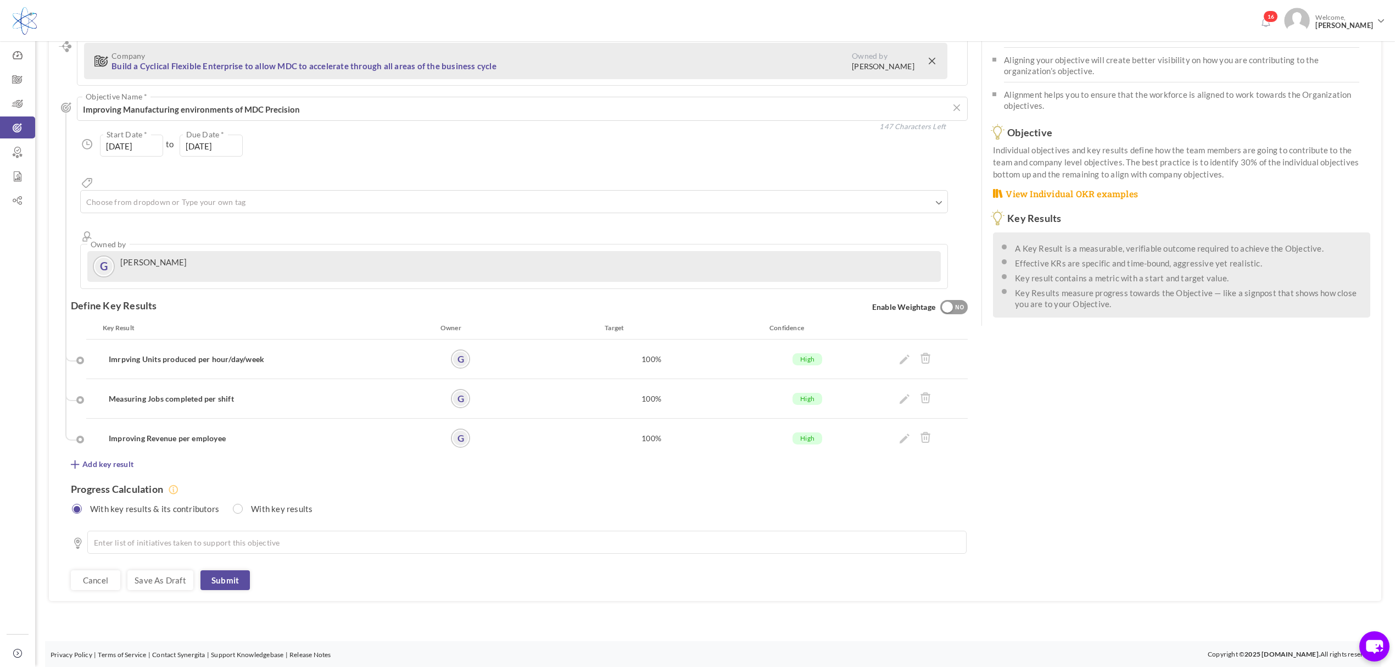
scroll to position [42, 0]
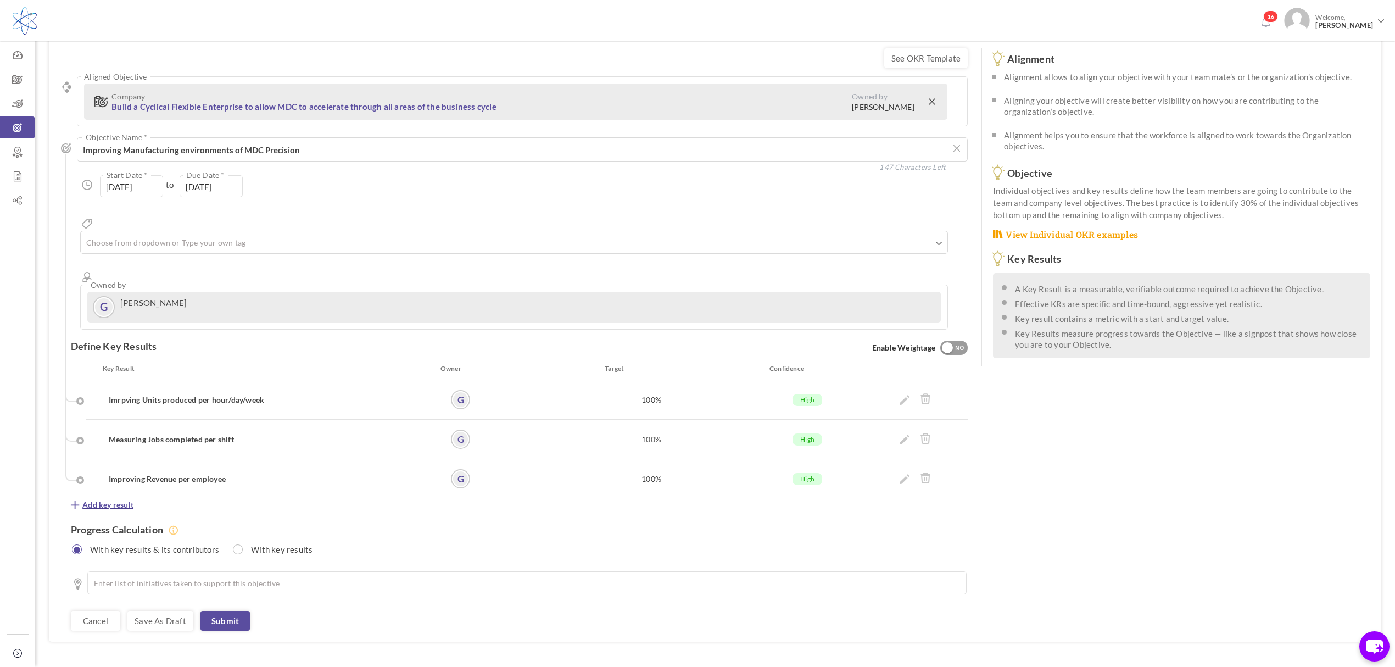
click at [122, 499] on span "Add key result" at bounding box center [107, 504] width 51 height 11
drag, startPoint x: 166, startPoint y: 498, endPoint x: 171, endPoint y: 497, distance: 5.5
click at [166, 526] on textarea at bounding box center [530, 537] width 846 height 23
paste textarea "Machine utilization rate"
click at [113, 526] on textarea "Machine utilization rate" at bounding box center [530, 537] width 846 height 23
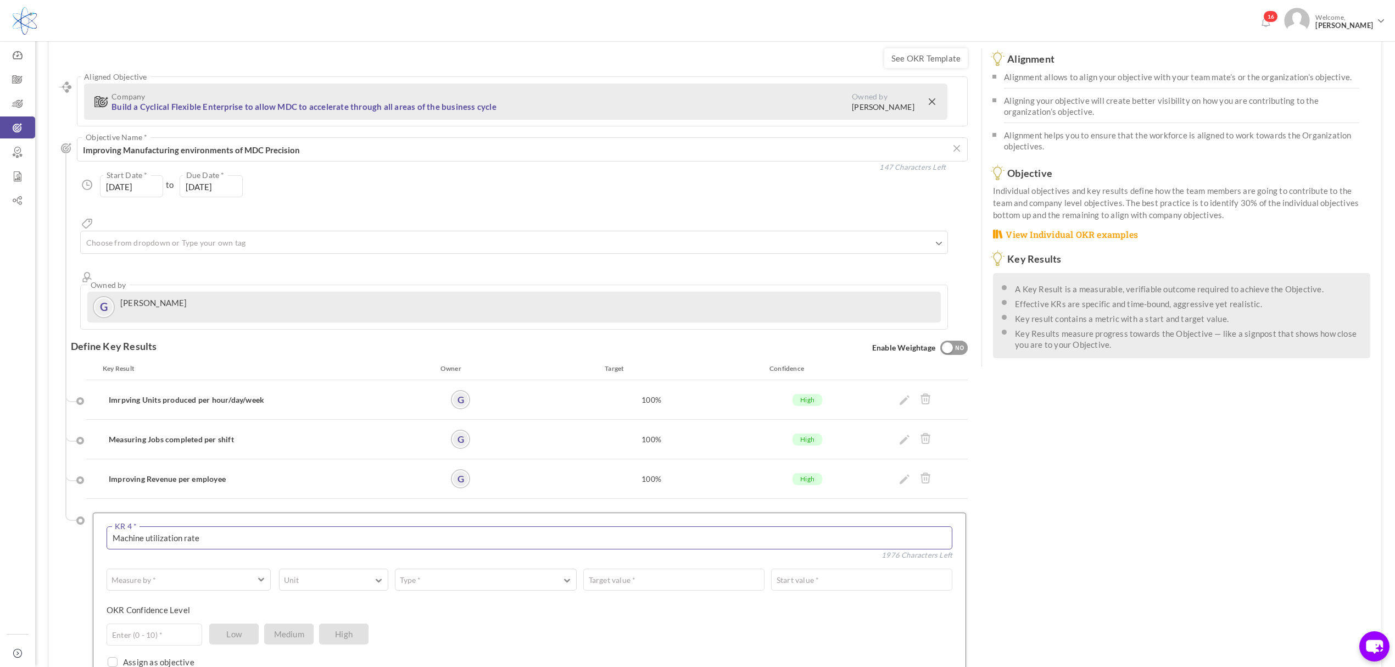
drag, startPoint x: 225, startPoint y: 496, endPoint x: 41, endPoint y: 502, distance: 184.2
click at [41, 502] on div "Back Create Individual Objective See OKR Template Align Aligned Objective Compa…" at bounding box center [715, 457] width 1360 height 939
type textarea "Machine utilization rate Improvement"
click at [177, 574] on span "button" at bounding box center [178, 579] width 131 height 11
click at [157, 598] on link "# Number" at bounding box center [188, 606] width 157 height 16
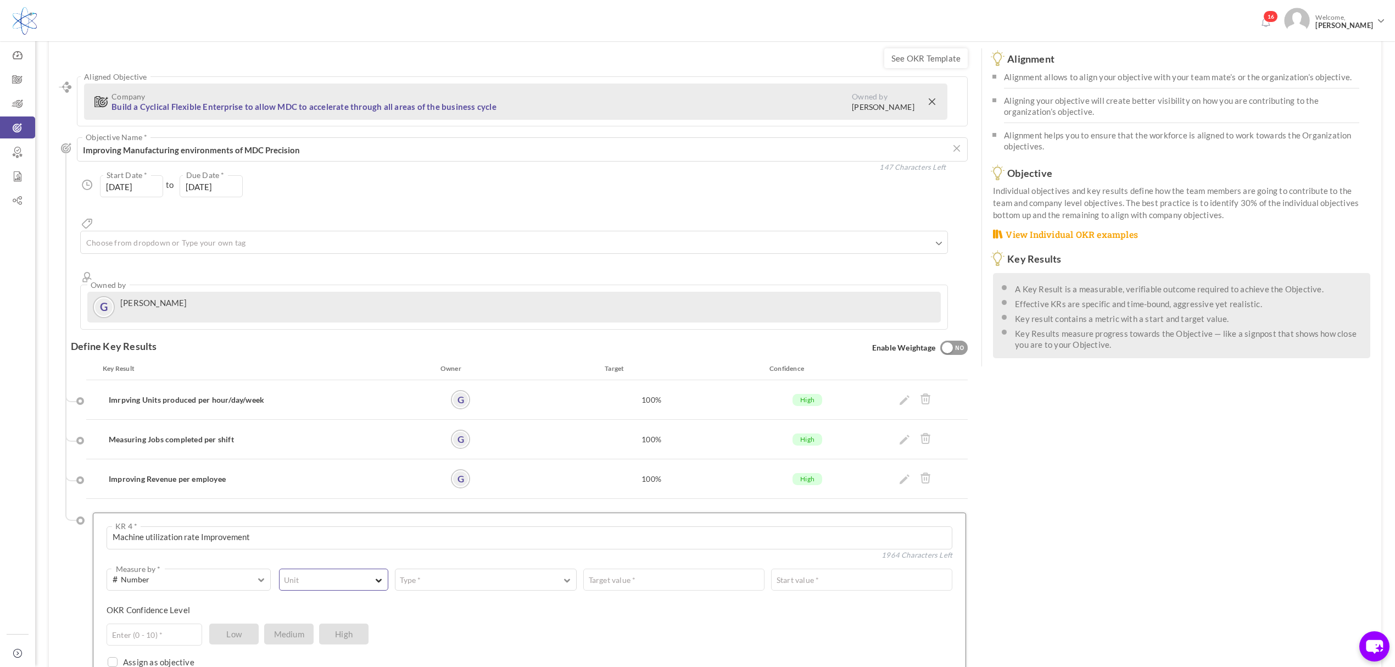
click at [341, 569] on button "Unit" at bounding box center [333, 580] width 109 height 22
click at [310, 616] on link "%" at bounding box center [334, 624] width 102 height 16
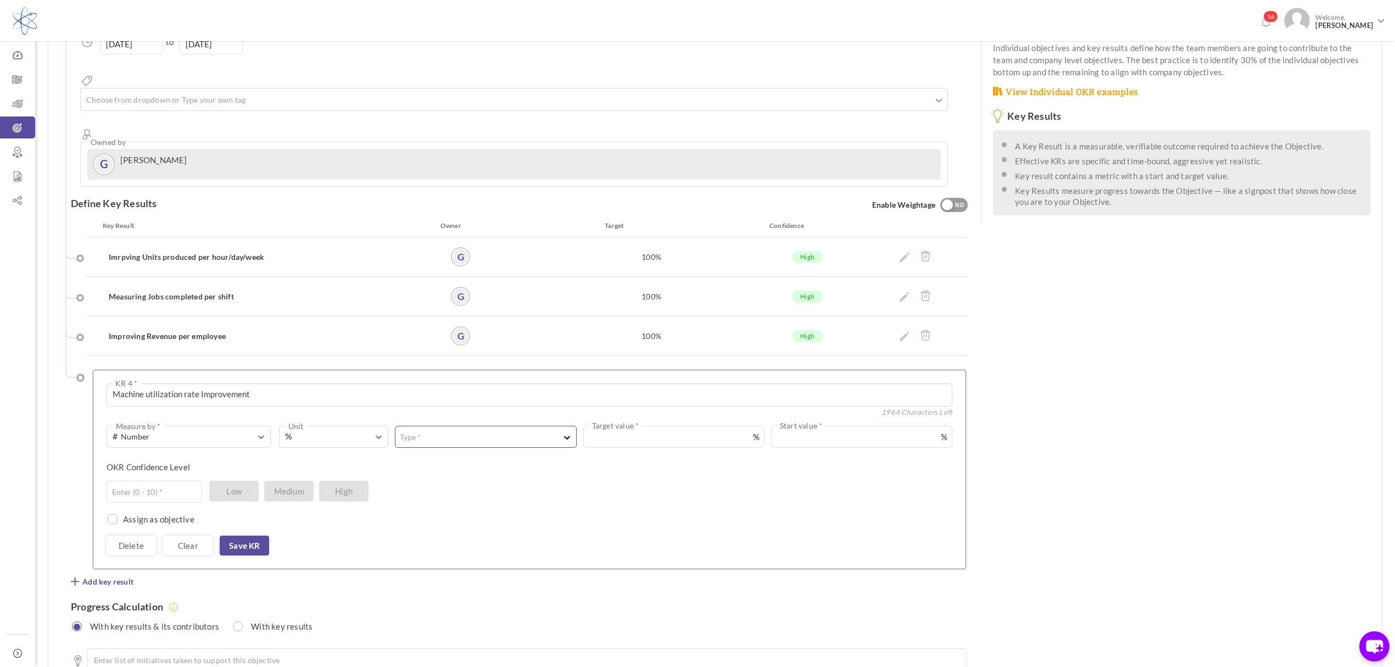
scroll to position [189, 0]
click at [526, 422] on button "Type *" at bounding box center [485, 433] width 181 height 22
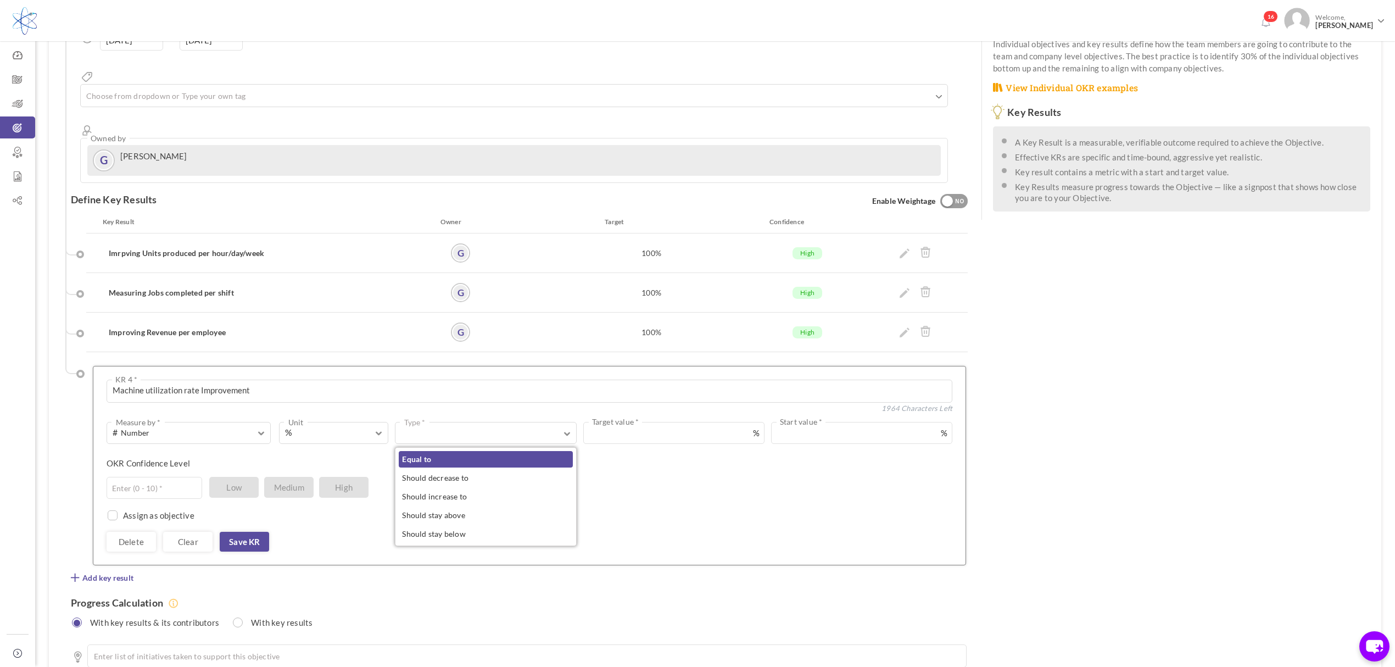
click at [464, 451] on link "Equal to" at bounding box center [486, 459] width 174 height 16
drag, startPoint x: 733, startPoint y: 393, endPoint x: 733, endPoint y: 387, distance: 6.6
click at [732, 422] on input "text" at bounding box center [814, 433] width 275 height 22
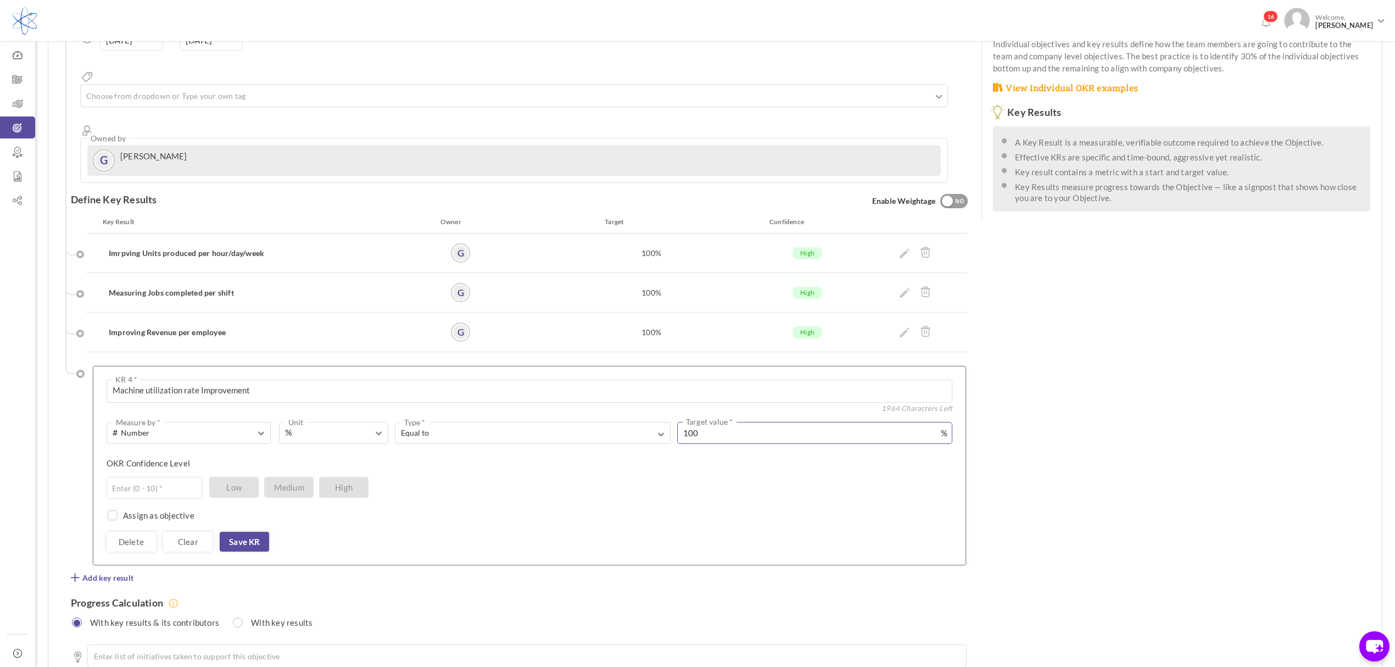
type input "100"
drag, startPoint x: 587, startPoint y: 434, endPoint x: 509, endPoint y: 442, distance: 78.4
click at [581, 458] on div "OKR Confidence Level Enter (0 - 10) * Low Medium High" at bounding box center [526, 467] width 838 height 19
click at [170, 477] on input "text" at bounding box center [155, 488] width 96 height 22
type input "8"
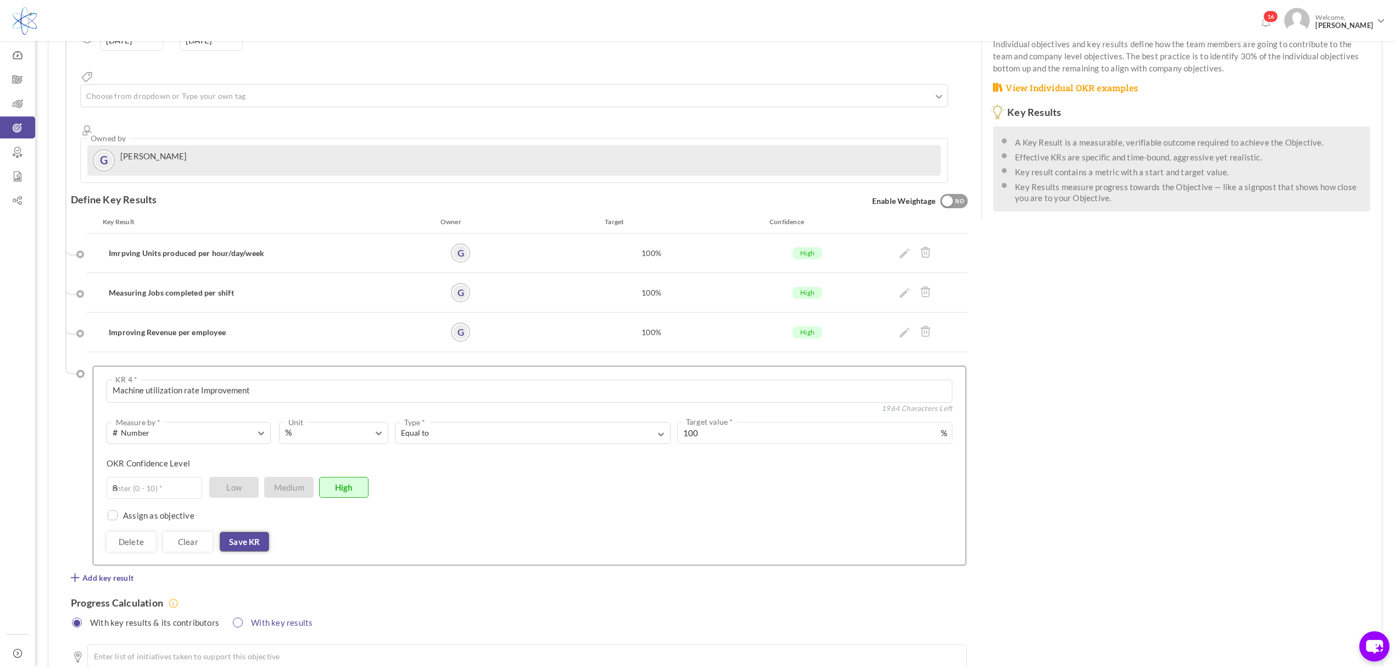
drag, startPoint x: 249, startPoint y: 503, endPoint x: 276, endPoint y: 503, distance: 26.9
click at [249, 532] on link "Save KR" at bounding box center [244, 542] width 49 height 20
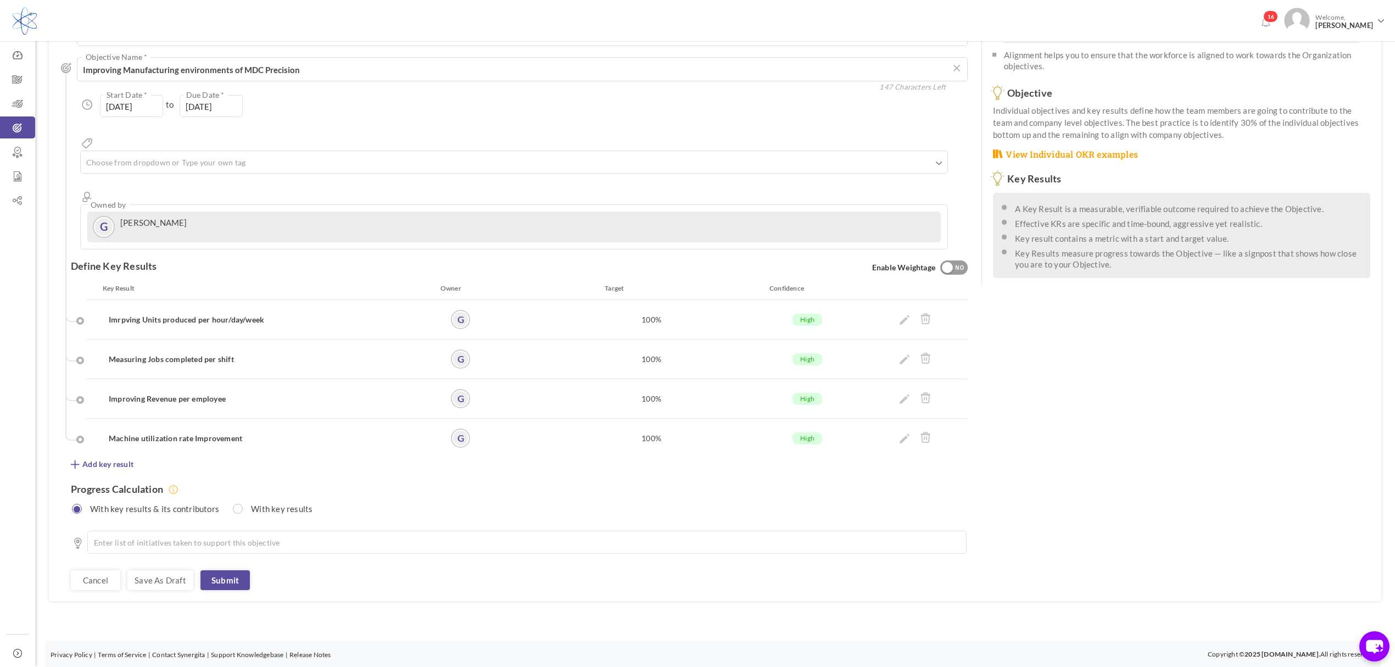
scroll to position [82, 0]
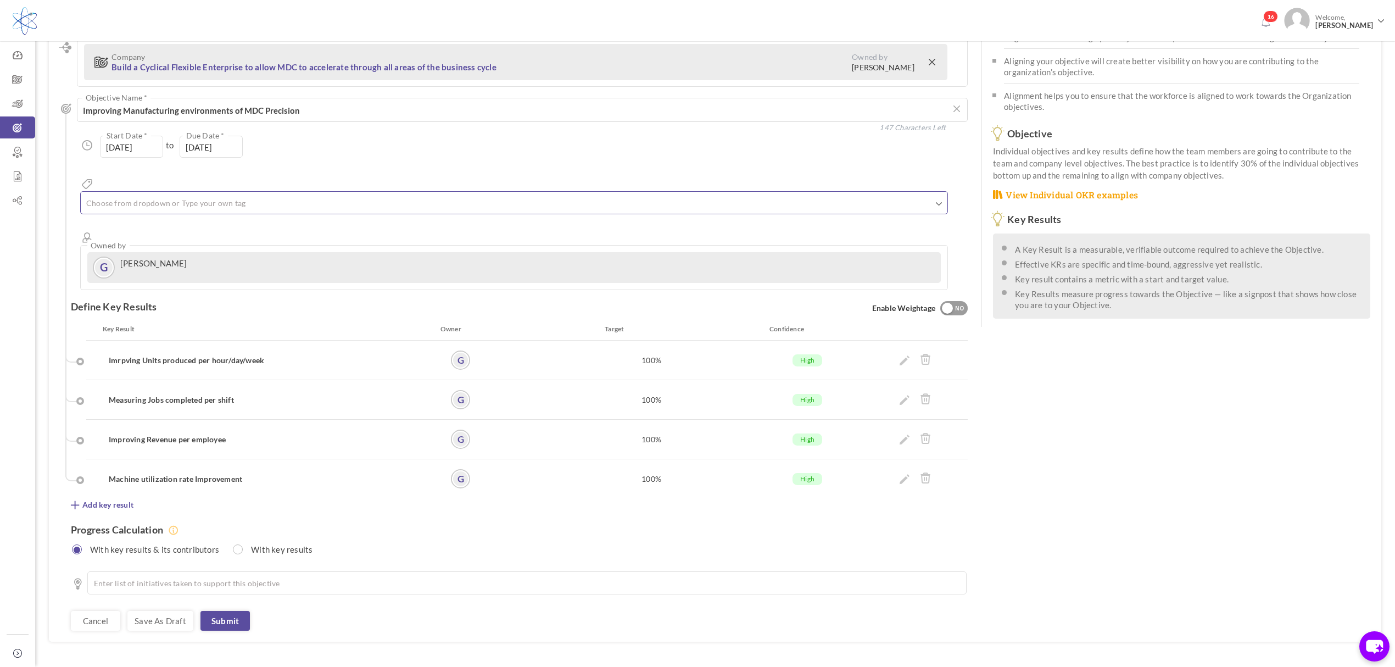
click at [277, 196] on ul at bounding box center [514, 205] width 867 height 18
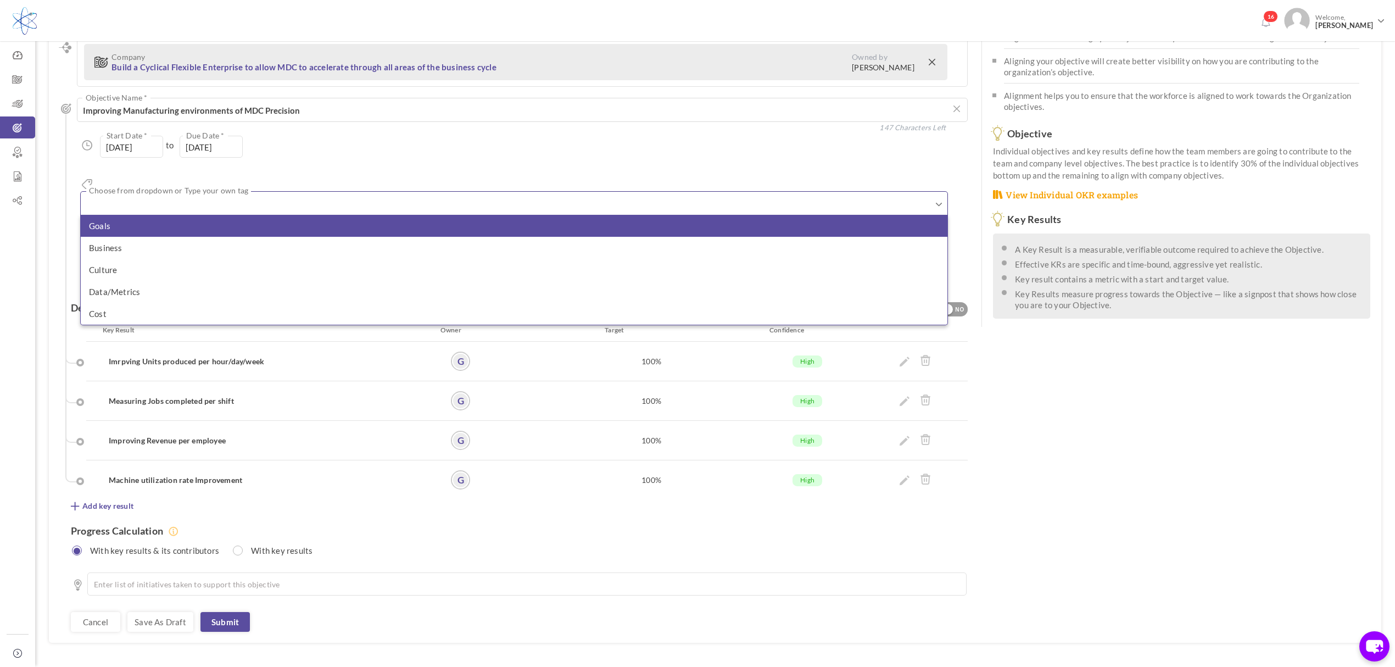
click at [174, 215] on li "Goals" at bounding box center [514, 226] width 867 height 22
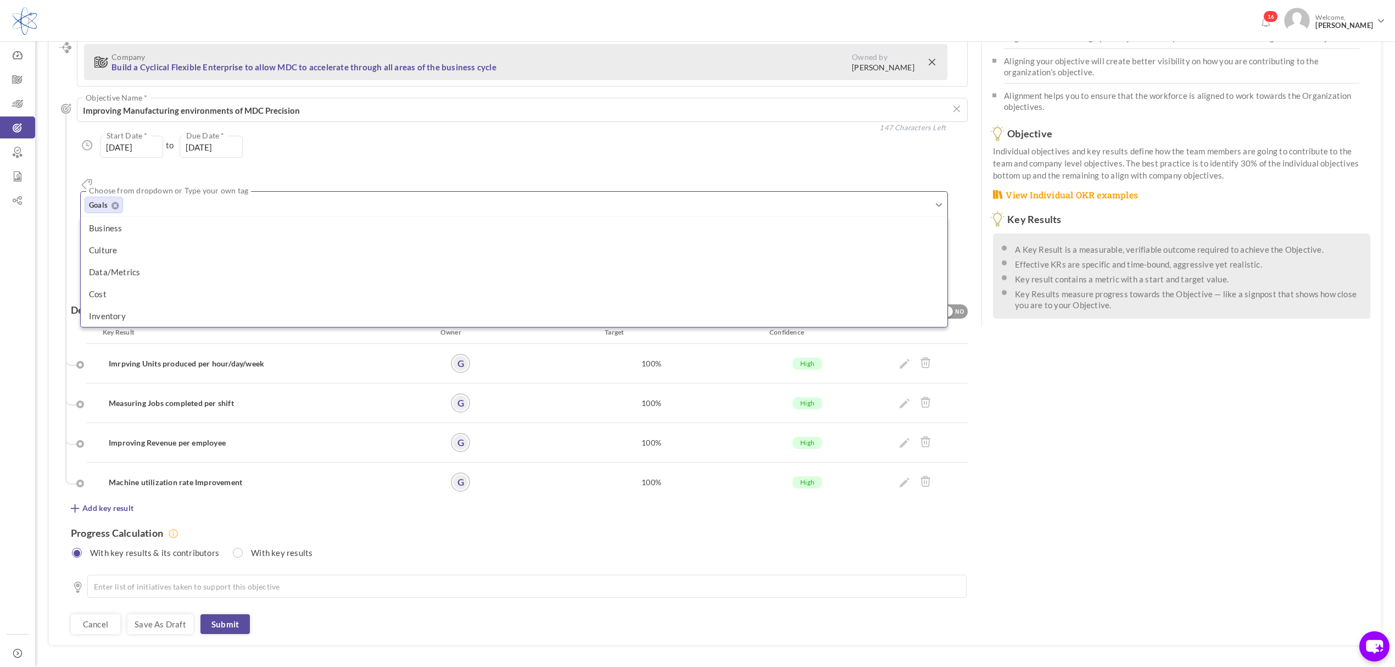
click at [196, 198] on input "text" at bounding box center [182, 205] width 110 height 14
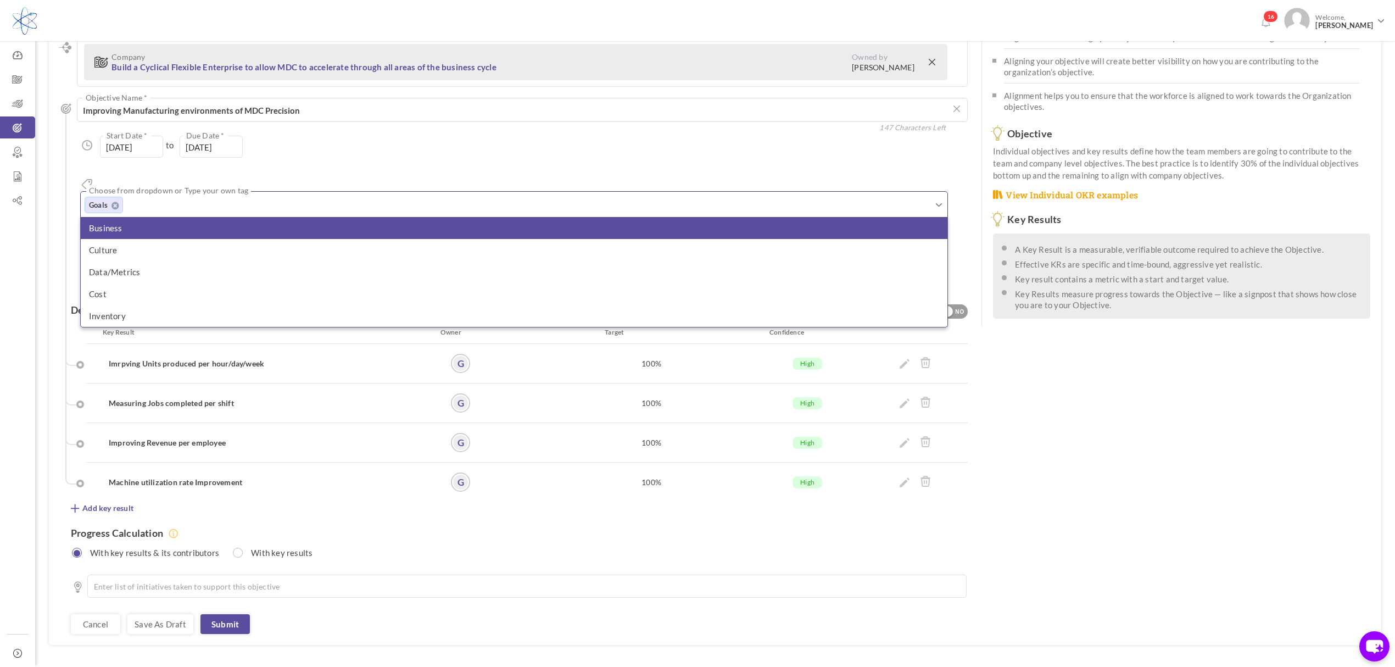
click at [149, 217] on li "Business" at bounding box center [514, 228] width 867 height 22
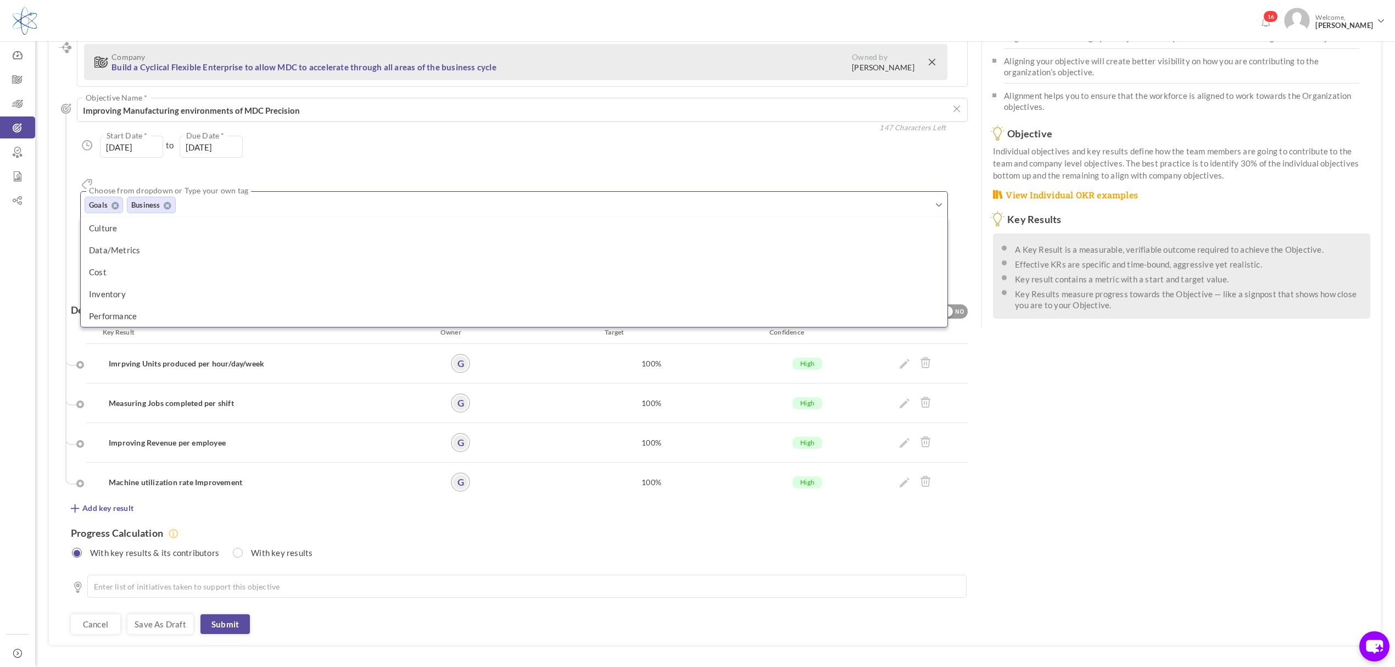
drag, startPoint x: 390, startPoint y: 587, endPoint x: 383, endPoint y: 587, distance: 6.1
click at [390, 614] on div "Cancel Save as draft Send for Approval Submit" at bounding box center [519, 624] width 897 height 20
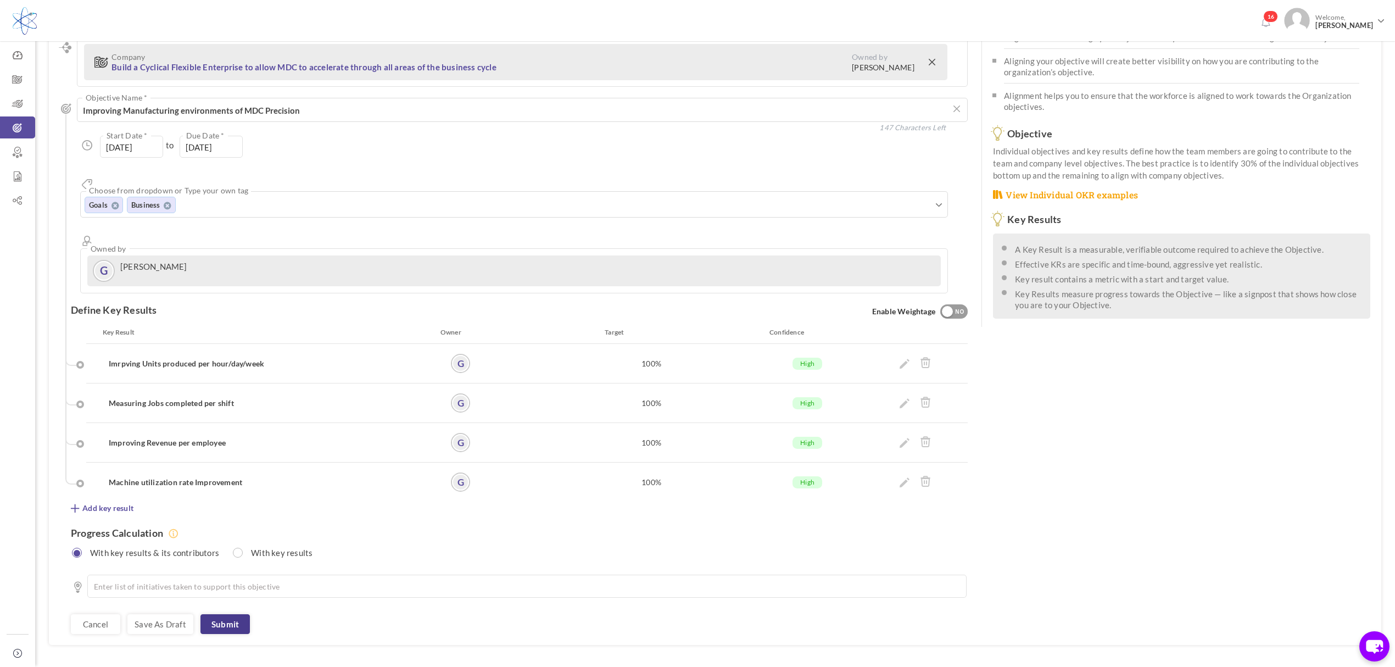
click at [231, 614] on link "Submit" at bounding box center [225, 624] width 49 height 20
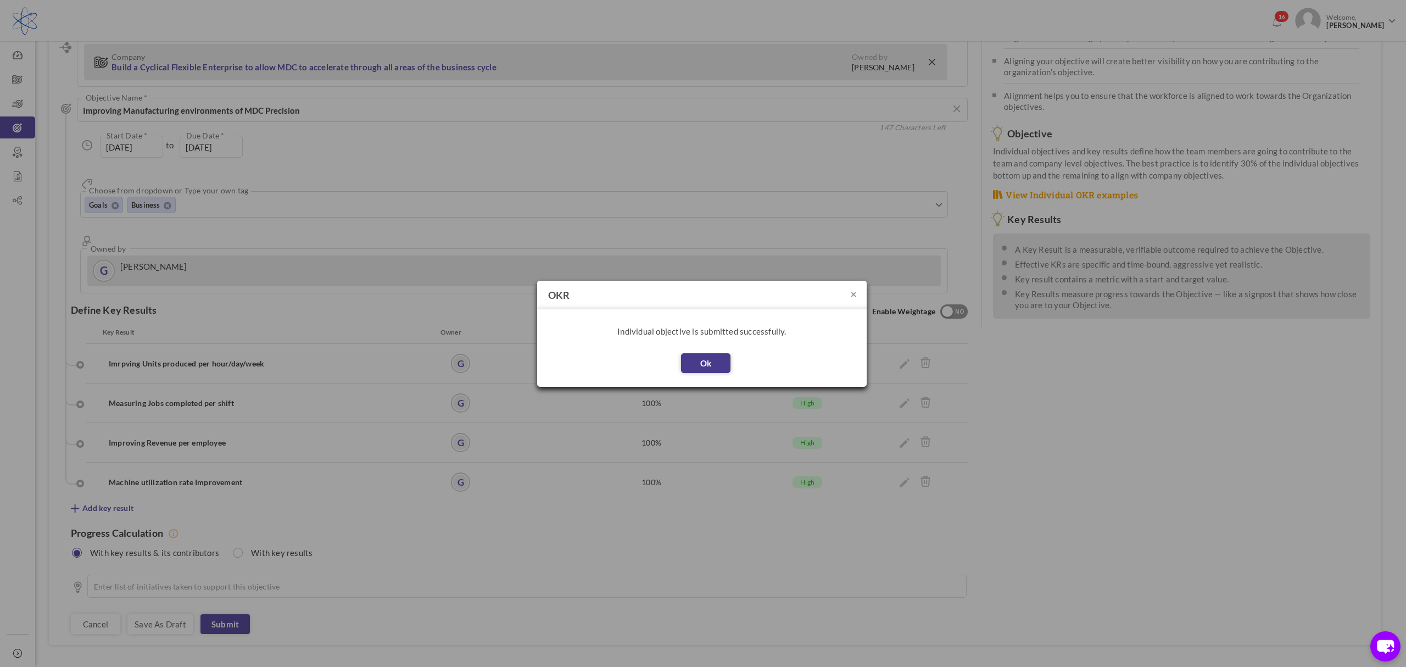
click at [697, 359] on button "Ok" at bounding box center [705, 363] width 49 height 20
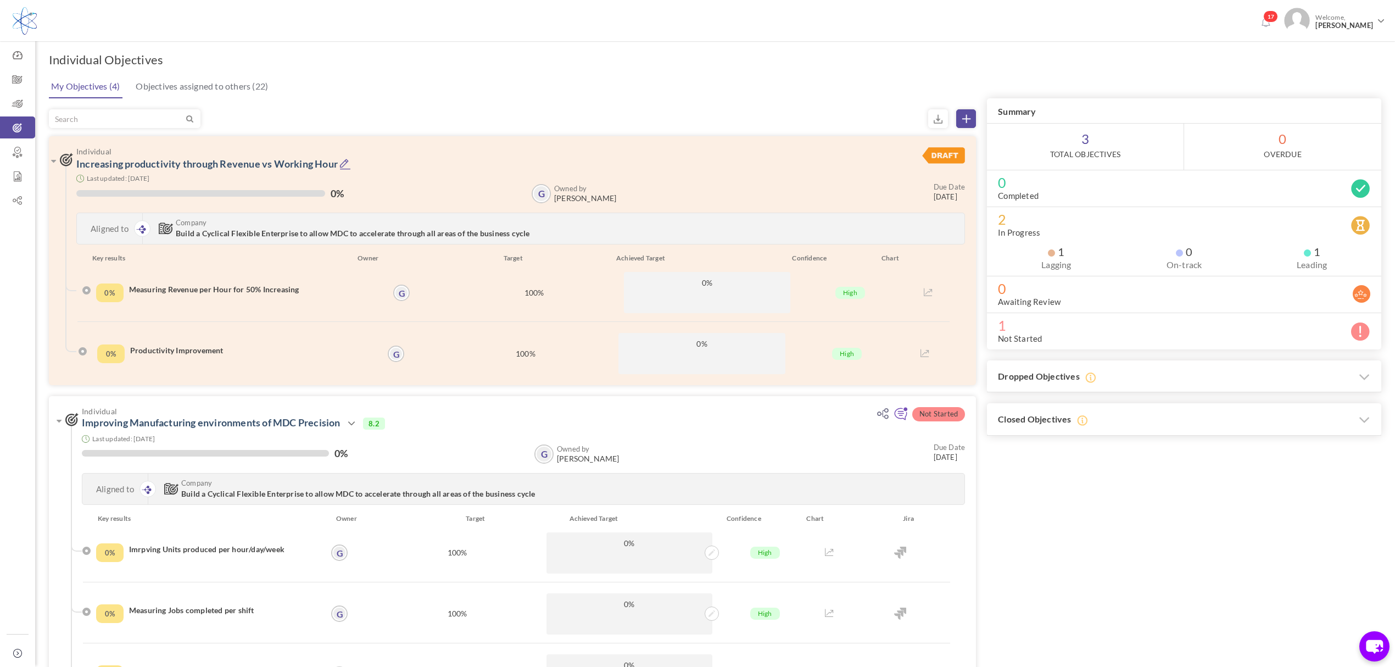
click at [764, 97] on div "My Objectives (4) Objectives assigned to others (22)" at bounding box center [714, 85] width 1335 height 25
